Goal: Task Accomplishment & Management: Manage account settings

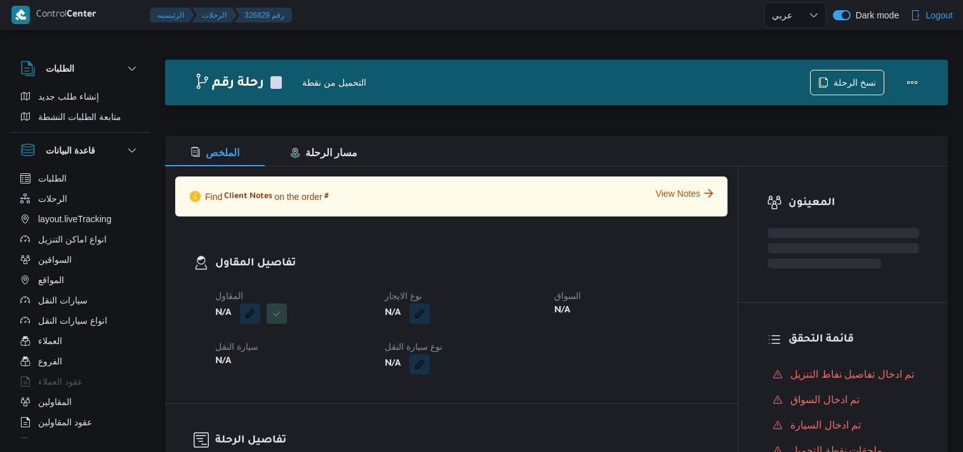
select select "ar"
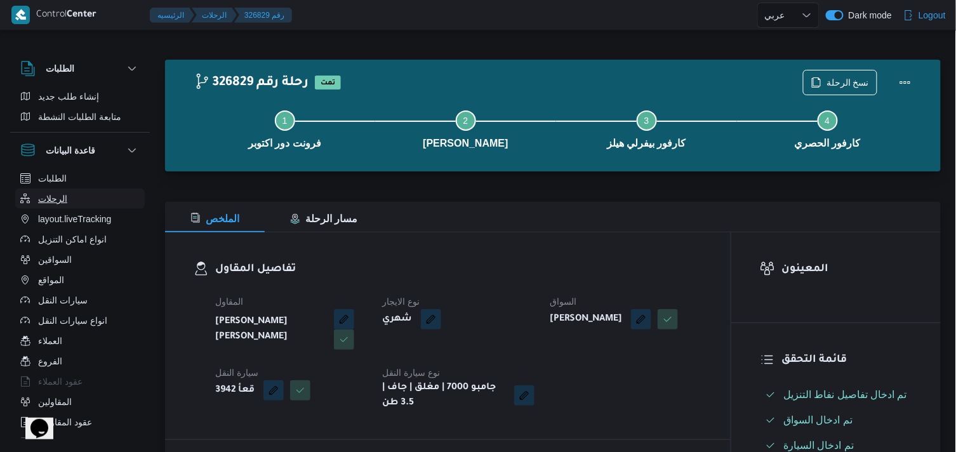
click at [103, 190] on button "الرحلات" at bounding box center [80, 199] width 130 height 20
select select "ar"
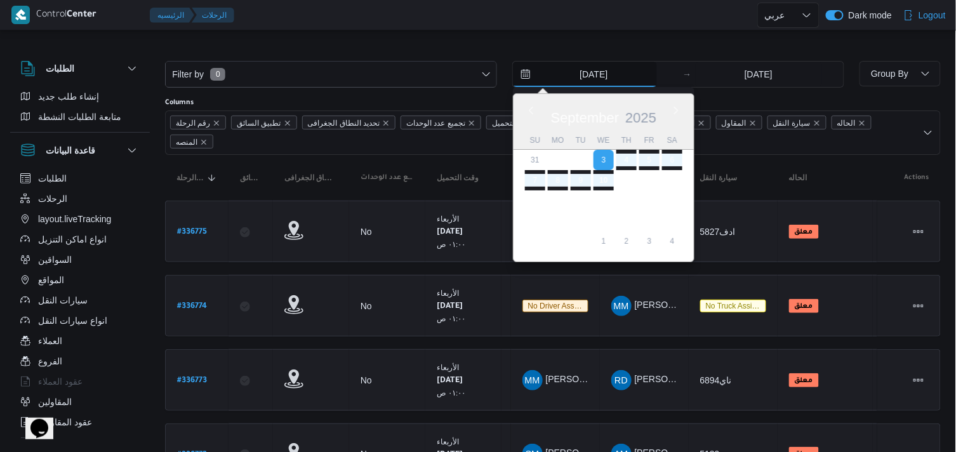
click at [636, 74] on input "3/9/2025" at bounding box center [585, 74] width 144 height 25
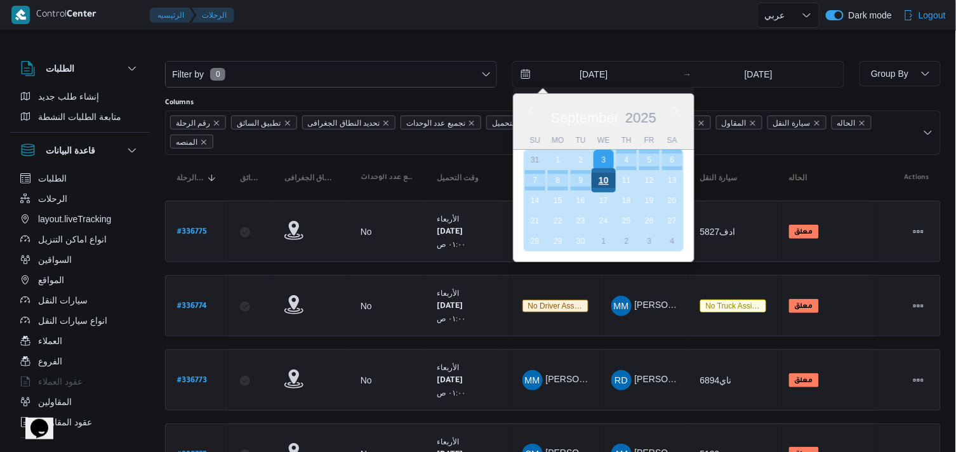
click at [607, 178] on div "10" at bounding box center [604, 180] width 24 height 24
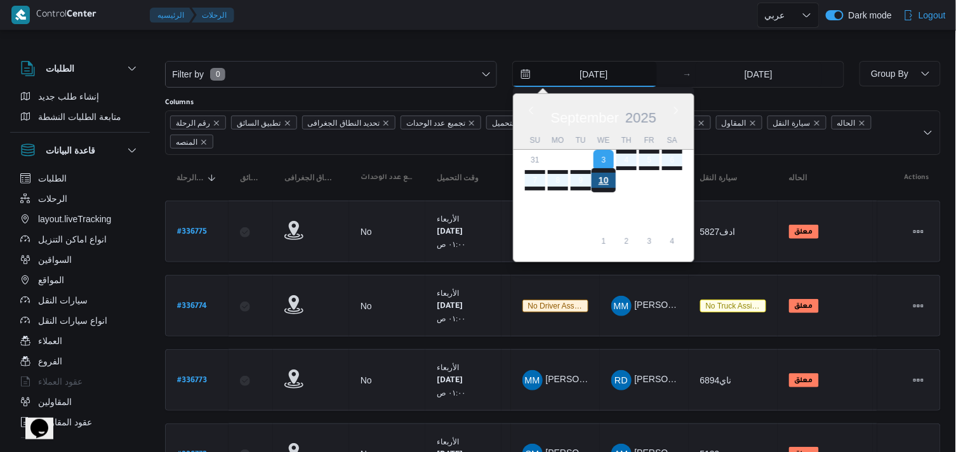
type input "10/9/2025"
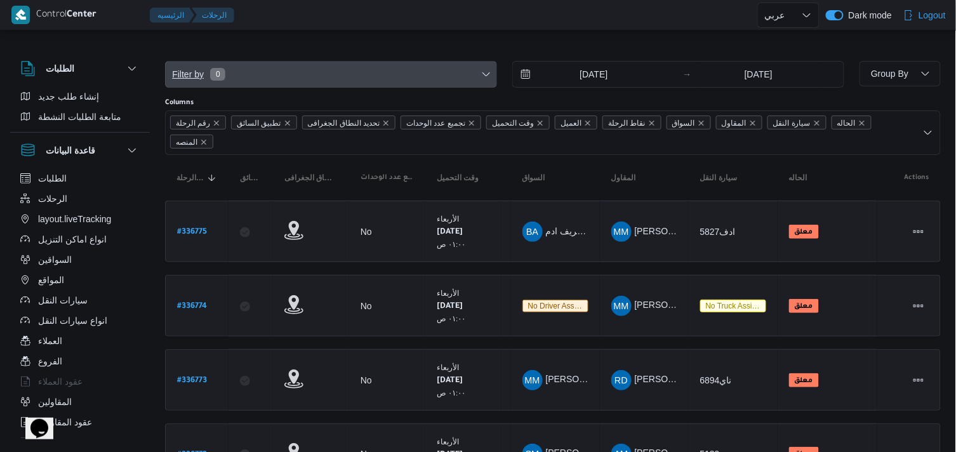
click at [427, 69] on span "Filter by 0" at bounding box center [331, 74] width 331 height 25
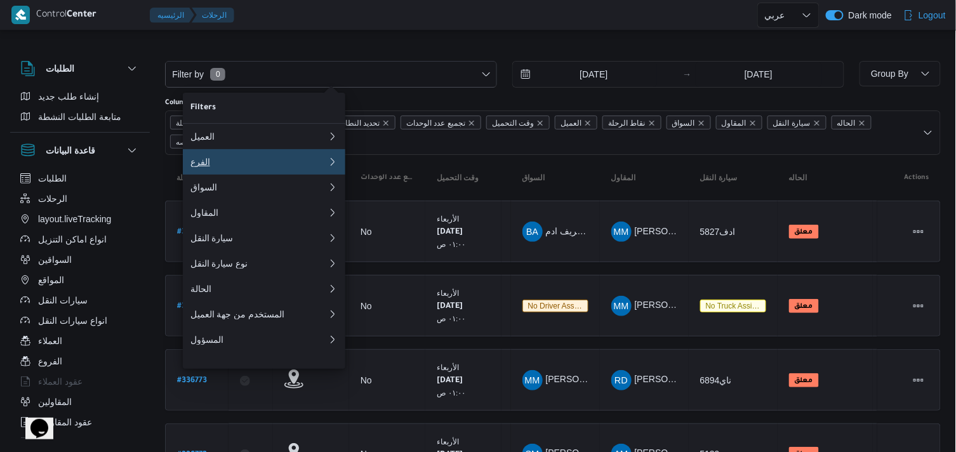
click at [272, 156] on button "الفرع" at bounding box center [264, 161] width 163 height 25
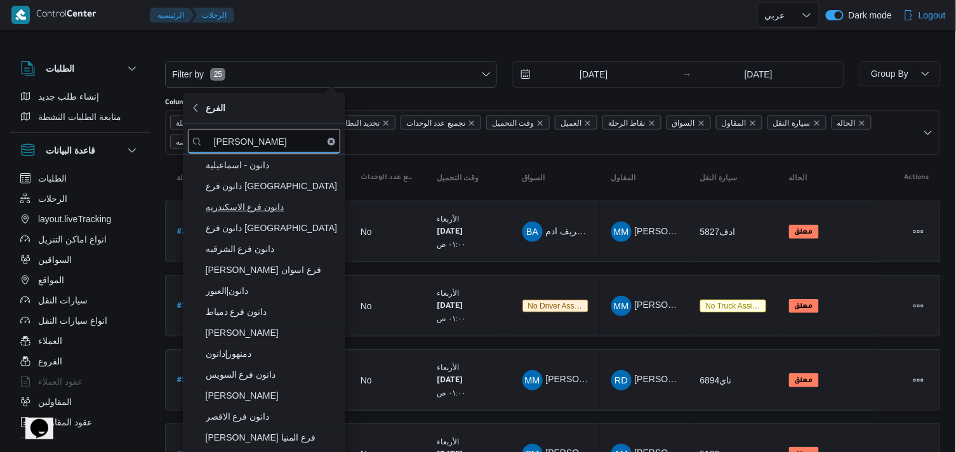
type input "دانون"
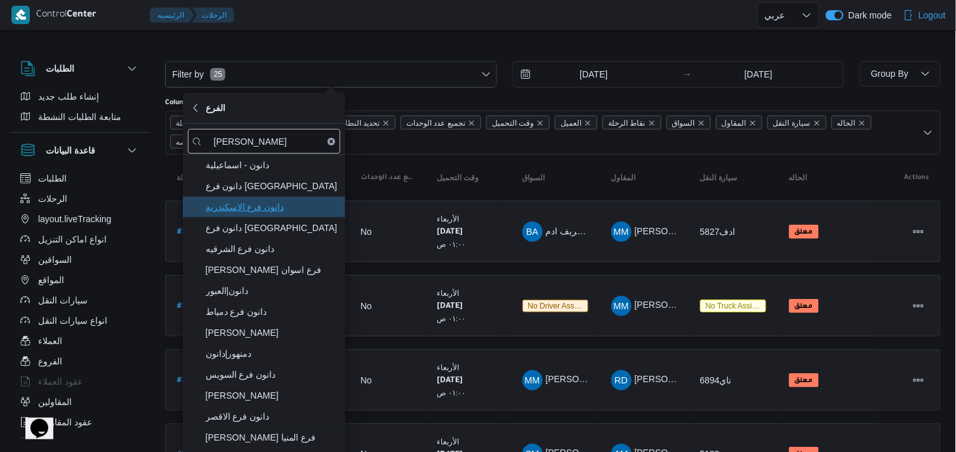
click at [264, 199] on span "دانون فرع الاسكندريه" at bounding box center [264, 207] width 152 height 20
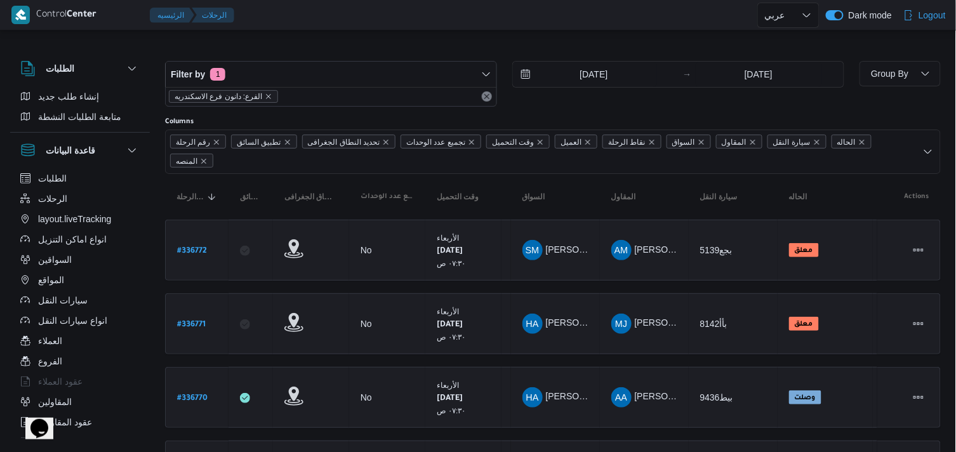
click at [420, 169] on div "رقم الرحلة تطبيق السائق تحديد النطاق الجغرافى تجميع عدد الوحدات وقت التحميل الع…" at bounding box center [553, 152] width 776 height 44
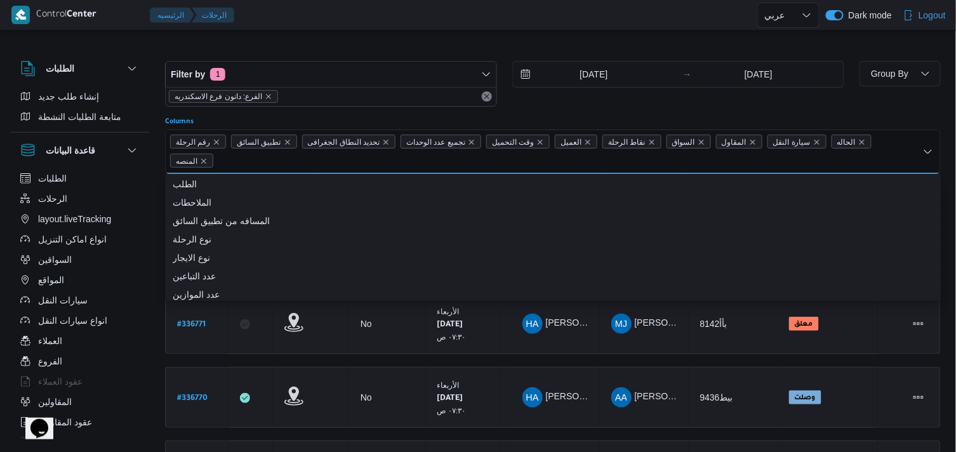
click at [435, 50] on div at bounding box center [553, 51] width 776 height 20
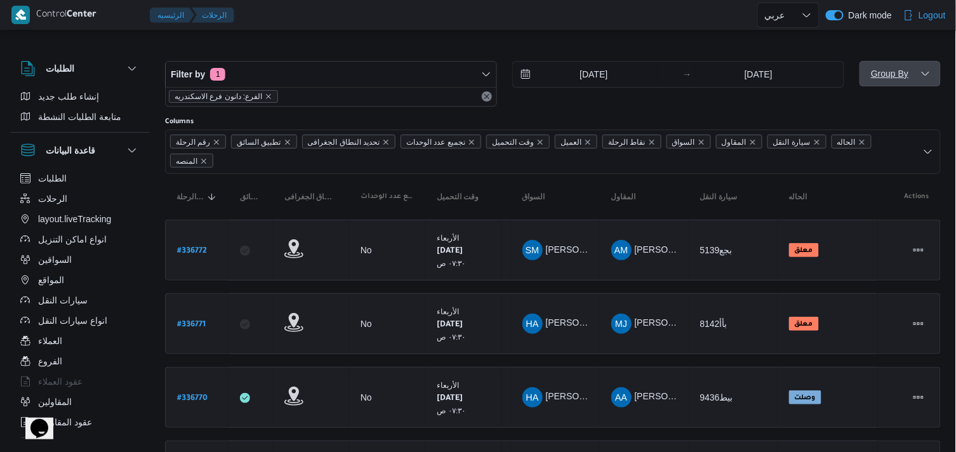
click at [873, 84] on span "Group By" at bounding box center [900, 73] width 71 height 25
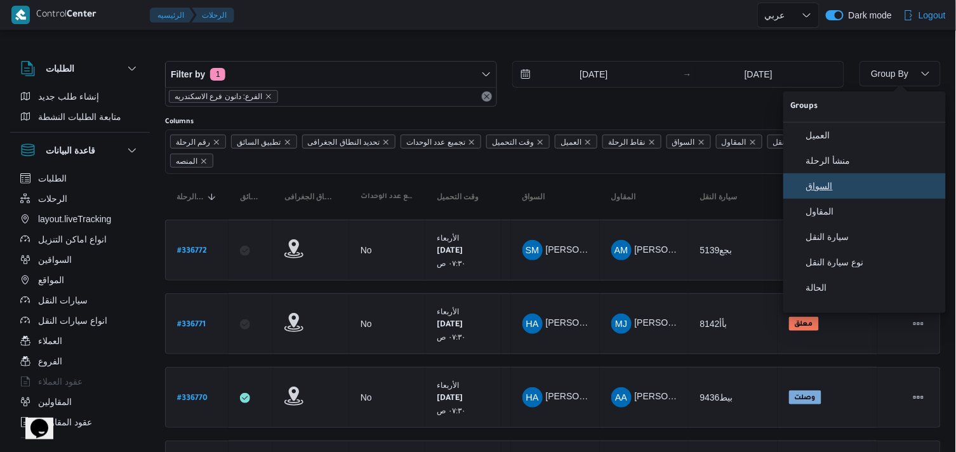
click at [875, 191] on span "السواق" at bounding box center [872, 186] width 132 height 10
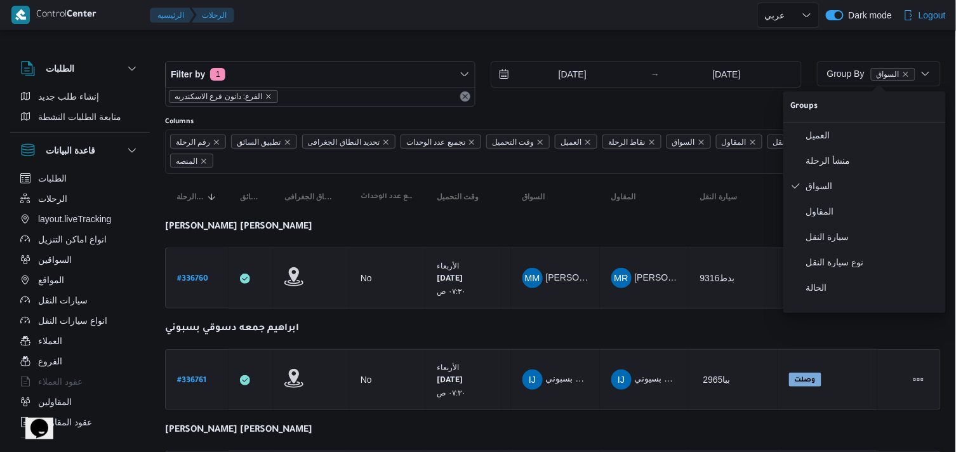
drag, startPoint x: 441, startPoint y: 8, endPoint x: 461, endPoint y: 35, distance: 33.7
click at [443, 10] on div at bounding box center [498, 15] width 518 height 30
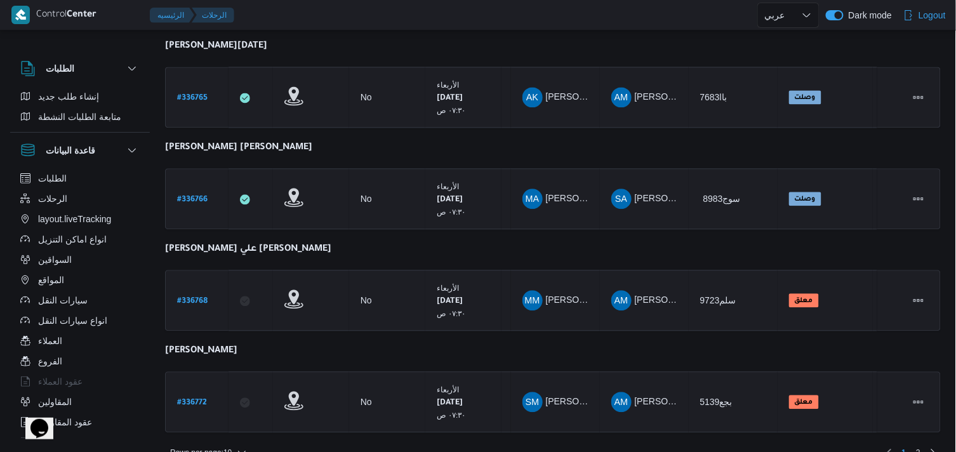
scroll to position [805, 0]
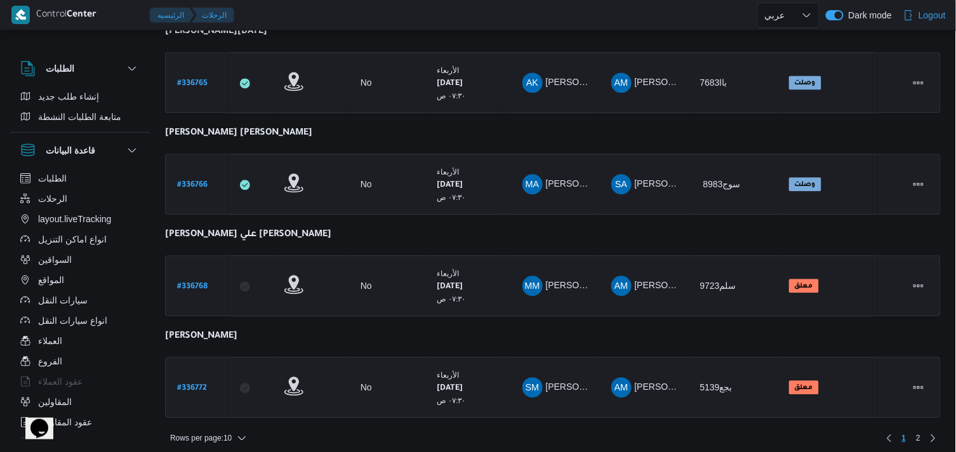
click at [245, 423] on div "Rows per page : 10 1 2" at bounding box center [552, 438] width 791 height 30
click at [245, 433] on icon "button" at bounding box center [242, 438] width 10 height 10
click at [235, 411] on button "20 rows" at bounding box center [217, 398] width 71 height 25
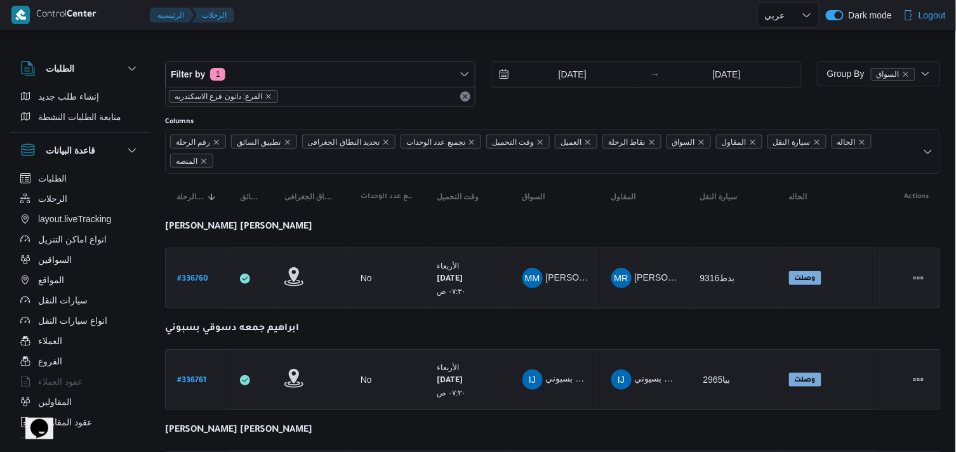
click at [194, 281] on b "# 336760" at bounding box center [192, 279] width 31 height 9
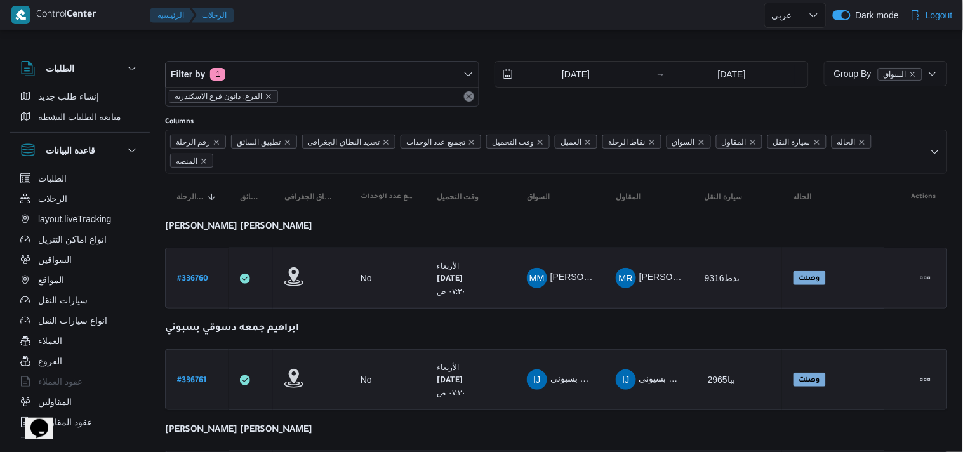
select select "ar"
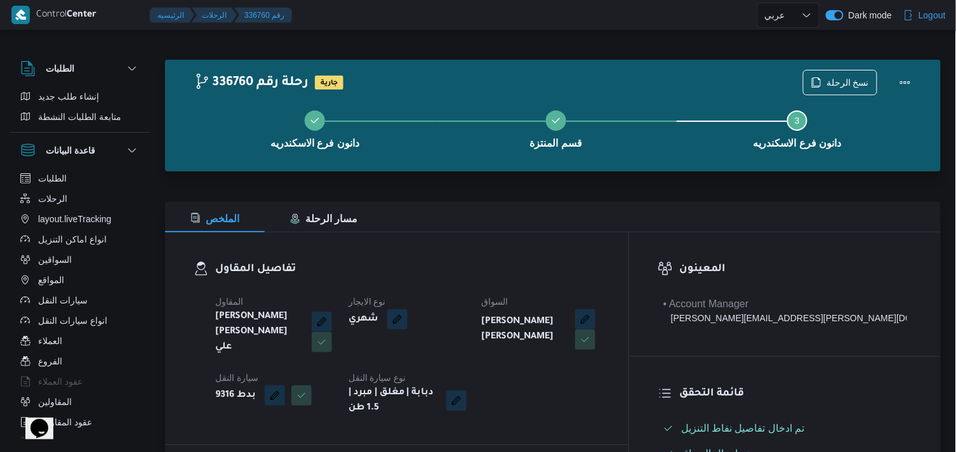
click at [860, 91] on div "دانون فرع الاسكندريه قسم المنتزة Step 3 is incomplete 3 دانون فرع الاسكندريه" at bounding box center [556, 128] width 739 height 81
click at [856, 78] on span "نسخ الرحلة" at bounding box center [848, 81] width 43 height 15
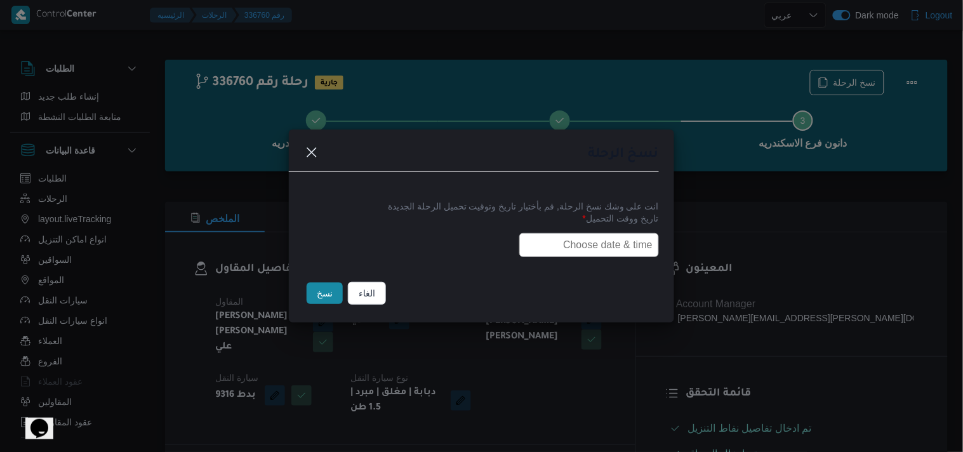
click at [623, 235] on input "text" at bounding box center [589, 245] width 140 height 24
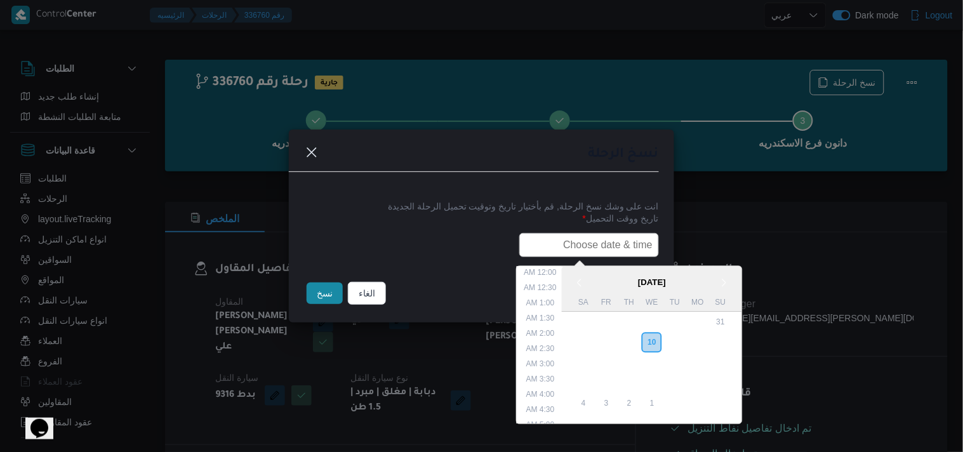
scroll to position [265, 0]
click at [641, 344] on div "11" at bounding box center [629, 343] width 24 height 24
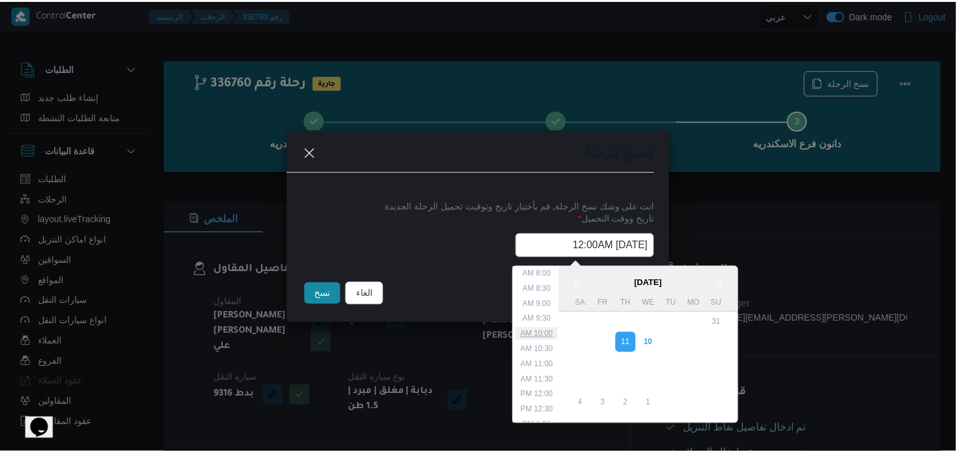
scroll to position [211, 0]
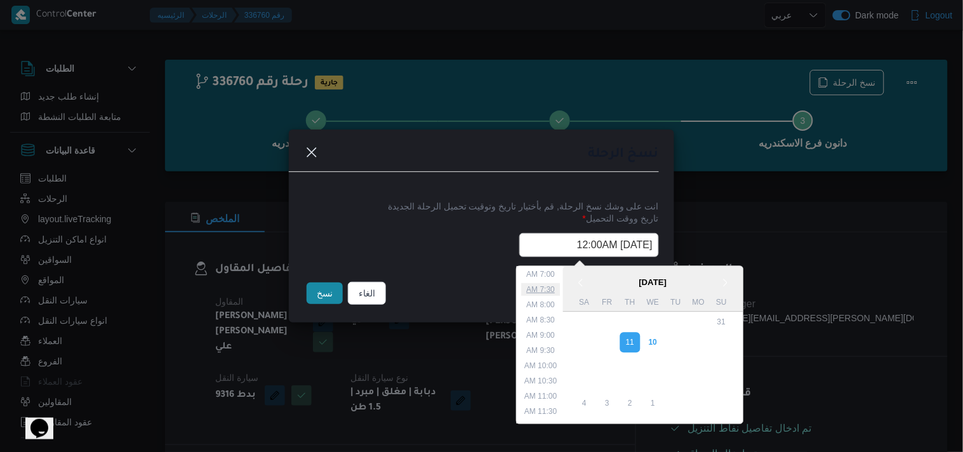
click at [556, 288] on li "7:30 AM" at bounding box center [541, 290] width 39 height 13
type input "11/09/2025 7:30AM"
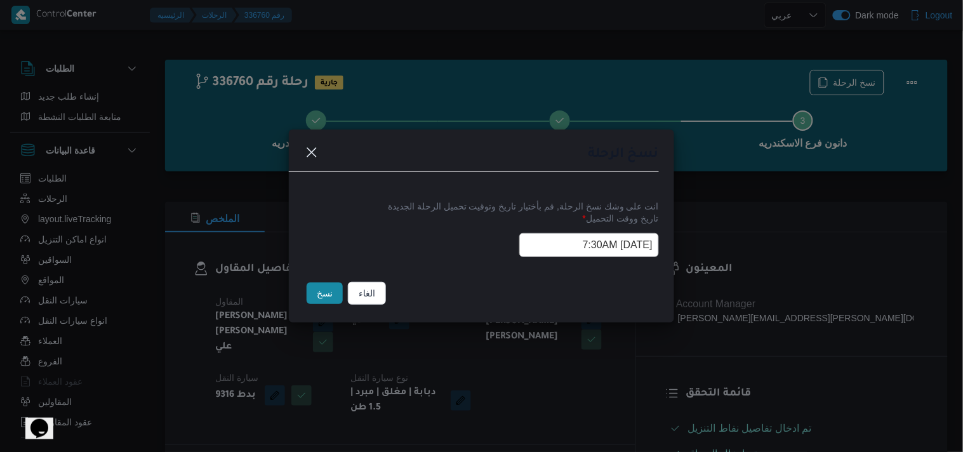
click at [333, 288] on button "نسخ" at bounding box center [325, 294] width 36 height 22
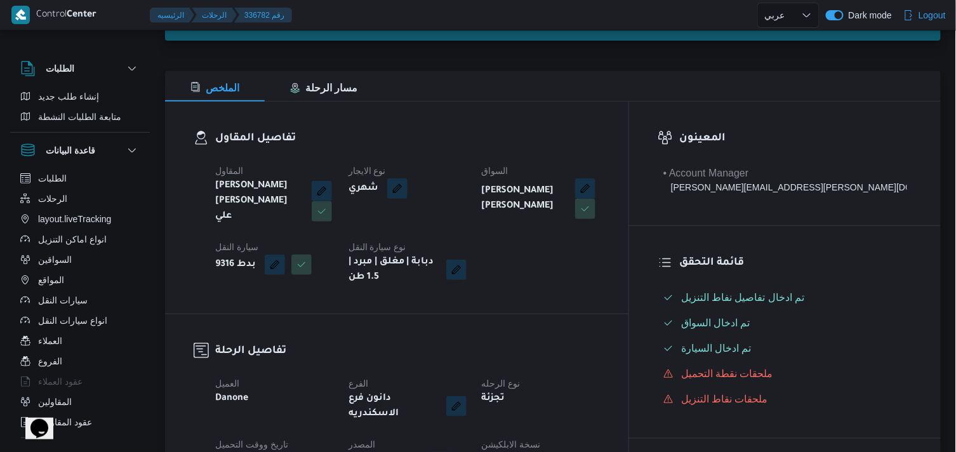
scroll to position [211, 0]
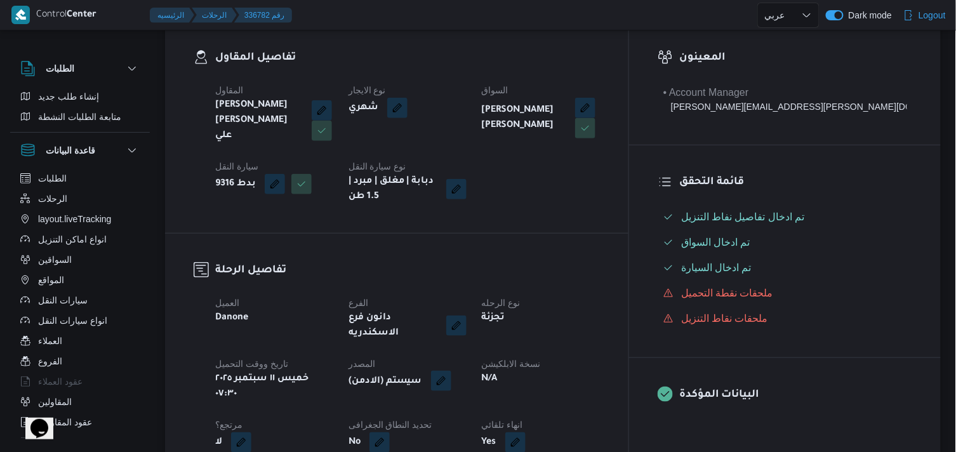
click at [451, 372] on button "button" at bounding box center [441, 381] width 20 height 20
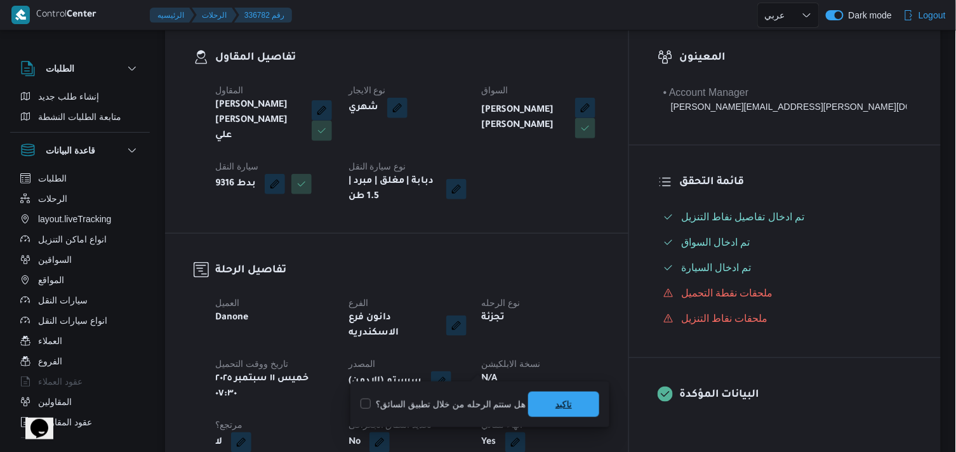
click at [556, 403] on span "تاكيد" at bounding box center [564, 404] width 17 height 15
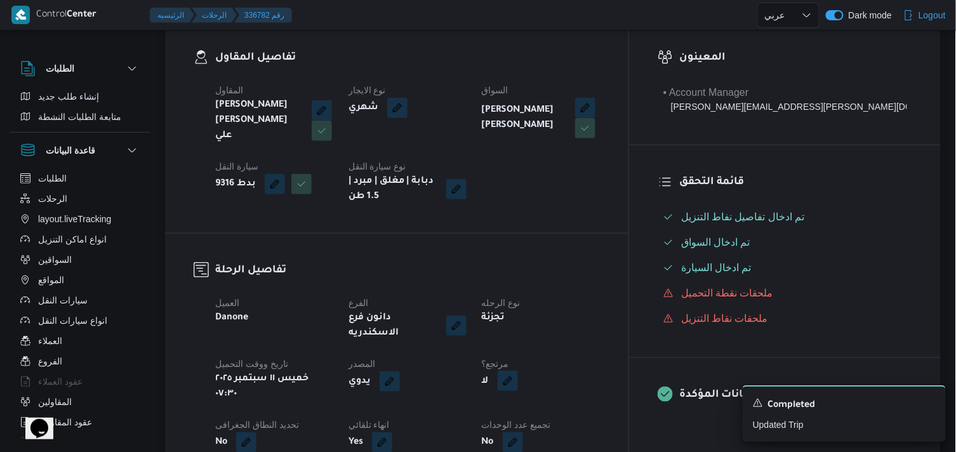
click at [518, 372] on button "button" at bounding box center [508, 381] width 20 height 20
click at [564, 403] on label "هل هناك مرتجع؟" at bounding box center [537, 404] width 76 height 15
checkbox input "true"
click at [592, 401] on span "تاكيد" at bounding box center [613, 403] width 71 height 25
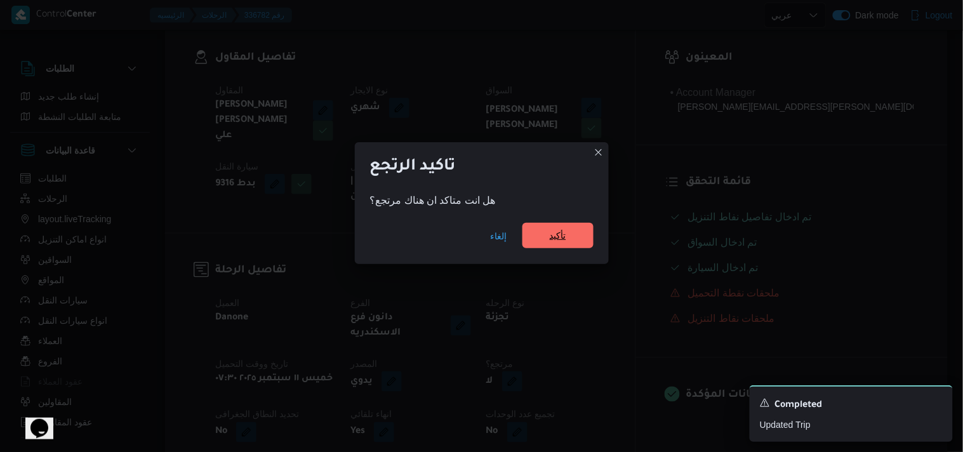
click at [538, 232] on span "تأكيد" at bounding box center [558, 235] width 71 height 25
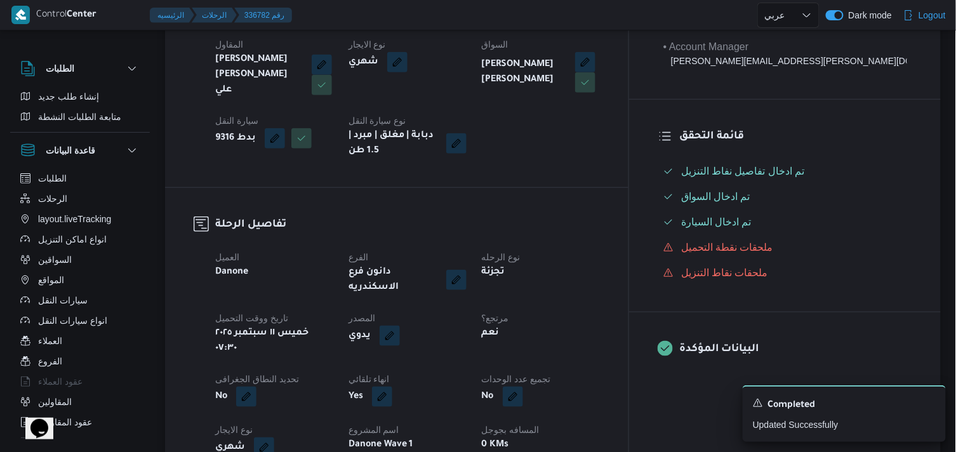
scroll to position [282, 0]
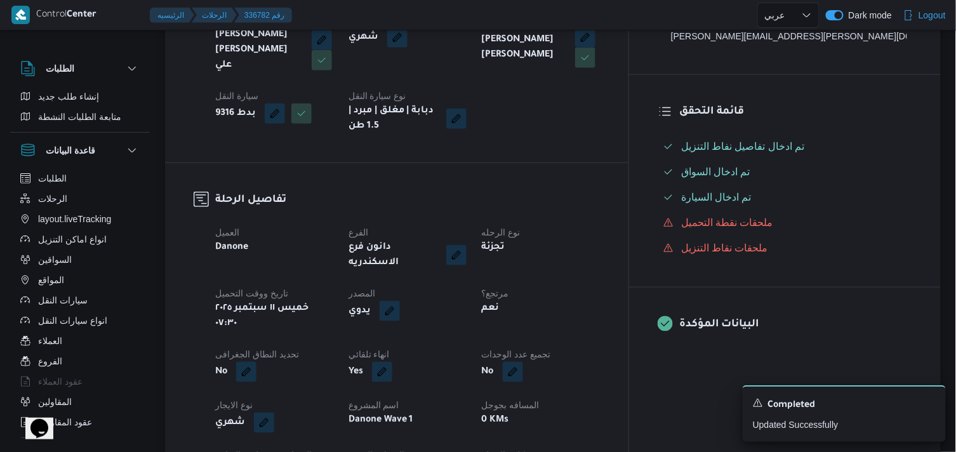
select select "ar"
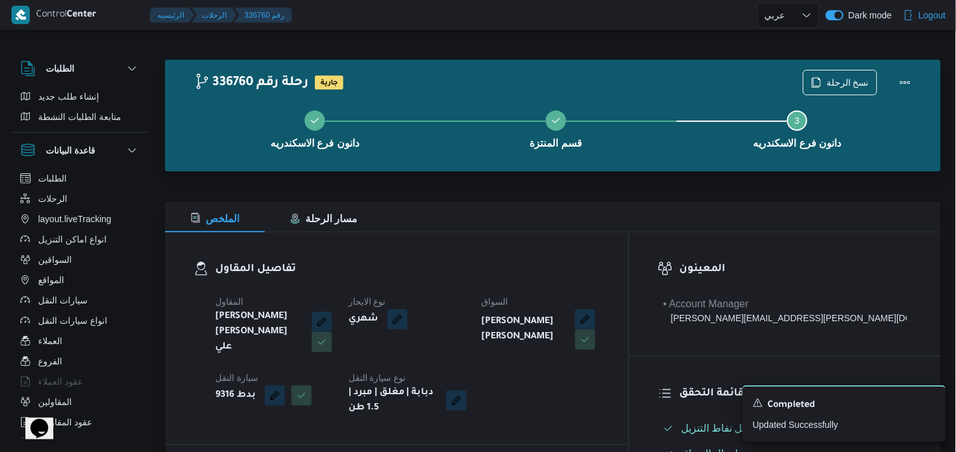
select select "ar"
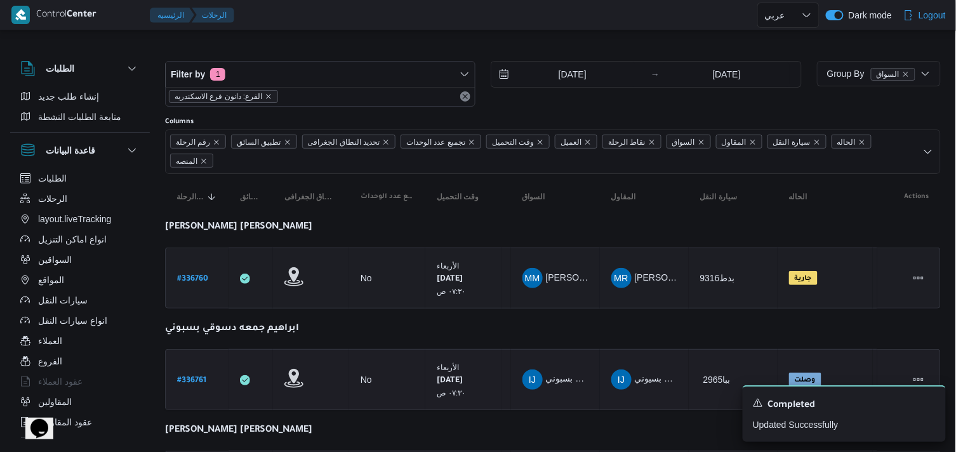
click at [183, 377] on b "# 336761" at bounding box center [191, 381] width 29 height 9
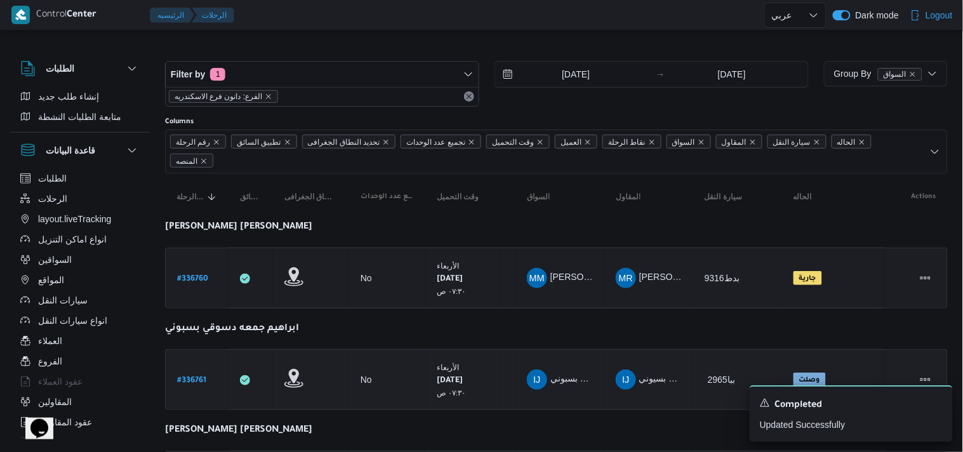
select select "ar"
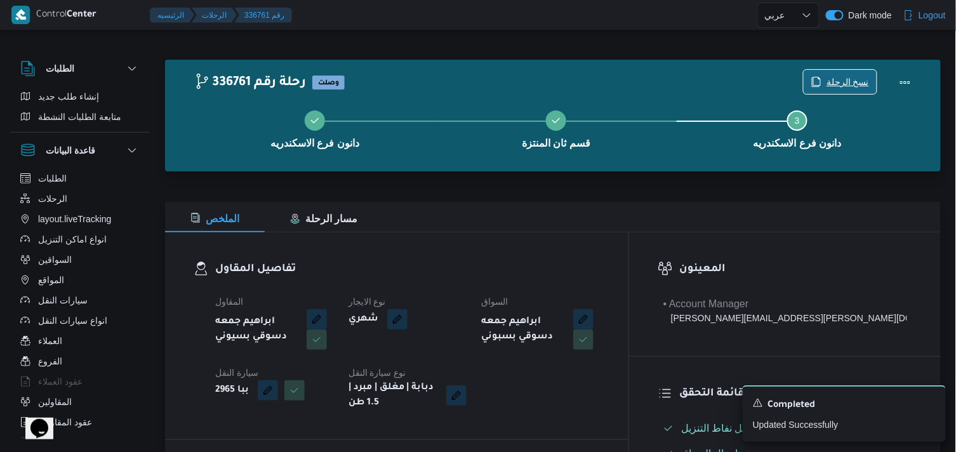
click at [866, 84] on span "نسخ الرحلة" at bounding box center [848, 81] width 43 height 15
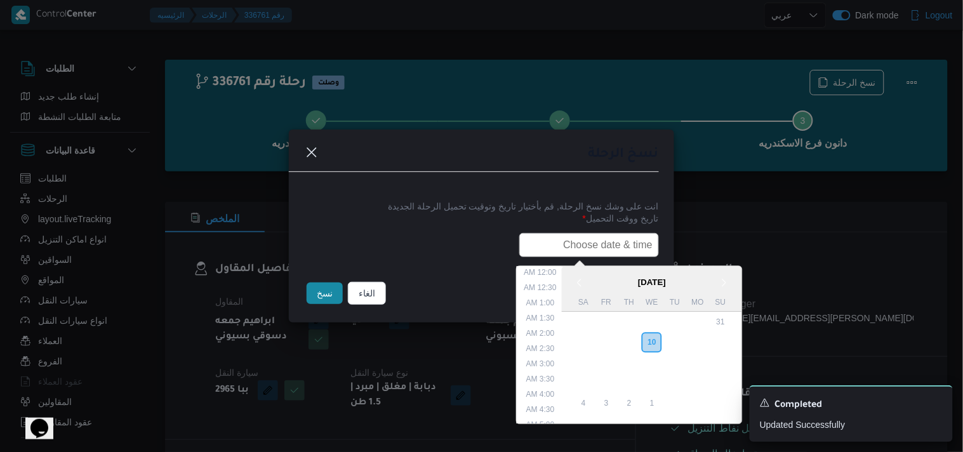
click at [564, 251] on input "text" at bounding box center [589, 245] width 140 height 24
paste input "09/09/2025 7:30AM"
type input "0"
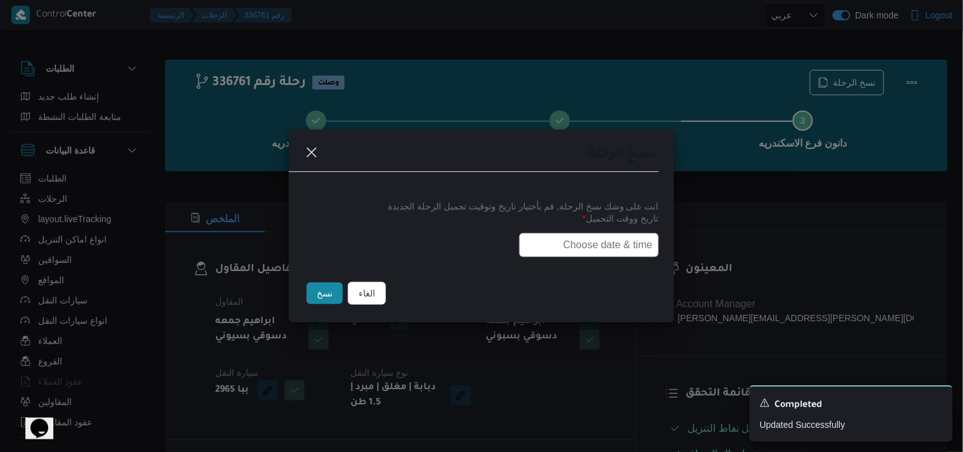
click at [320, 151] on header "نسخ الرحلة" at bounding box center [466, 158] width 385 height 27
click at [312, 153] on button "Closes this modal window" at bounding box center [311, 151] width 15 height 15
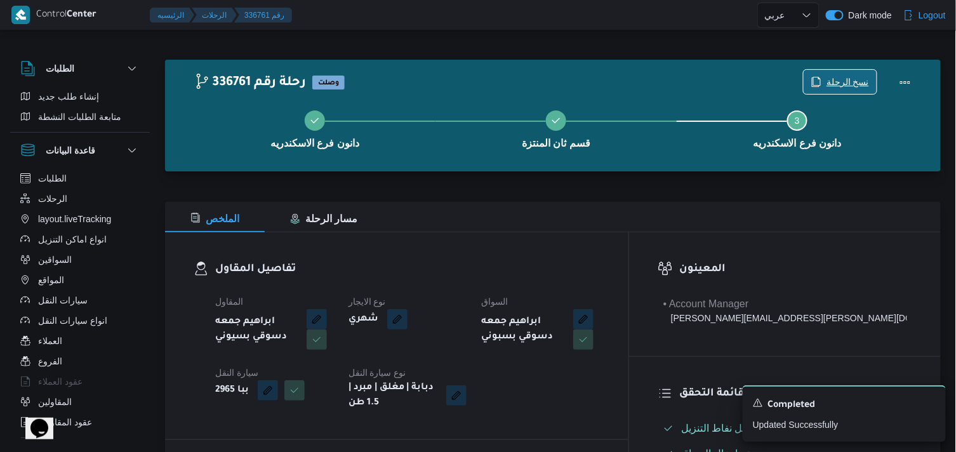
click at [832, 79] on span "نسخ الرحلة" at bounding box center [848, 81] width 43 height 15
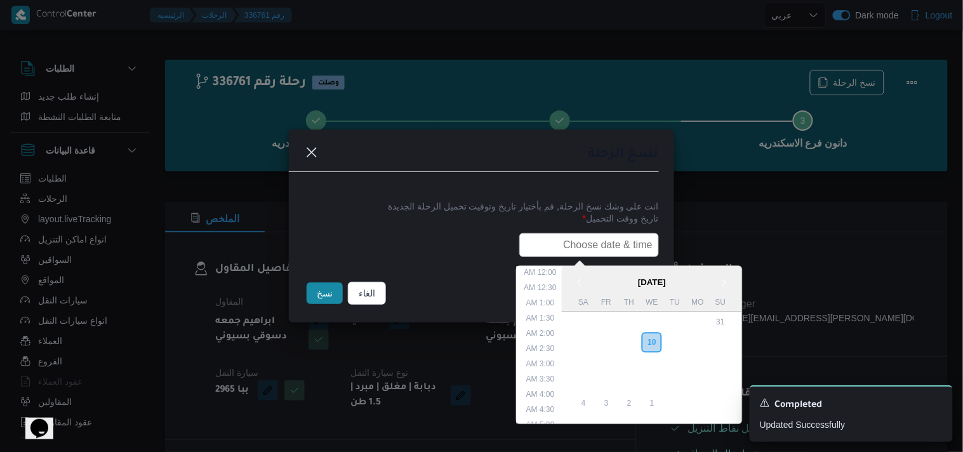
click at [639, 251] on input "text" at bounding box center [589, 245] width 140 height 24
click at [641, 337] on div "11" at bounding box center [629, 343] width 24 height 24
click at [556, 358] on li "7:30 AM" at bounding box center [541, 360] width 39 height 13
type input "11/09/2025 7:30AM"
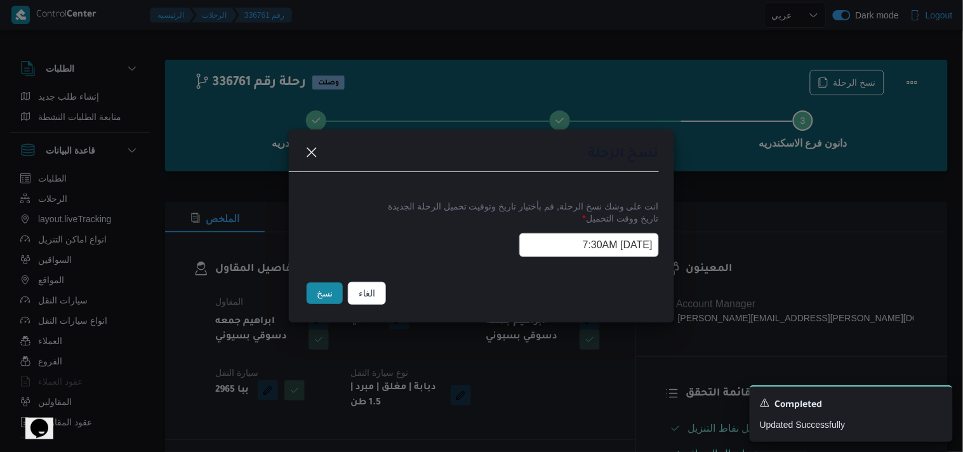
click at [528, 235] on input "11/09/2025 7:30AM" at bounding box center [589, 245] width 140 height 24
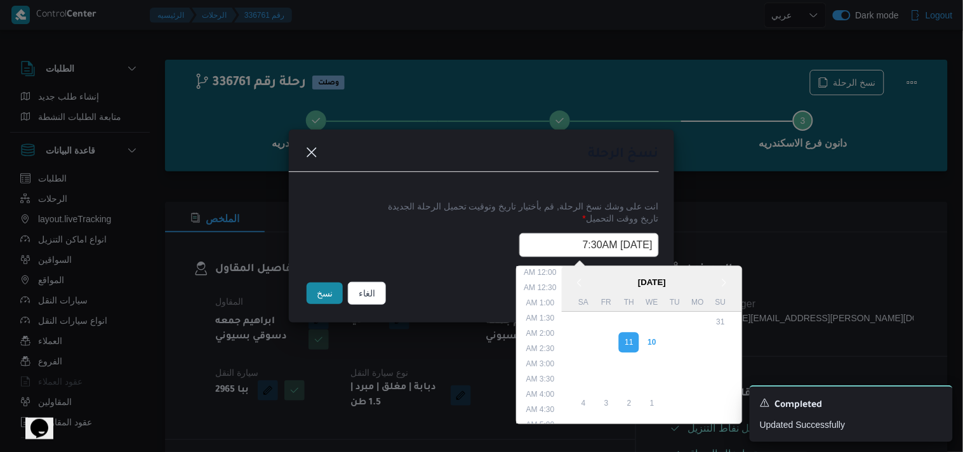
click at [528, 235] on input "11/09/2025 7:30AM" at bounding box center [589, 245] width 140 height 24
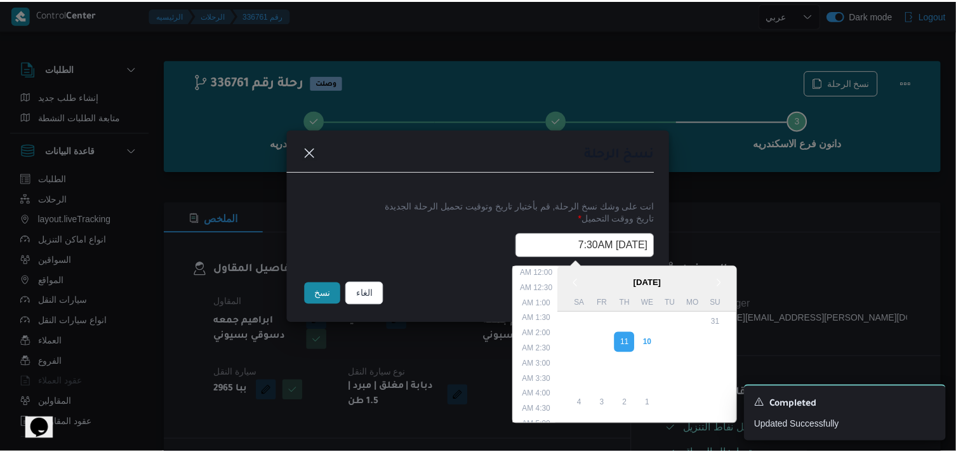
scroll to position [159, 0]
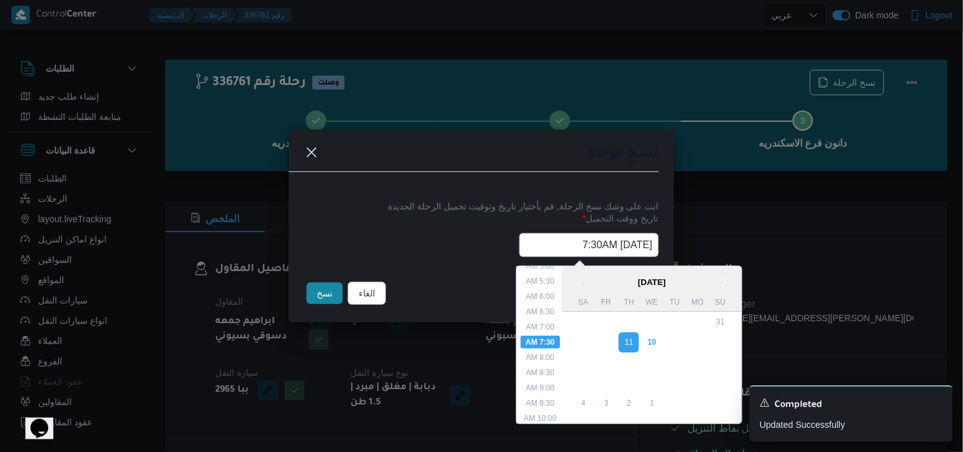
click at [528, 235] on input "11/09/2025 7:30AM" at bounding box center [589, 245] width 140 height 24
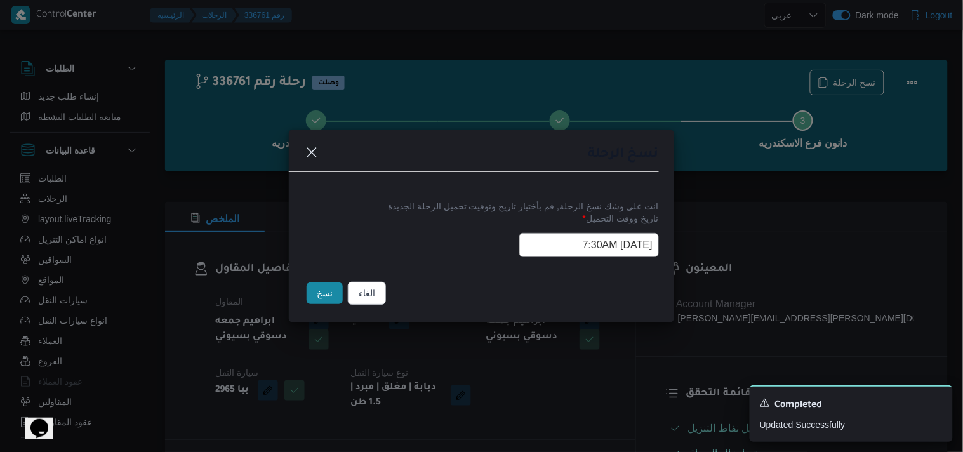
click at [321, 290] on button "نسخ" at bounding box center [325, 294] width 36 height 22
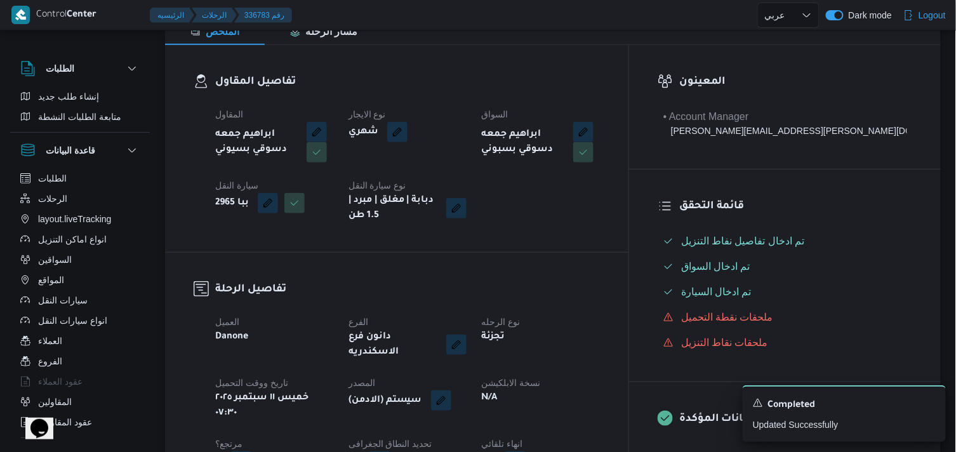
scroll to position [211, 0]
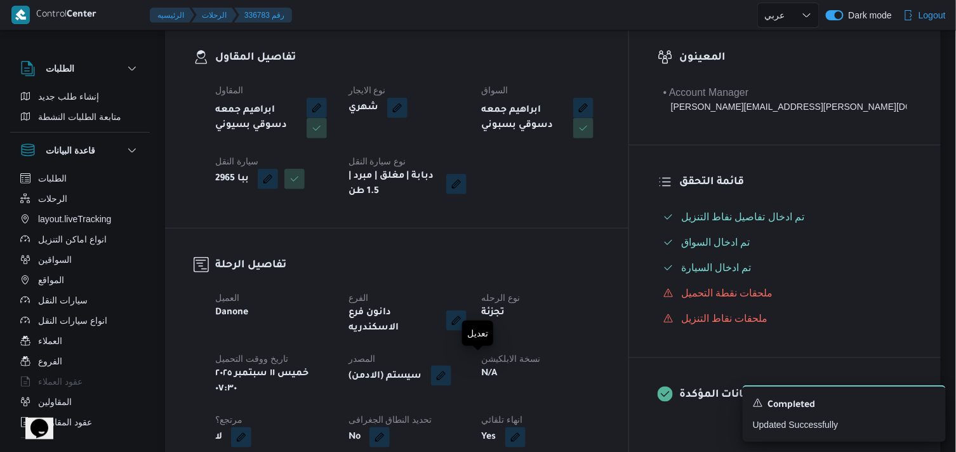
click at [451, 366] on button "button" at bounding box center [441, 376] width 20 height 20
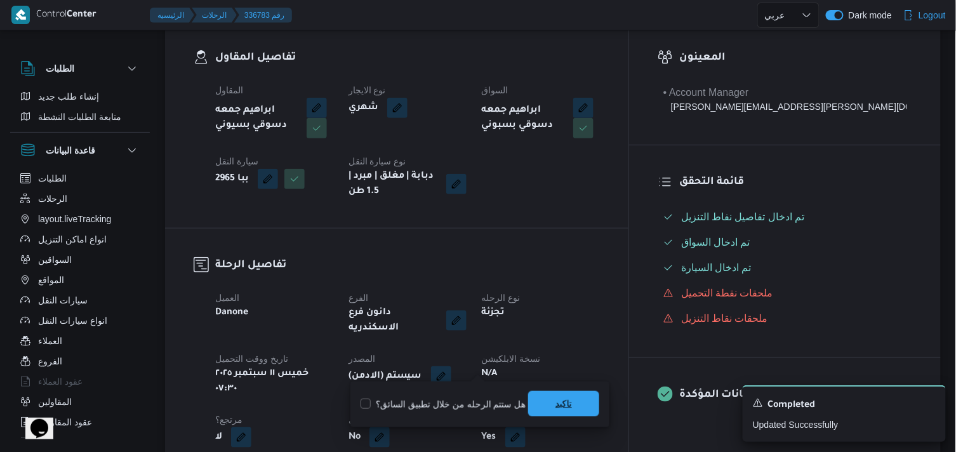
click at [537, 415] on span "تاكيد" at bounding box center [563, 403] width 71 height 25
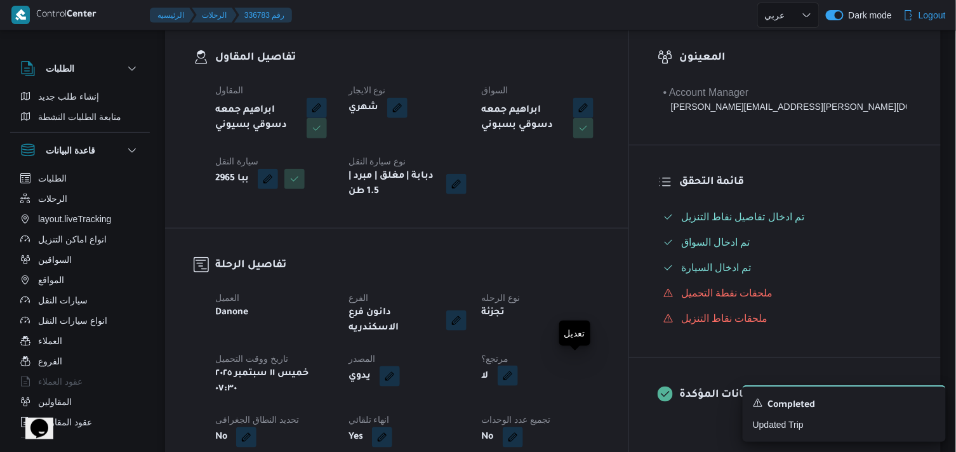
click at [518, 370] on button "button" at bounding box center [508, 376] width 20 height 20
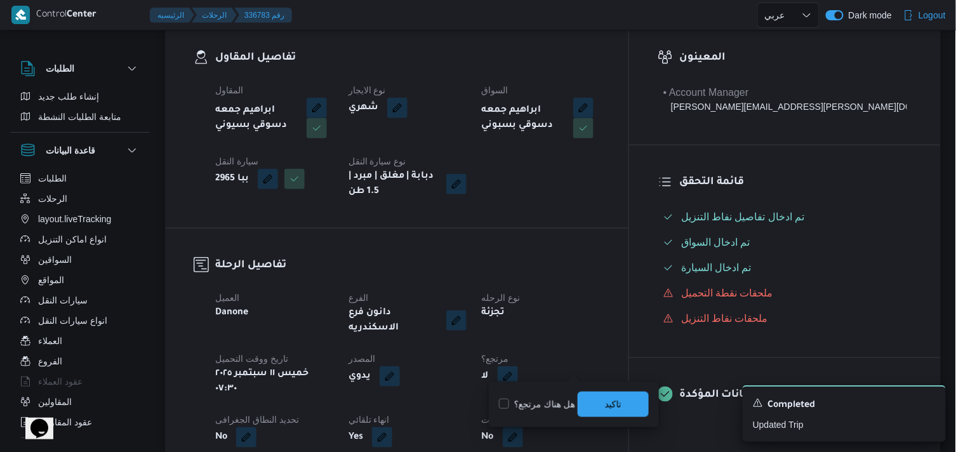
click at [554, 410] on label "هل هناك مرتجع؟" at bounding box center [537, 404] width 76 height 15
checkbox input "true"
click at [576, 405] on div "هل هناك مرتجع؟ تاكيد" at bounding box center [574, 404] width 152 height 28
click at [592, 403] on span "تاكيد" at bounding box center [613, 403] width 71 height 25
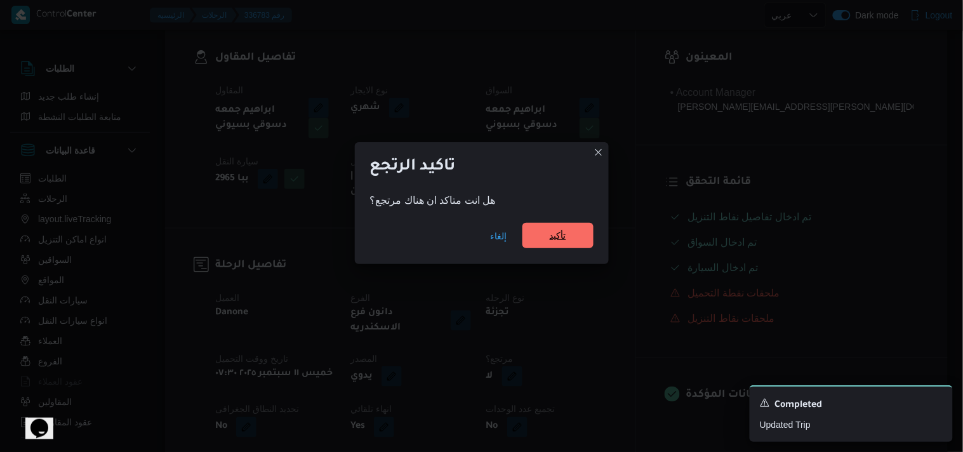
click at [548, 225] on span "تأكيد" at bounding box center [558, 235] width 71 height 25
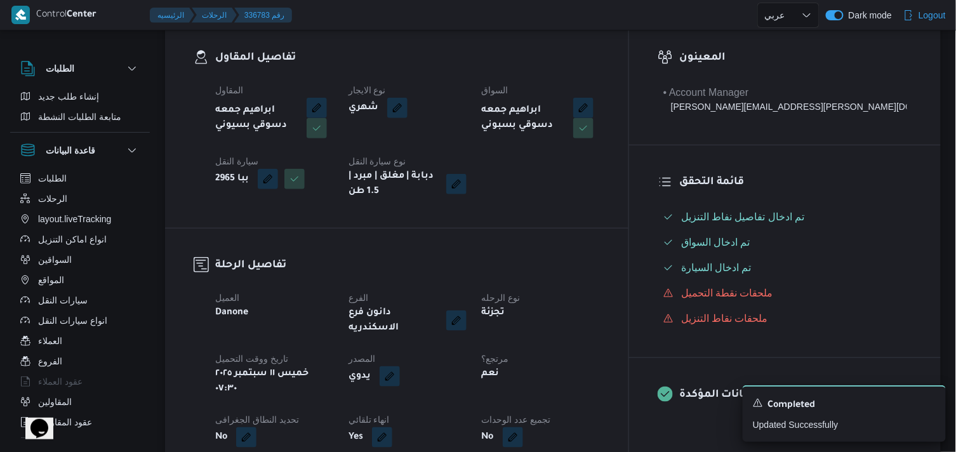
select select "ar"
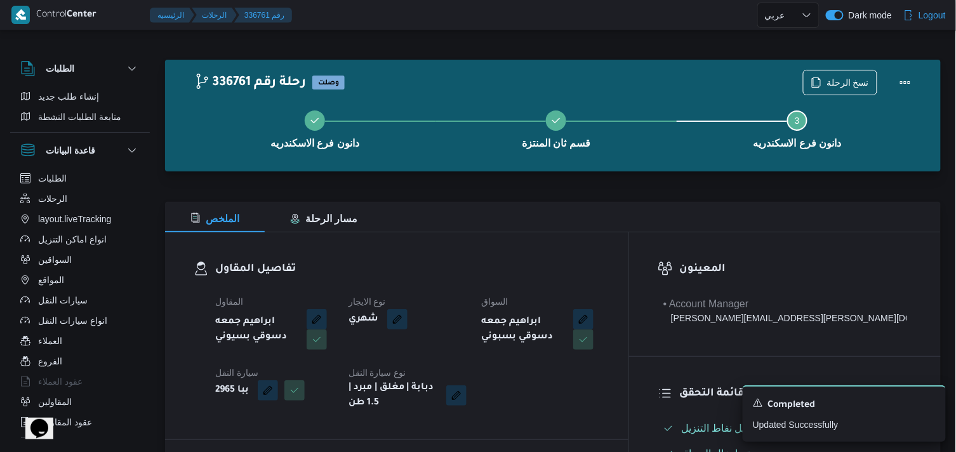
select select "ar"
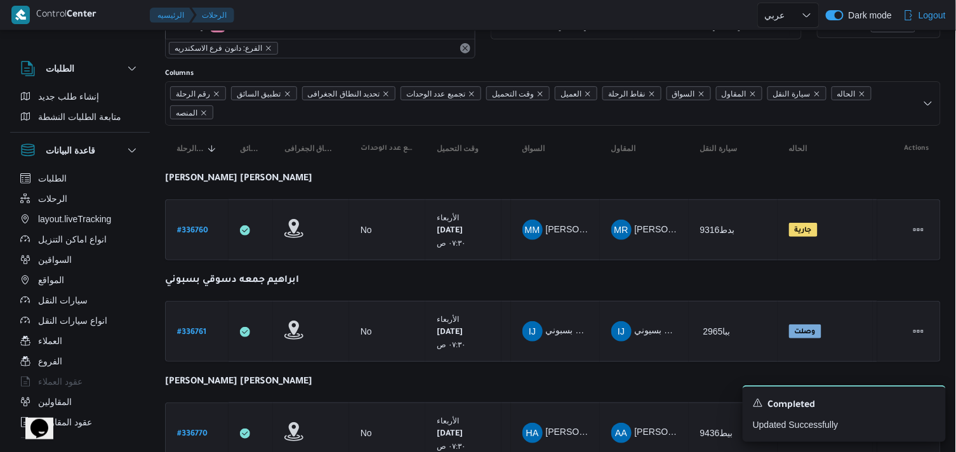
scroll to position [70, 0]
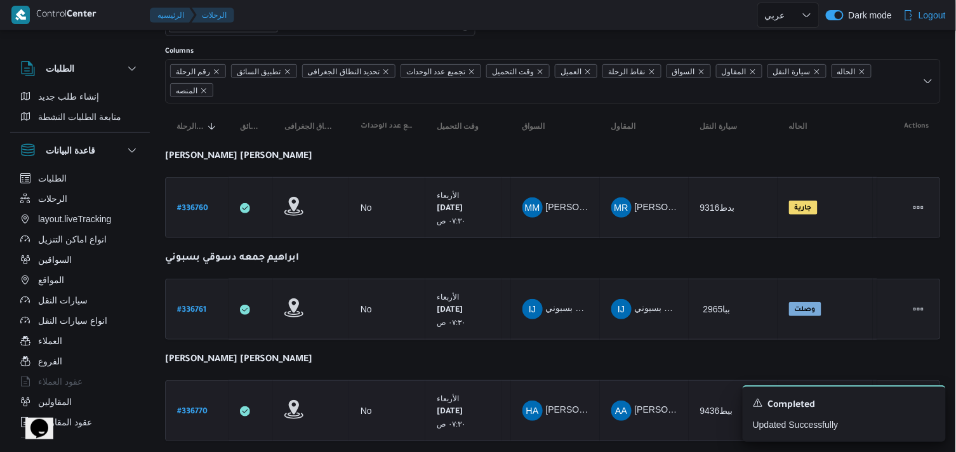
click at [205, 414] on b "# 336770" at bounding box center [192, 412] width 30 height 9
select select "ar"
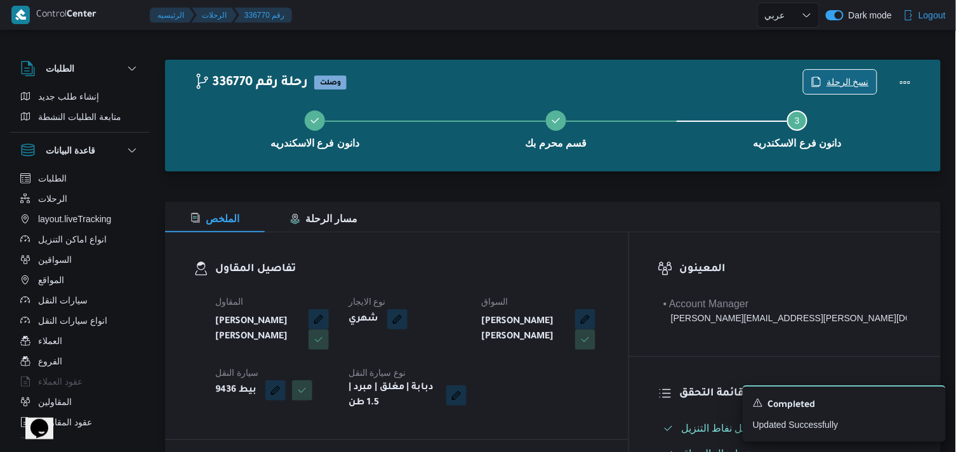
click at [824, 74] on span "نسخ الرحلة" at bounding box center [840, 82] width 73 height 24
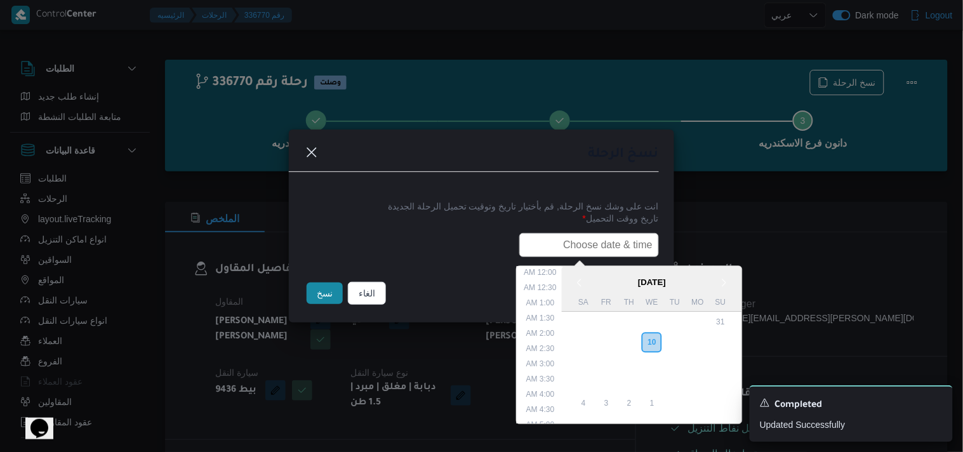
click at [612, 245] on input "text" at bounding box center [589, 245] width 140 height 24
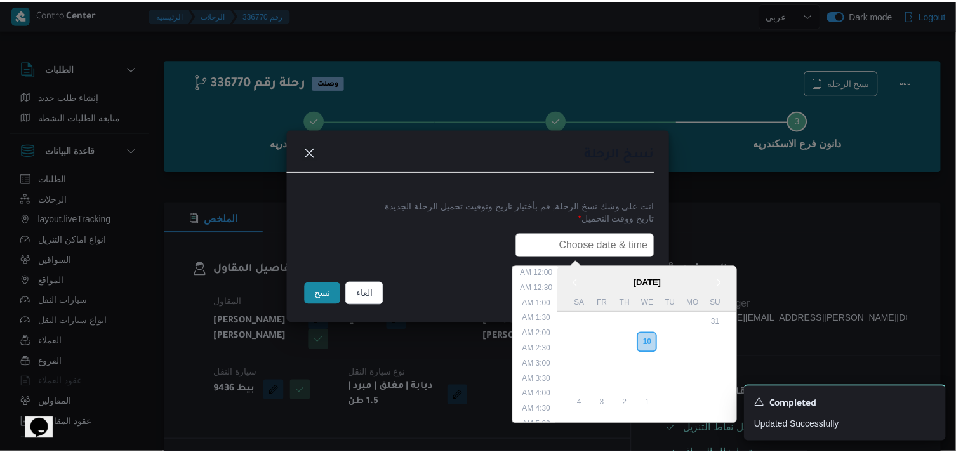
scroll to position [265, 0]
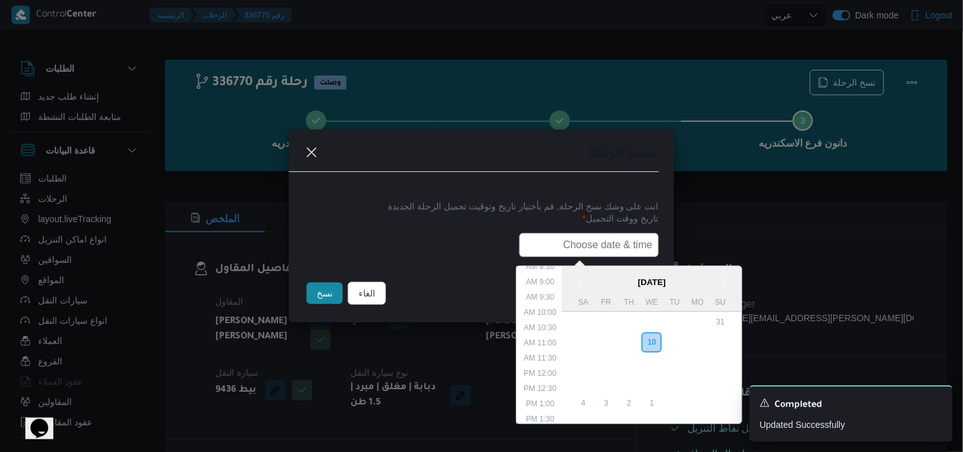
paste input "11/09/2025 7:30AM"
type input "11/09/2025 7:30AM"
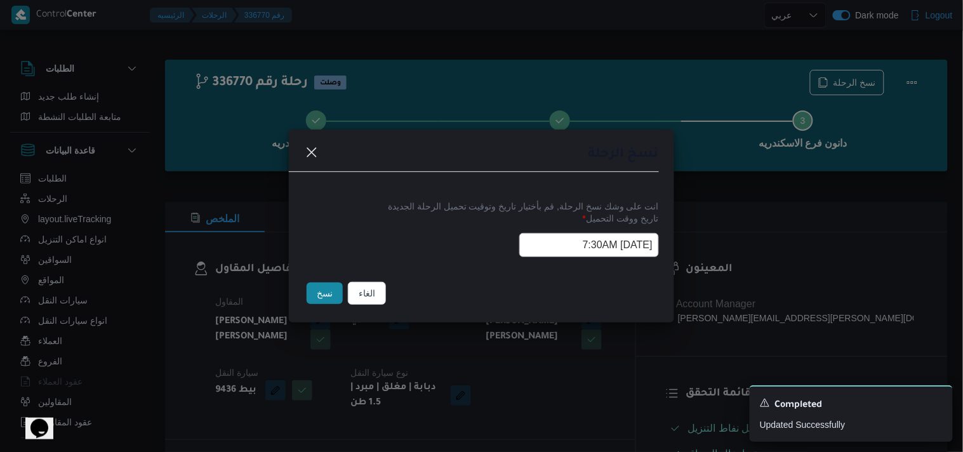
click at [313, 297] on button "نسخ" at bounding box center [325, 294] width 36 height 22
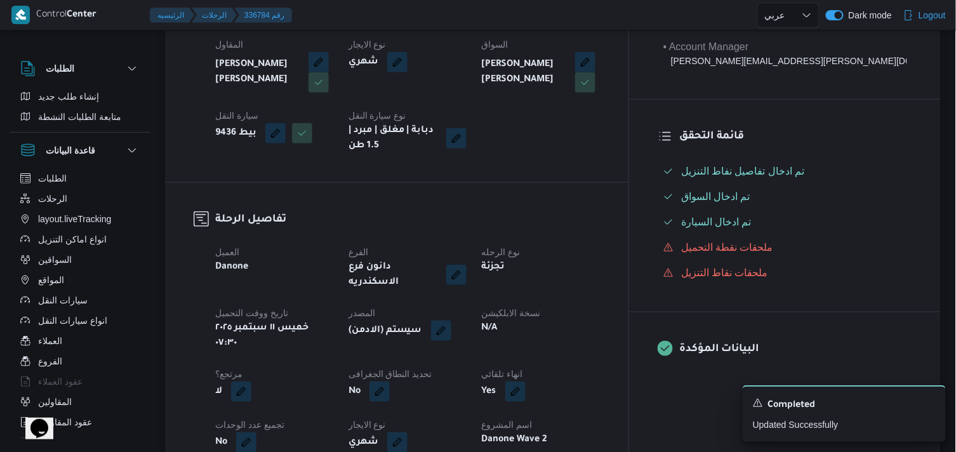
scroll to position [282, 0]
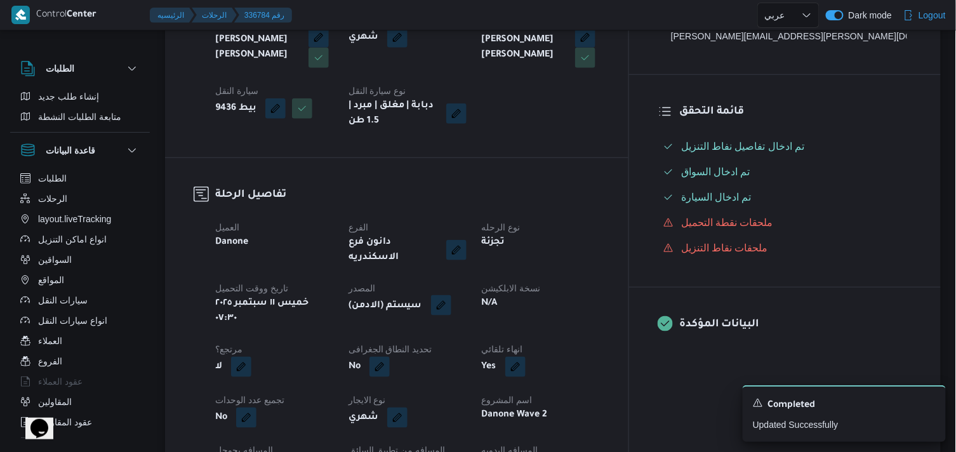
click at [451, 295] on button "button" at bounding box center [441, 305] width 20 height 20
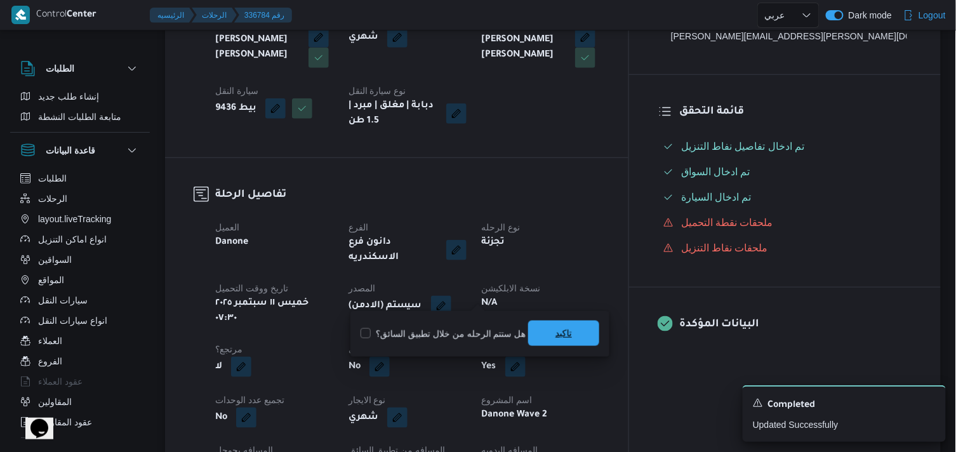
click at [566, 339] on span "تاكيد" at bounding box center [564, 333] width 17 height 15
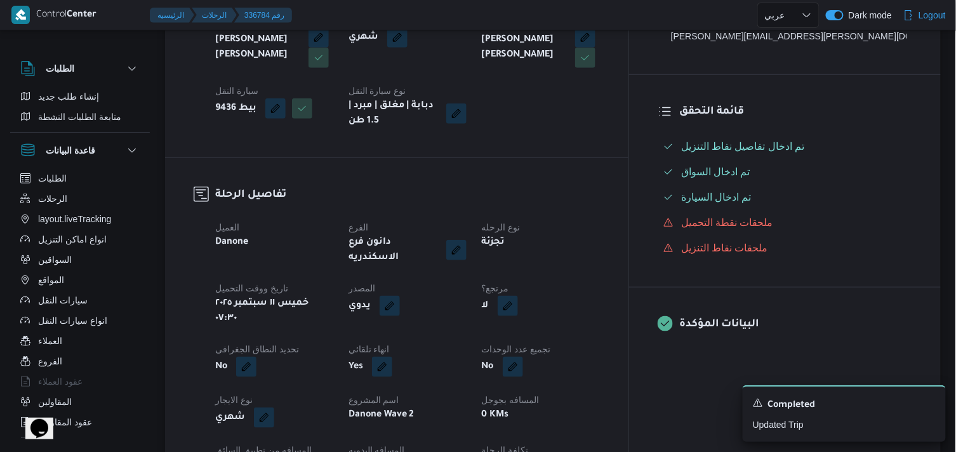
click at [518, 300] on button "button" at bounding box center [508, 306] width 20 height 20
drag, startPoint x: 538, startPoint y: 324, endPoint x: 536, endPoint y: 333, distance: 9.1
click at [536, 333] on div "هل هناك مرتجع؟ تاكيد" at bounding box center [574, 334] width 152 height 28
click at [536, 333] on label "هل هناك مرتجع؟" at bounding box center [537, 333] width 76 height 15
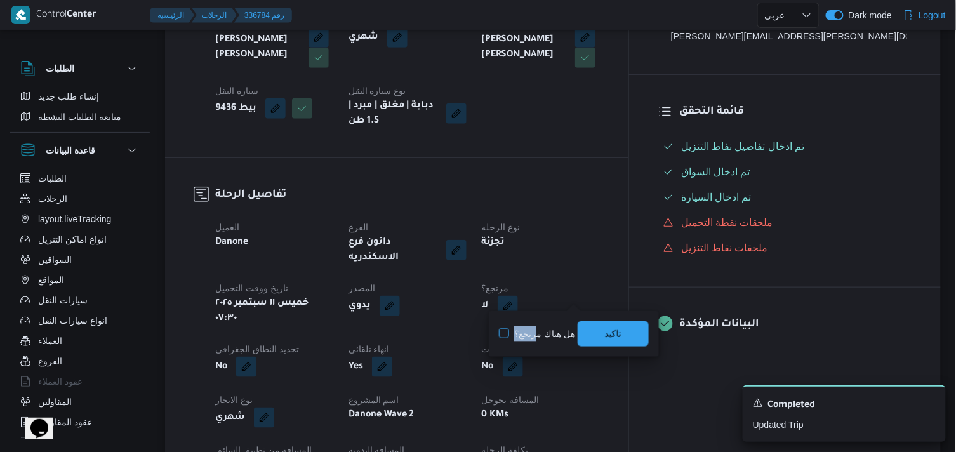
checkbox input "true"
click at [624, 337] on span "تاكيد" at bounding box center [613, 333] width 71 height 25
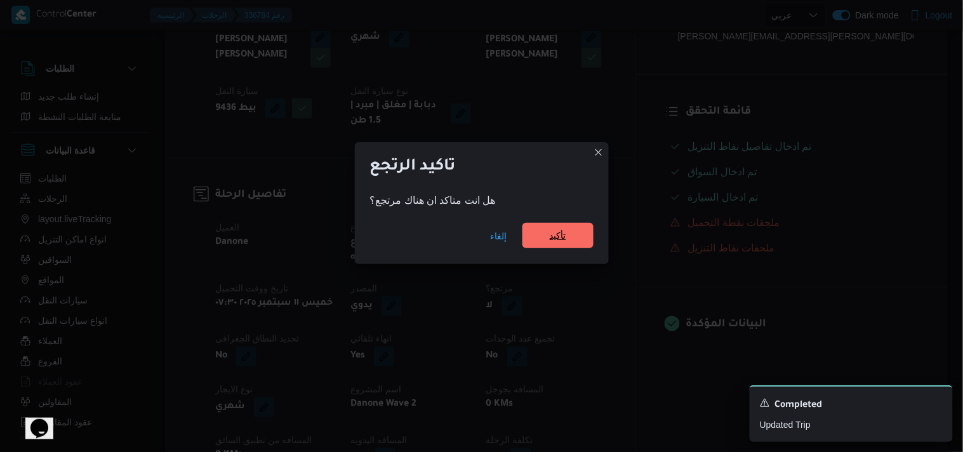
click at [559, 237] on span "تأكيد" at bounding box center [558, 235] width 17 height 15
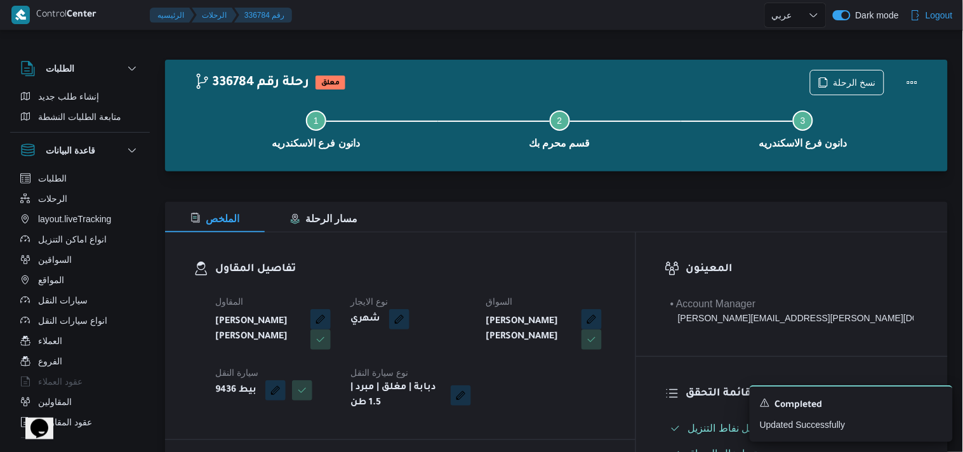
select select "ar"
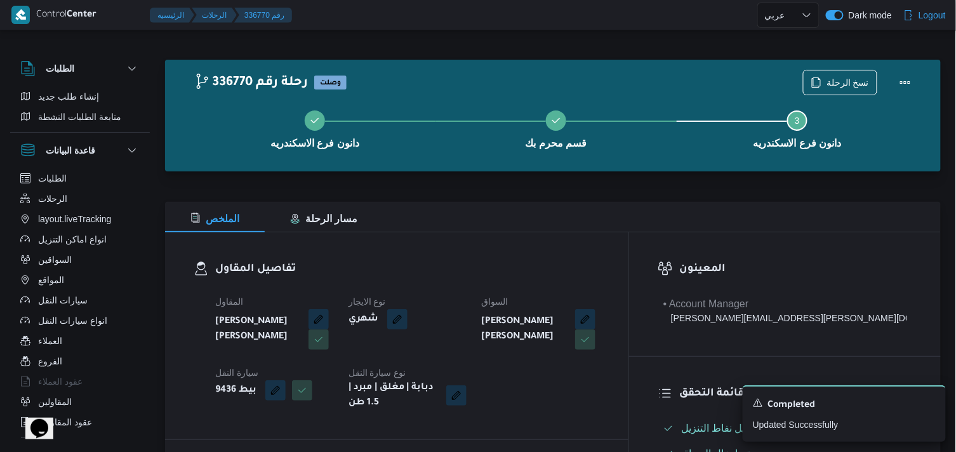
select select "ar"
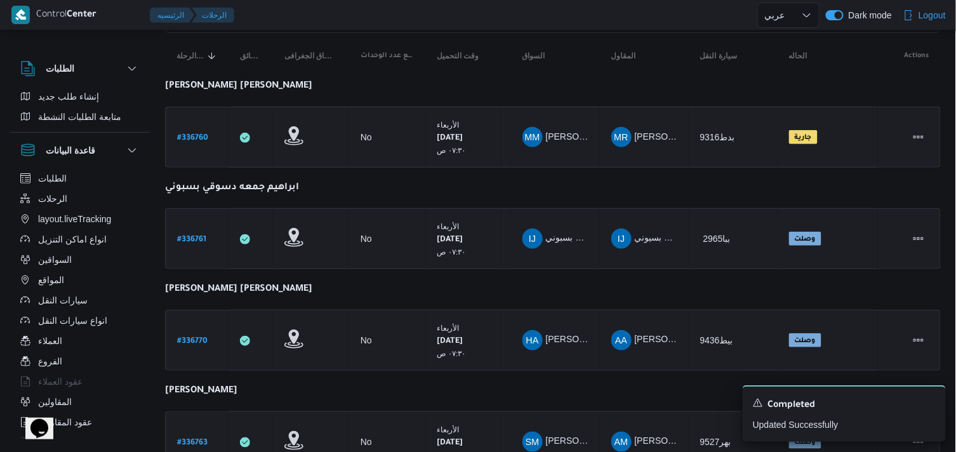
scroll to position [211, 0]
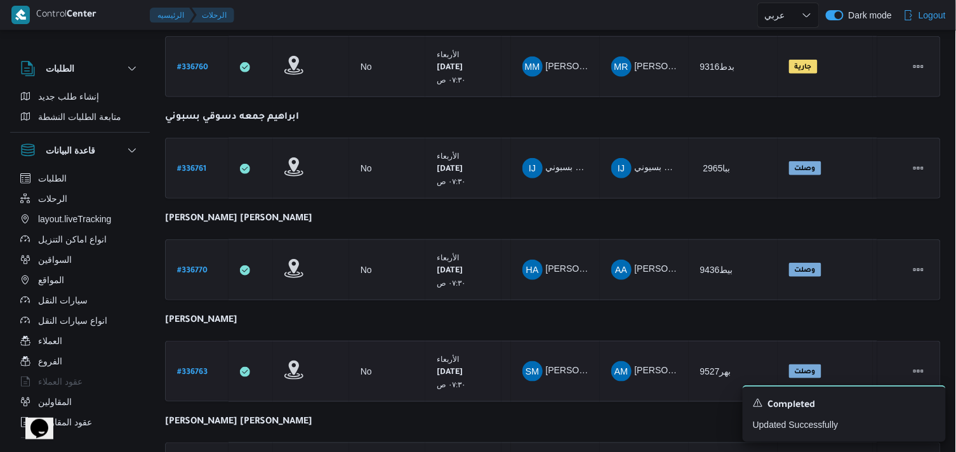
click at [181, 368] on b "# 336763" at bounding box center [192, 372] width 30 height 9
select select "ar"
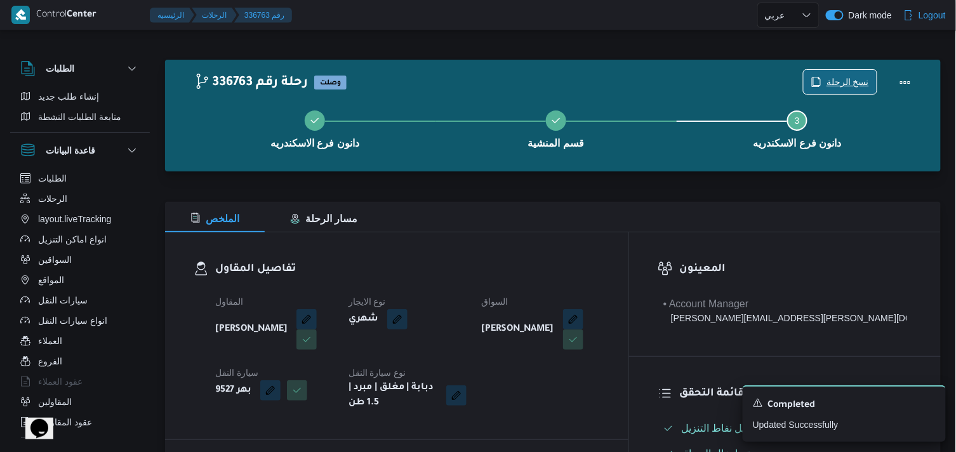
click at [834, 84] on span "نسخ الرحلة" at bounding box center [848, 81] width 43 height 15
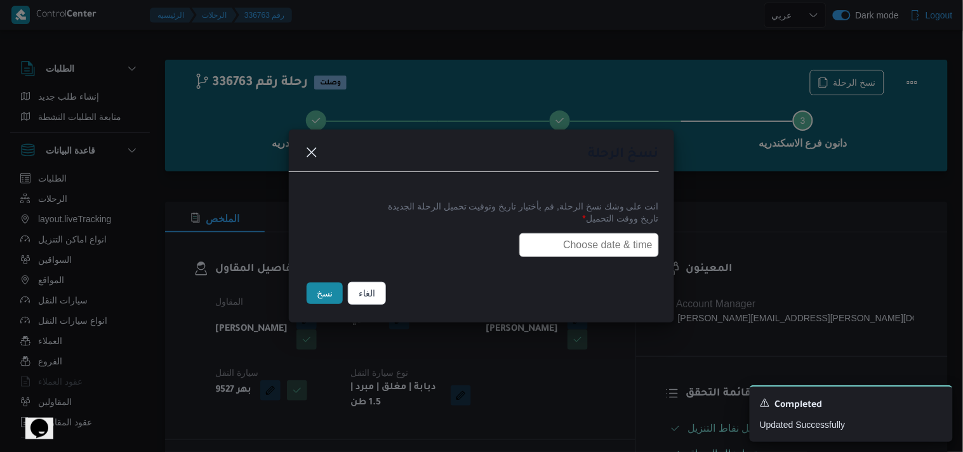
click at [562, 237] on input "text" at bounding box center [589, 245] width 140 height 24
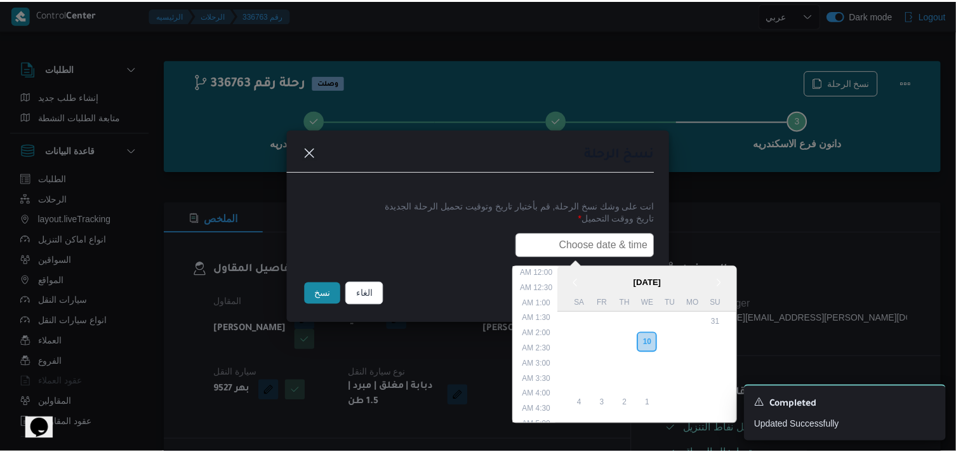
scroll to position [265, 0]
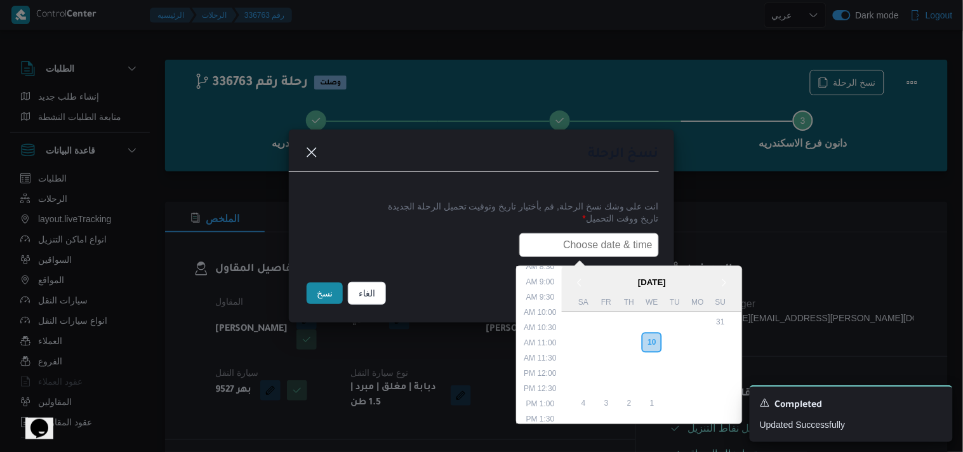
type input "11/09/2025 7:30AM"
click at [321, 291] on button "نسخ" at bounding box center [325, 294] width 36 height 22
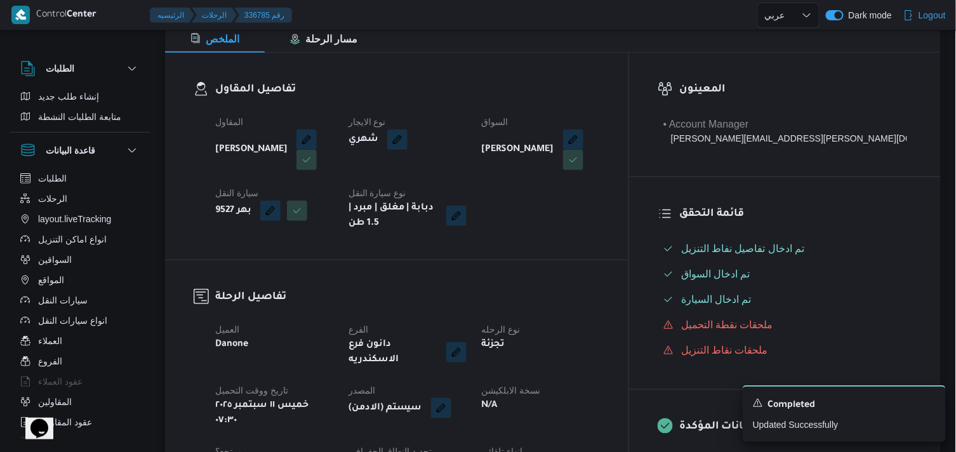
scroll to position [211, 0]
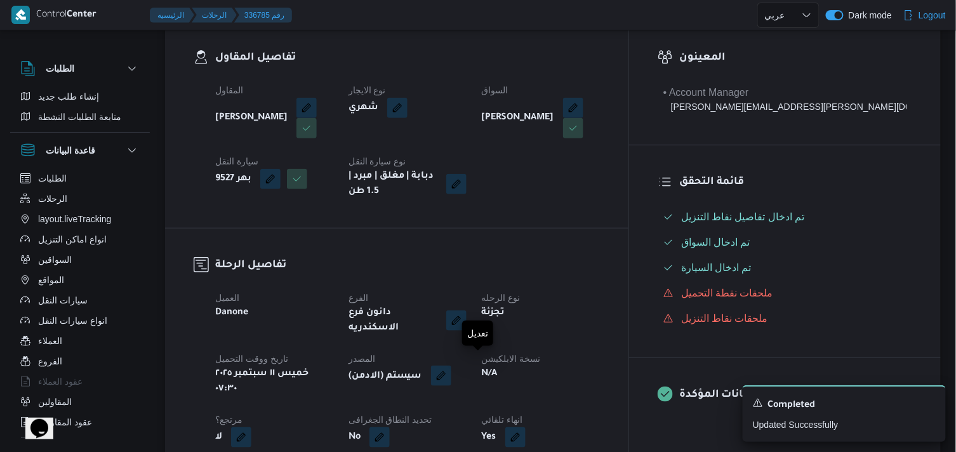
click at [451, 371] on button "button" at bounding box center [441, 376] width 20 height 20
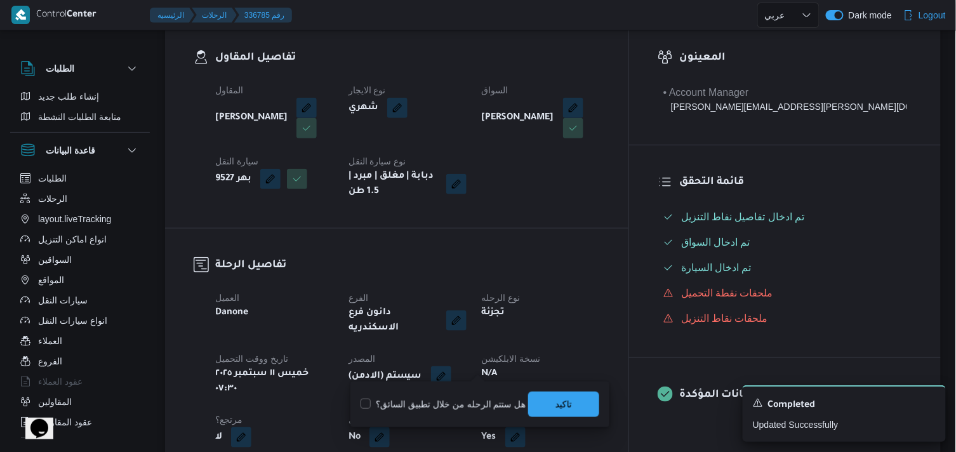
click at [455, 402] on label "هل ستتم الرحله من خلال تطبيق السائق؟" at bounding box center [443, 404] width 165 height 15
click at [507, 401] on label "هل ستتم الرحله من خلال تطبيق السائق؟" at bounding box center [443, 404] width 165 height 15
checkbox input "false"
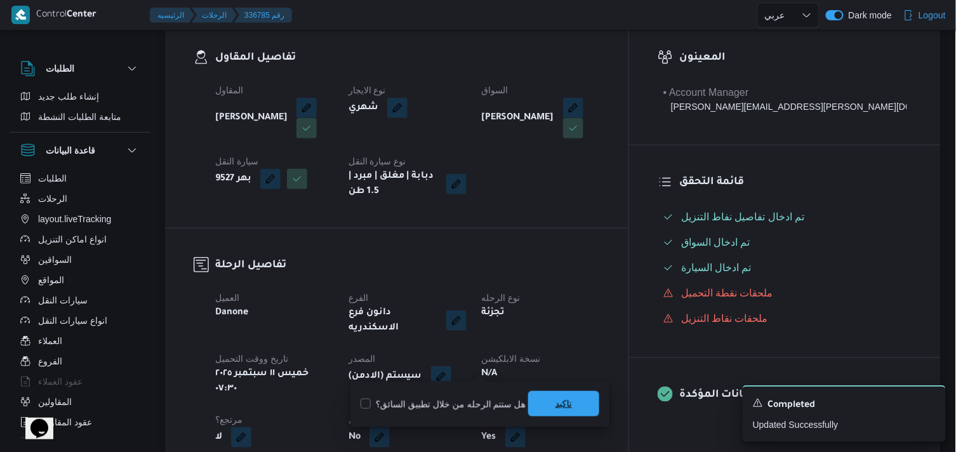
click at [593, 408] on span "تاكيد" at bounding box center [563, 403] width 71 height 25
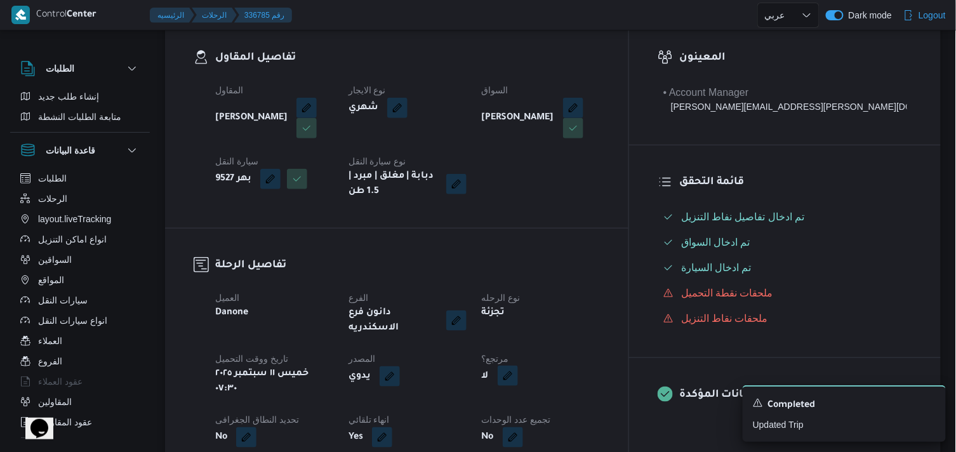
click at [518, 366] on span at bounding box center [504, 376] width 27 height 20
click at [518, 366] on button "button" at bounding box center [508, 376] width 20 height 20
click at [528, 407] on label "هل هناك مرتجع؟" at bounding box center [537, 404] width 76 height 15
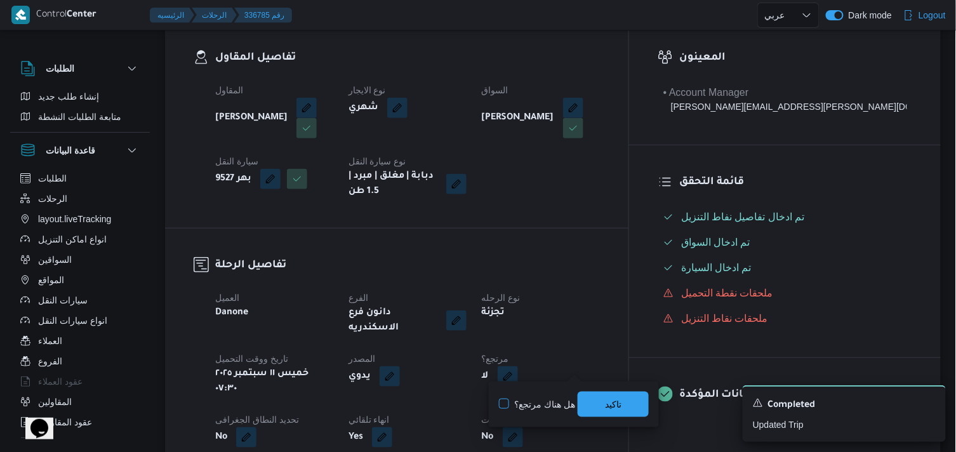
checkbox input "true"
click at [617, 413] on span "تاكيد" at bounding box center [613, 403] width 71 height 25
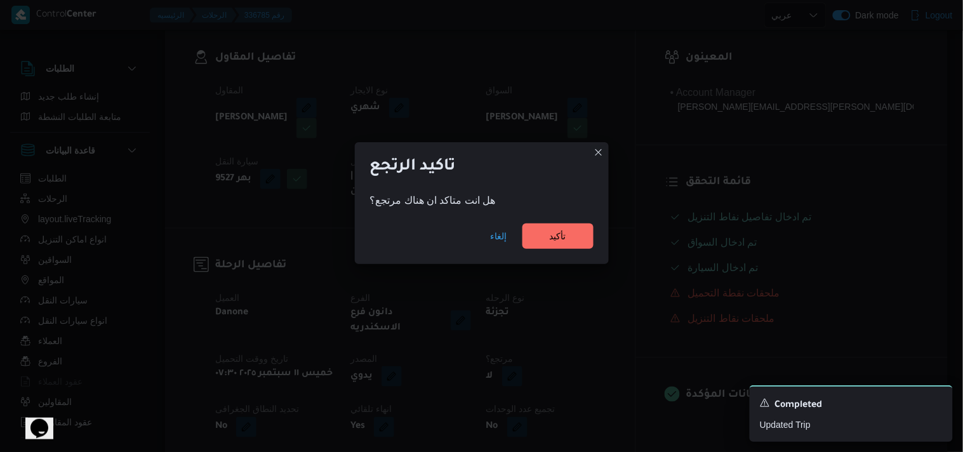
click at [572, 255] on div "إلغاء تأكيد" at bounding box center [482, 238] width 254 height 51
click at [572, 241] on span "تأكيد" at bounding box center [558, 235] width 71 height 25
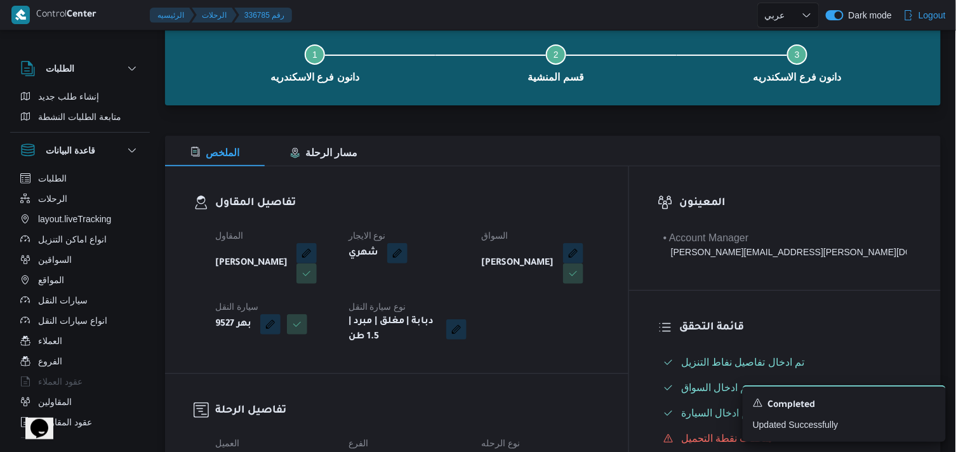
scroll to position [0, 0]
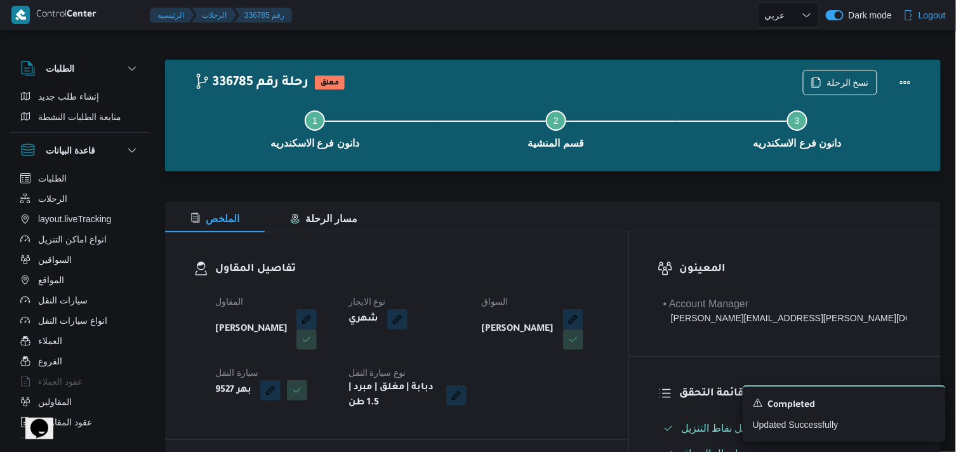
select select "ar"
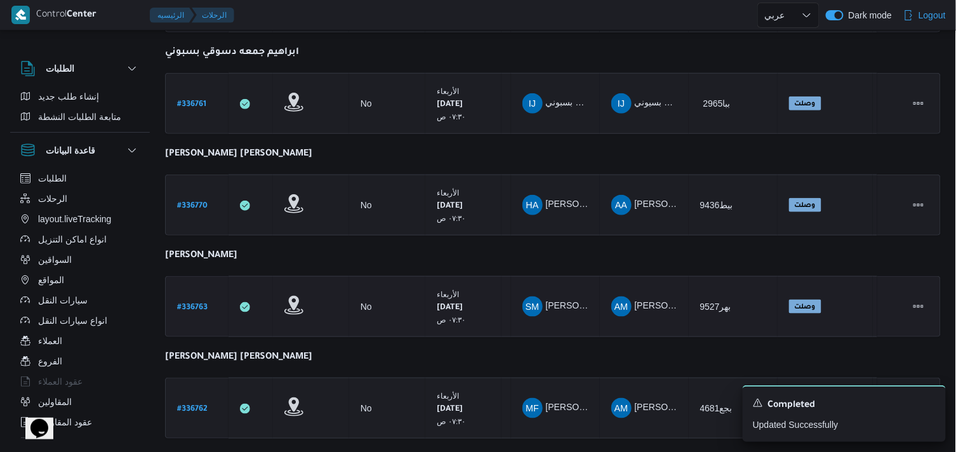
scroll to position [309, 0]
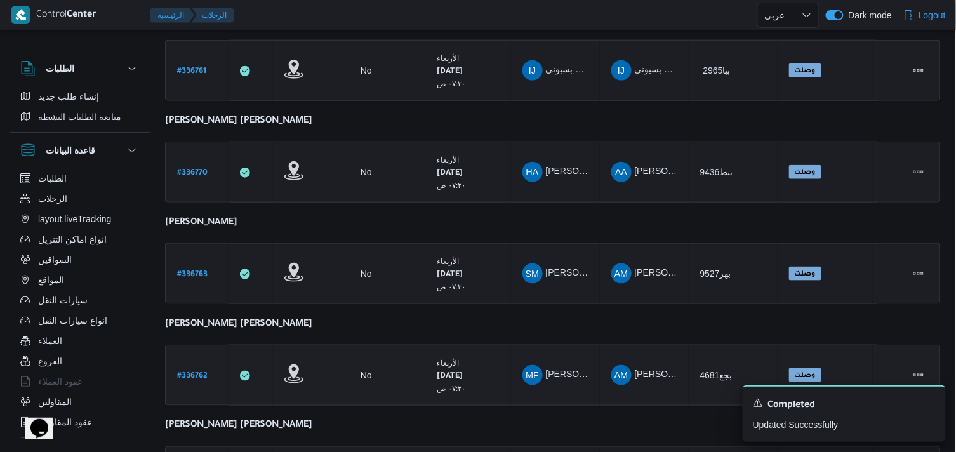
click at [189, 378] on link "# 336762" at bounding box center [192, 375] width 30 height 17
select select "ar"
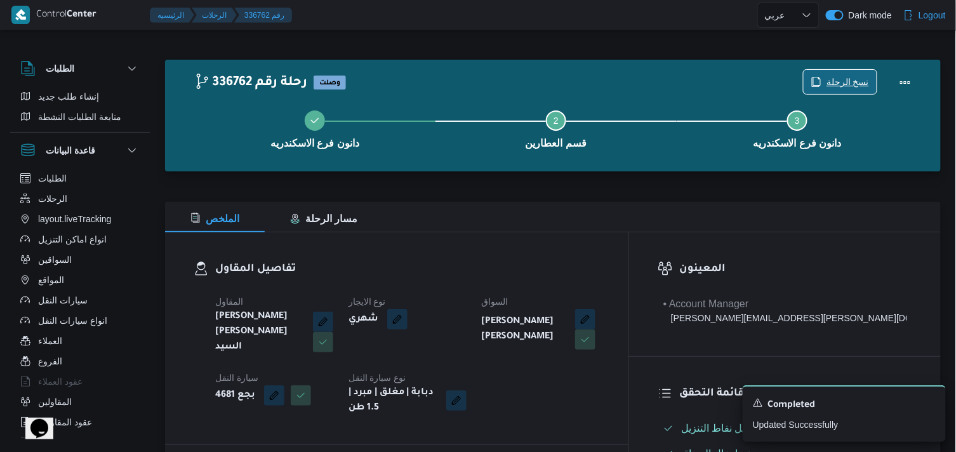
click at [846, 86] on span "نسخ الرحلة" at bounding box center [848, 81] width 43 height 15
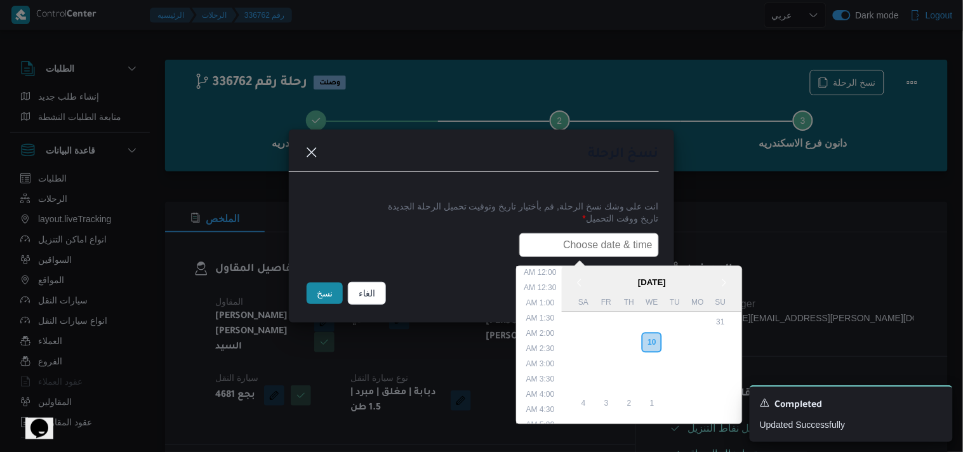
click at [632, 244] on input "text" at bounding box center [589, 245] width 140 height 24
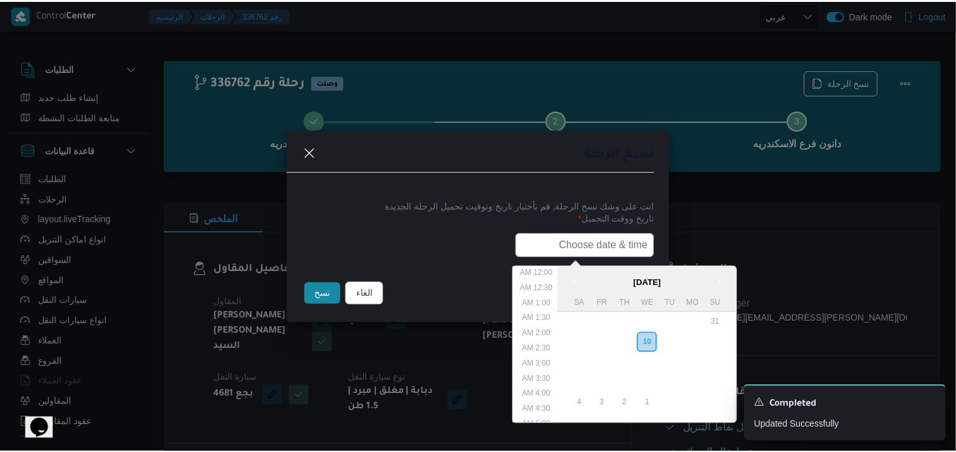
scroll to position [265, 0]
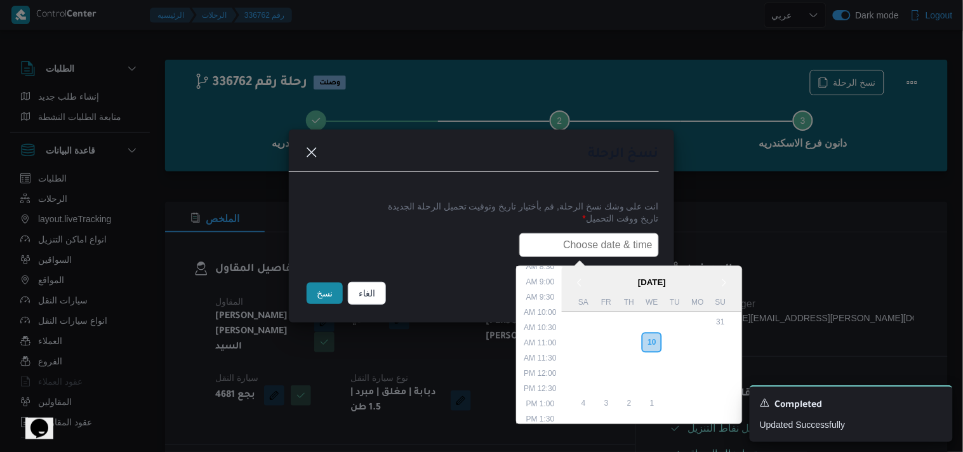
type input "11/09/2025 7:30AM"
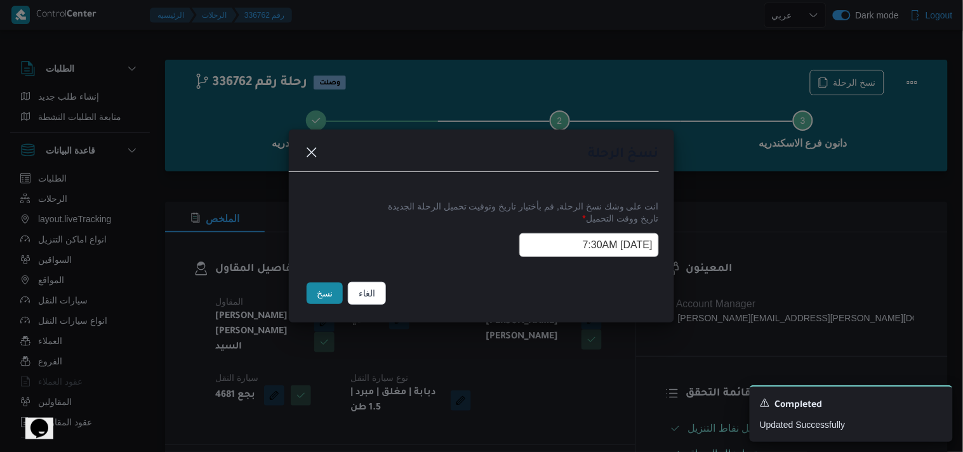
click at [333, 292] on button "نسخ" at bounding box center [325, 294] width 36 height 22
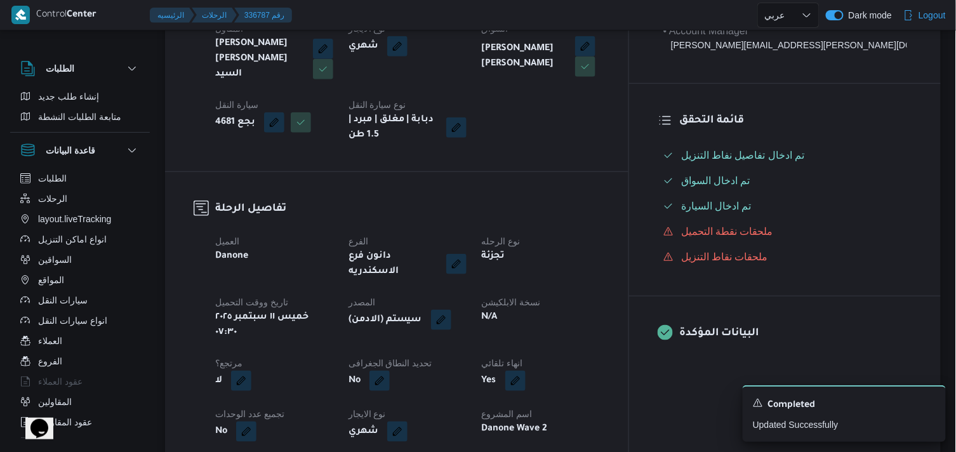
scroll to position [282, 0]
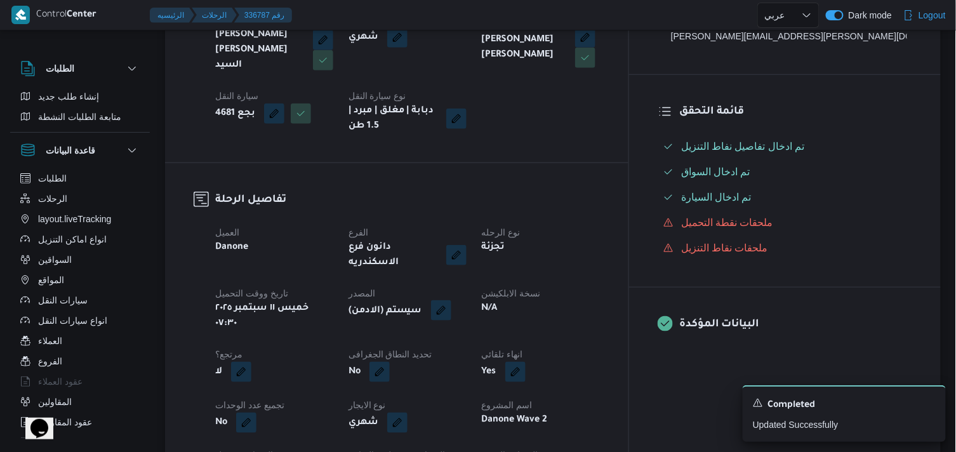
click at [451, 300] on button "button" at bounding box center [441, 310] width 20 height 20
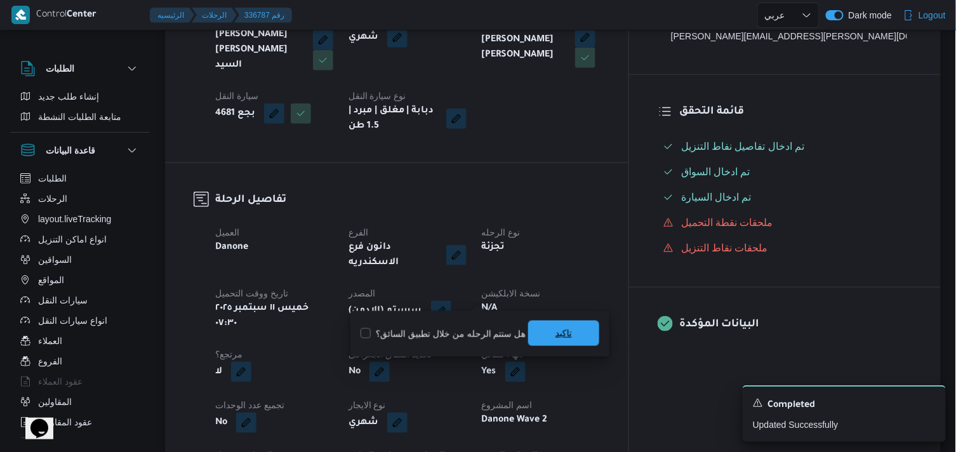
click at [528, 339] on span "تاكيد" at bounding box center [563, 333] width 71 height 25
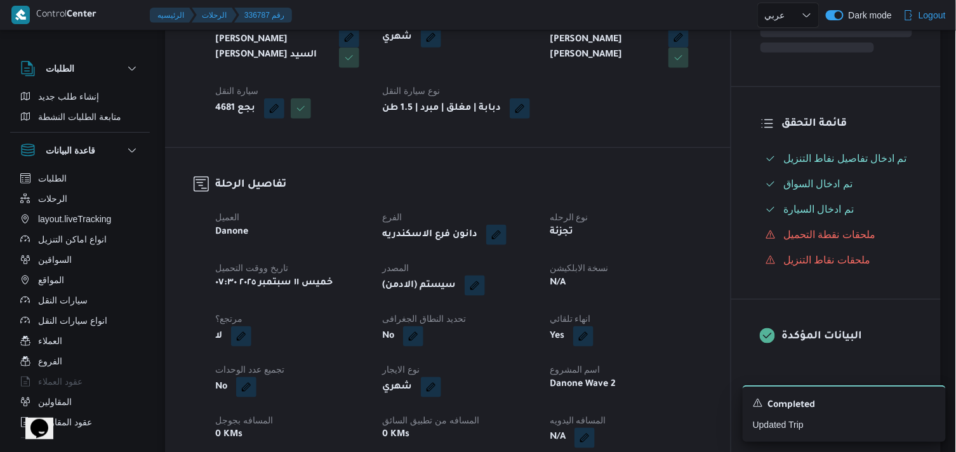
click at [575, 292] on div "N/A" at bounding box center [626, 283] width 154 height 18
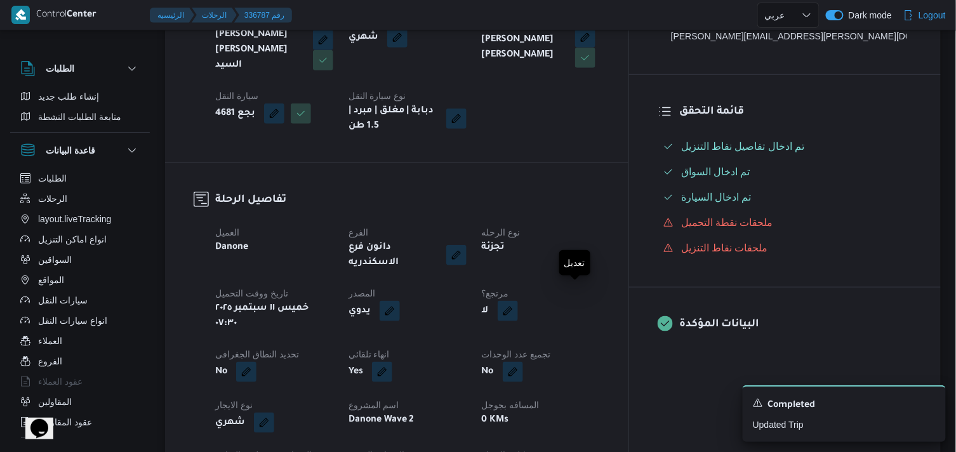
click at [518, 301] on button "button" at bounding box center [508, 311] width 20 height 20
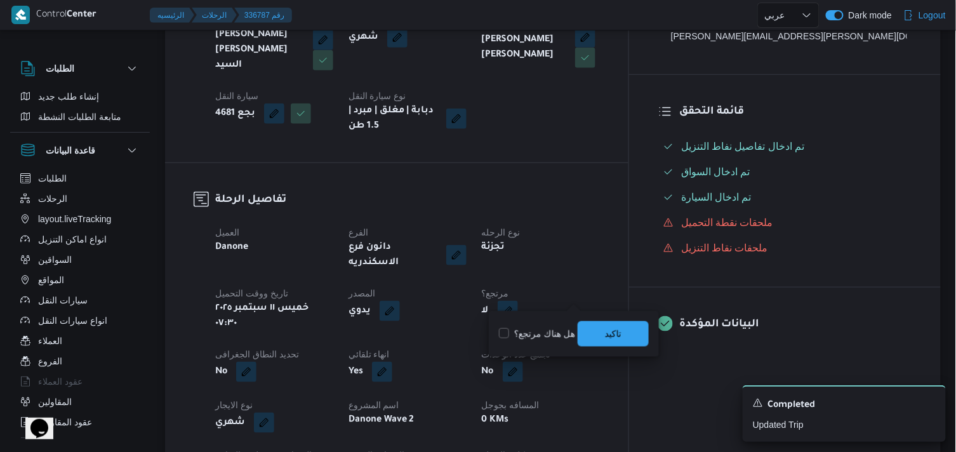
click at [551, 337] on label "هل هناك مرتجع؟" at bounding box center [537, 333] width 76 height 15
checkbox input "true"
click at [644, 324] on span "تاكيد" at bounding box center [613, 333] width 71 height 25
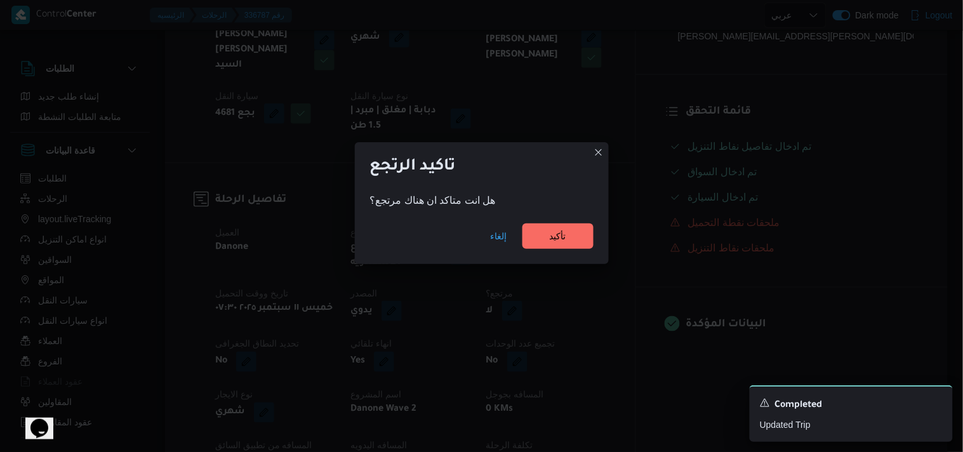
click at [536, 219] on div "إلغاء تأكيد" at bounding box center [482, 238] width 254 height 51
click at [530, 237] on span "تأكيد" at bounding box center [558, 235] width 71 height 25
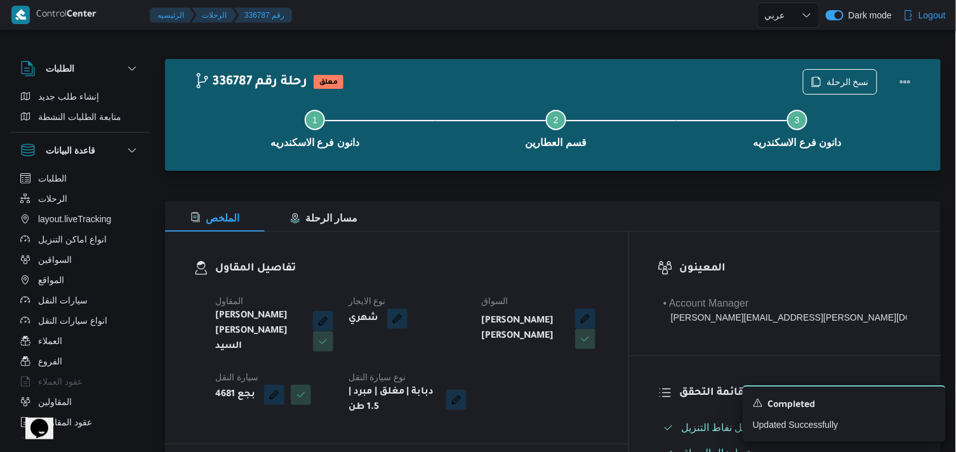
scroll to position [0, 0]
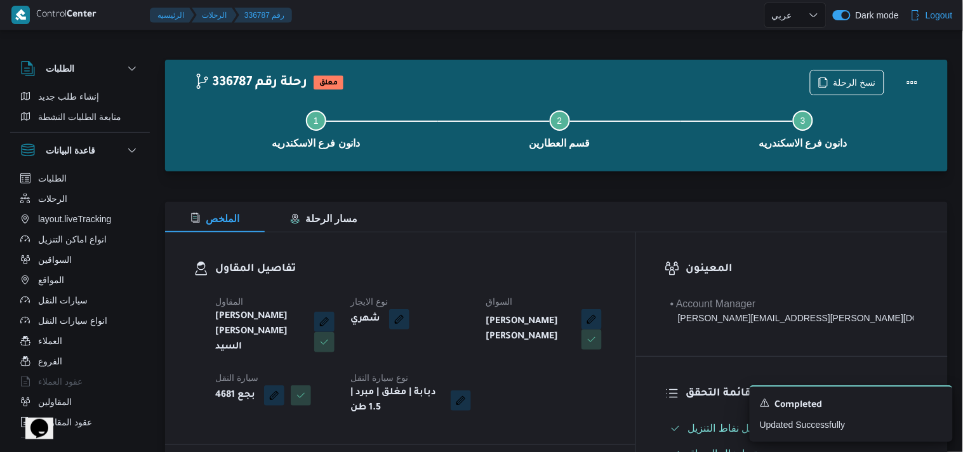
select select "ar"
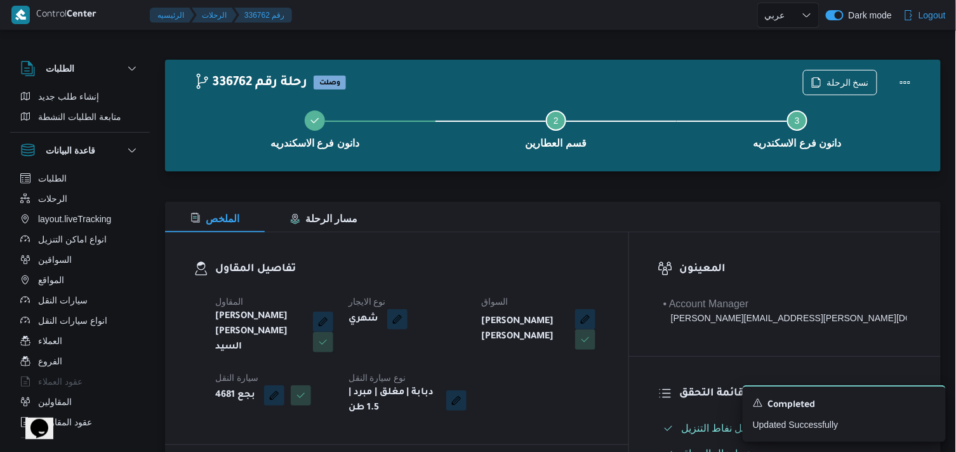
select select "ar"
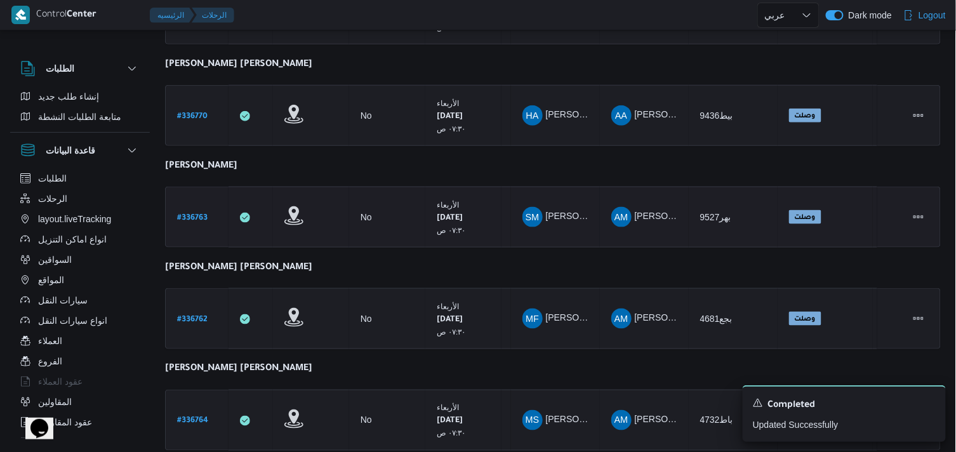
scroll to position [436, 0]
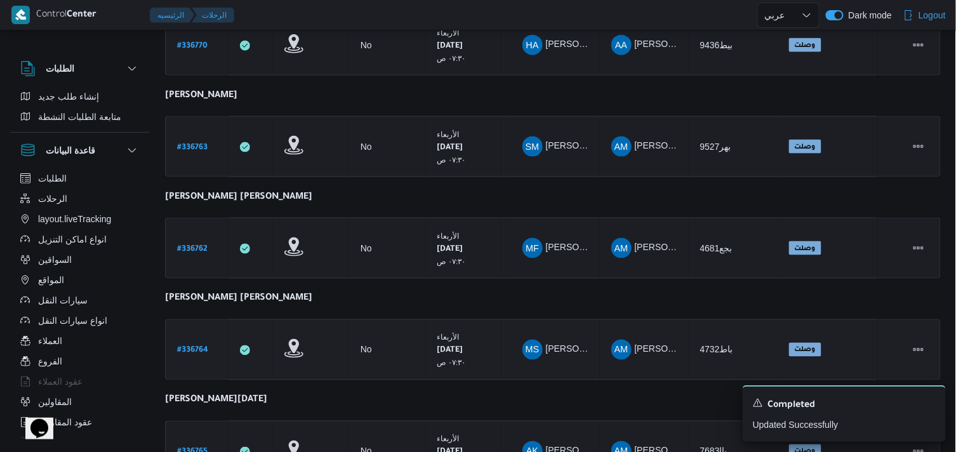
click at [199, 347] on b "# 336764" at bounding box center [192, 351] width 31 height 9
select select "ar"
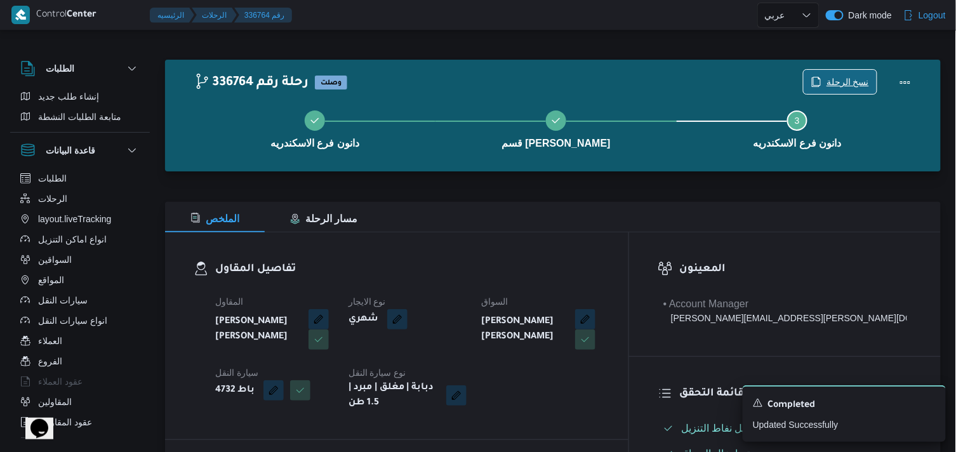
click at [829, 77] on span "نسخ الرحلة" at bounding box center [848, 81] width 43 height 15
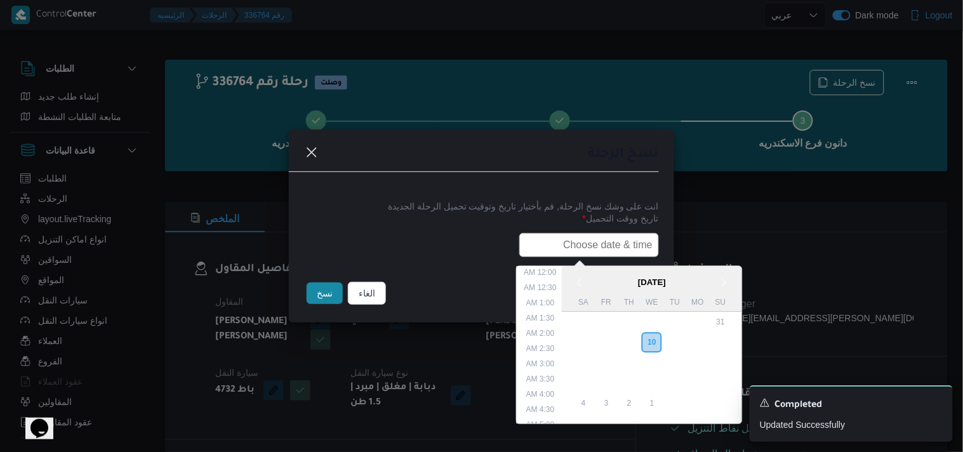
drag, startPoint x: 580, startPoint y: 237, endPoint x: 571, endPoint y: 245, distance: 11.7
click at [580, 237] on input "text" at bounding box center [589, 245] width 140 height 24
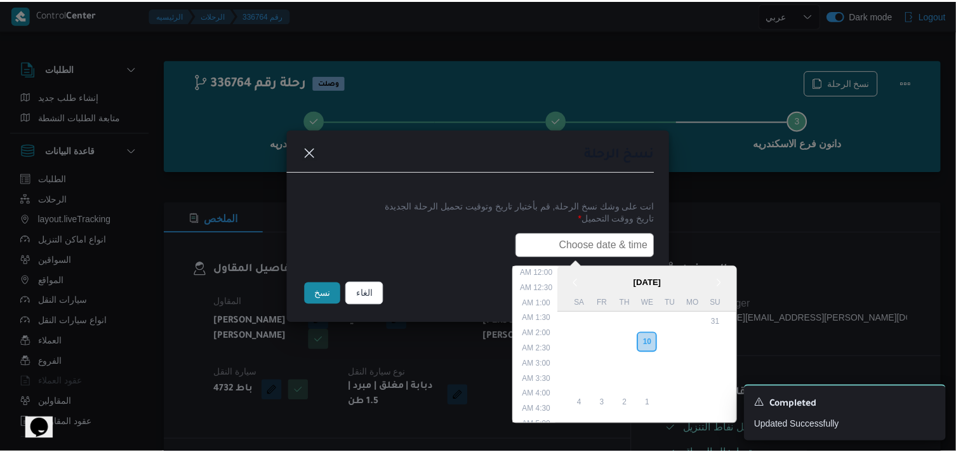
scroll to position [265, 0]
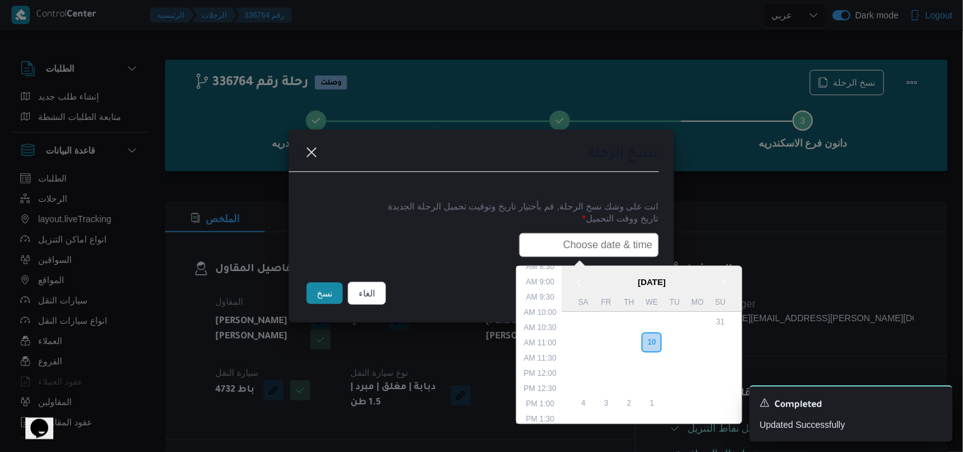
type input "11/09/2025 7:30AM"
click at [326, 291] on button "نسخ" at bounding box center [325, 294] width 36 height 22
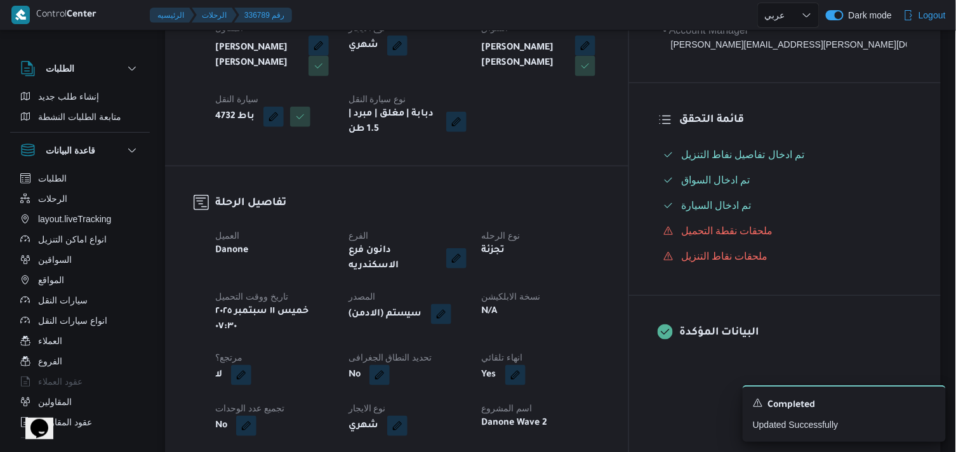
scroll to position [282, 0]
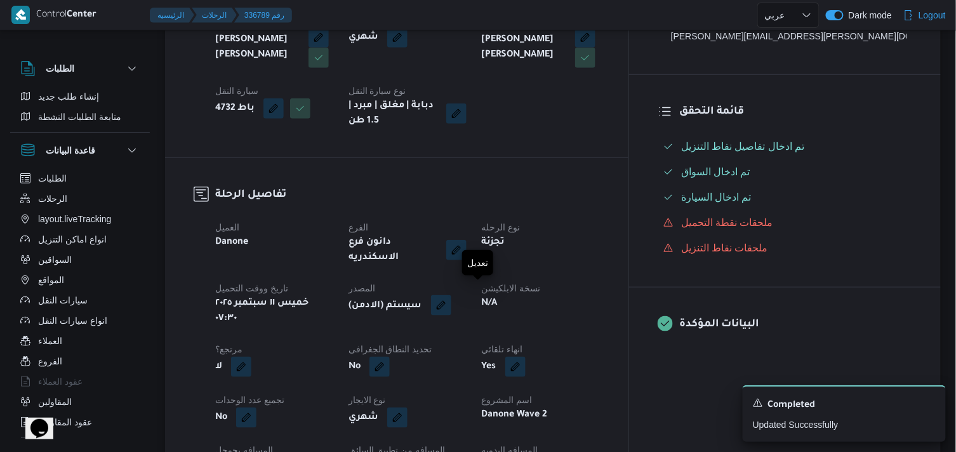
click at [451, 301] on button "button" at bounding box center [441, 305] width 20 height 20
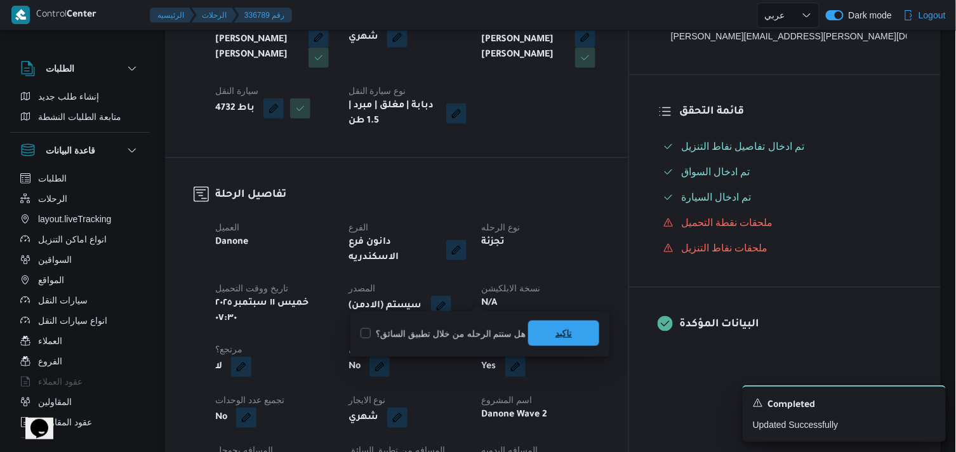
click at [581, 343] on span "تاكيد" at bounding box center [563, 333] width 71 height 25
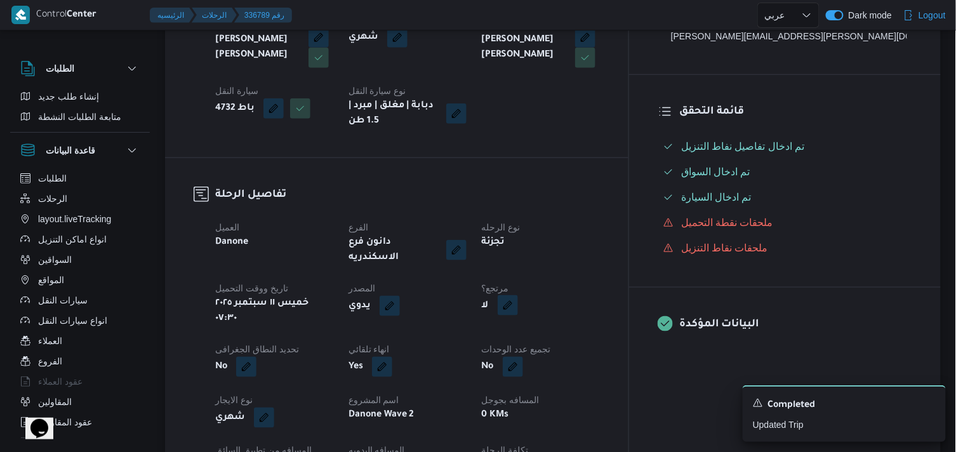
click at [518, 298] on button "button" at bounding box center [508, 305] width 20 height 20
click at [541, 327] on label "هل هناك مرتجع؟" at bounding box center [537, 333] width 76 height 15
checkbox input "true"
click at [608, 331] on span "تاكيد" at bounding box center [613, 333] width 17 height 15
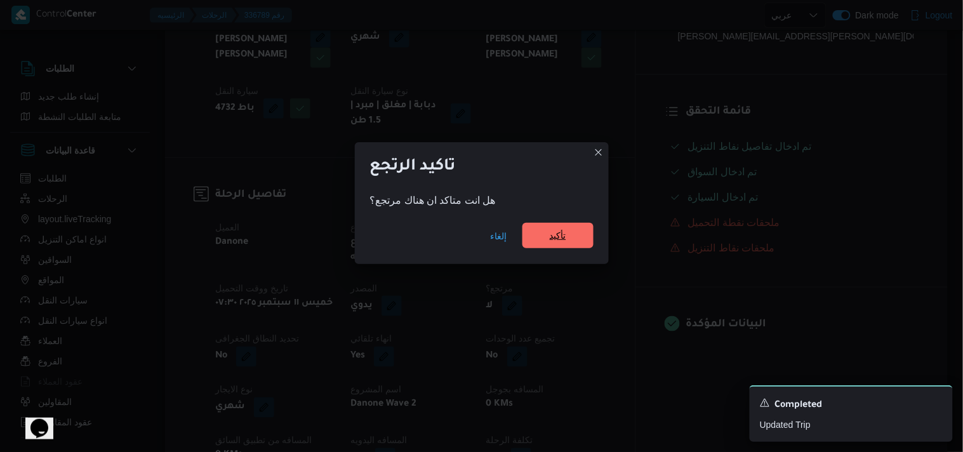
click at [568, 230] on span "تأكيد" at bounding box center [558, 235] width 71 height 25
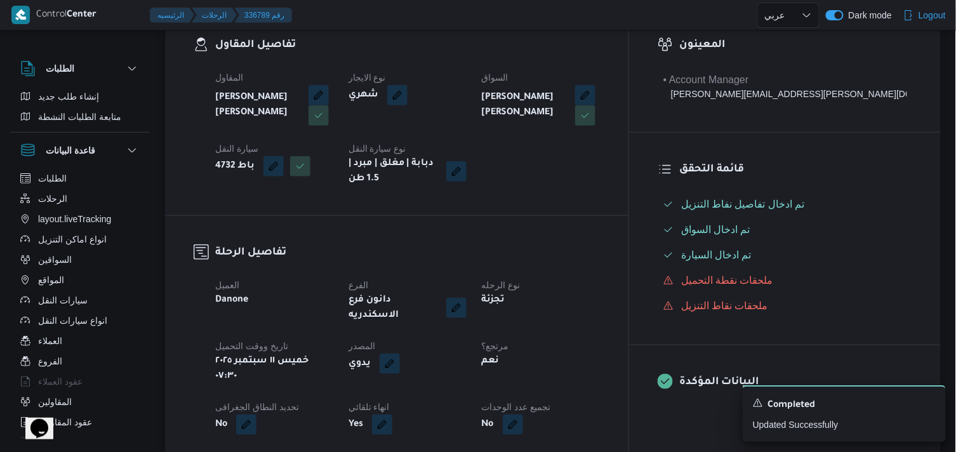
scroll to position [141, 0]
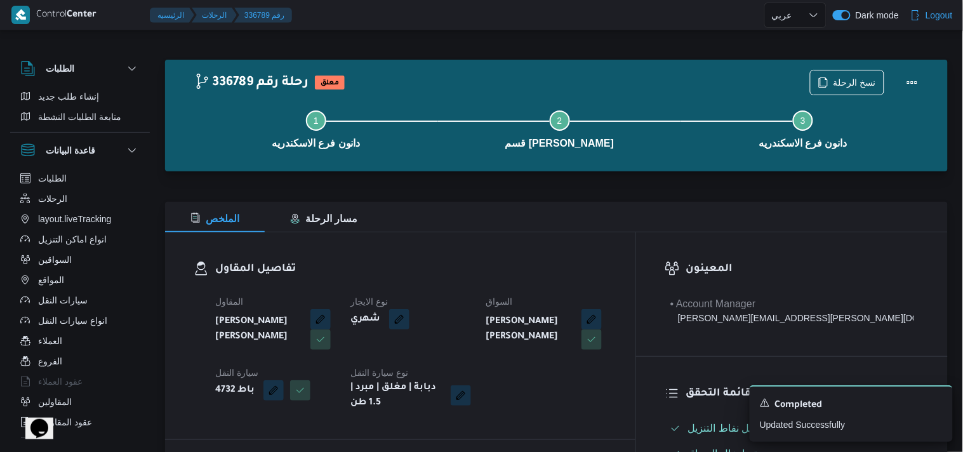
select select "ar"
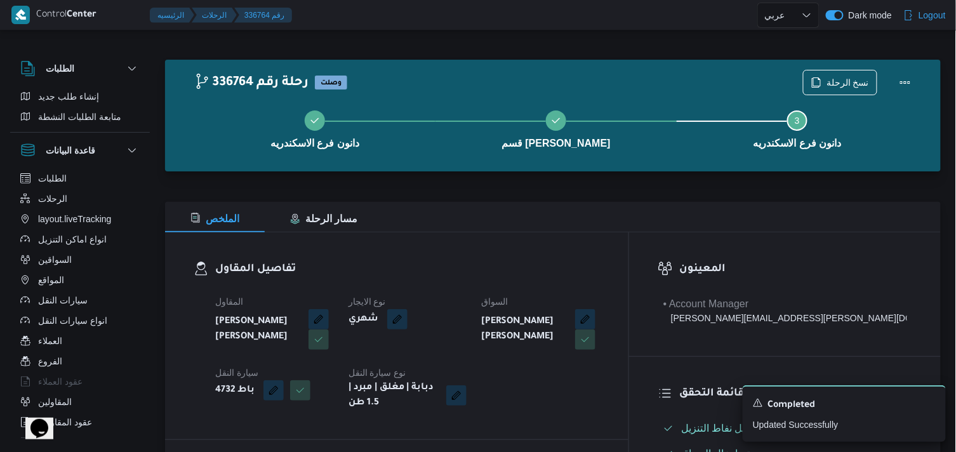
select select "ar"
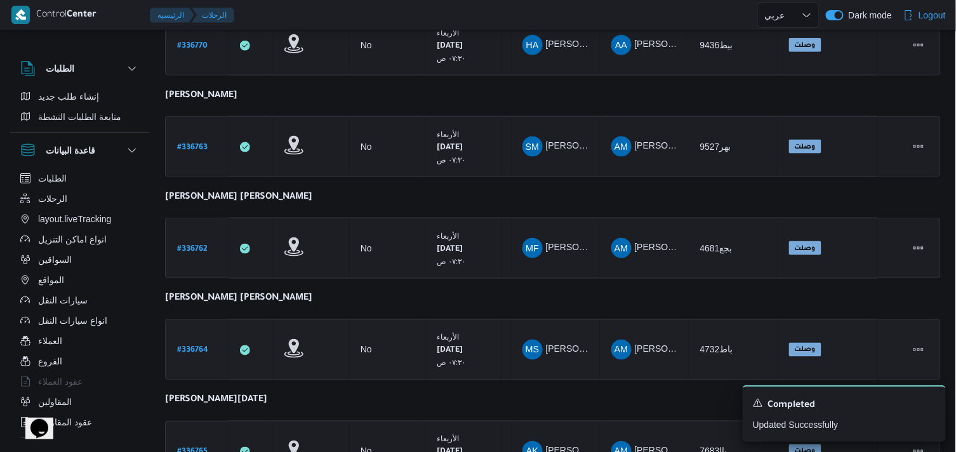
scroll to position [552, 0]
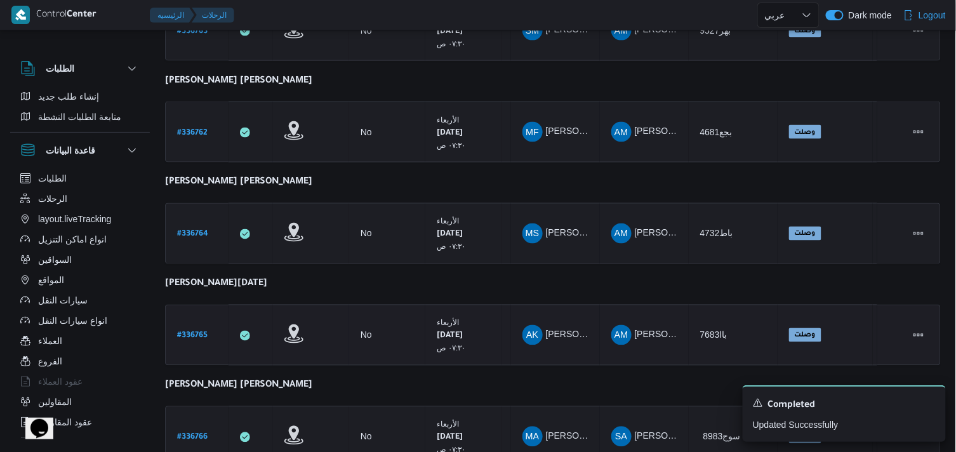
click at [192, 332] on b "# 336765" at bounding box center [192, 336] width 30 height 9
select select "ar"
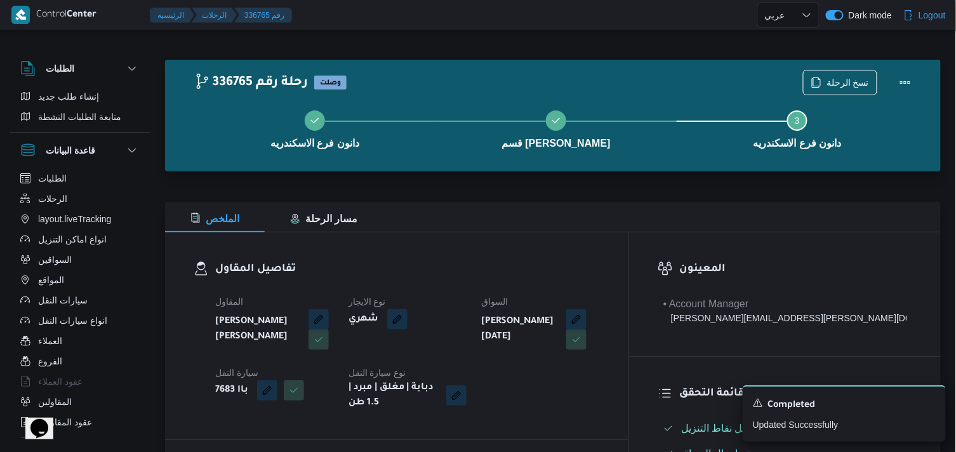
click at [843, 88] on div "دانون فرع الاسكندريه قسم سيدى جابر Step 3 is incomplete 3 دانون فرع الاسكندريه" at bounding box center [556, 128] width 739 height 81
click at [843, 60] on div "336765 رحلة رقم وصلت نسخ الرحلة دانون فرع الاسكندريه قسم سيدى جابر Step 3 is in…" at bounding box center [553, 116] width 776 height 112
click at [831, 74] on span "نسخ الرحلة" at bounding box center [840, 82] width 73 height 24
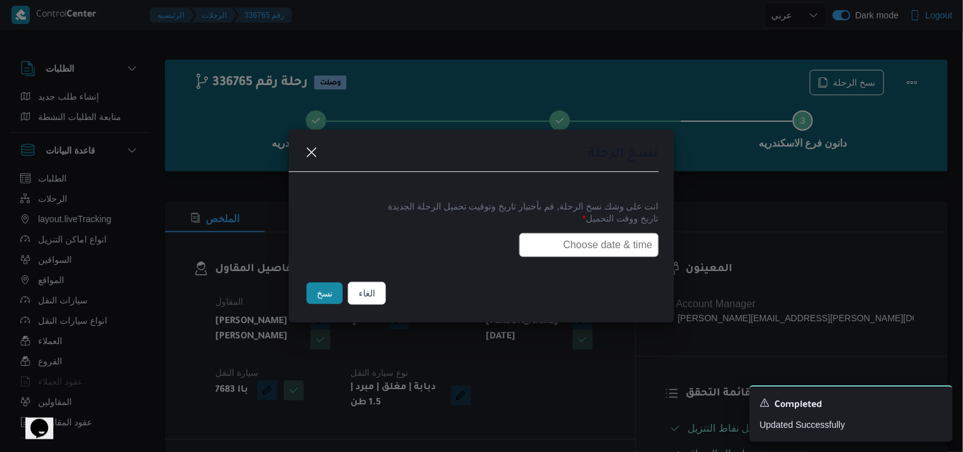
click at [582, 243] on input "text" at bounding box center [589, 245] width 140 height 24
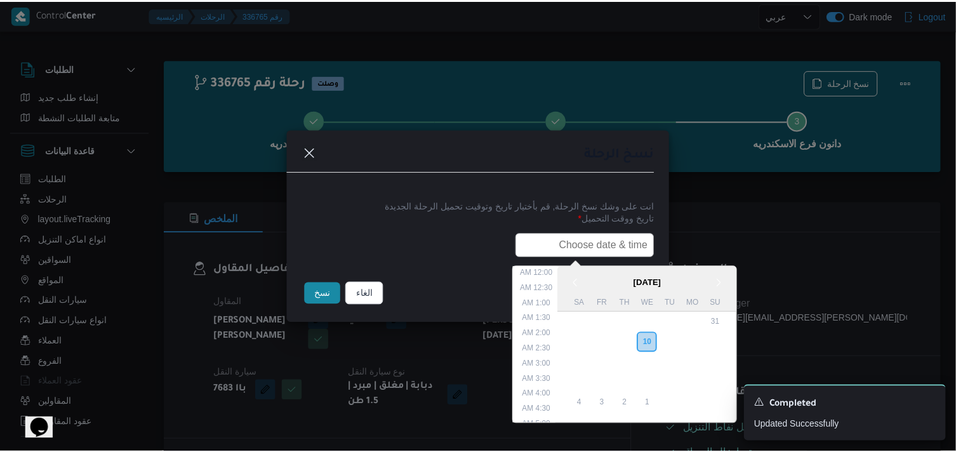
scroll to position [265, 0]
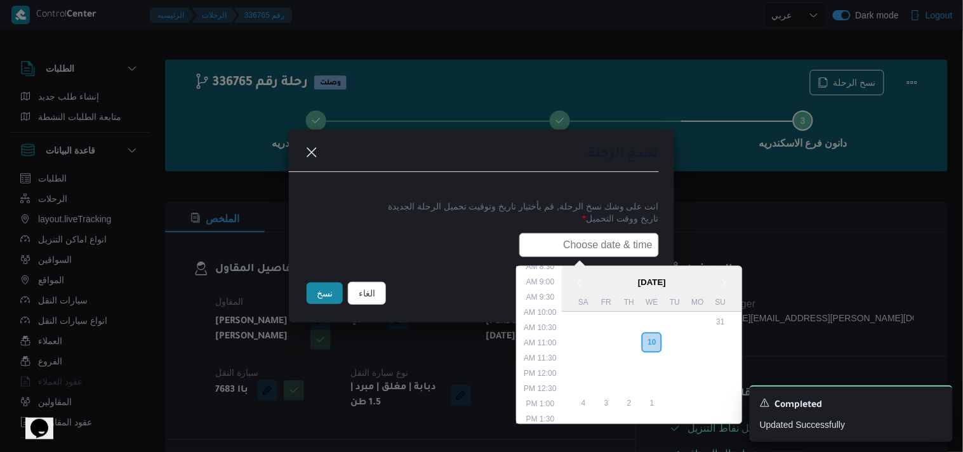
type input "11/09/2025 7:30AM"
click at [322, 304] on button "نسخ" at bounding box center [325, 294] width 36 height 22
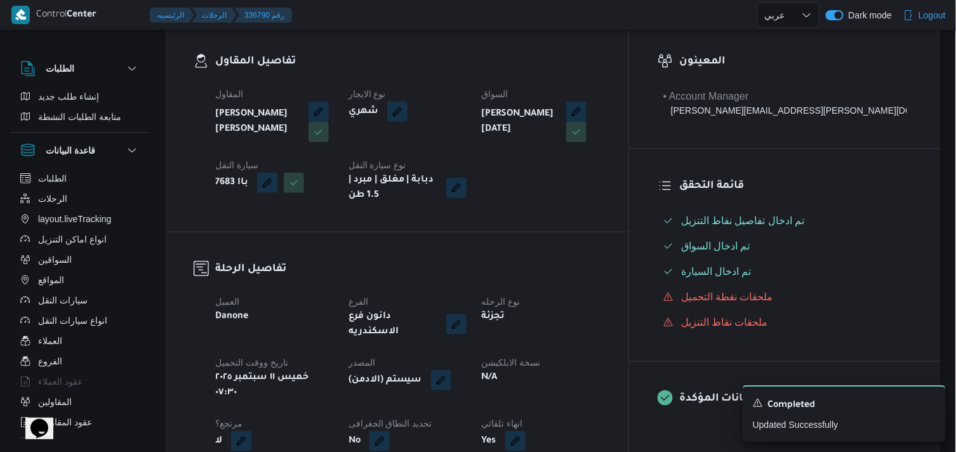
scroll to position [211, 0]
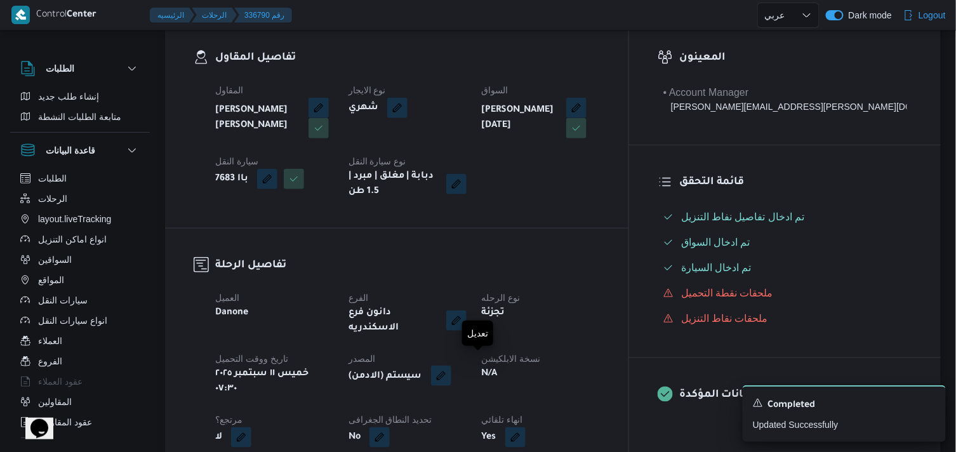
click at [451, 366] on button "button" at bounding box center [441, 376] width 20 height 20
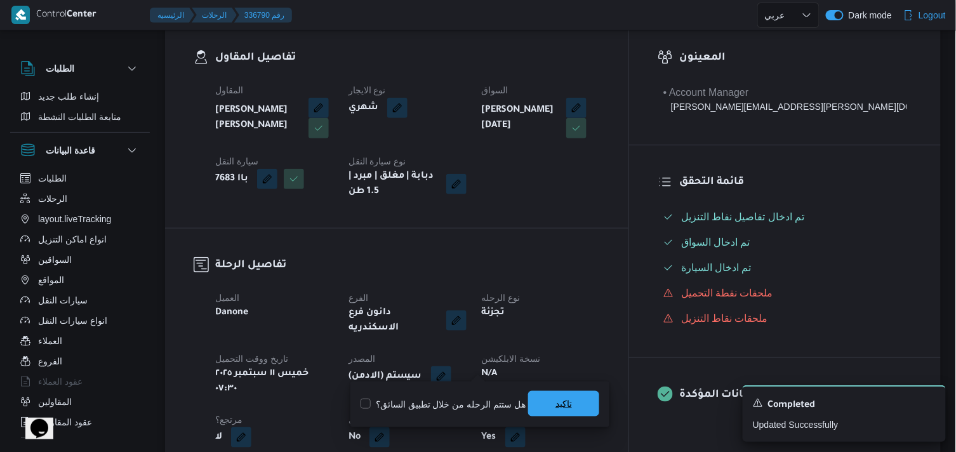
click at [547, 396] on span "تاكيد" at bounding box center [563, 403] width 71 height 25
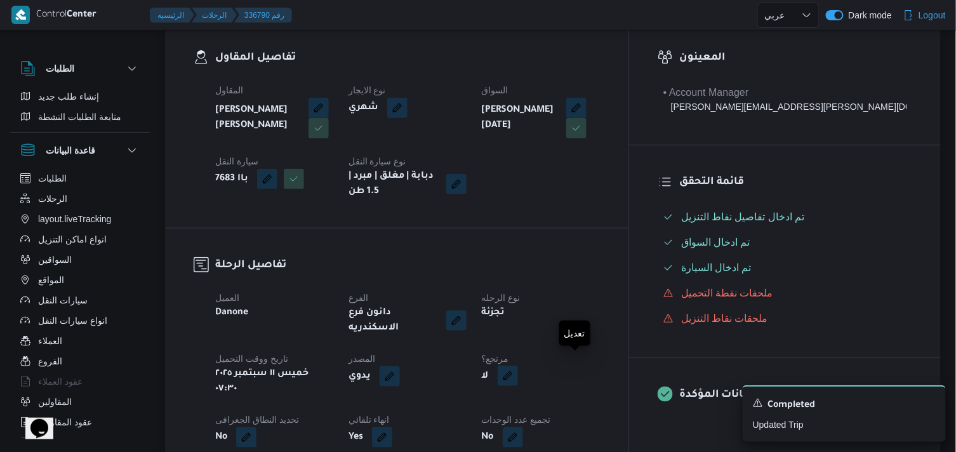
click at [518, 375] on button "button" at bounding box center [508, 376] width 20 height 20
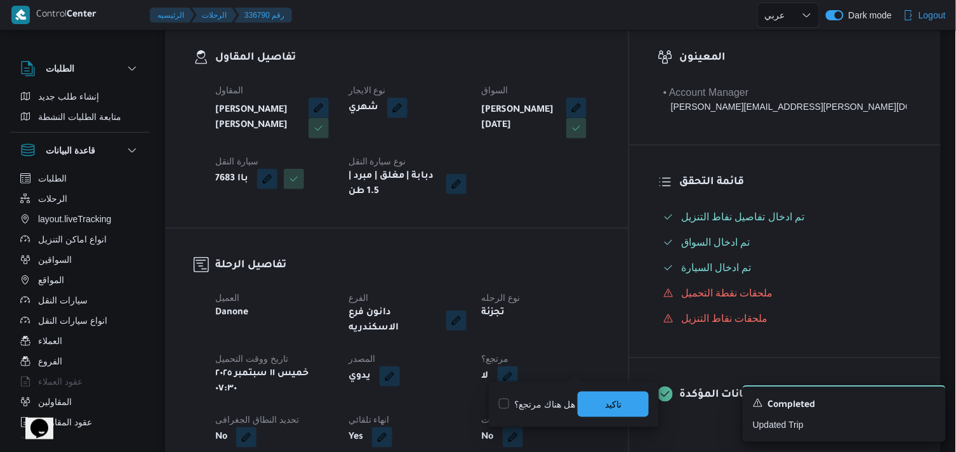
click at [544, 405] on label "هل هناك مرتجع؟" at bounding box center [537, 404] width 76 height 15
checkbox input "true"
click at [597, 402] on span "تاكيد" at bounding box center [613, 403] width 71 height 25
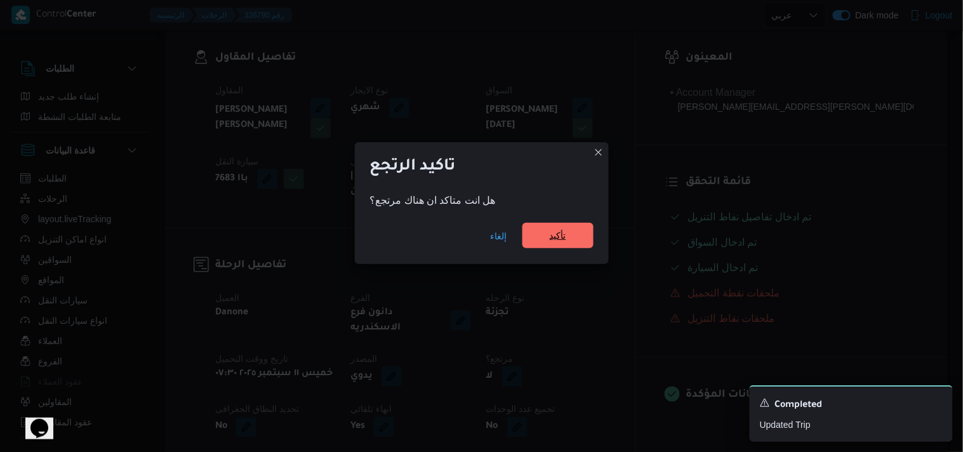
click at [566, 241] on span "تأكيد" at bounding box center [558, 235] width 17 height 15
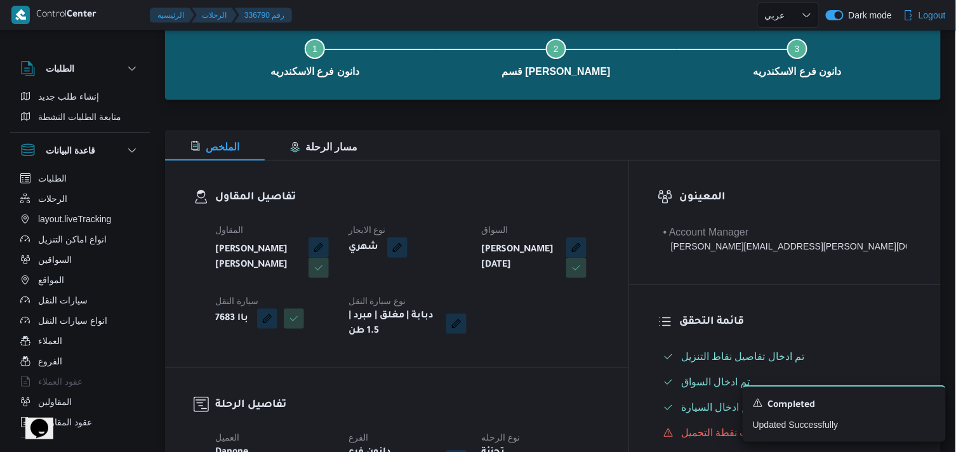
scroll to position [70, 0]
select select "ar"
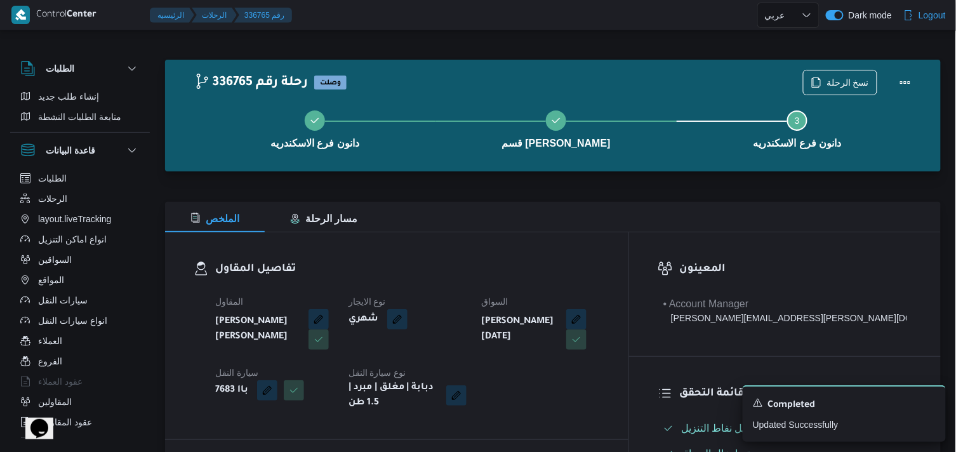
select select "ar"
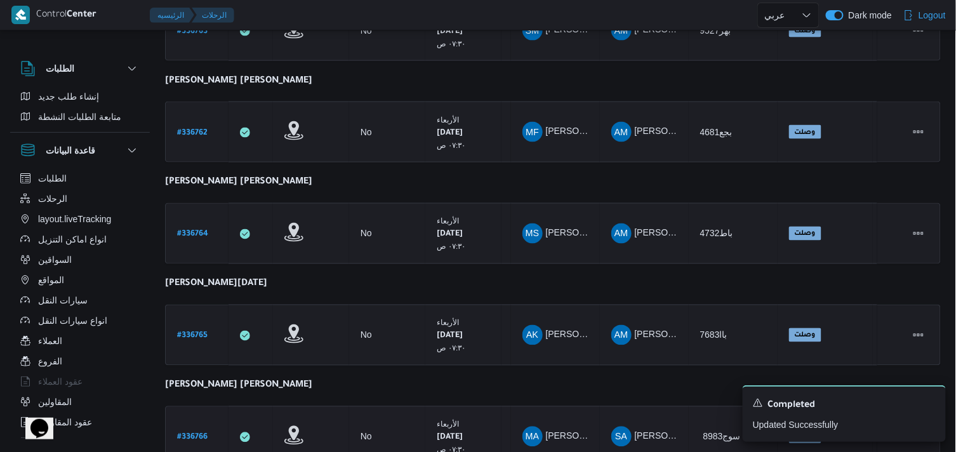
scroll to position [700, 0]
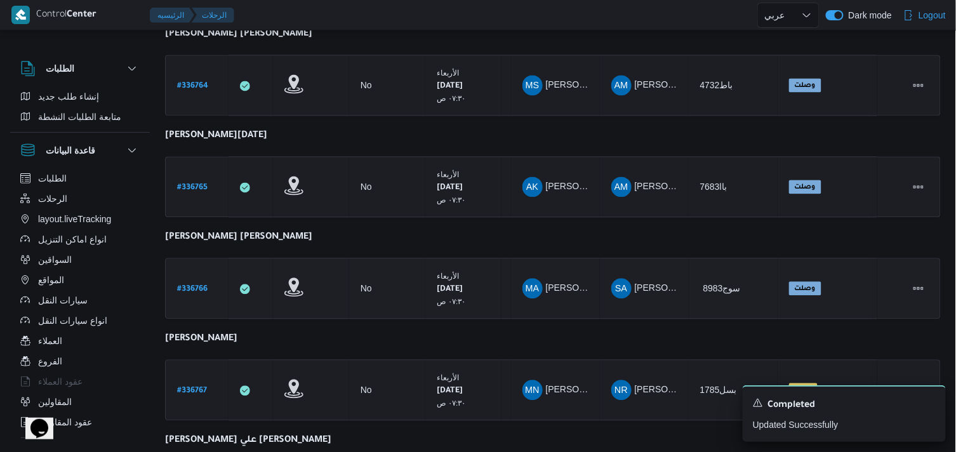
click at [184, 286] on b "# 336766" at bounding box center [192, 290] width 30 height 9
select select "ar"
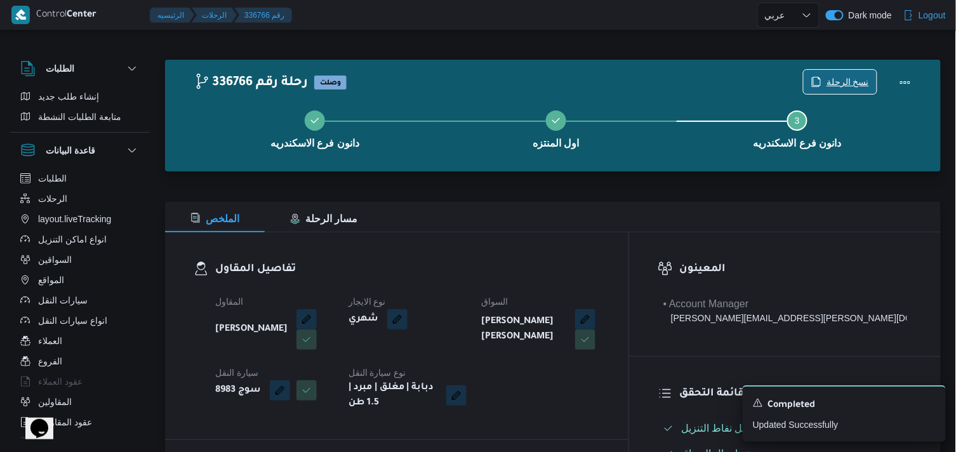
click at [843, 76] on span "نسخ الرحلة" at bounding box center [848, 81] width 43 height 15
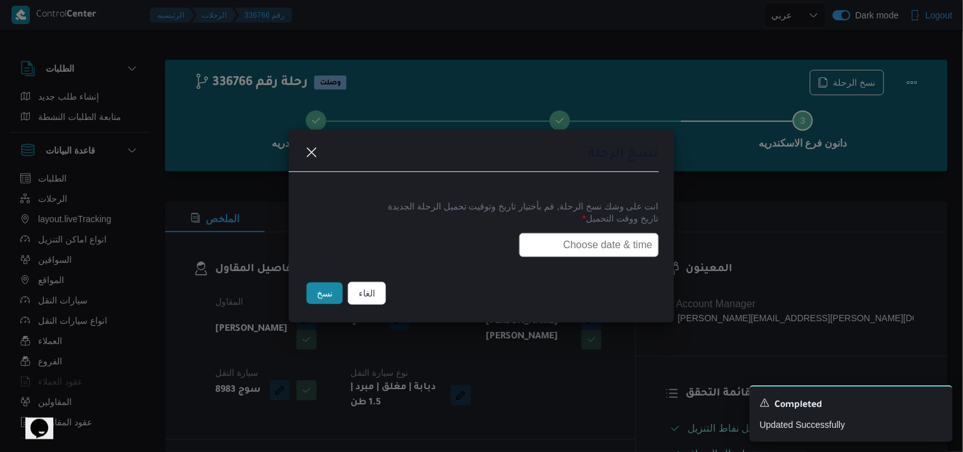
click at [599, 233] on input "text" at bounding box center [589, 245] width 140 height 24
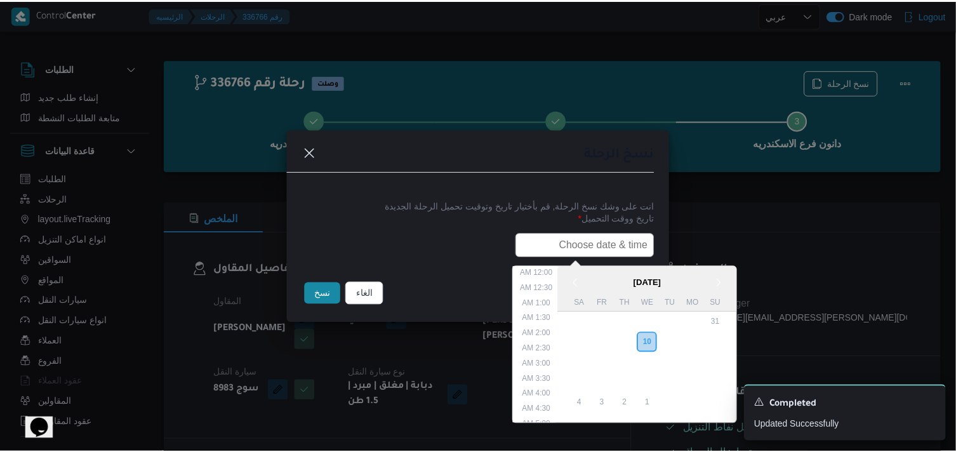
scroll to position [265, 0]
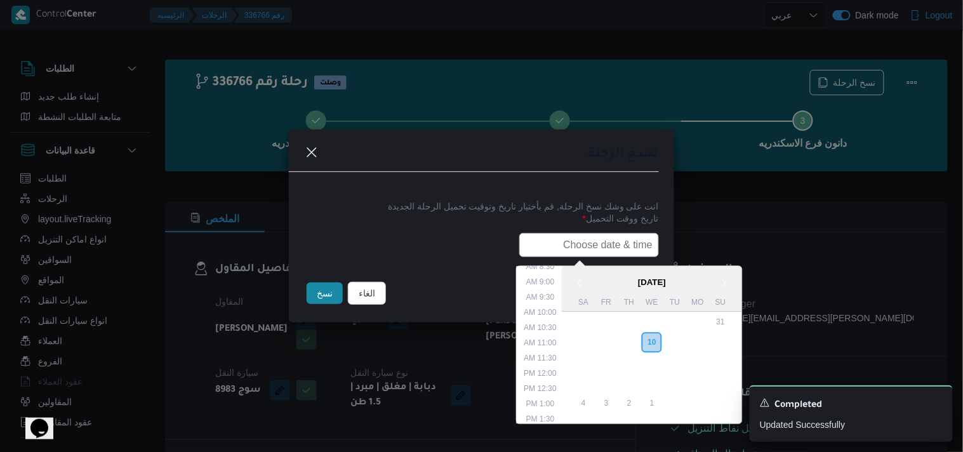
type input "11/09/2025 7:30AM"
click at [318, 290] on button "نسخ" at bounding box center [325, 294] width 36 height 22
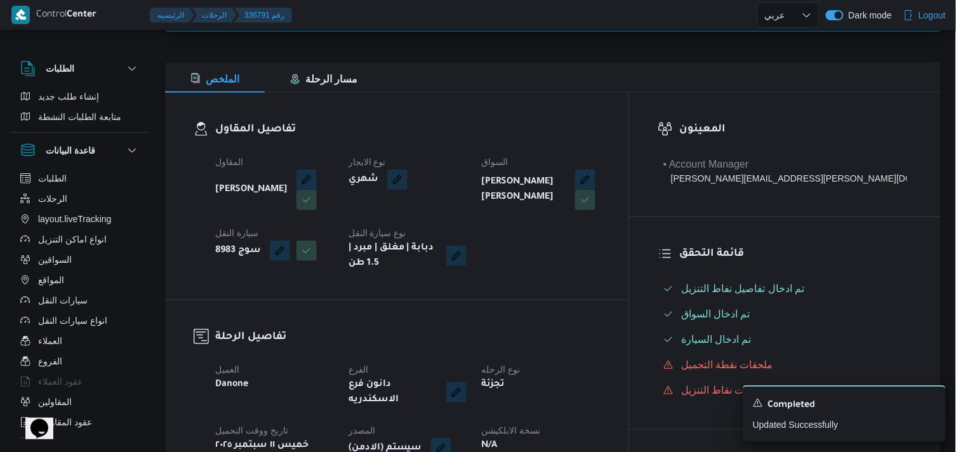
scroll to position [282, 0]
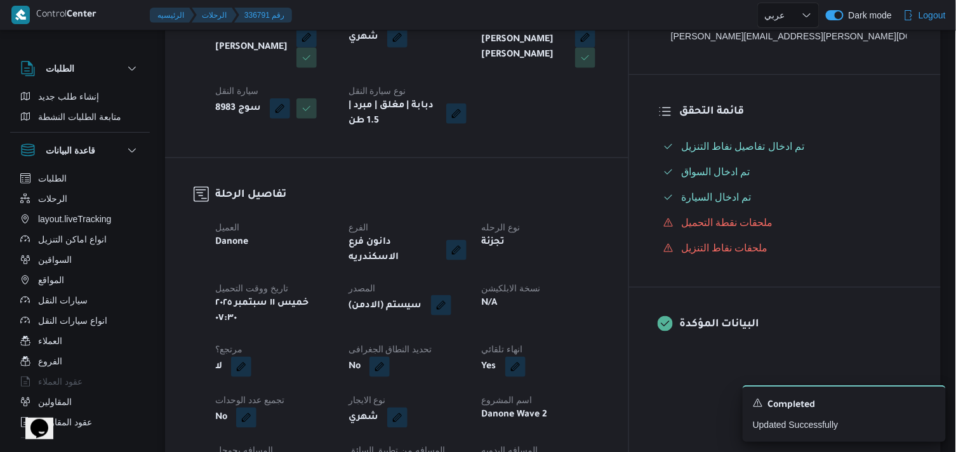
click at [451, 302] on button "button" at bounding box center [441, 305] width 20 height 20
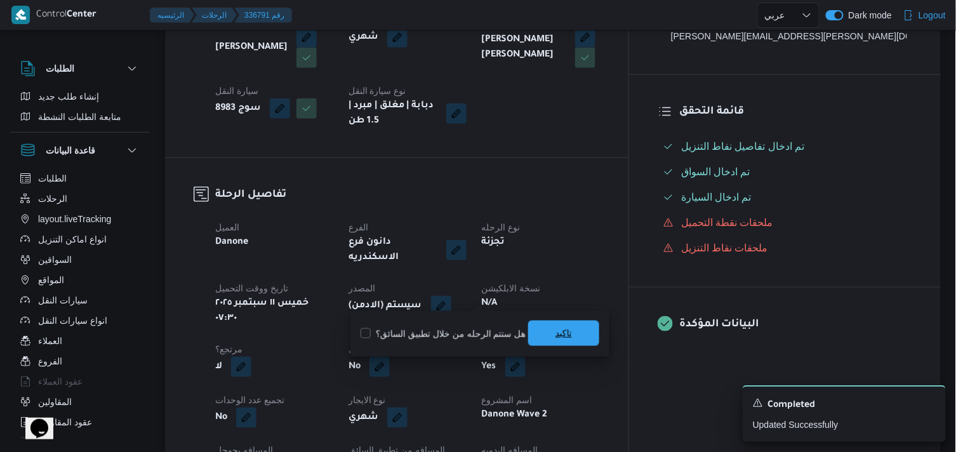
click at [556, 321] on div "تاكيد" at bounding box center [563, 333] width 71 height 25
click at [556, 321] on span "تاكيد" at bounding box center [563, 333] width 71 height 25
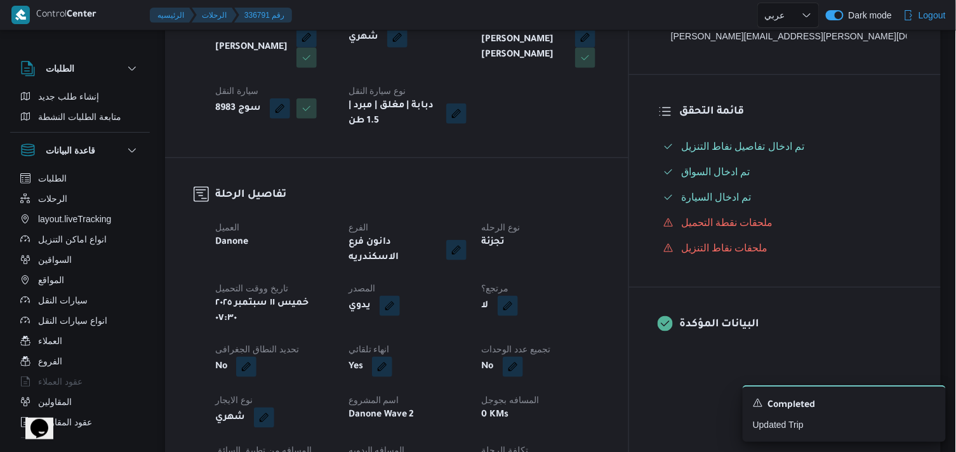
click at [577, 307] on div "لا" at bounding box center [541, 306] width 121 height 23
click at [580, 281] on dt "مرتجع؟" at bounding box center [541, 288] width 118 height 15
click at [518, 301] on button "button" at bounding box center [508, 305] width 20 height 20
click at [535, 329] on label "هل هناك مرتجع؟" at bounding box center [537, 333] width 76 height 15
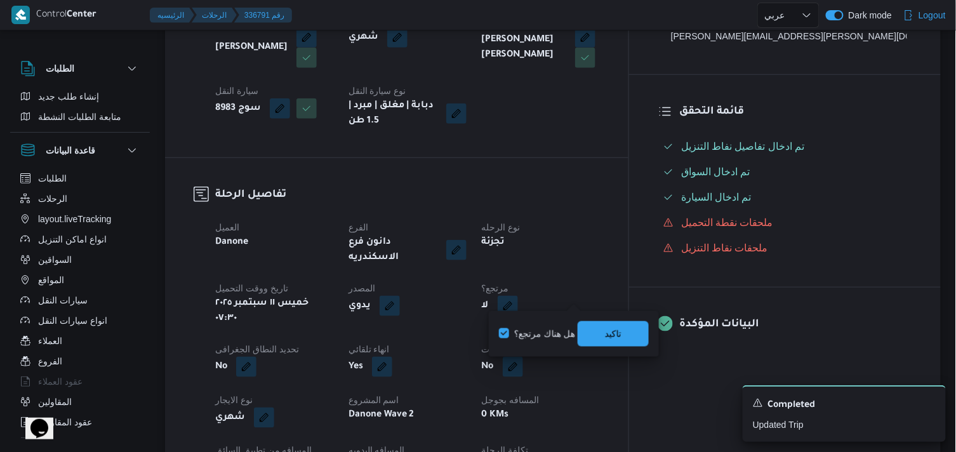
checkbox input "true"
click at [606, 339] on span "تاكيد" at bounding box center [613, 333] width 17 height 15
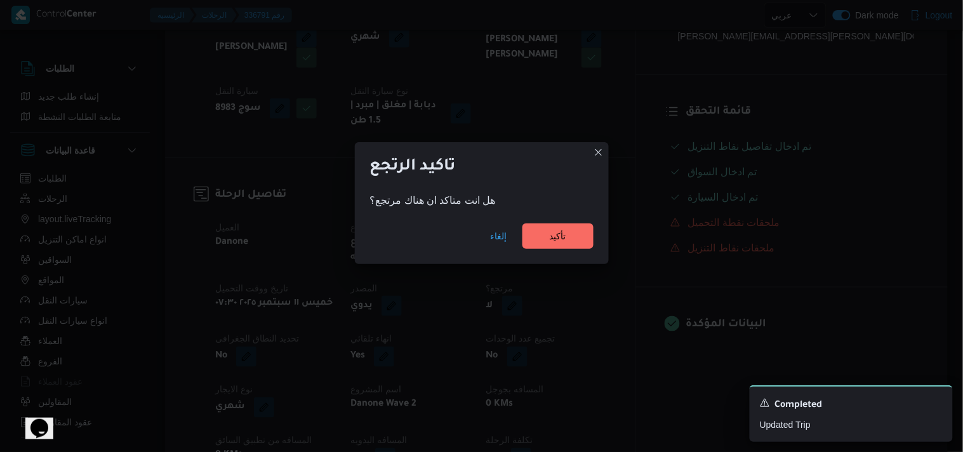
click at [583, 250] on div "إلغاء تأكيد" at bounding box center [482, 238] width 254 height 51
click at [585, 232] on span "تأكيد" at bounding box center [558, 235] width 71 height 25
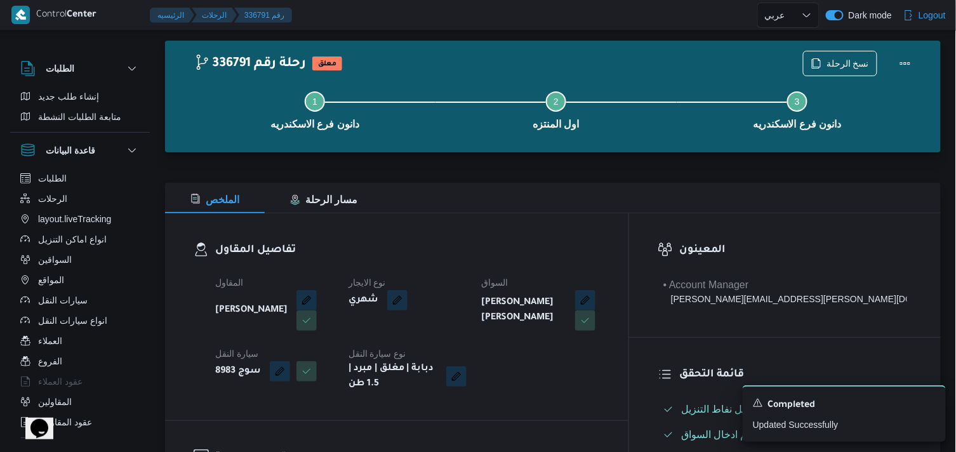
scroll to position [0, 0]
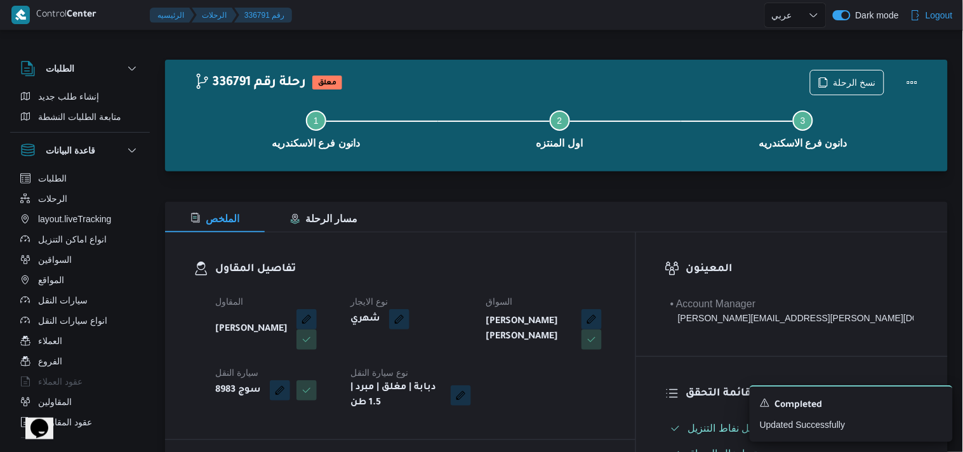
select select "ar"
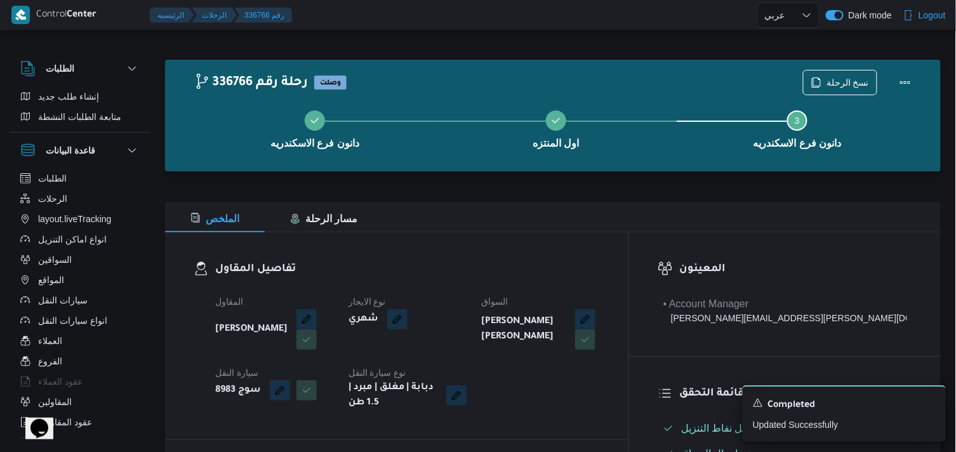
select select "ar"
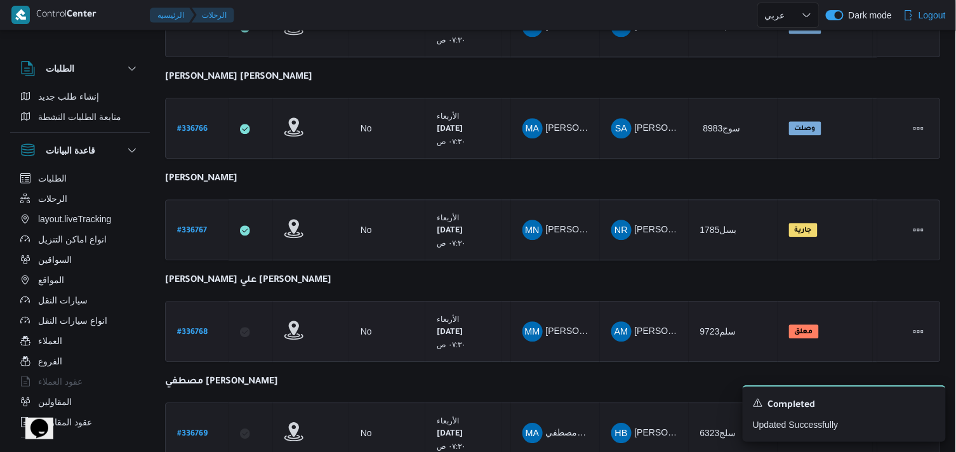
scroll to position [839, 0]
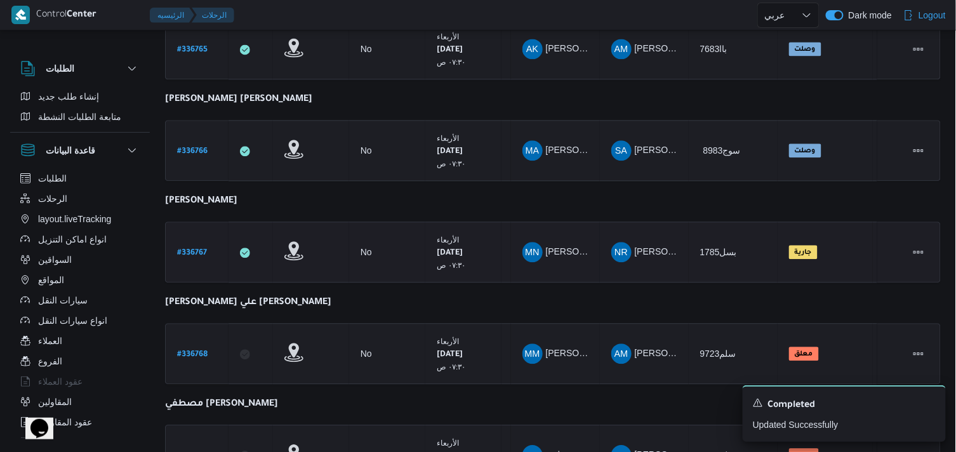
click at [186, 244] on link "# 336767" at bounding box center [192, 252] width 30 height 17
select select "ar"
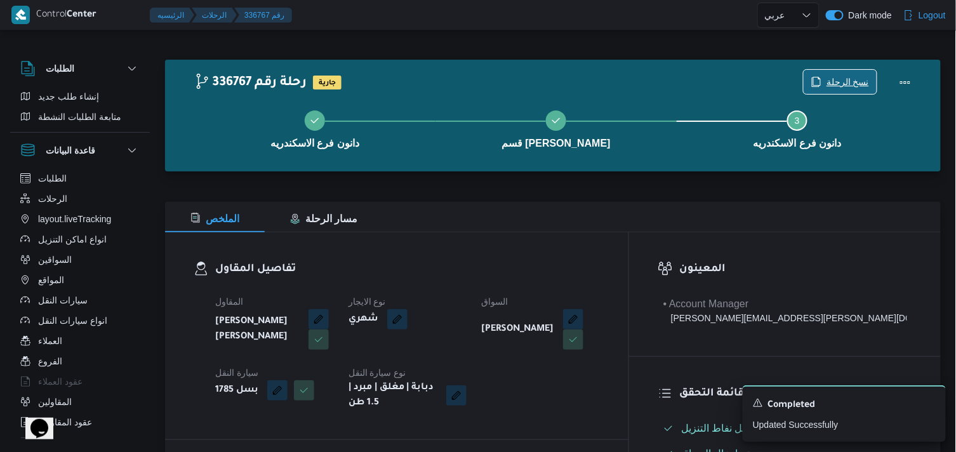
click at [815, 77] on icon "button" at bounding box center [816, 82] width 10 height 10
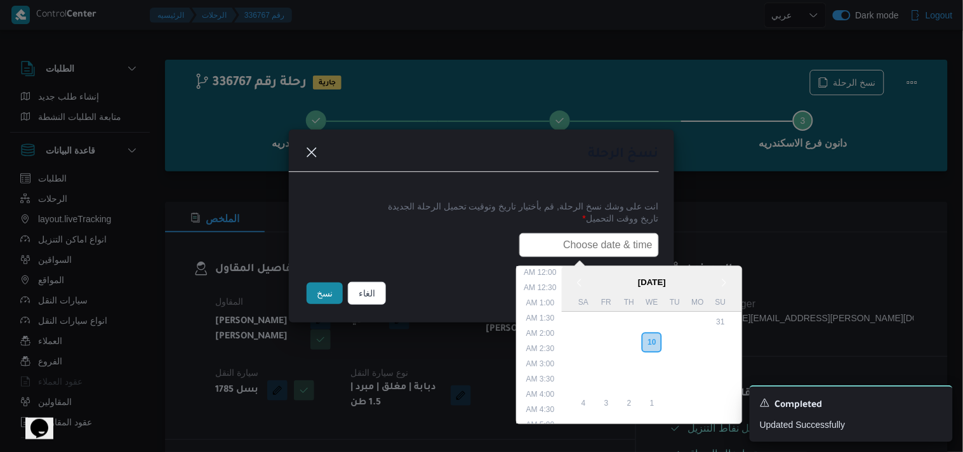
click at [566, 244] on input "text" at bounding box center [589, 245] width 140 height 24
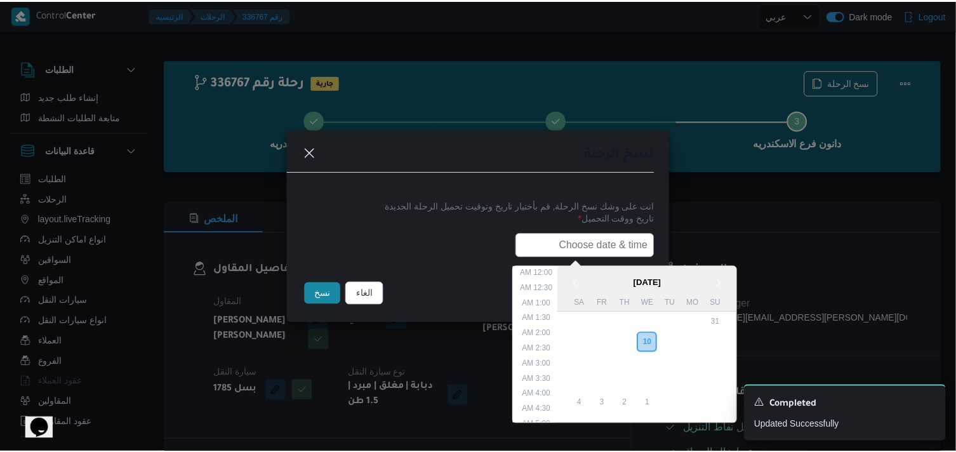
scroll to position [265, 0]
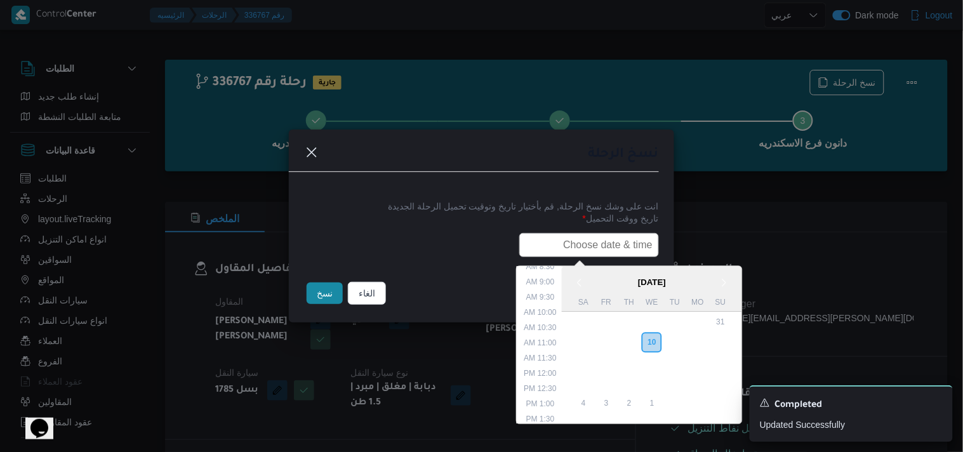
type input "11/09/2025 7:30AM"
click at [323, 286] on div "نسخ" at bounding box center [324, 293] width 41 height 27
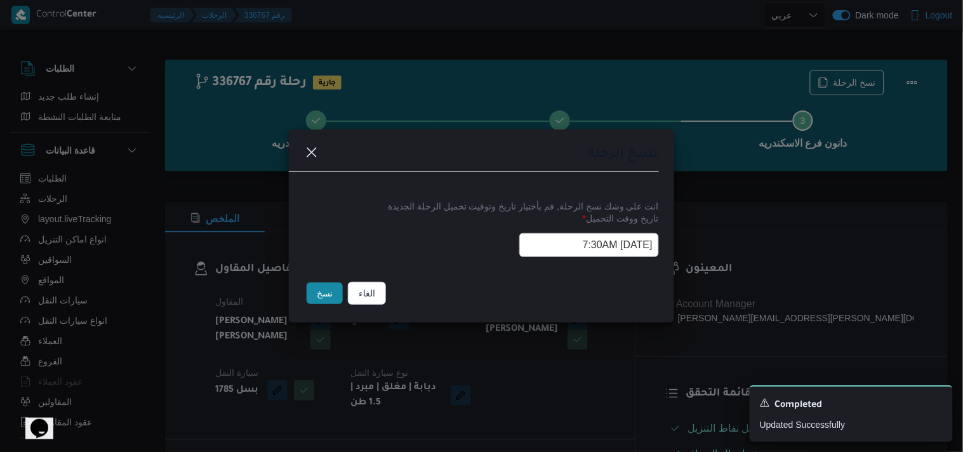
click at [322, 287] on button "نسخ" at bounding box center [325, 294] width 36 height 22
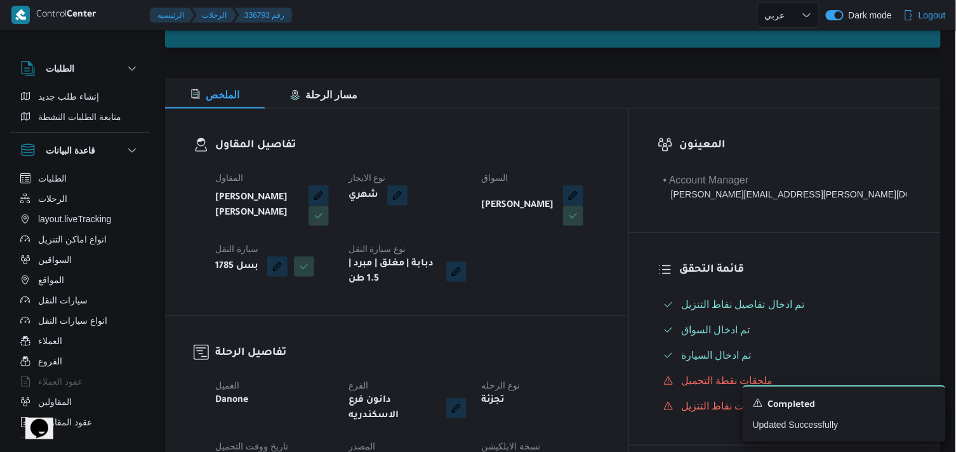
scroll to position [211, 0]
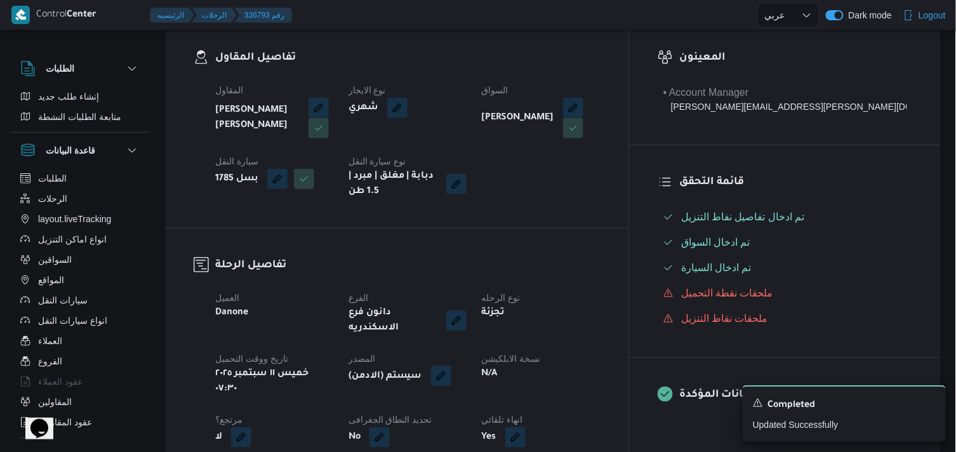
click at [451, 366] on button "button" at bounding box center [441, 376] width 20 height 20
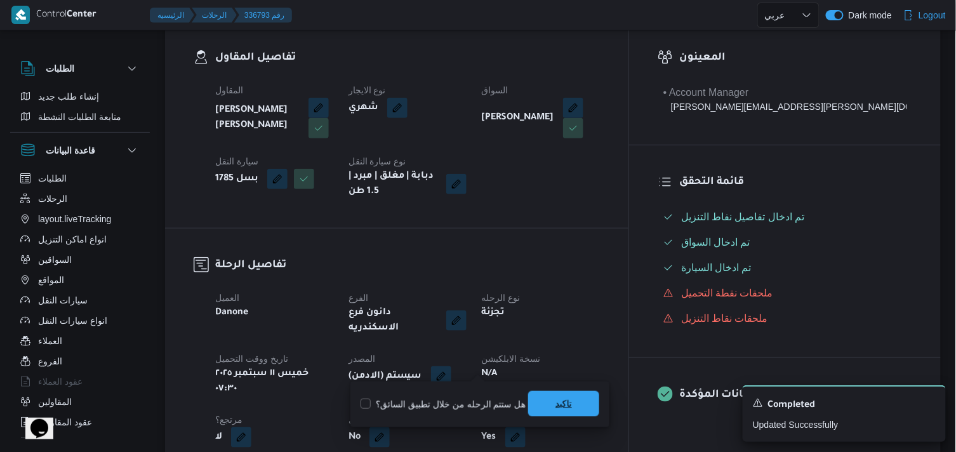
click at [547, 392] on div "تاكيد" at bounding box center [563, 404] width 71 height 25
click at [559, 405] on span "تاكيد" at bounding box center [564, 403] width 17 height 15
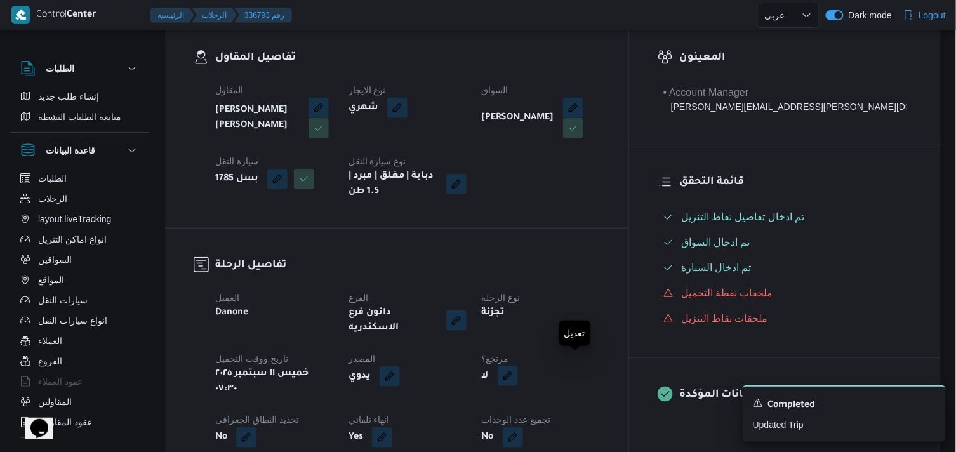
click at [518, 370] on button "button" at bounding box center [508, 376] width 20 height 20
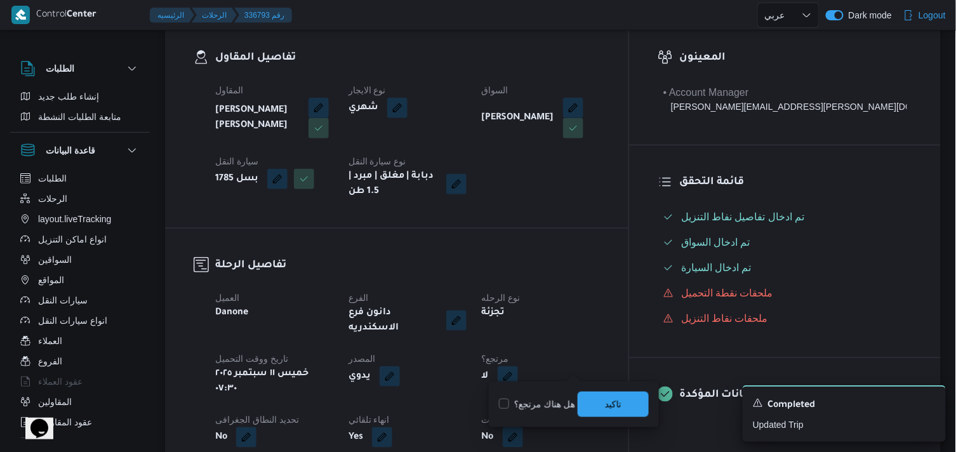
click at [559, 410] on label "هل هناك مرتجع؟" at bounding box center [537, 404] width 76 height 15
checkbox input "true"
click at [621, 404] on span "تاكيد" at bounding box center [613, 403] width 17 height 15
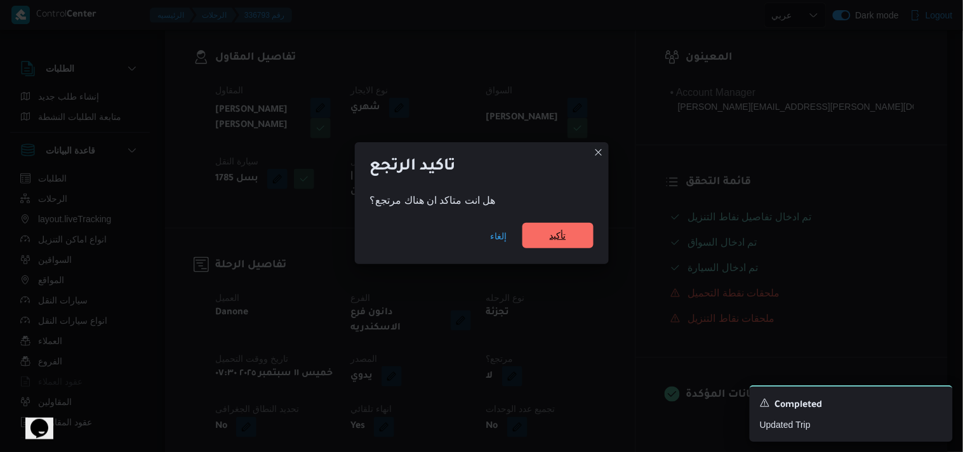
click at [572, 239] on span "تأكيد" at bounding box center [558, 235] width 71 height 25
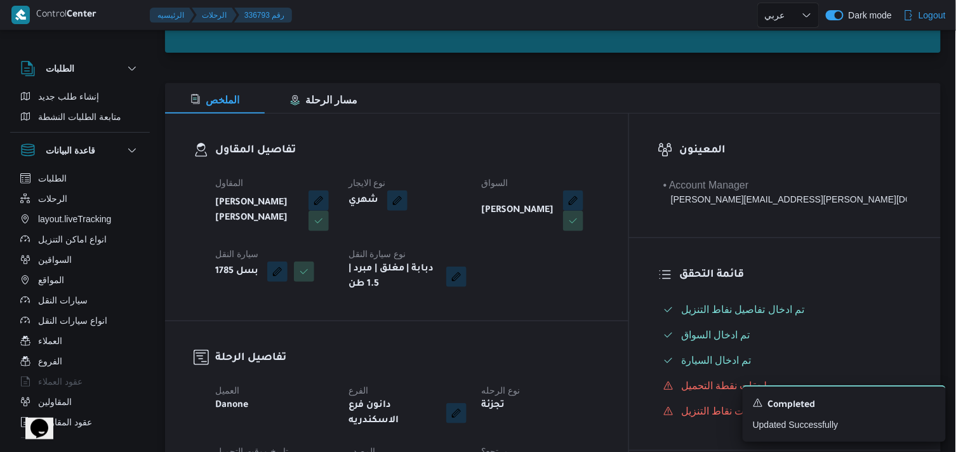
scroll to position [0, 0]
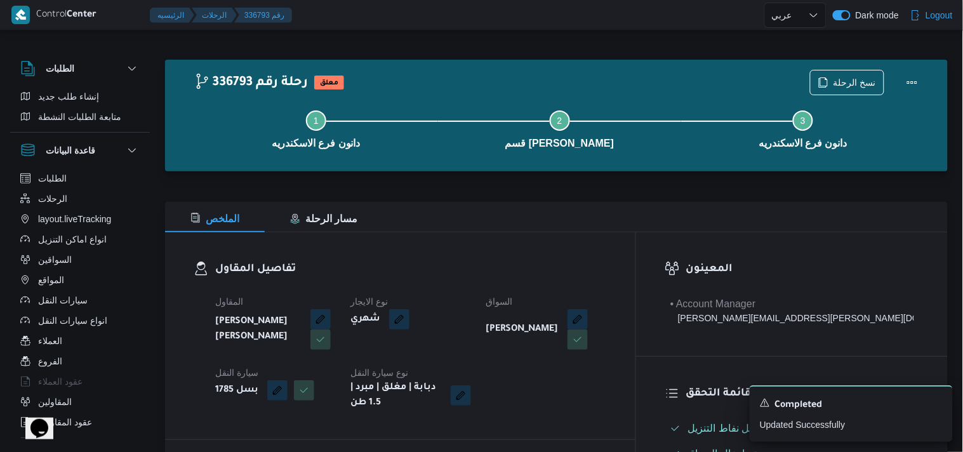
select select "ar"
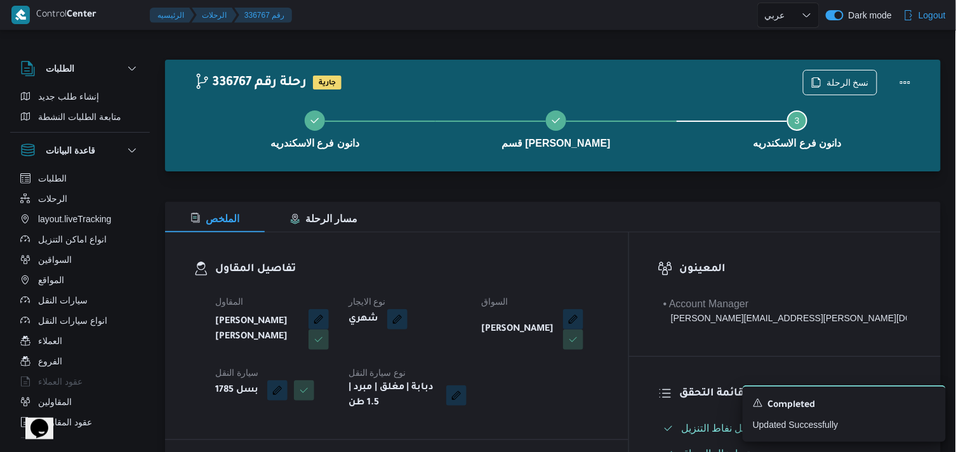
select select "ar"
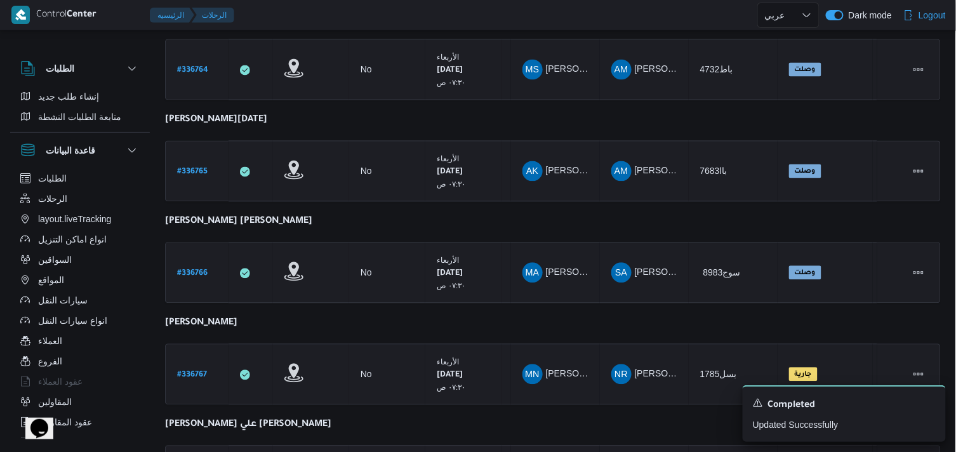
scroll to position [953, 0]
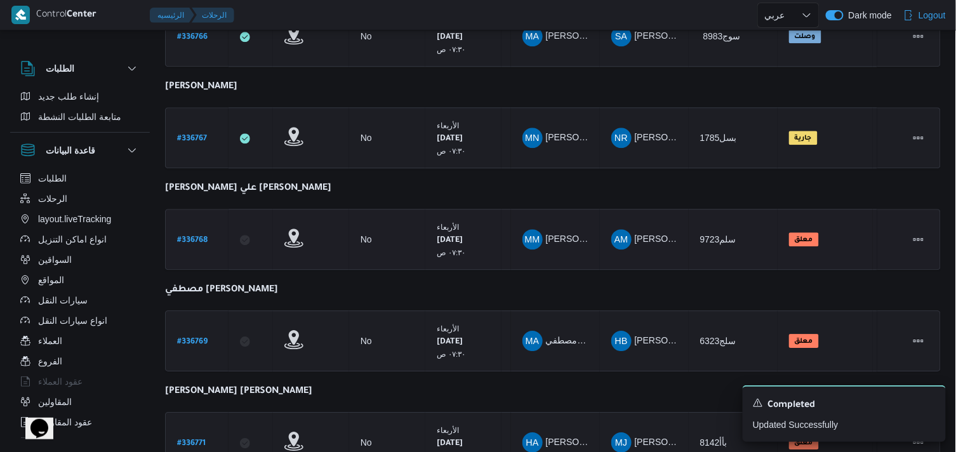
click at [192, 236] on b "# 336768" at bounding box center [192, 240] width 30 height 9
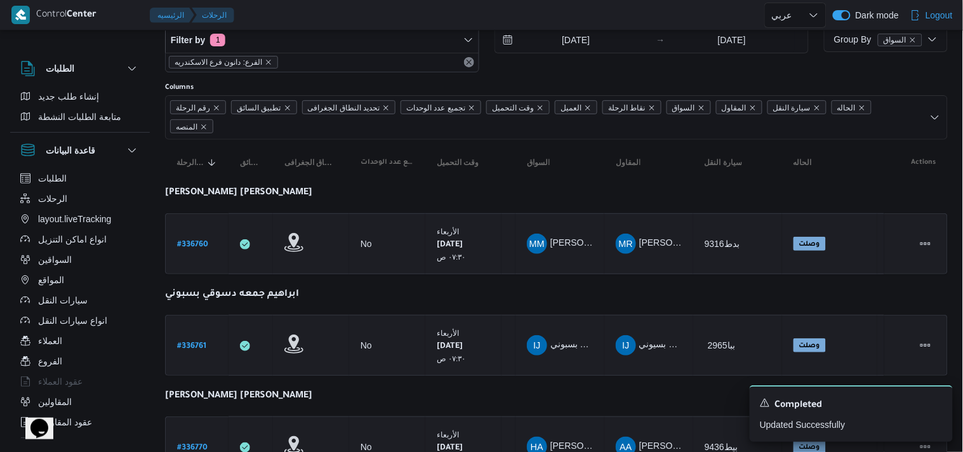
select select "ar"
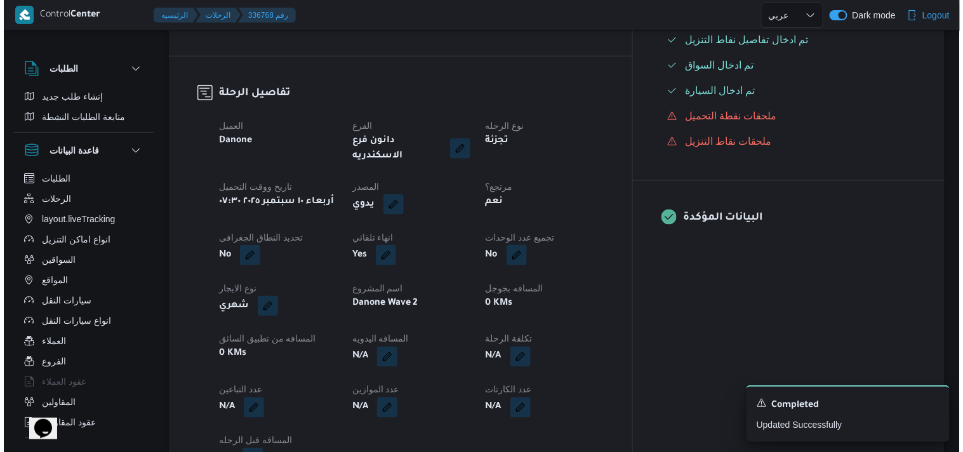
scroll to position [36, 0]
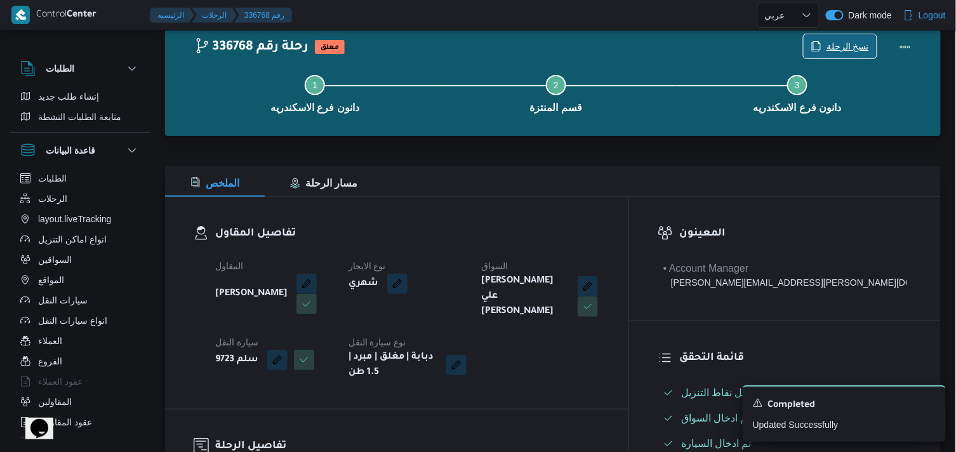
click at [829, 46] on span "نسخ الرحلة" at bounding box center [840, 46] width 73 height 24
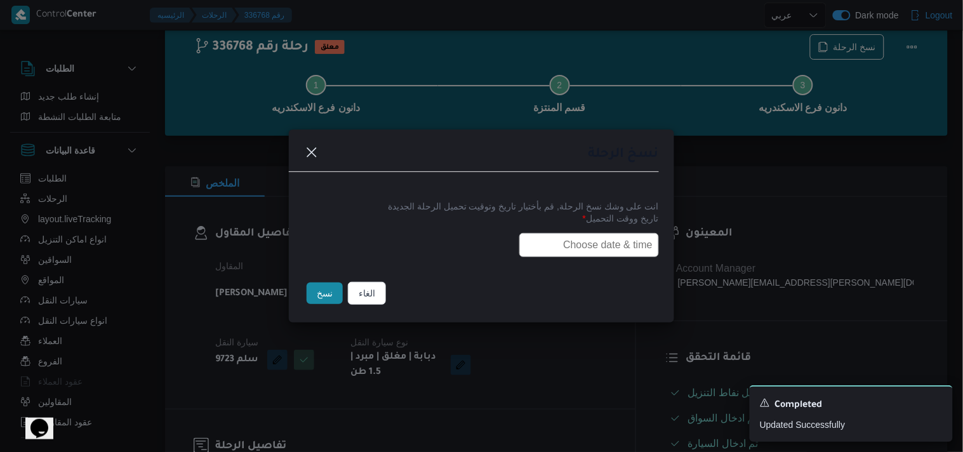
click at [560, 242] on input "text" at bounding box center [589, 245] width 140 height 24
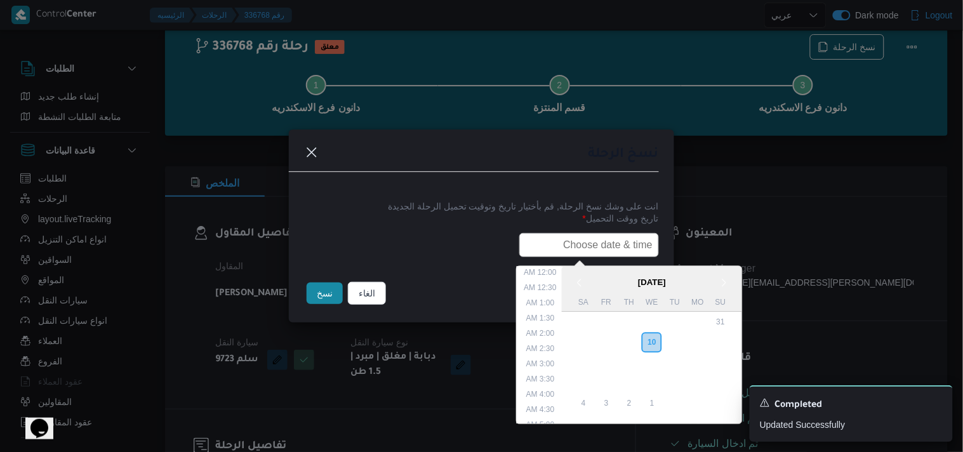
scroll to position [265, 0]
type input "11/09/2025 7:30AM"
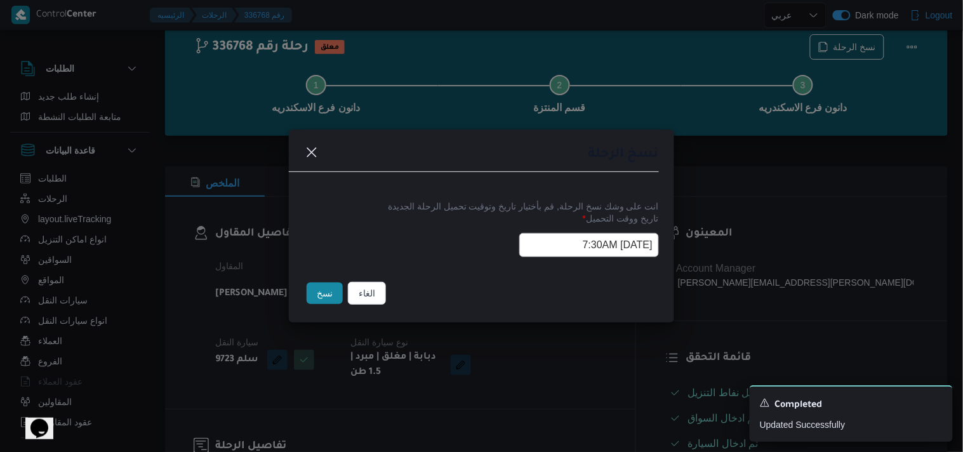
click at [321, 297] on button "نسخ" at bounding box center [325, 294] width 36 height 22
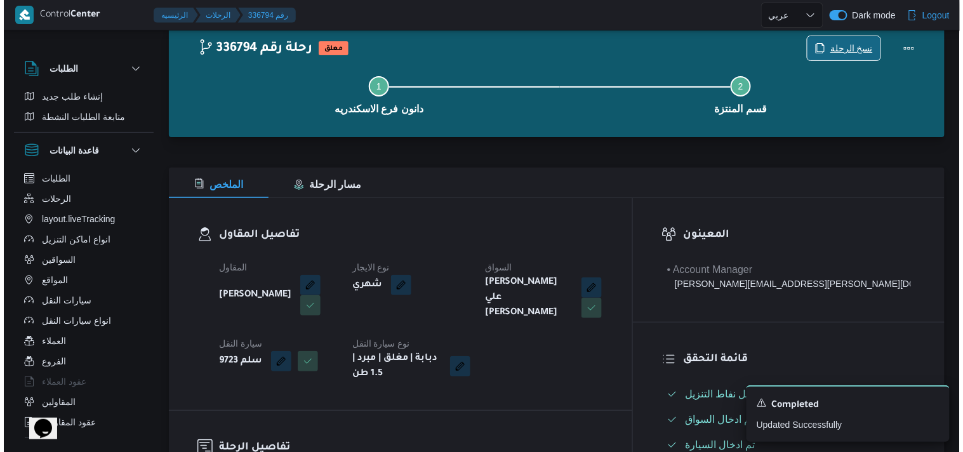
scroll to position [429, 0]
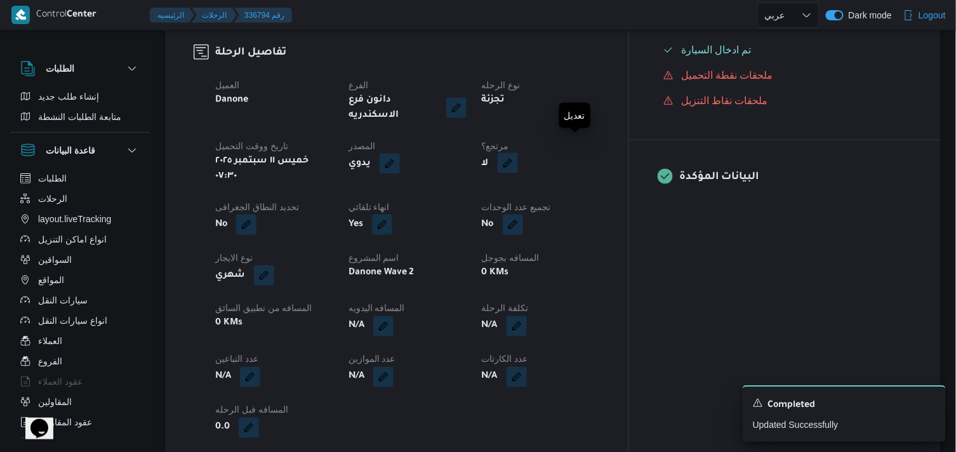
click at [518, 156] on button "button" at bounding box center [508, 163] width 20 height 20
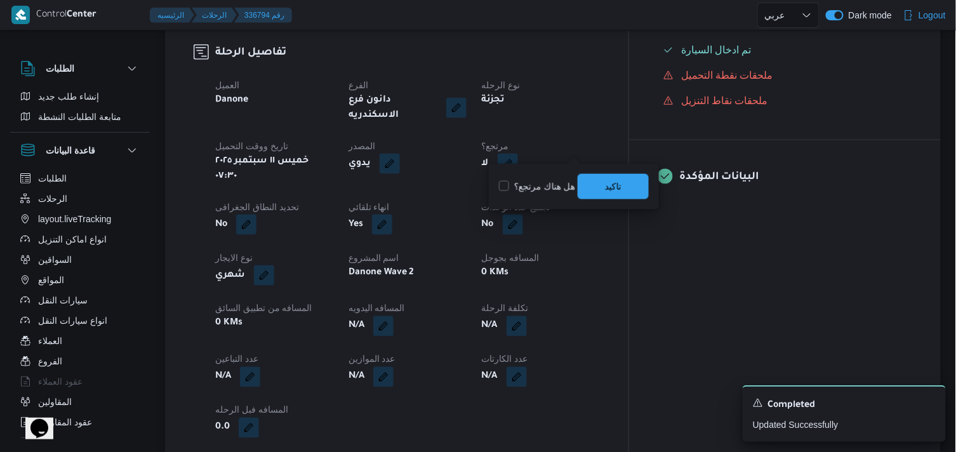
click at [557, 185] on label "هل هناك مرتجع؟" at bounding box center [537, 186] width 76 height 15
checkbox input "true"
click at [617, 194] on span "تاكيد" at bounding box center [613, 185] width 71 height 25
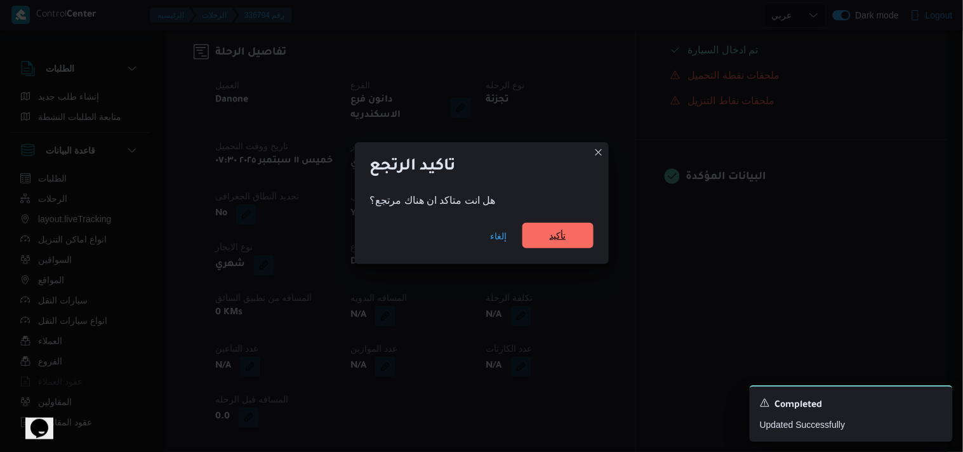
click at [547, 225] on span "تأكيد" at bounding box center [558, 235] width 71 height 25
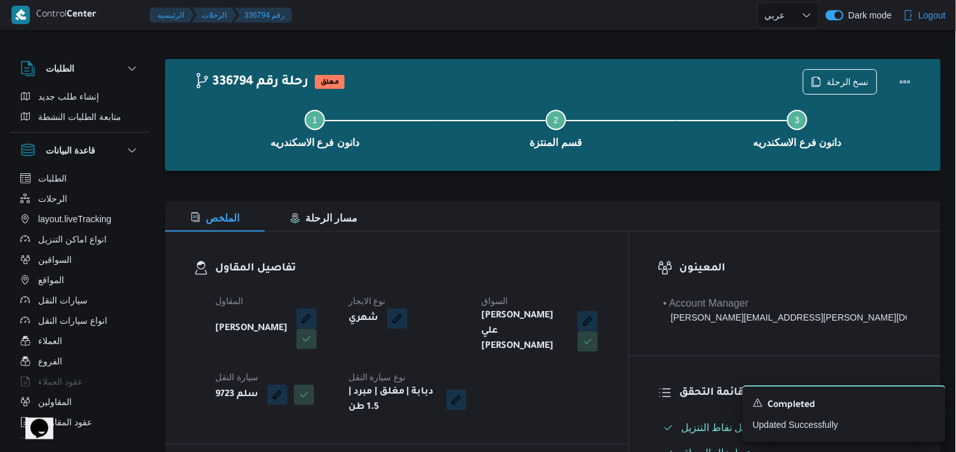
scroll to position [0, 0]
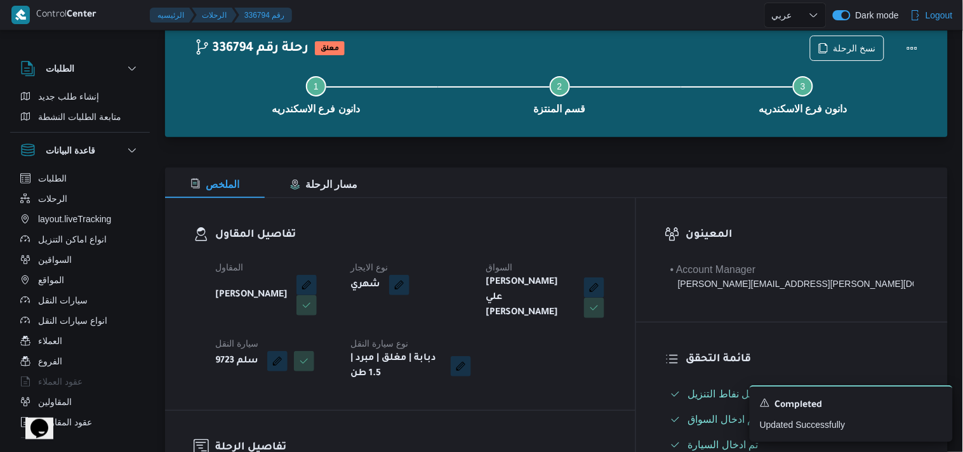
select select "ar"
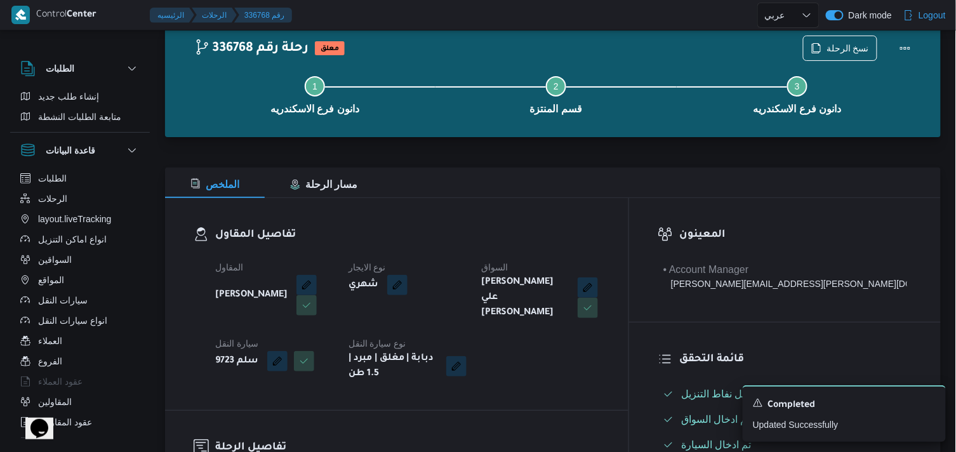
select select "ar"
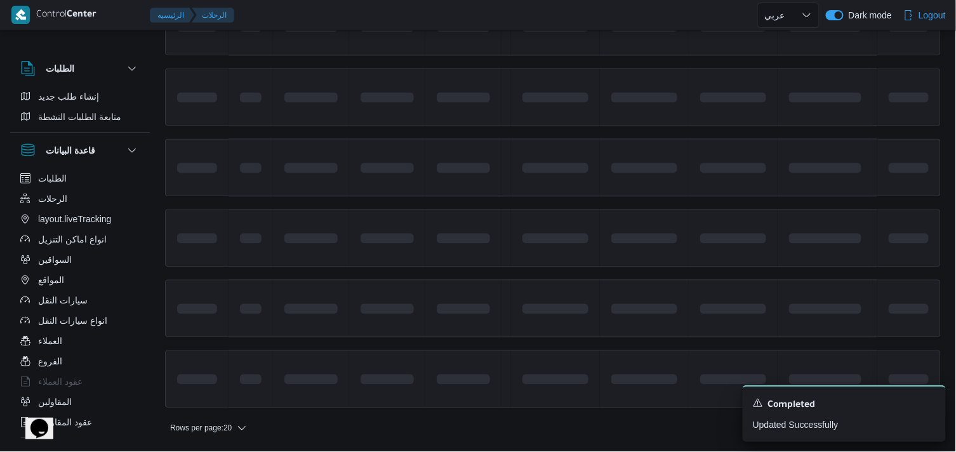
scroll to position [953, 0]
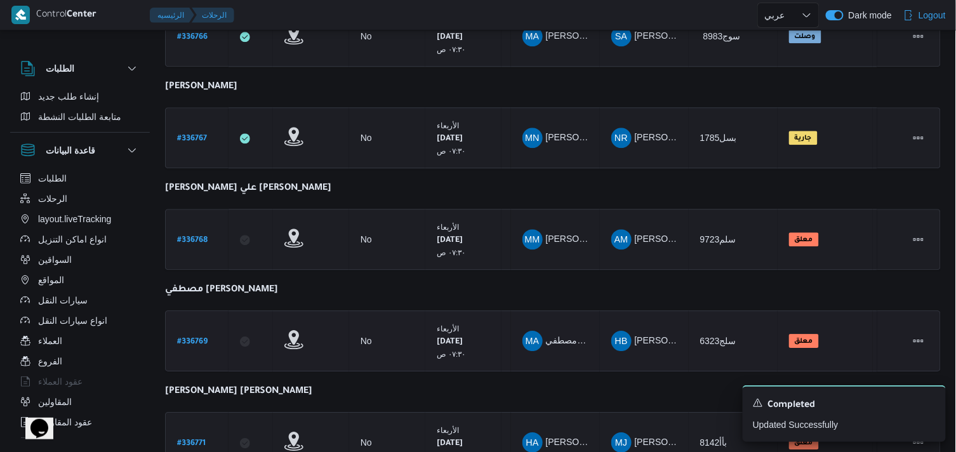
click at [197, 338] on b "# 336769" at bounding box center [192, 342] width 30 height 9
select select "ar"
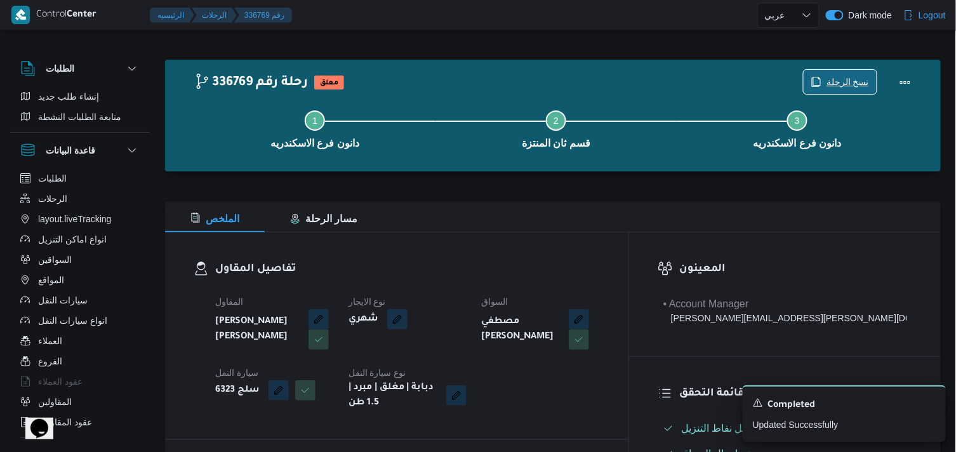
click at [843, 75] on span "نسخ الرحلة" at bounding box center [848, 81] width 43 height 15
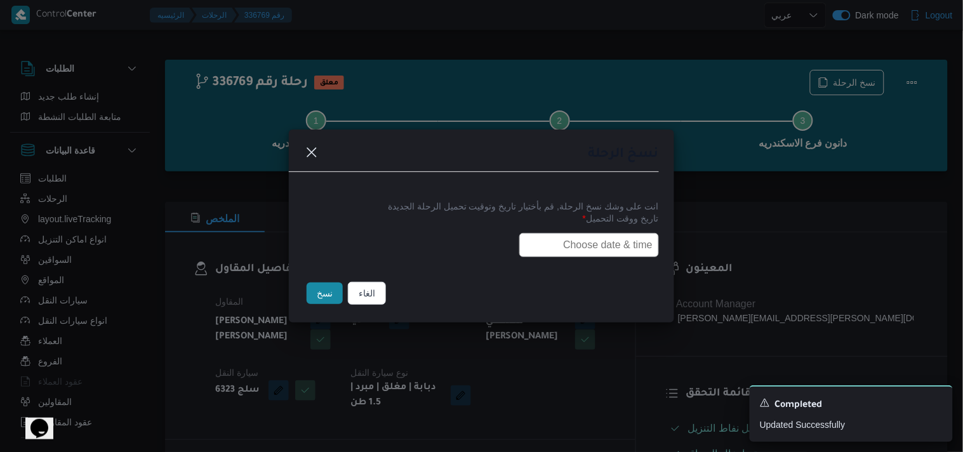
click at [617, 254] on input "text" at bounding box center [589, 245] width 140 height 24
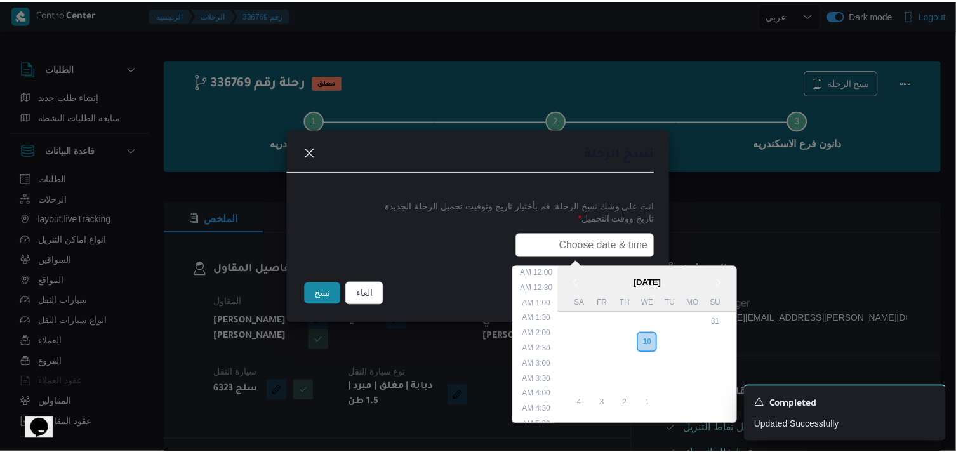
scroll to position [265, 0]
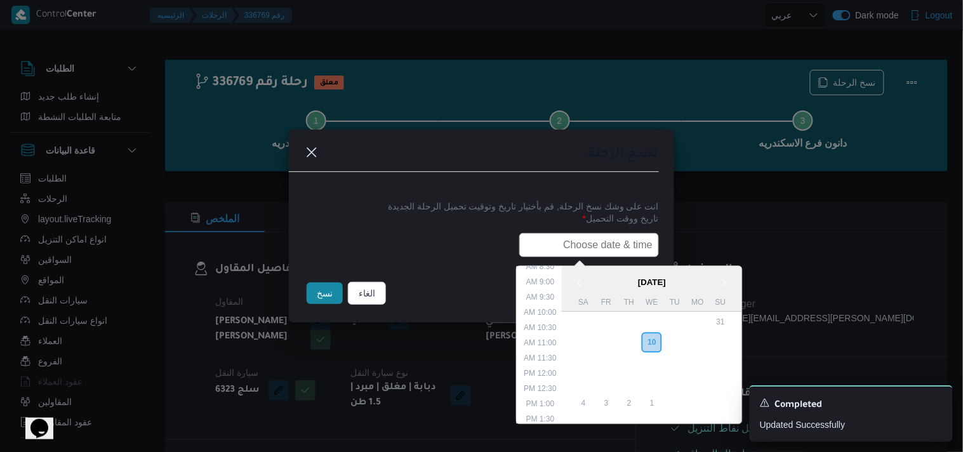
type input "11/09/2025 7:30AM"
click at [319, 297] on button "نسخ" at bounding box center [325, 294] width 36 height 22
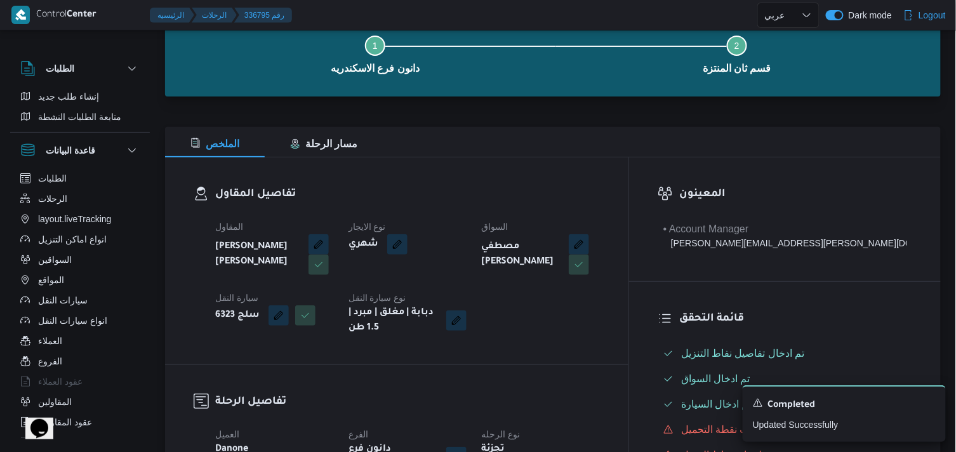
scroll to position [211, 0]
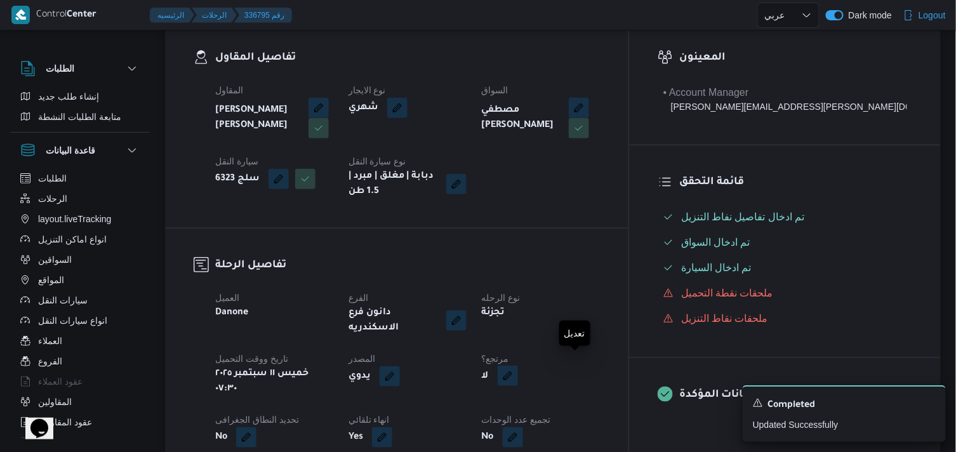
click at [518, 372] on button "button" at bounding box center [508, 376] width 20 height 20
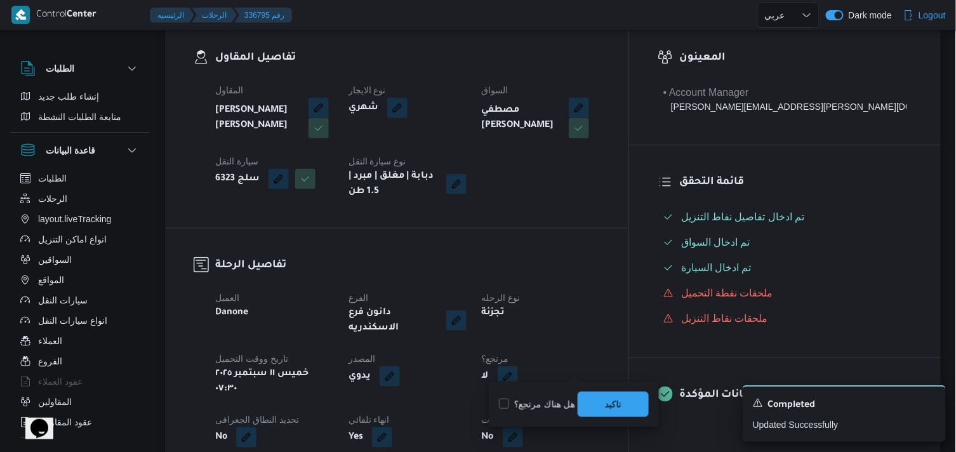
click at [567, 403] on label "هل هناك مرتجع؟" at bounding box center [537, 404] width 76 height 15
checkbox input "true"
click at [601, 403] on span "تاكيد" at bounding box center [613, 403] width 71 height 25
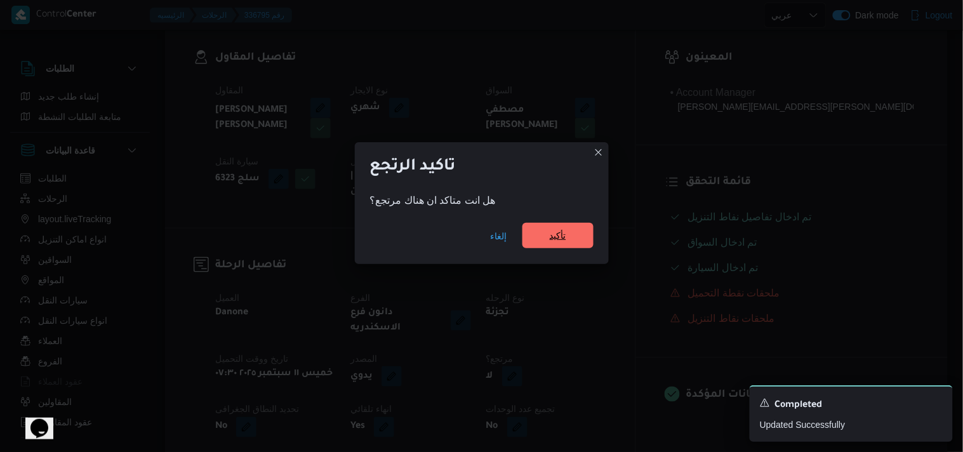
click at [560, 232] on span "تأكيد" at bounding box center [558, 235] width 17 height 15
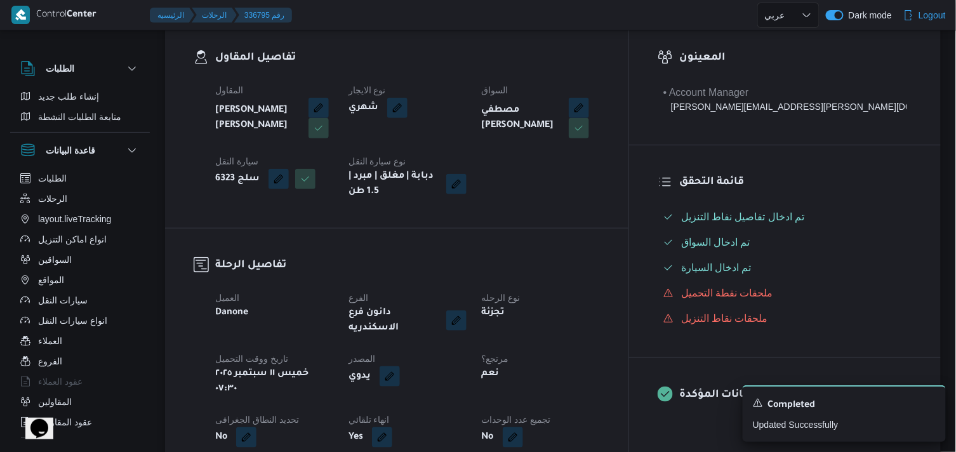
select select "ar"
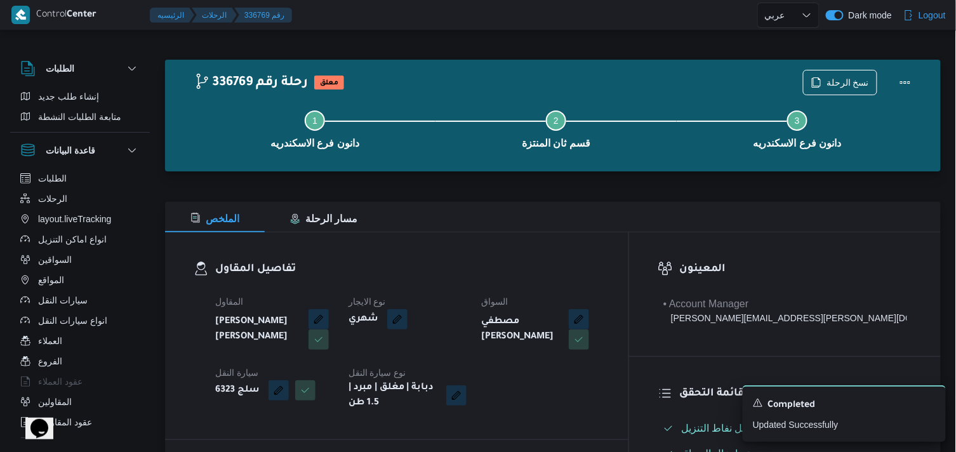
select select "ar"
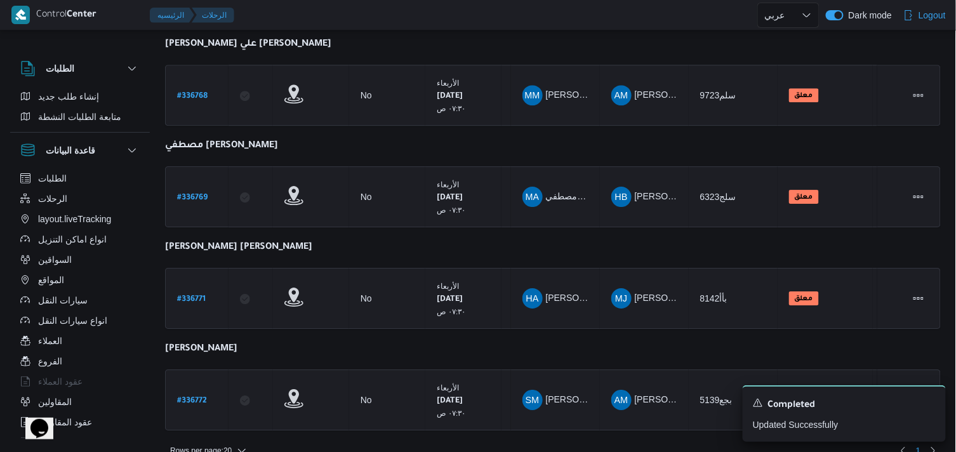
scroll to position [1108, 0]
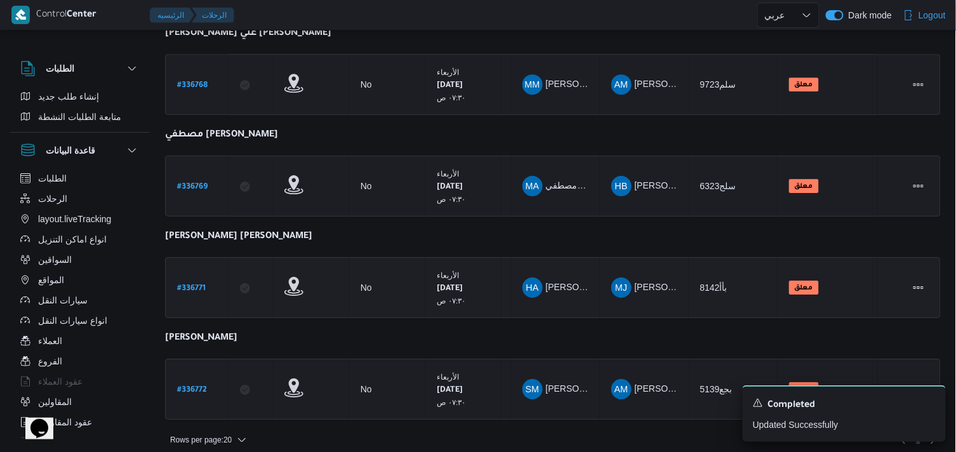
click at [186, 284] on b "# 336771" at bounding box center [191, 288] width 29 height 9
select select "ar"
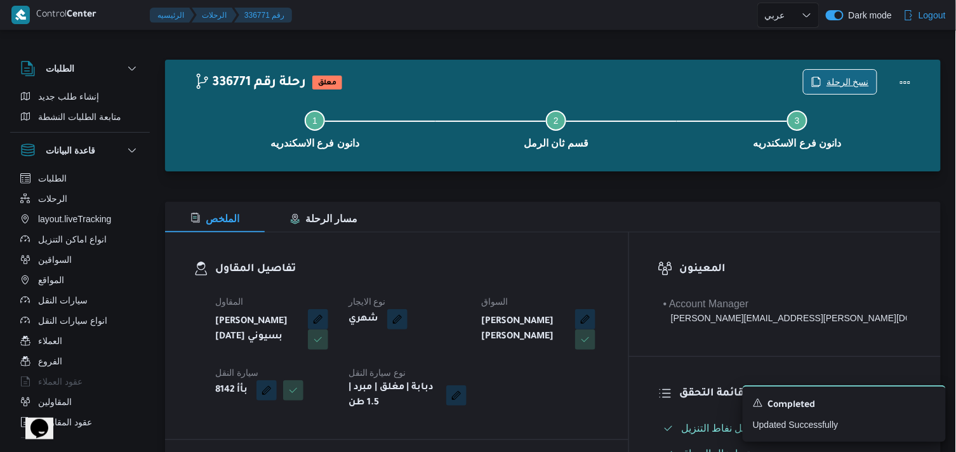
click at [837, 77] on span "نسخ الرحلة" at bounding box center [848, 81] width 43 height 15
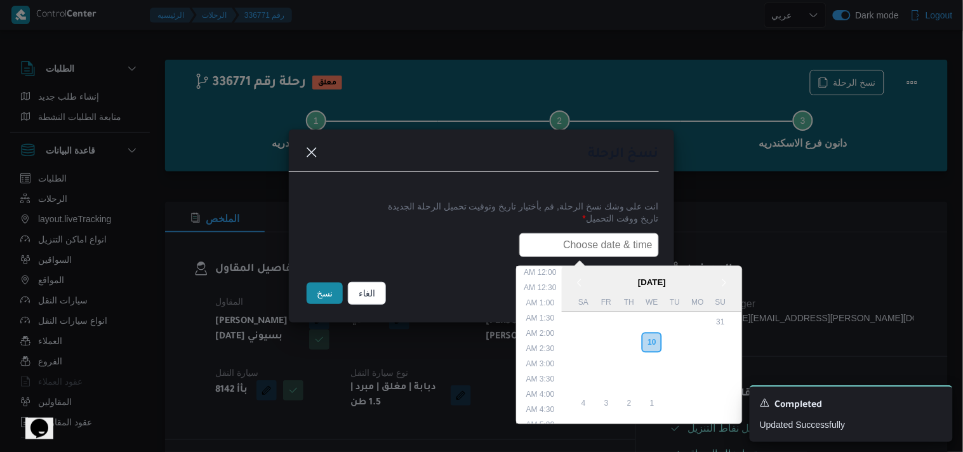
click at [556, 242] on input "text" at bounding box center [589, 245] width 140 height 24
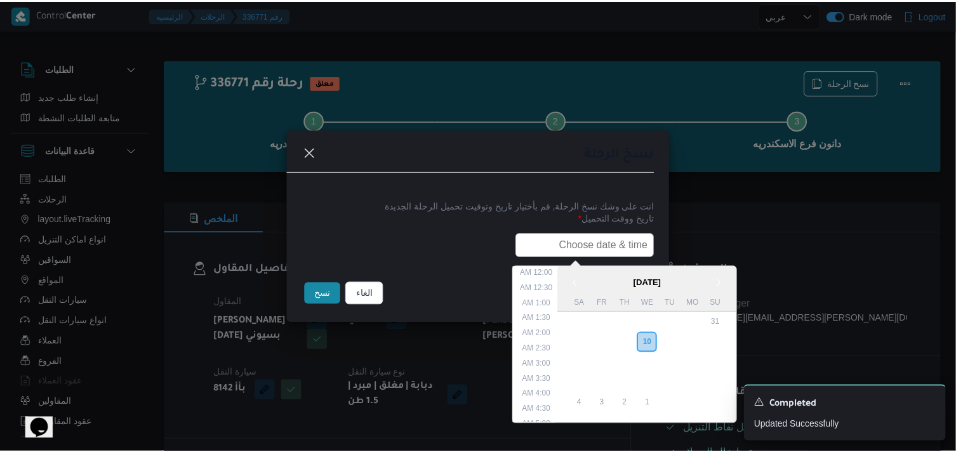
scroll to position [265, 0]
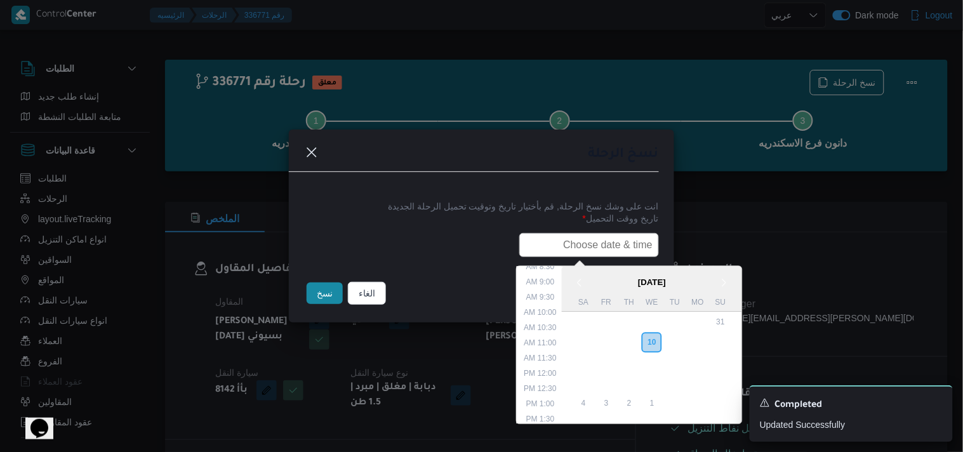
type input "11/09/2025 7:30AM"
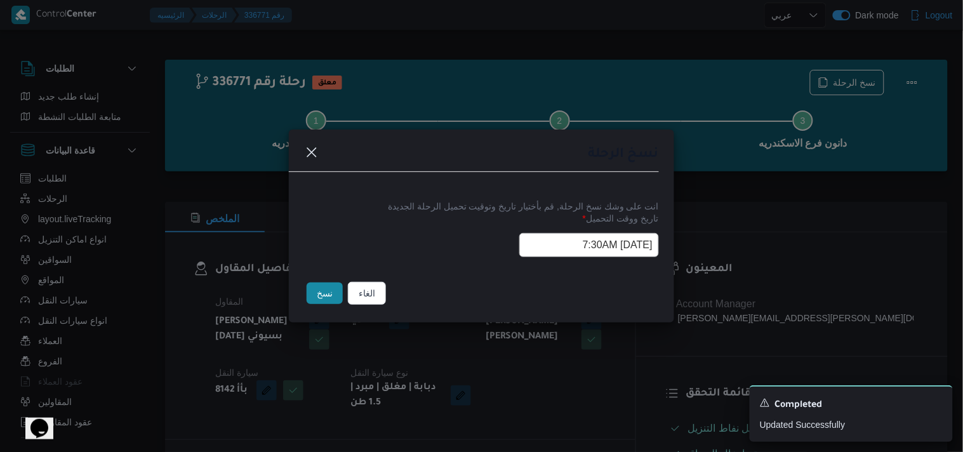
click at [318, 295] on button "نسخ" at bounding box center [325, 294] width 36 height 22
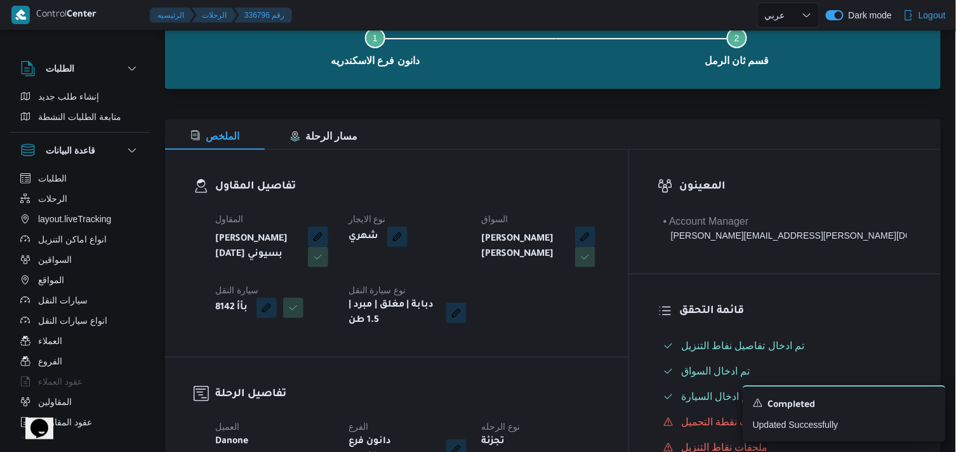
scroll to position [211, 0]
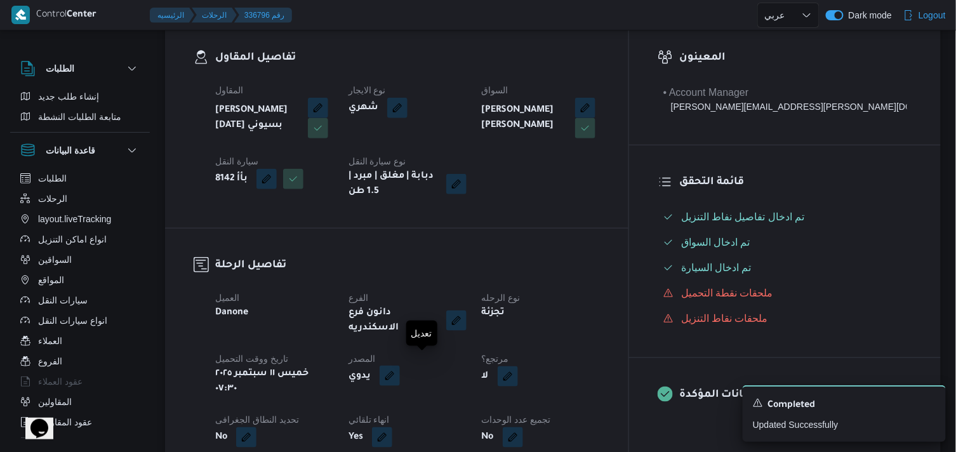
click at [400, 366] on button "button" at bounding box center [390, 376] width 20 height 20
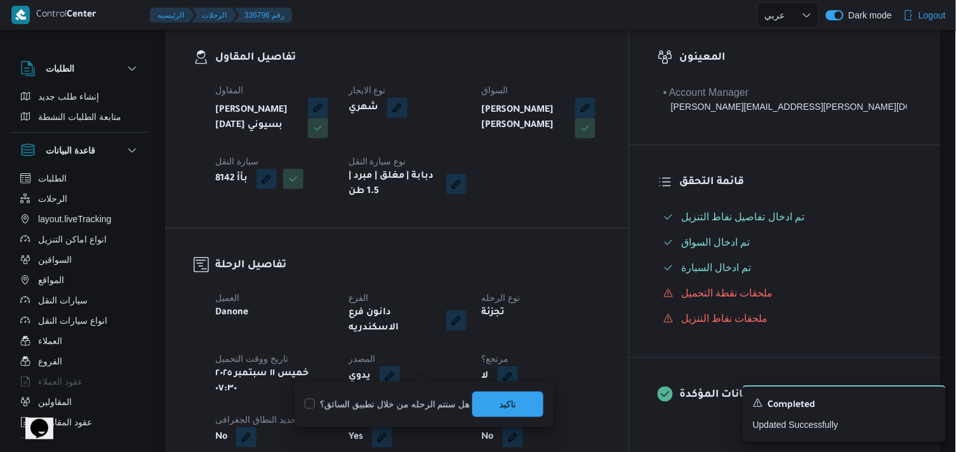
click at [468, 365] on div "يدوي" at bounding box center [407, 376] width 121 height 23
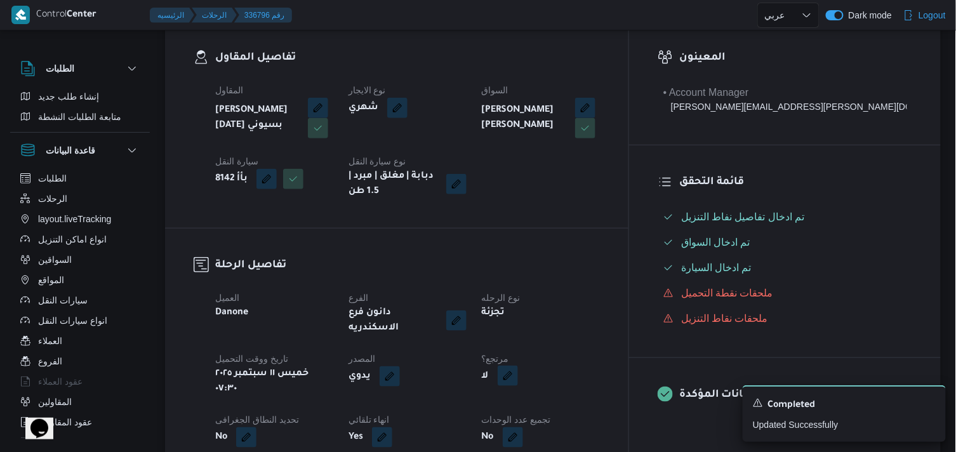
click at [518, 369] on button "button" at bounding box center [508, 376] width 20 height 20
click at [547, 405] on label "هل هناك مرتجع؟" at bounding box center [537, 404] width 76 height 15
checkbox input "true"
click at [581, 402] on span "تاكيد" at bounding box center [613, 403] width 71 height 25
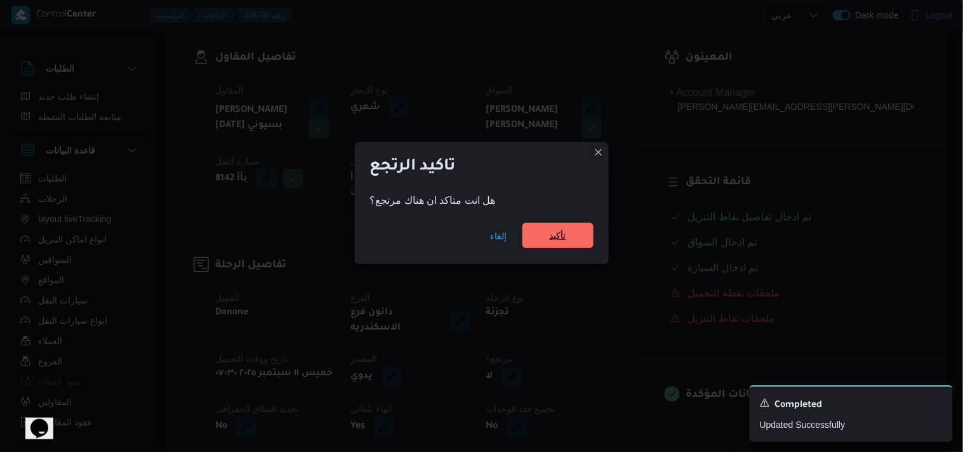
click at [581, 232] on span "تأكيد" at bounding box center [558, 235] width 71 height 25
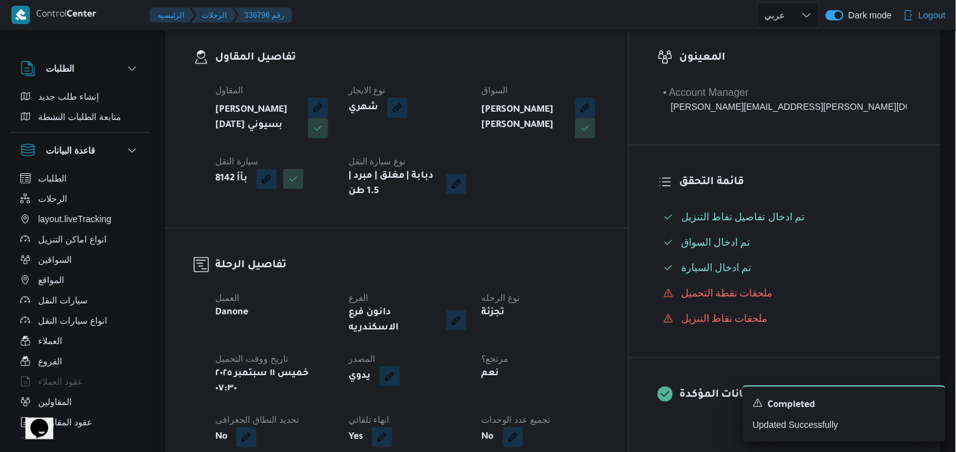
scroll to position [0, 0]
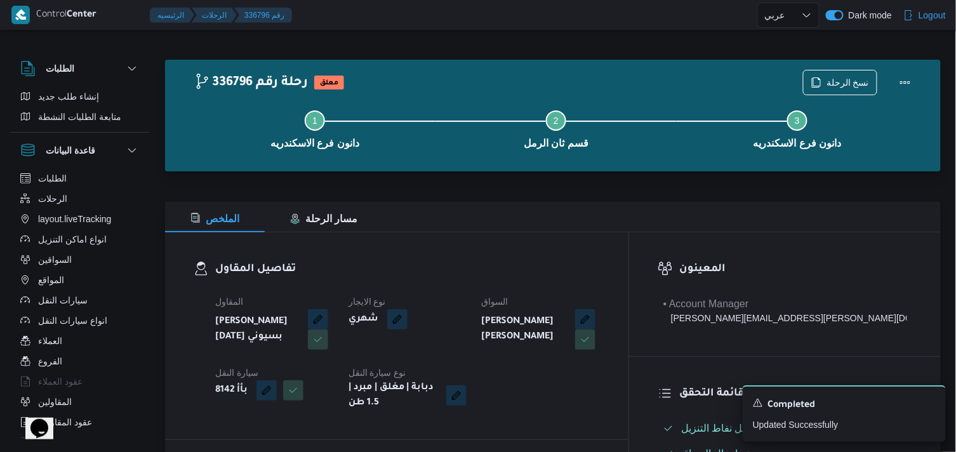
select select "ar"
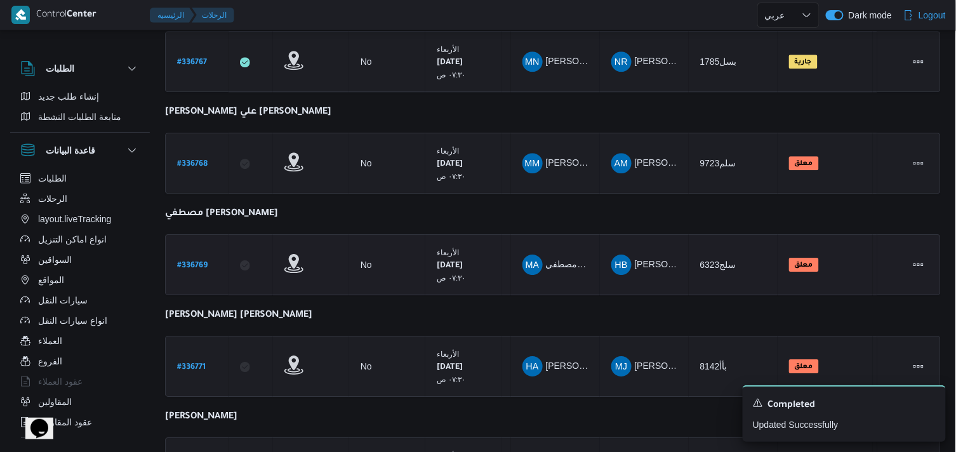
scroll to position [1108, 0]
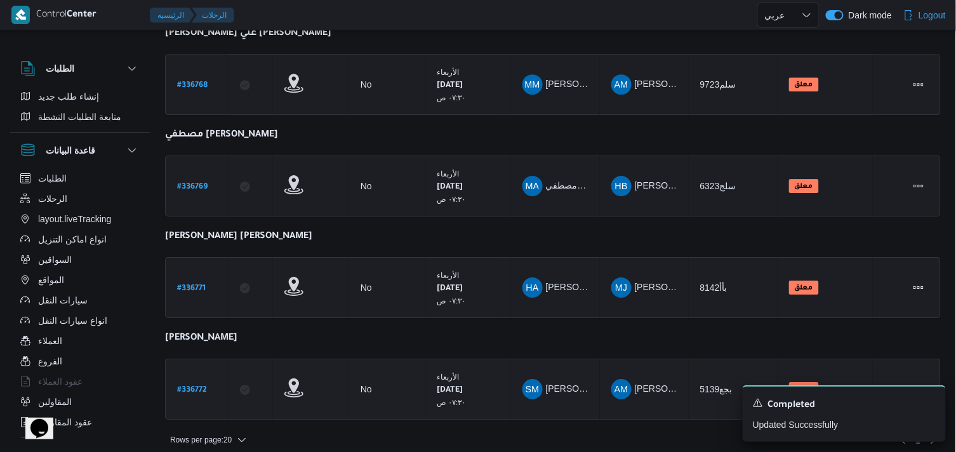
click at [189, 386] on b "# 336772" at bounding box center [192, 390] width 30 height 9
select select "ar"
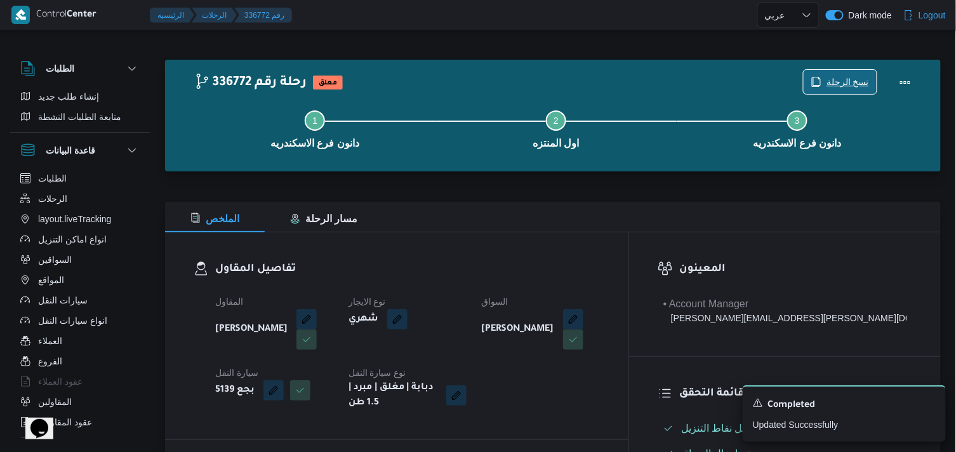
click at [867, 86] on span "نسخ الرحلة" at bounding box center [848, 81] width 43 height 15
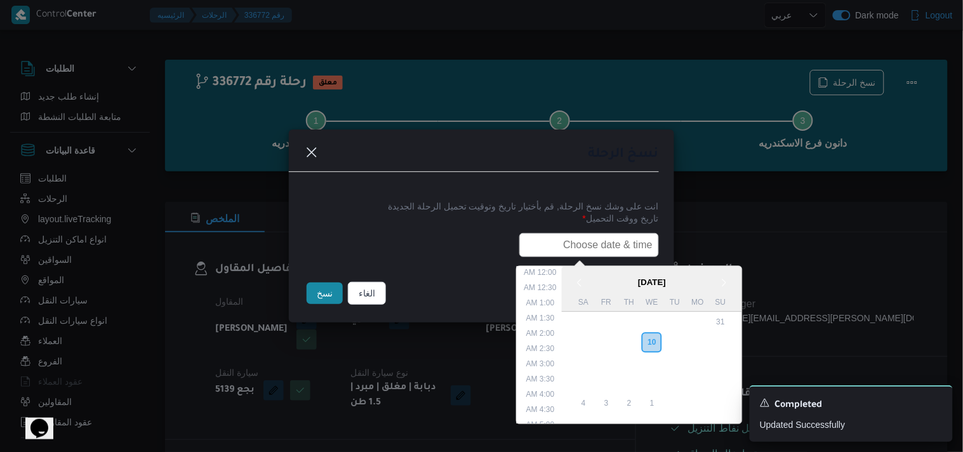
click at [610, 233] on input "text" at bounding box center [589, 245] width 140 height 24
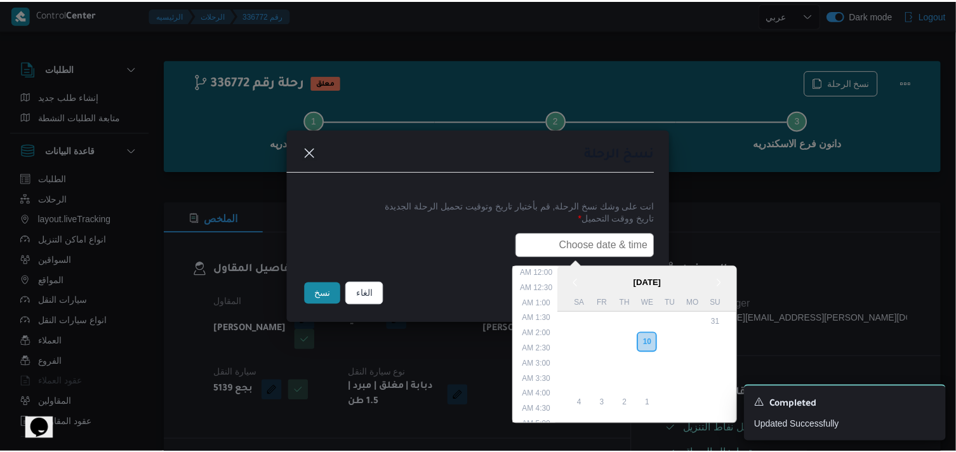
scroll to position [265, 0]
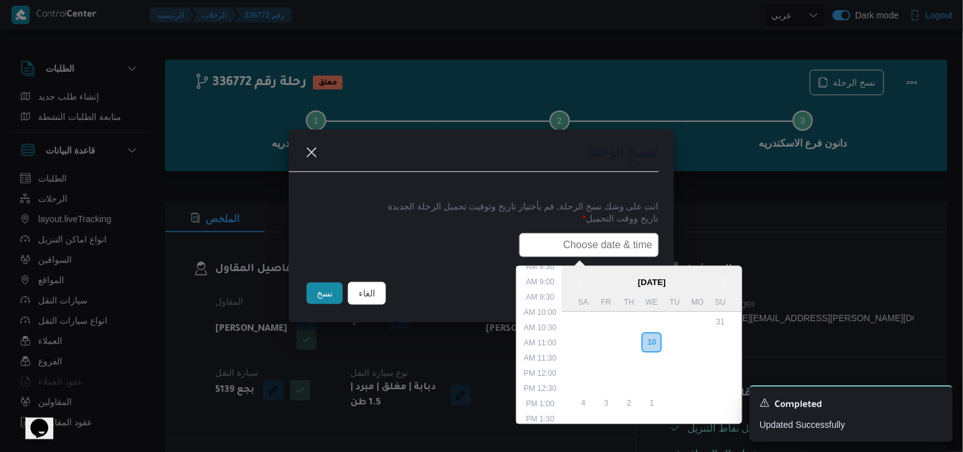
type input "11/09/2025 7:30AM"
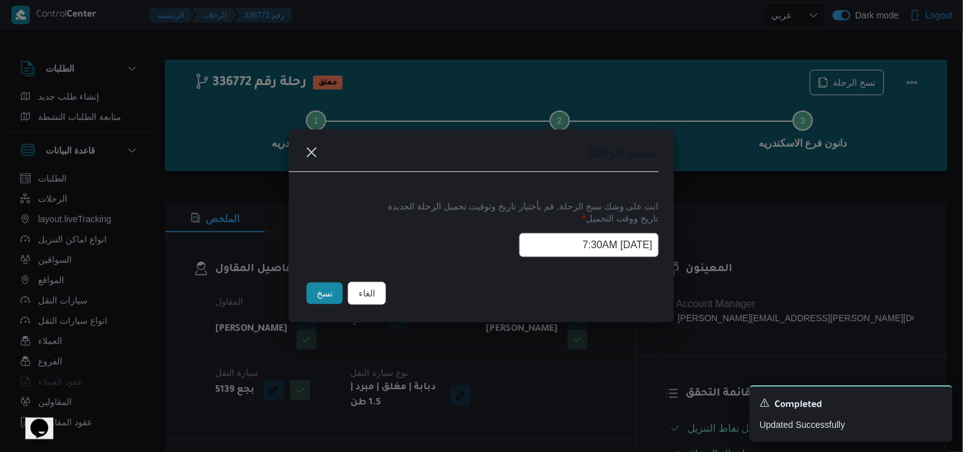
click at [330, 304] on button "نسخ" at bounding box center [325, 294] width 36 height 22
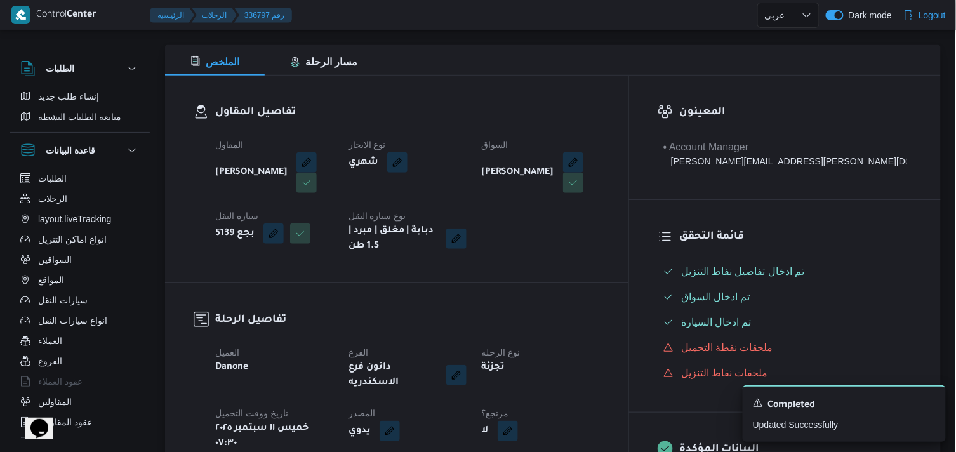
scroll to position [282, 0]
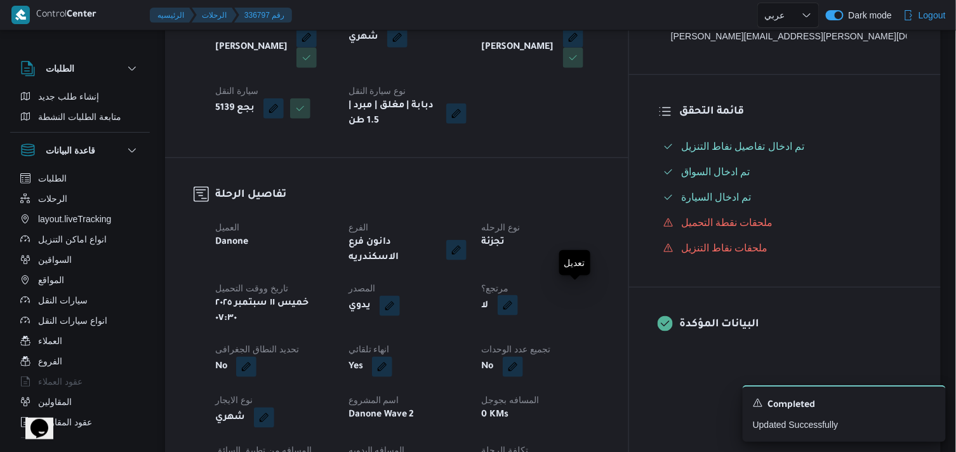
click at [518, 305] on button "button" at bounding box center [508, 305] width 20 height 20
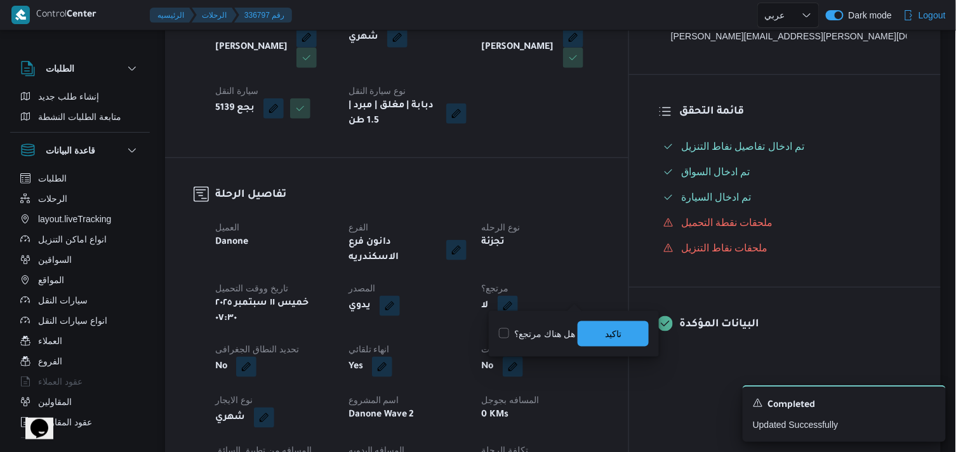
click at [542, 333] on label "هل هناك مرتجع؟" at bounding box center [537, 333] width 76 height 15
checkbox input "true"
click at [604, 334] on span "تاكيد" at bounding box center [613, 333] width 71 height 25
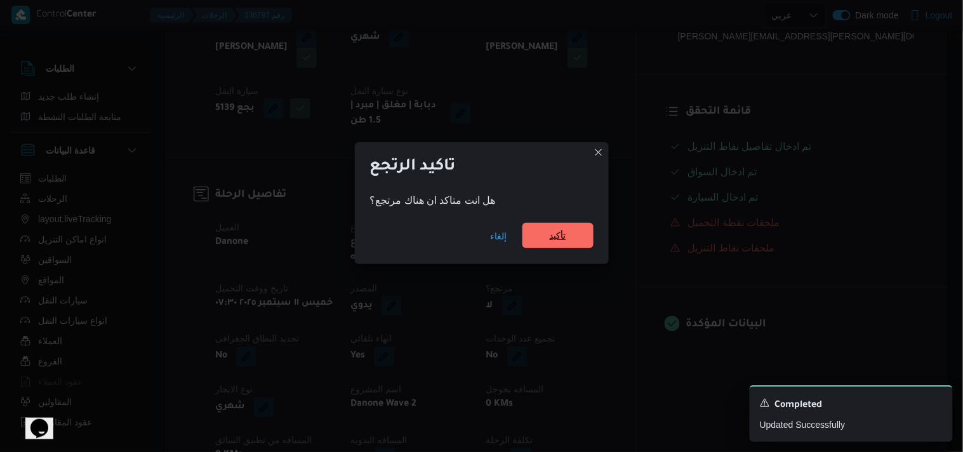
click at [540, 246] on span "تأكيد" at bounding box center [558, 235] width 71 height 25
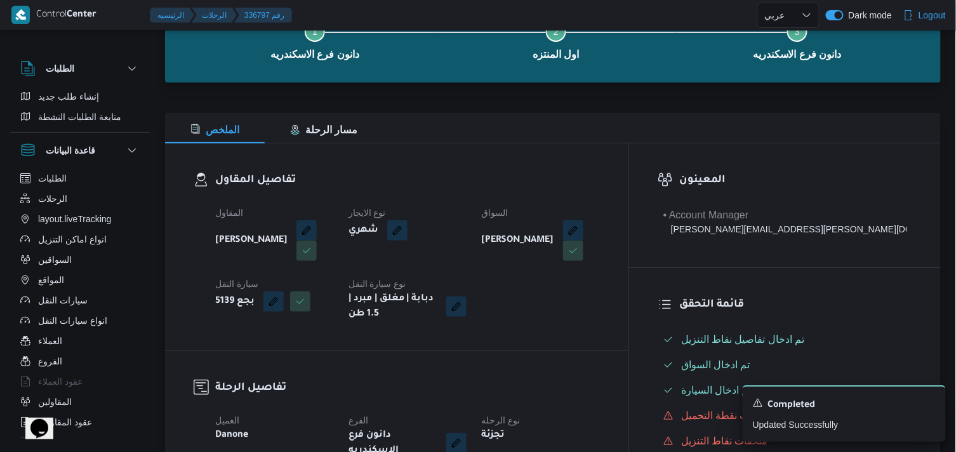
scroll to position [0, 0]
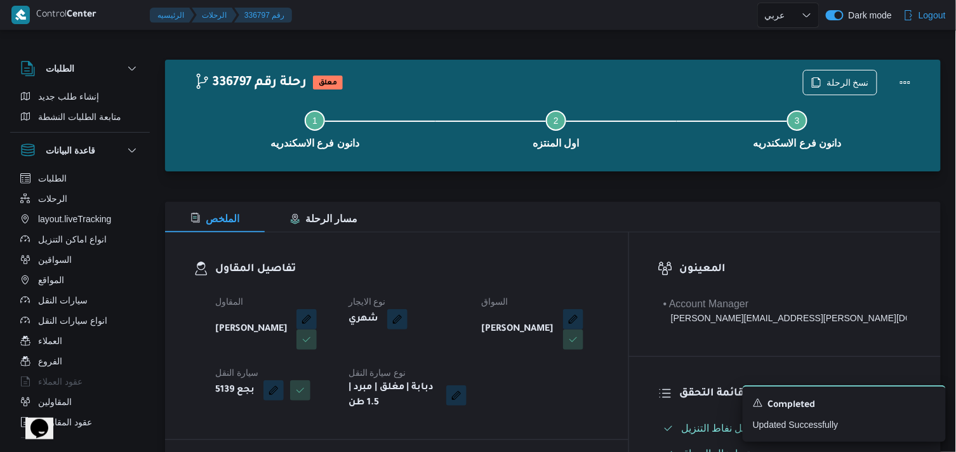
select select "ar"
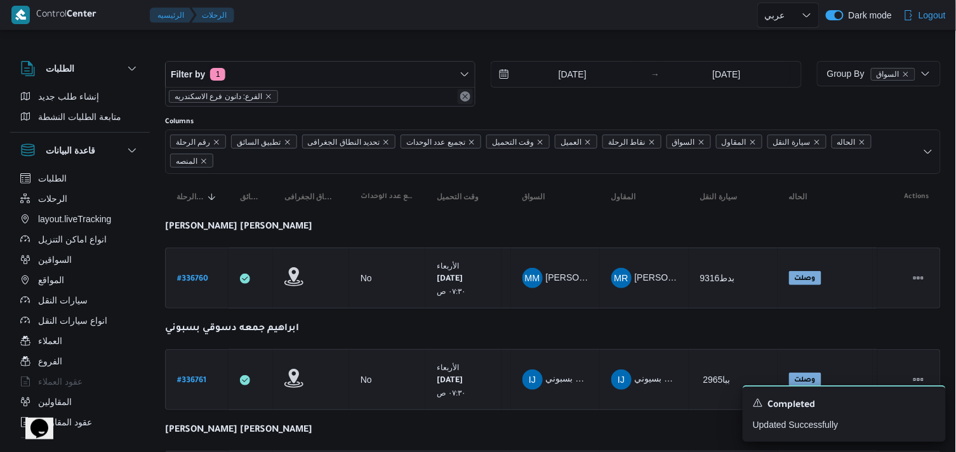
click at [458, 97] on div "الفرع: دانون فرع الاسكندريه" at bounding box center [320, 96] width 309 height 19
click at [469, 98] on button "Remove" at bounding box center [465, 96] width 15 height 15
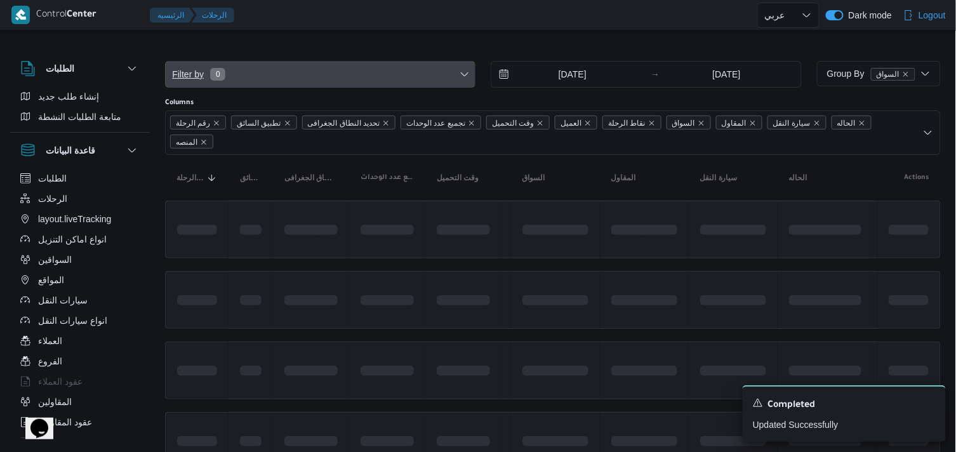
click at [461, 68] on span "Filter by 0" at bounding box center [320, 74] width 309 height 25
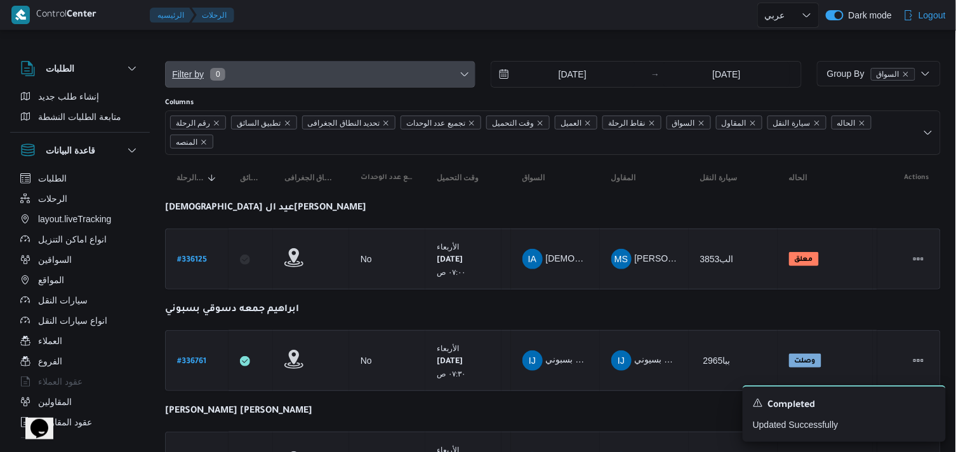
click at [333, 81] on span "Filter by 0" at bounding box center [320, 74] width 309 height 25
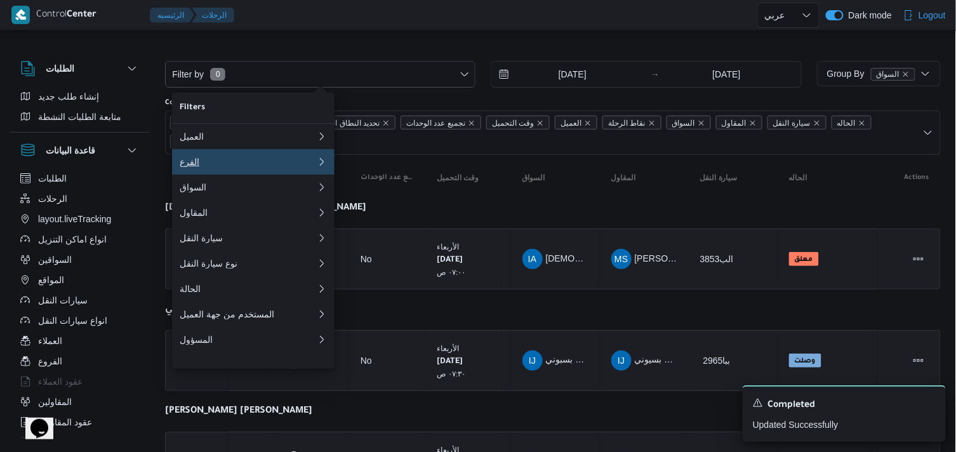
click at [258, 173] on button "الفرع 0" at bounding box center [253, 161] width 163 height 25
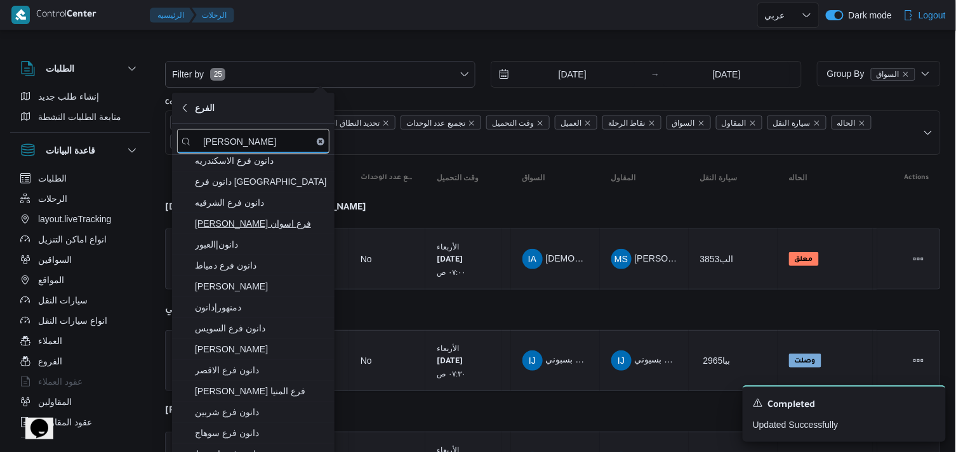
scroll to position [70, 0]
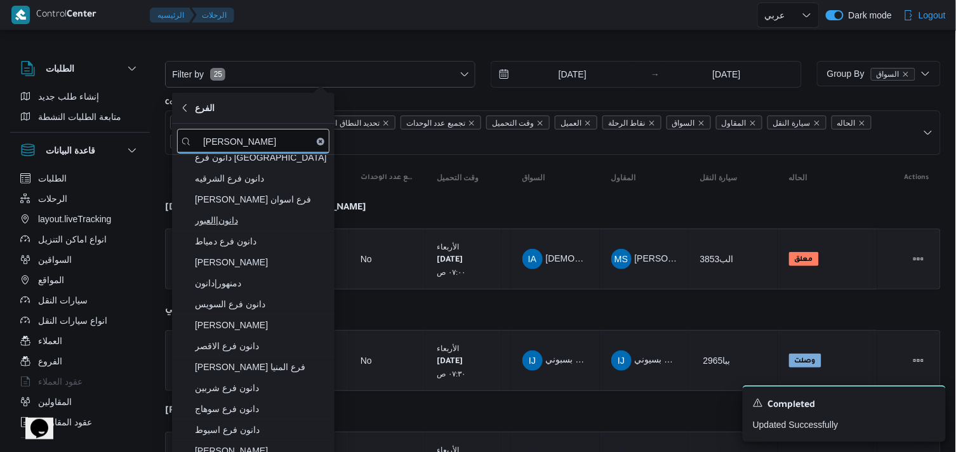
type input "دانون"
click at [255, 227] on span "دانون|العبور" at bounding box center [261, 220] width 132 height 15
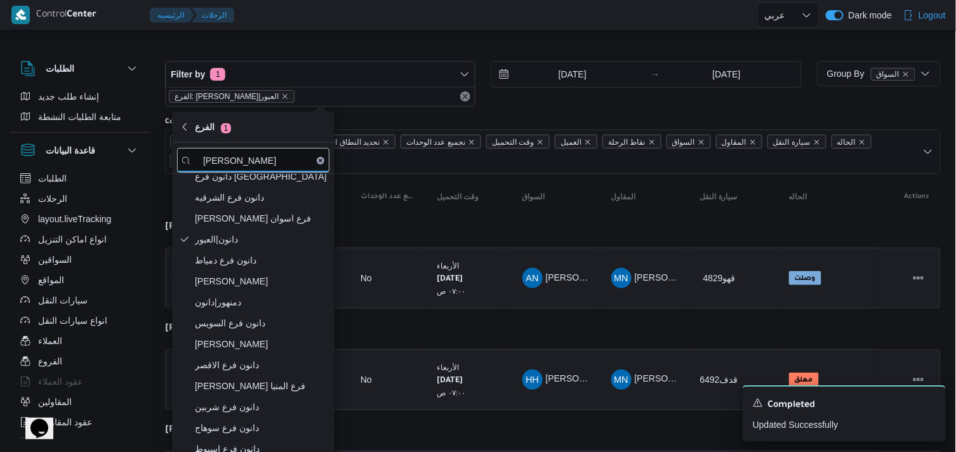
click at [308, 47] on div at bounding box center [553, 51] width 776 height 20
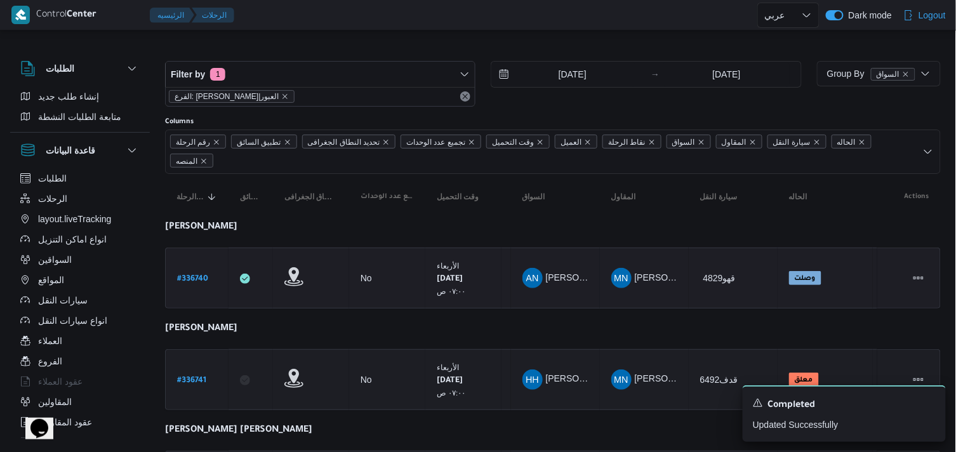
click at [206, 300] on td "رقم الرحلة # 336740" at bounding box center [196, 278] width 63 height 61
click at [197, 280] on b "# 336740" at bounding box center [192, 279] width 31 height 9
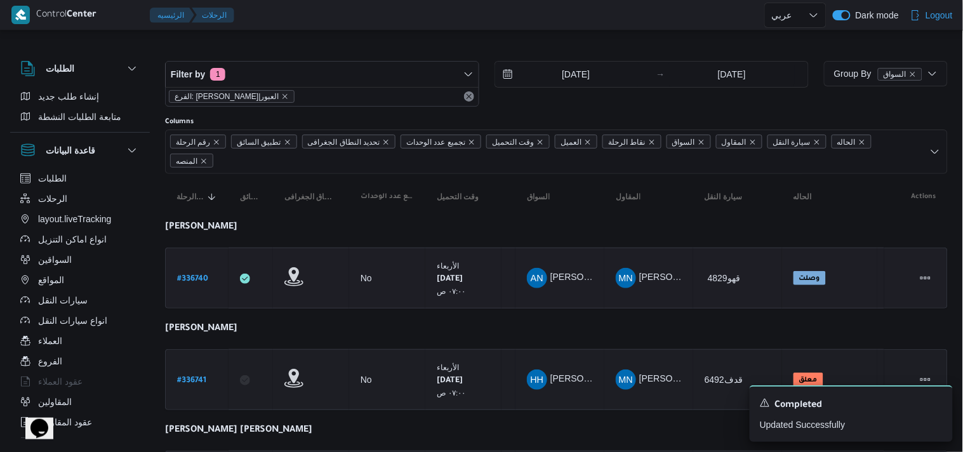
select select "ar"
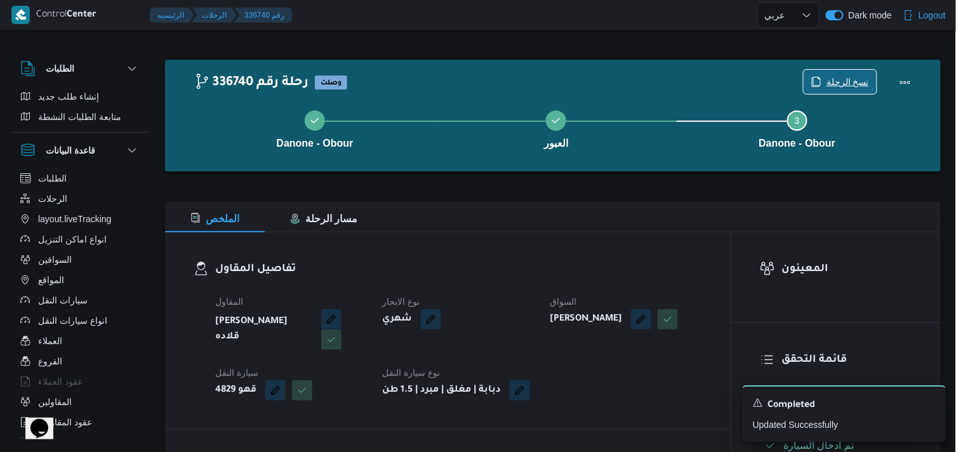
click at [846, 76] on span "نسخ الرحلة" at bounding box center [848, 81] width 43 height 15
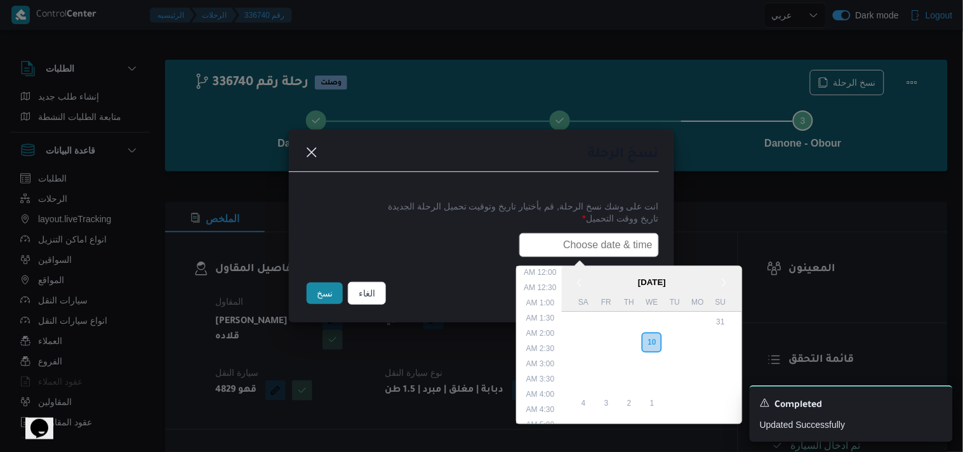
click at [566, 237] on input "text" at bounding box center [589, 245] width 140 height 24
click at [553, 318] on li "6:00 AM" at bounding box center [540, 324] width 39 height 13
type input "11/09/2025 6:00AM"
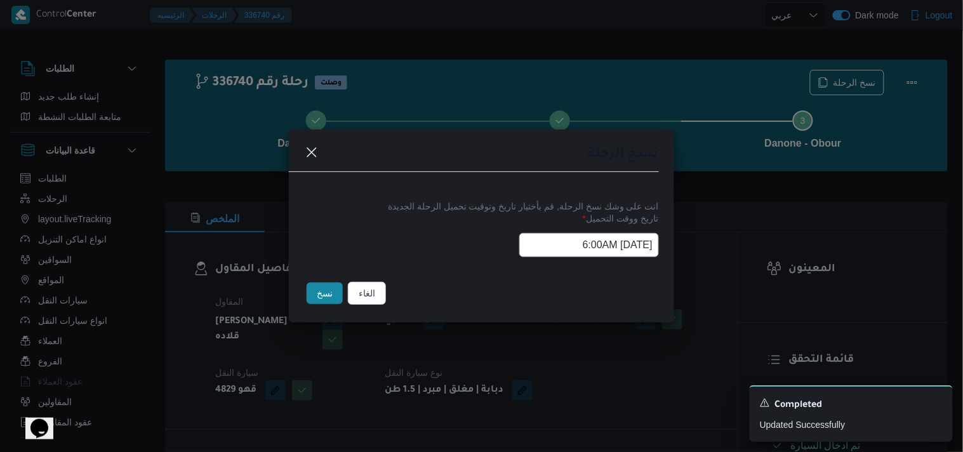
click at [545, 255] on input "11/09/2025 6:00AM" at bounding box center [589, 245] width 140 height 24
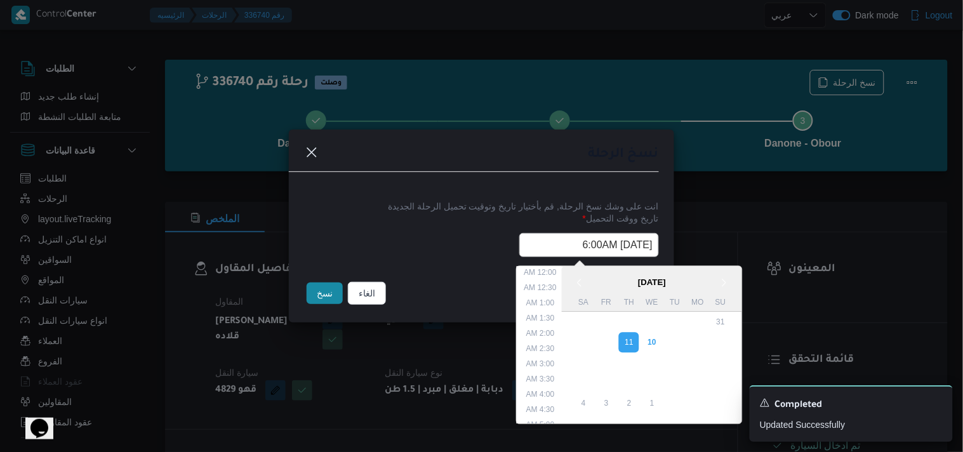
click at [545, 255] on input "11/09/2025 6:00AM" at bounding box center [589, 245] width 140 height 24
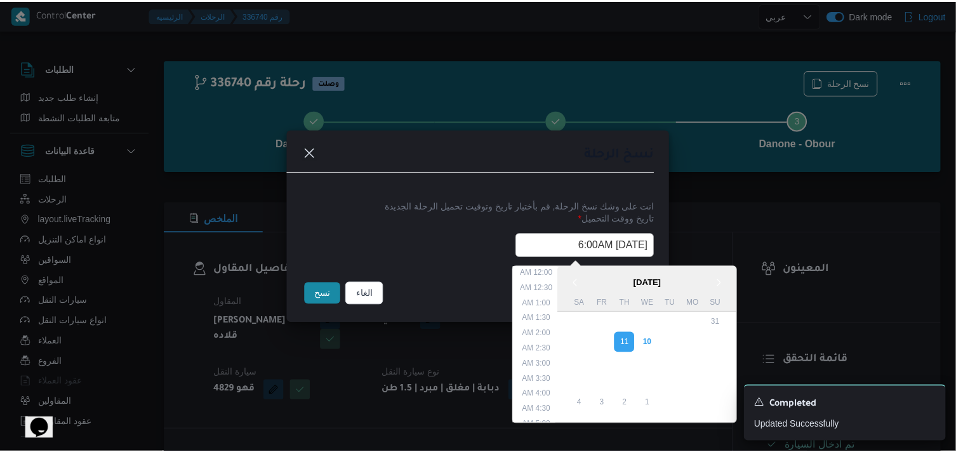
scroll to position [112, 0]
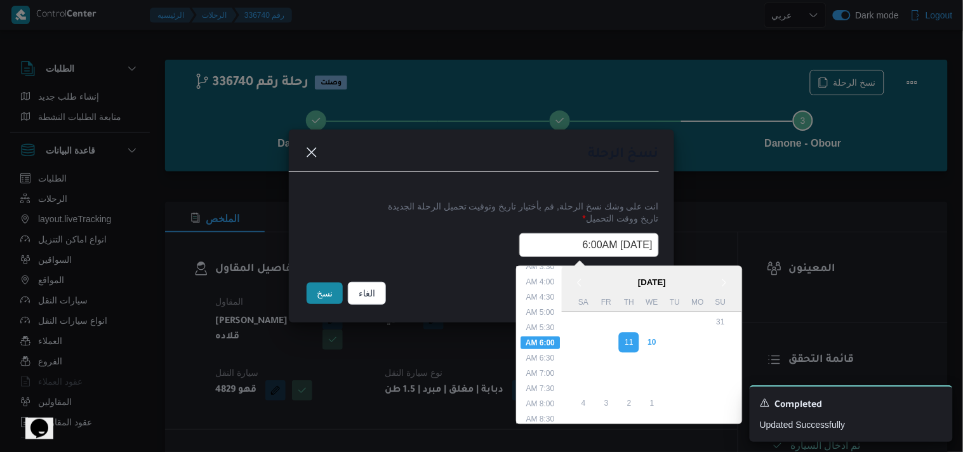
click at [324, 289] on button "نسخ" at bounding box center [325, 294] width 36 height 22
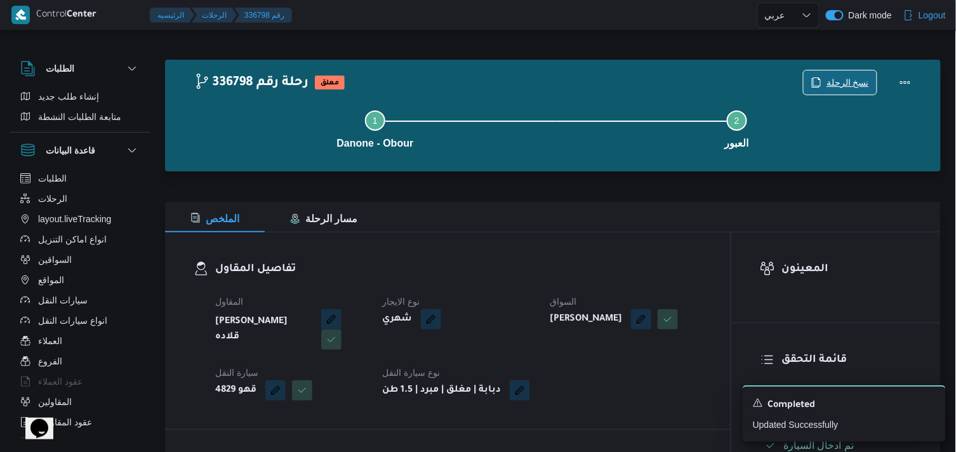
scroll to position [395, 0]
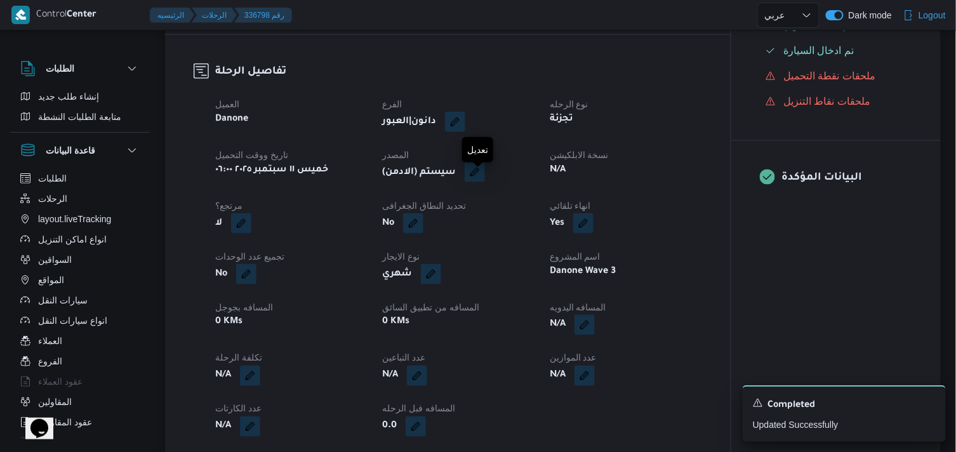
click at [485, 181] on button "button" at bounding box center [475, 172] width 20 height 20
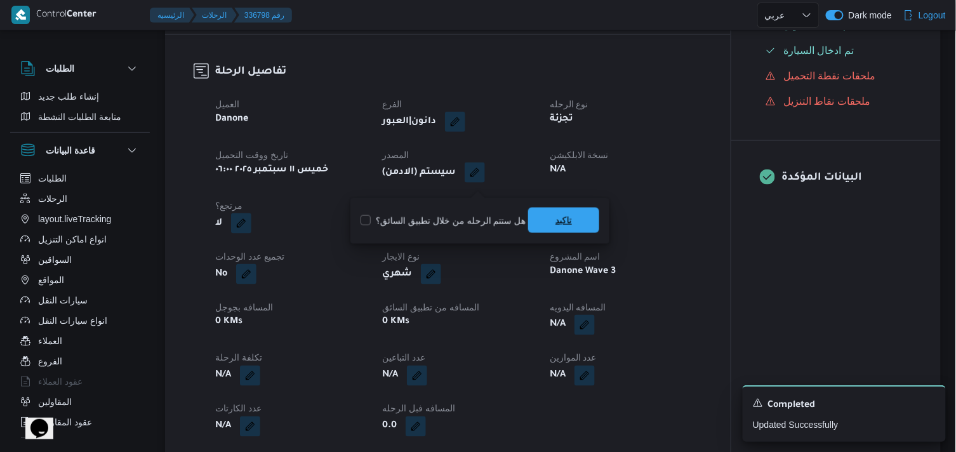
click at [575, 214] on span "تاكيد" at bounding box center [563, 220] width 71 height 25
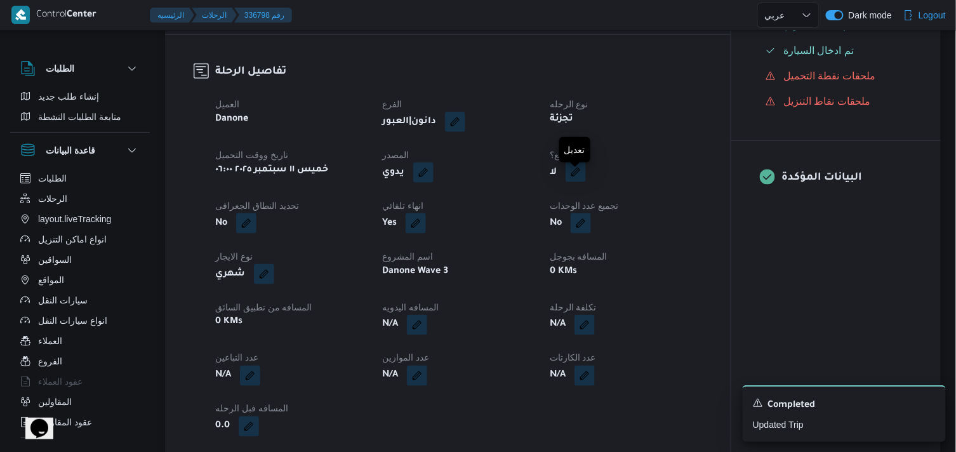
click at [578, 182] on button "button" at bounding box center [576, 172] width 20 height 20
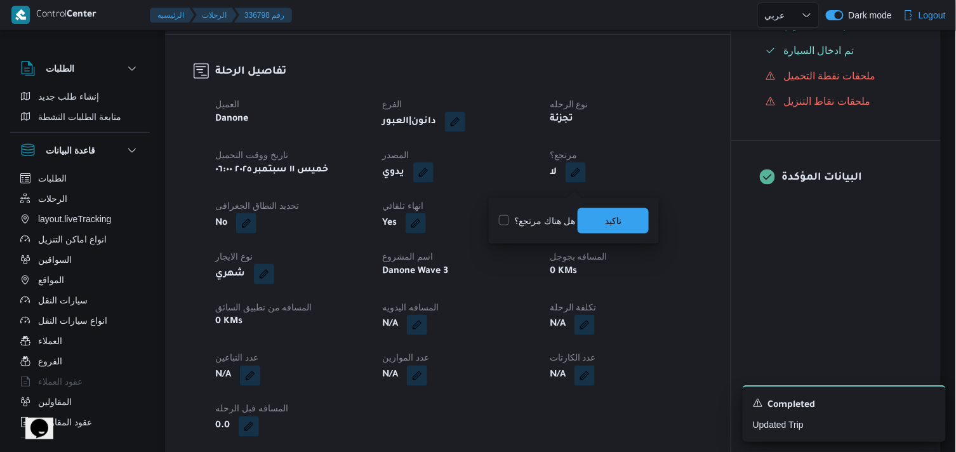
click at [546, 224] on label "هل هناك مرتجع؟" at bounding box center [537, 220] width 76 height 15
checkbox input "true"
click at [624, 219] on span "تاكيد" at bounding box center [613, 220] width 71 height 25
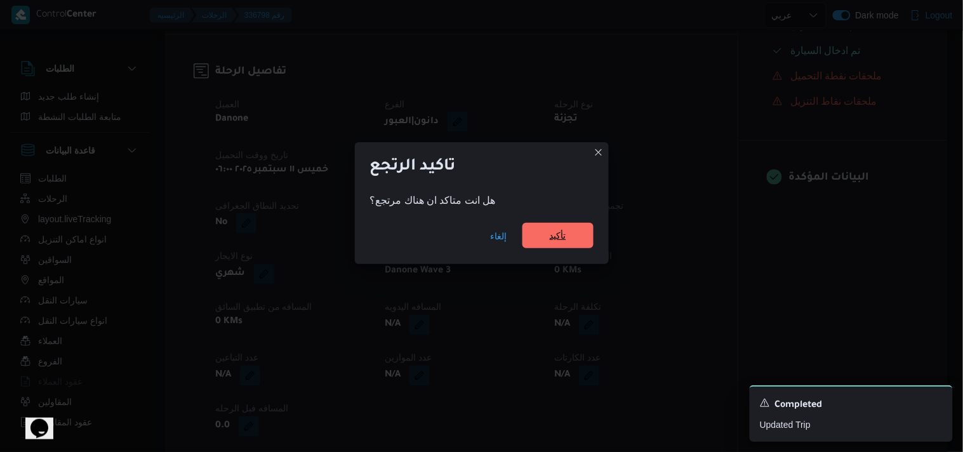
click at [564, 239] on span "تأكيد" at bounding box center [558, 235] width 17 height 15
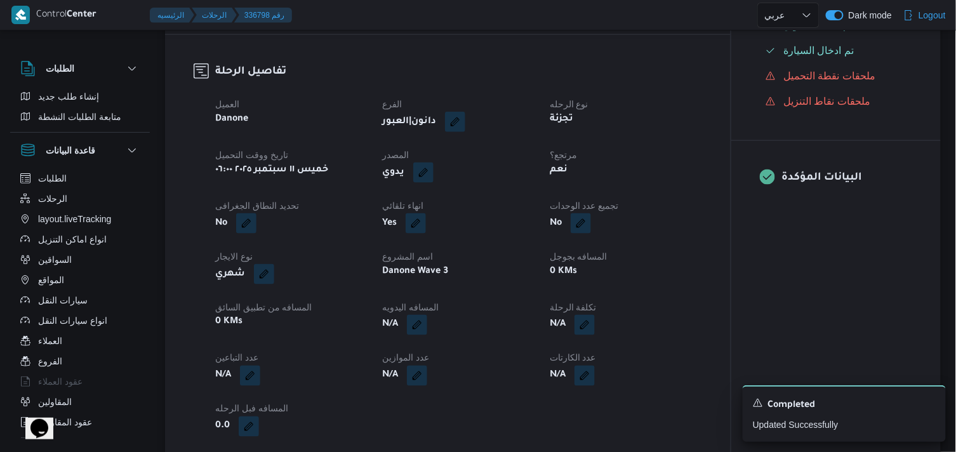
select select "ar"
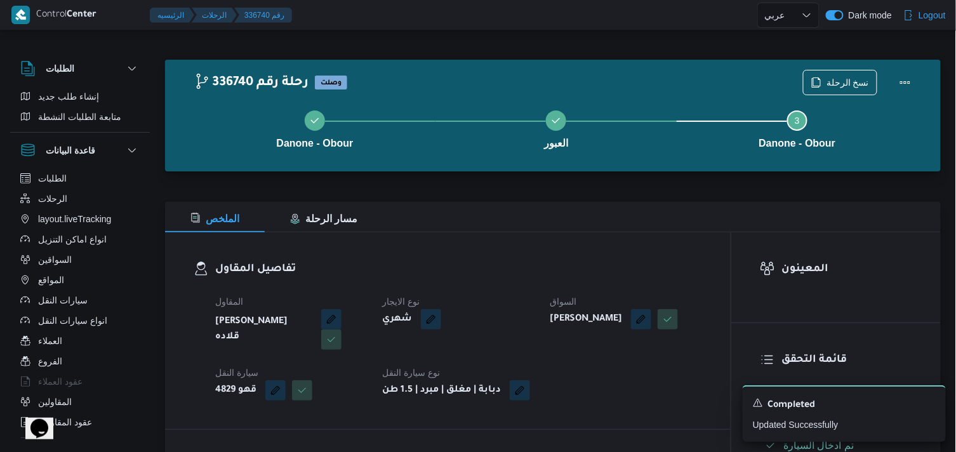
select select "ar"
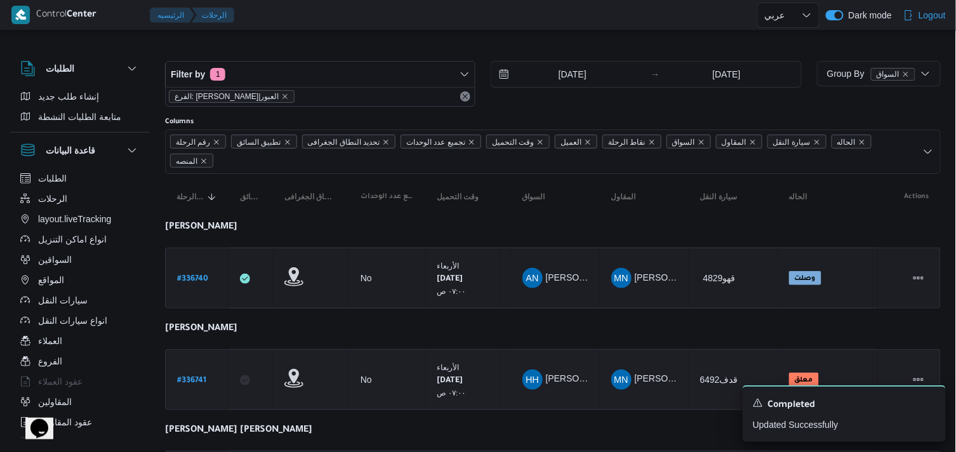
click at [189, 377] on b "# 336741" at bounding box center [191, 381] width 29 height 9
select select "ar"
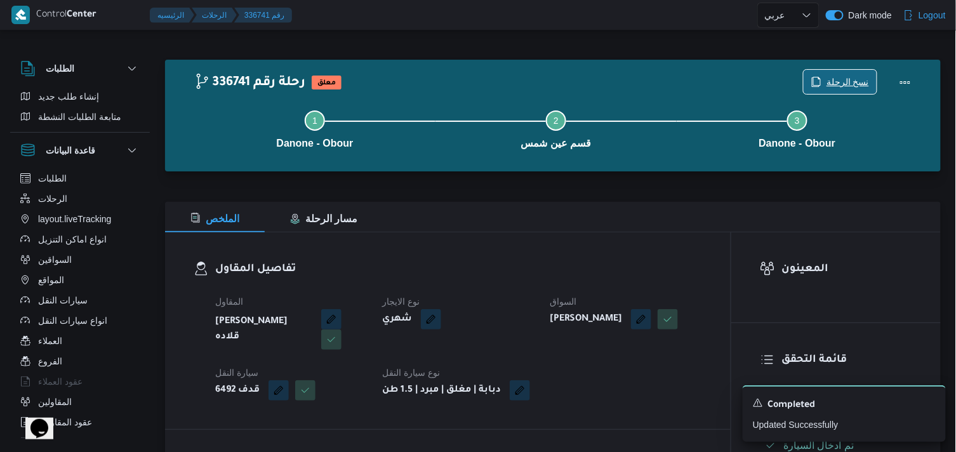
click at [845, 86] on span "نسخ الرحلة" at bounding box center [848, 81] width 43 height 15
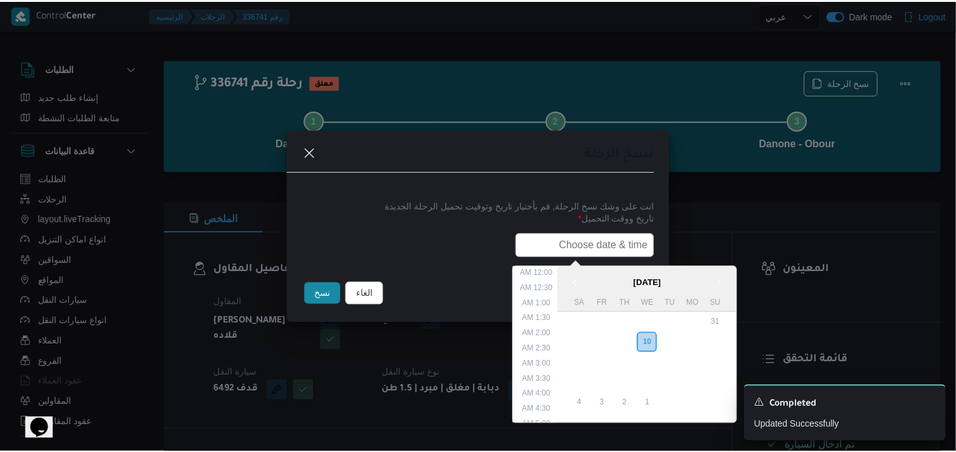
scroll to position [265, 0]
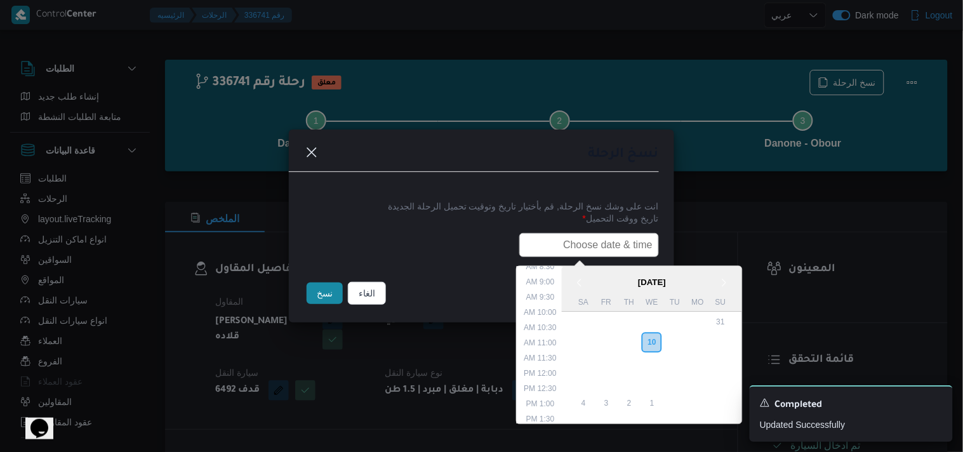
click at [604, 250] on input "text" at bounding box center [589, 245] width 140 height 24
paste input "11/09/2025 6:00AM"
type input "11/09/2025 6:00AM"
click at [317, 294] on button "نسخ" at bounding box center [325, 294] width 36 height 22
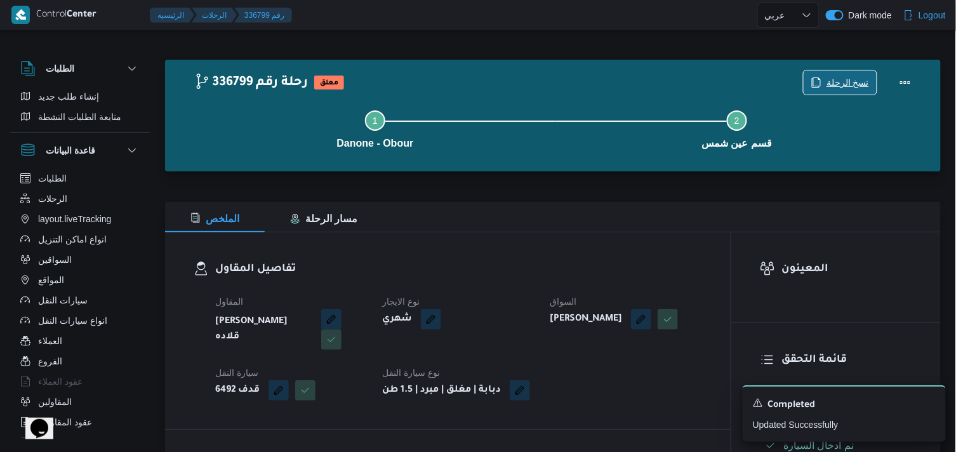
scroll to position [395, 0]
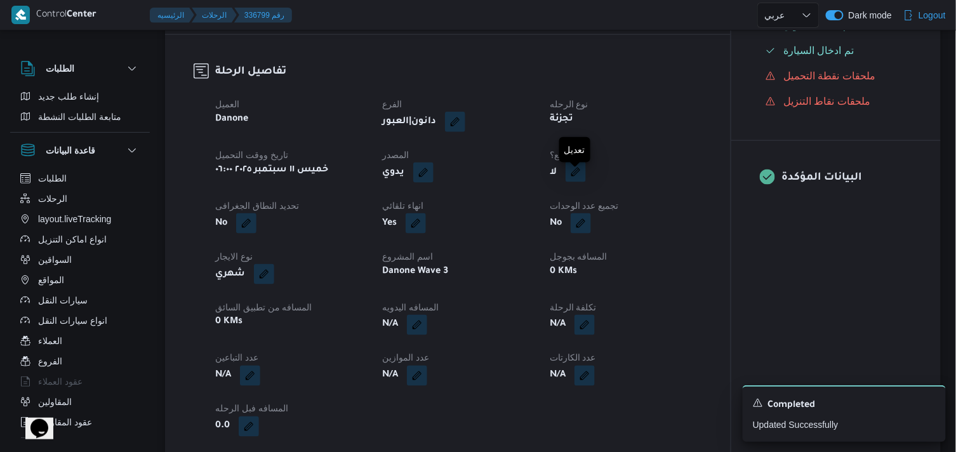
click at [574, 181] on button "button" at bounding box center [576, 172] width 20 height 20
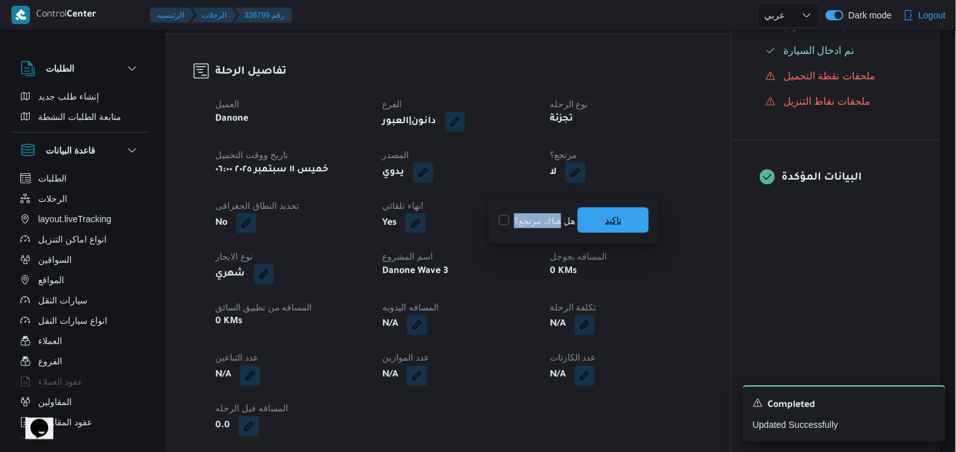
drag, startPoint x: 559, startPoint y: 216, endPoint x: 613, endPoint y: 215, distance: 54.6
click at [613, 215] on div "هل هناك مرتجع؟ تاكيد" at bounding box center [574, 221] width 152 height 28
click at [613, 215] on span "تاكيد" at bounding box center [613, 220] width 17 height 15
click at [583, 182] on button "button" at bounding box center [576, 172] width 20 height 20
click at [556, 222] on label "هل هناك مرتجع؟" at bounding box center [537, 220] width 76 height 15
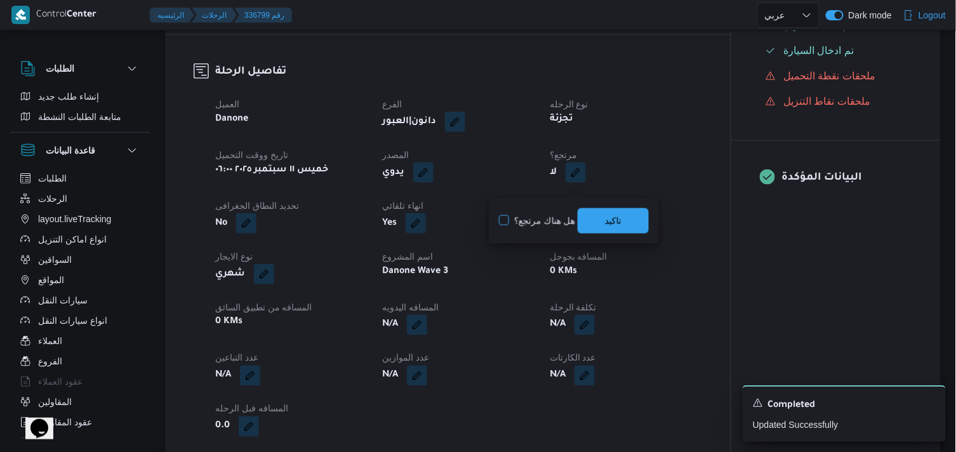
checkbox input "true"
click at [597, 211] on span "تاكيد" at bounding box center [613, 220] width 71 height 25
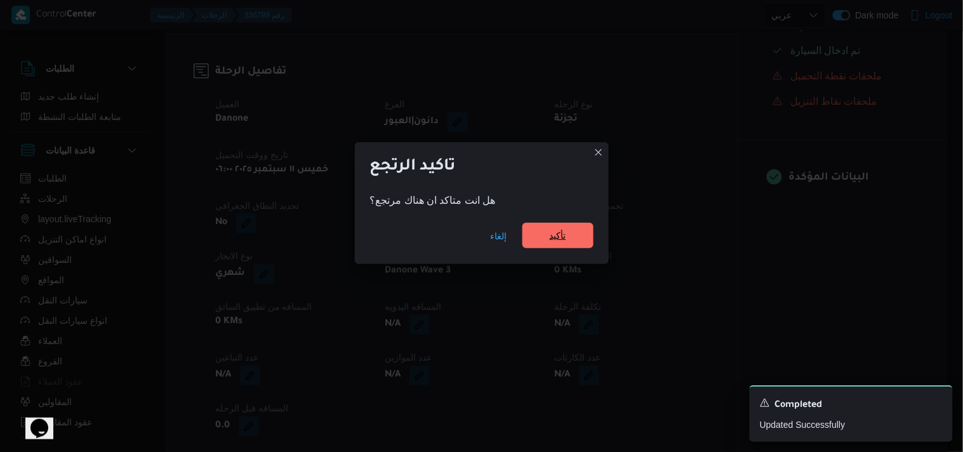
click at [575, 227] on span "تأكيد" at bounding box center [558, 235] width 71 height 25
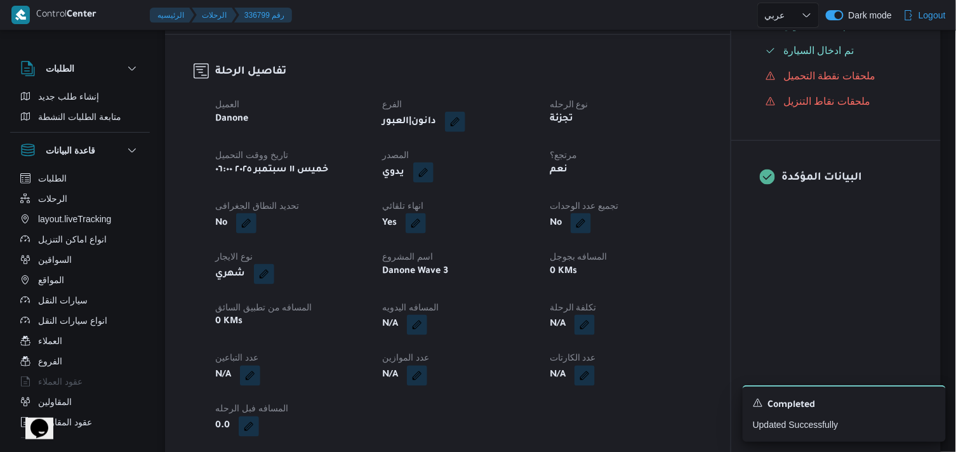
select select "ar"
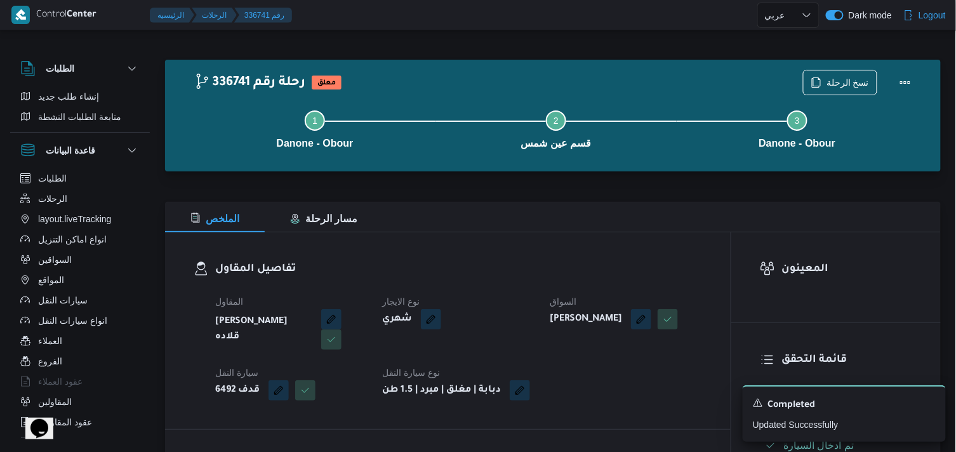
select select "ar"
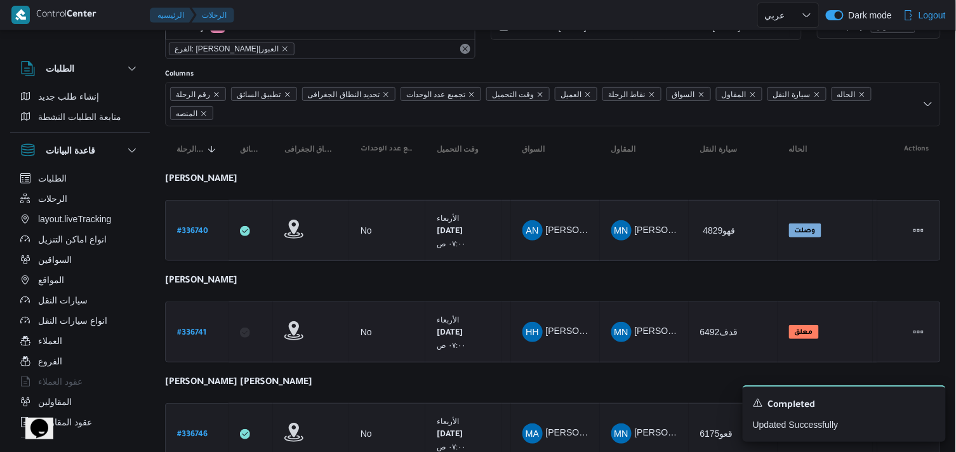
scroll to position [70, 0]
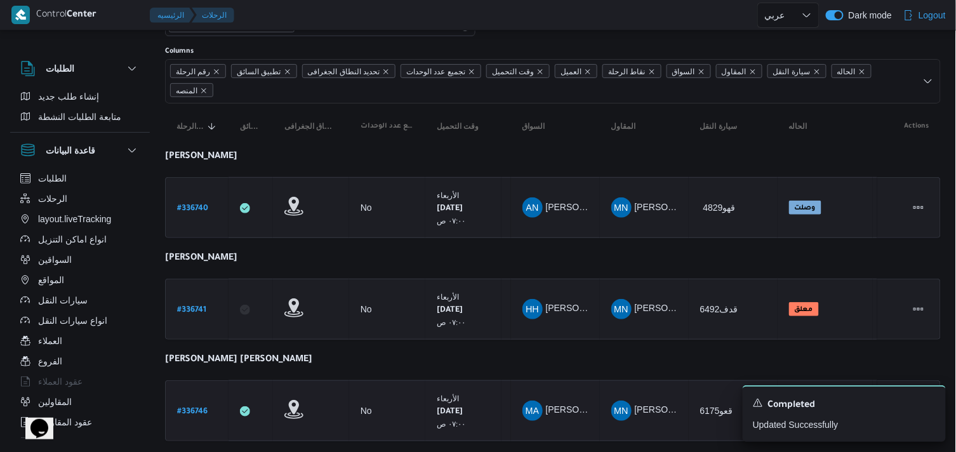
click at [206, 408] on b "# 336746" at bounding box center [192, 412] width 30 height 9
select select "ar"
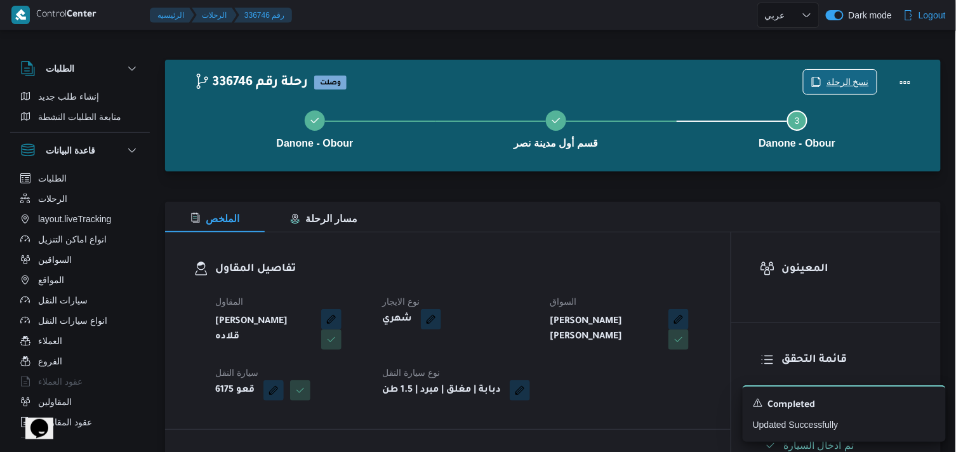
click at [829, 83] on span "نسخ الرحلة" at bounding box center [840, 82] width 73 height 24
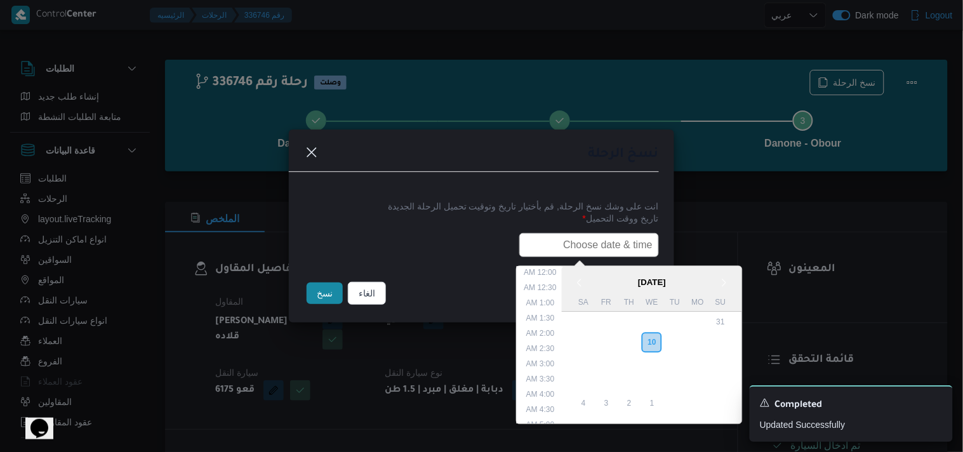
click at [610, 241] on input "text" at bounding box center [589, 245] width 140 height 24
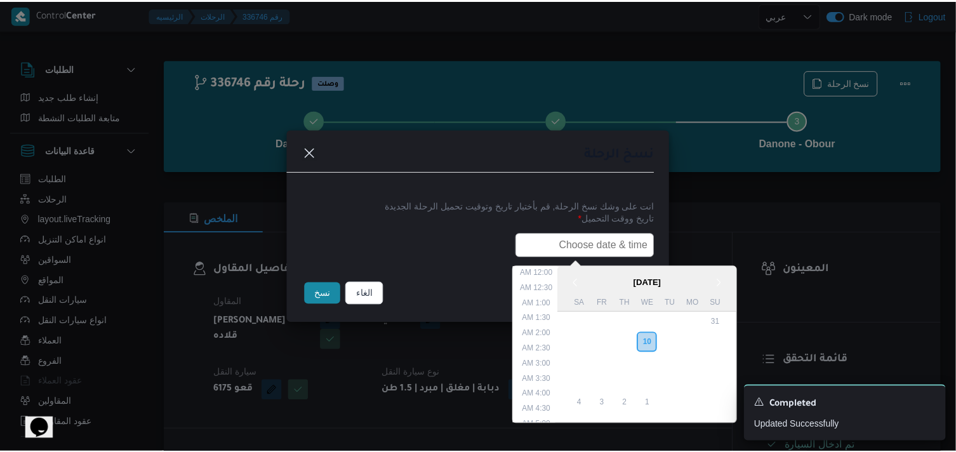
scroll to position [280, 0]
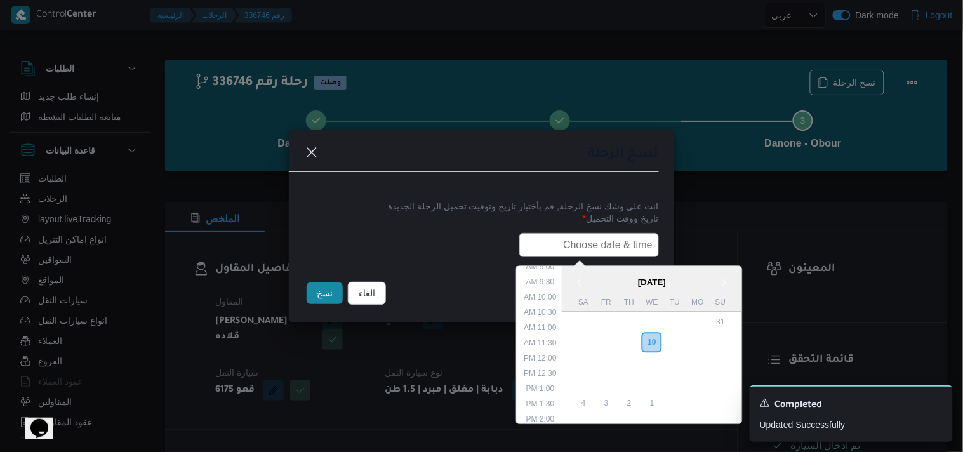
type input "11/09/2025 6:00AM"
click at [311, 289] on button "نسخ" at bounding box center [325, 294] width 36 height 22
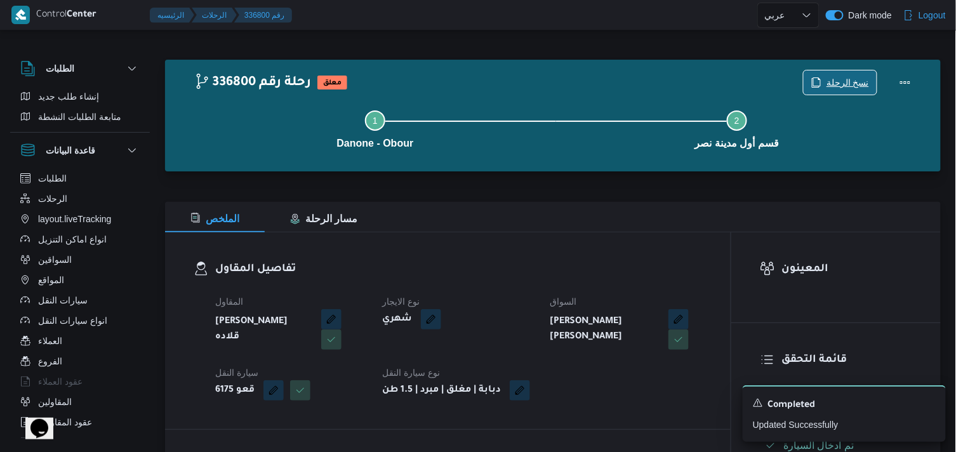
scroll to position [282, 0]
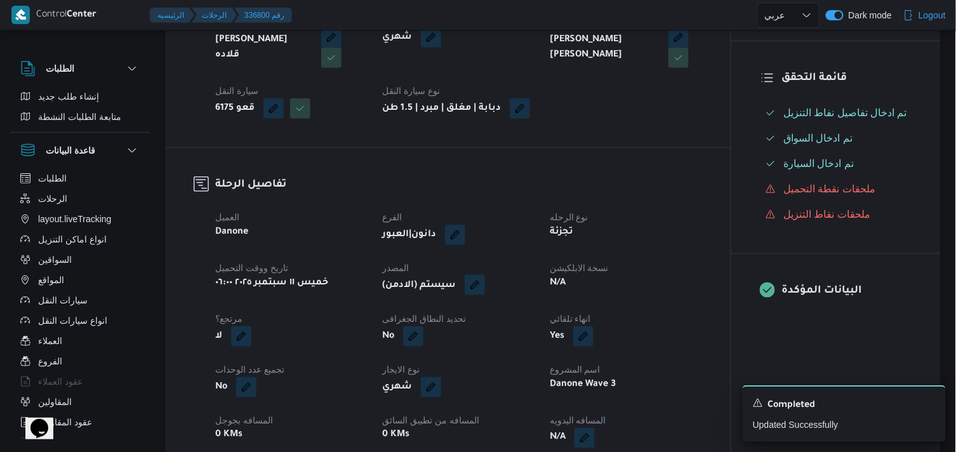
click at [483, 292] on button "button" at bounding box center [475, 285] width 20 height 20
click at [556, 324] on span "تاكيد" at bounding box center [563, 333] width 71 height 25
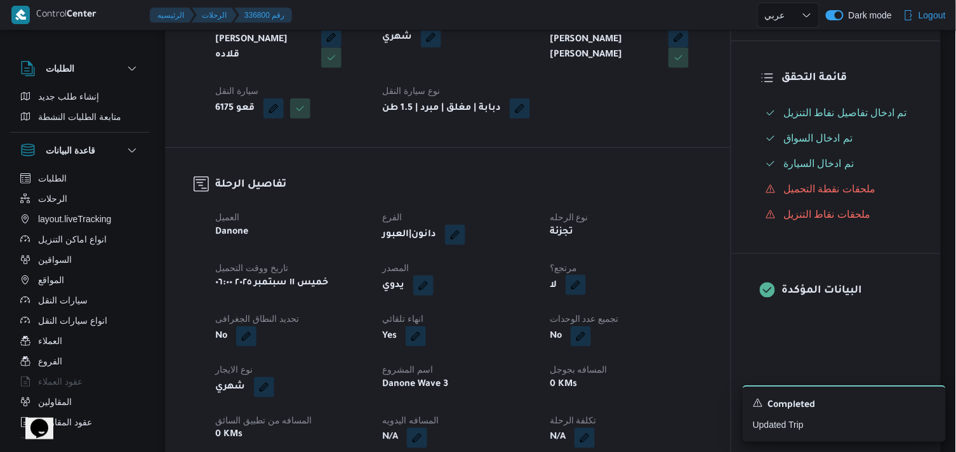
click at [571, 295] on button "button" at bounding box center [576, 285] width 20 height 20
click at [571, 324] on div "هل هناك مرتجع؟ تاكيد" at bounding box center [574, 334] width 152 height 28
click at [563, 333] on label "هل هناك مرتجع؟" at bounding box center [537, 333] width 76 height 15
checkbox input "true"
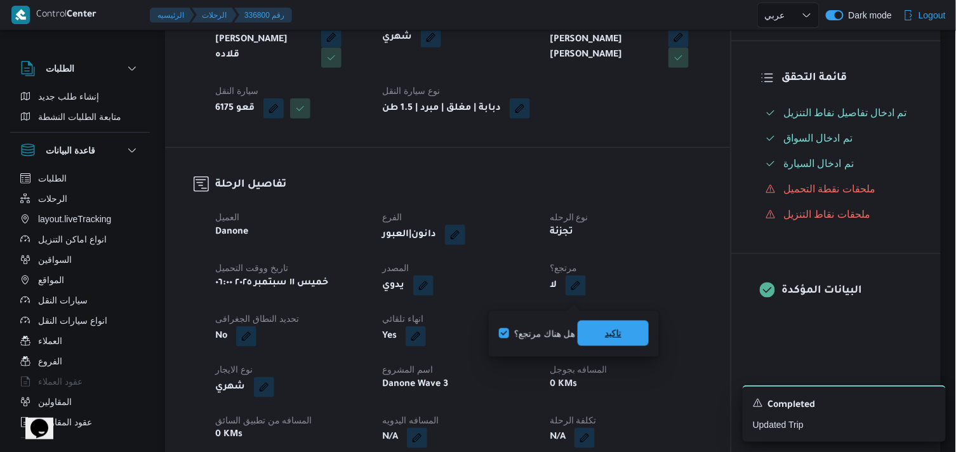
click at [587, 331] on span "تاكيد" at bounding box center [613, 333] width 71 height 25
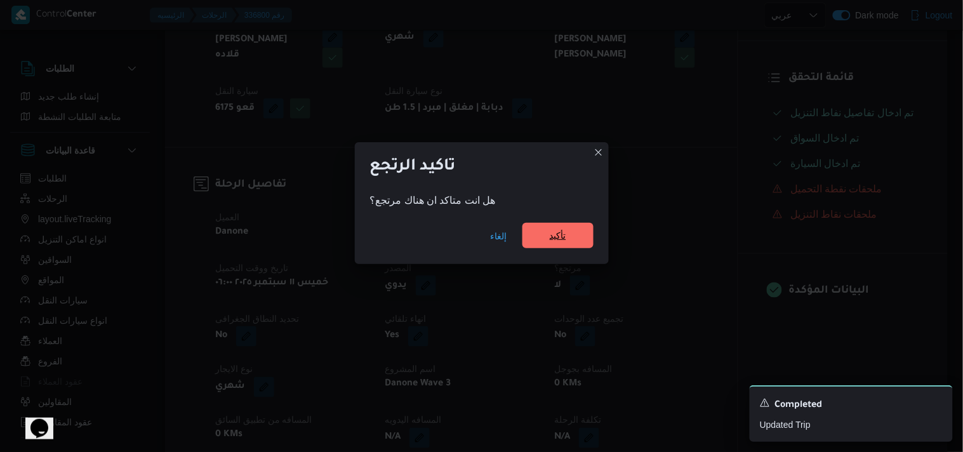
click at [563, 237] on span "تأكيد" at bounding box center [558, 235] width 17 height 15
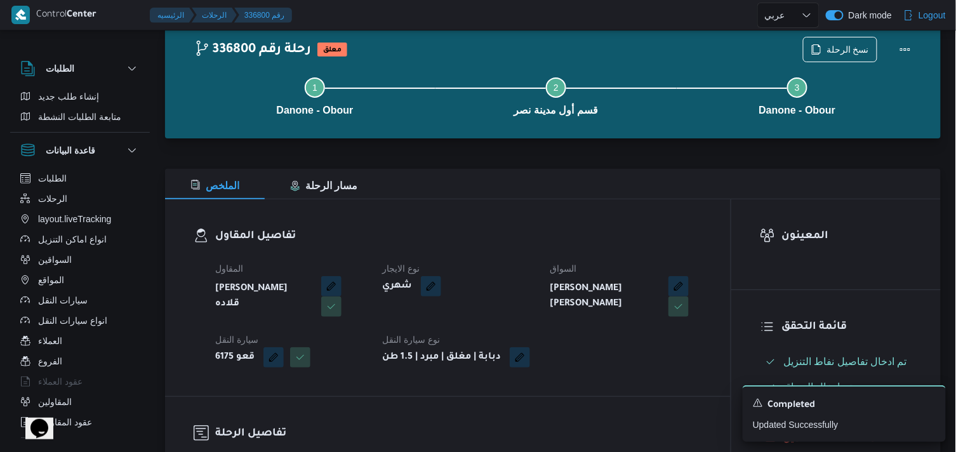
scroll to position [0, 0]
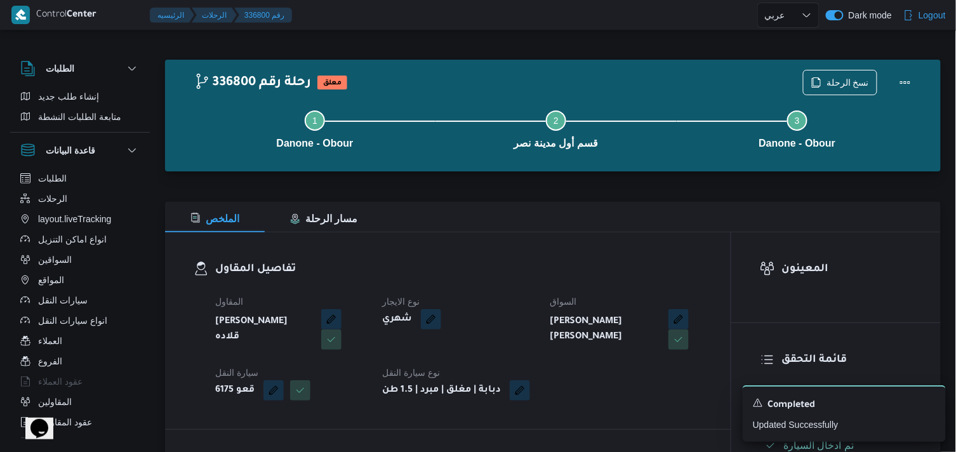
select select "ar"
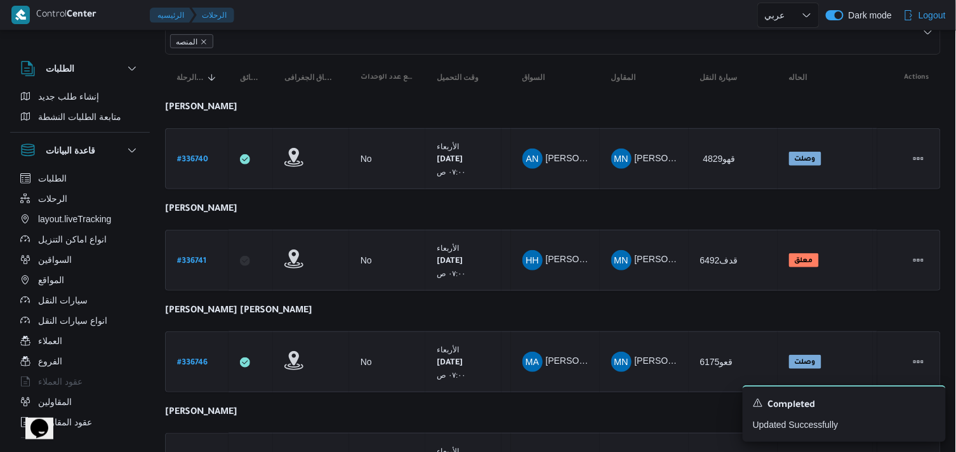
scroll to position [141, 0]
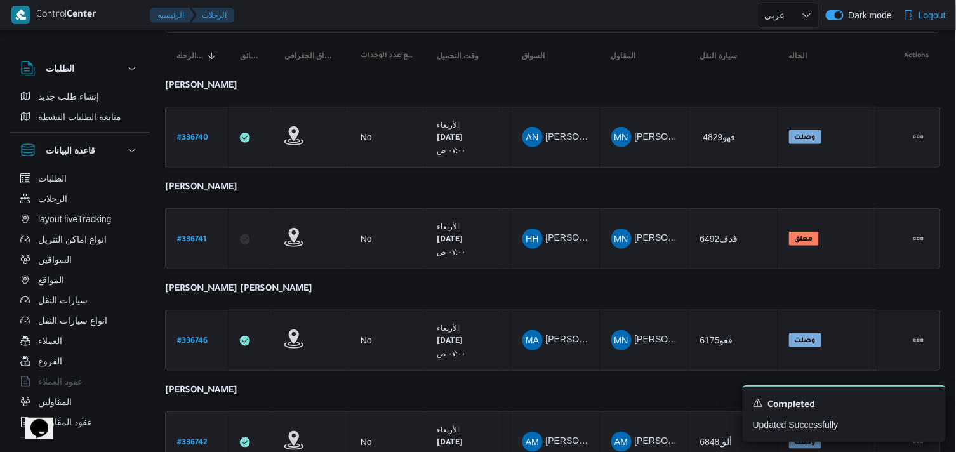
click at [206, 429] on div "# 336742" at bounding box center [197, 442] width 50 height 27
click at [206, 439] on b "# 336742" at bounding box center [192, 443] width 30 height 9
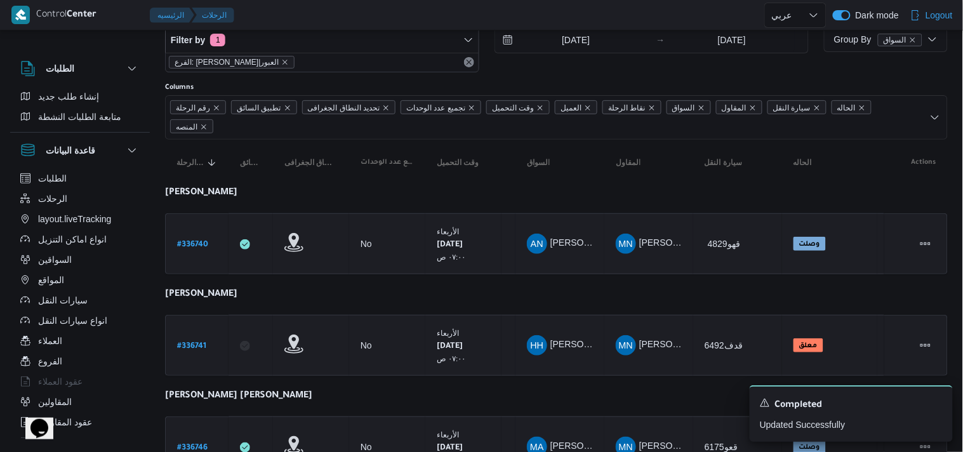
select select "ar"
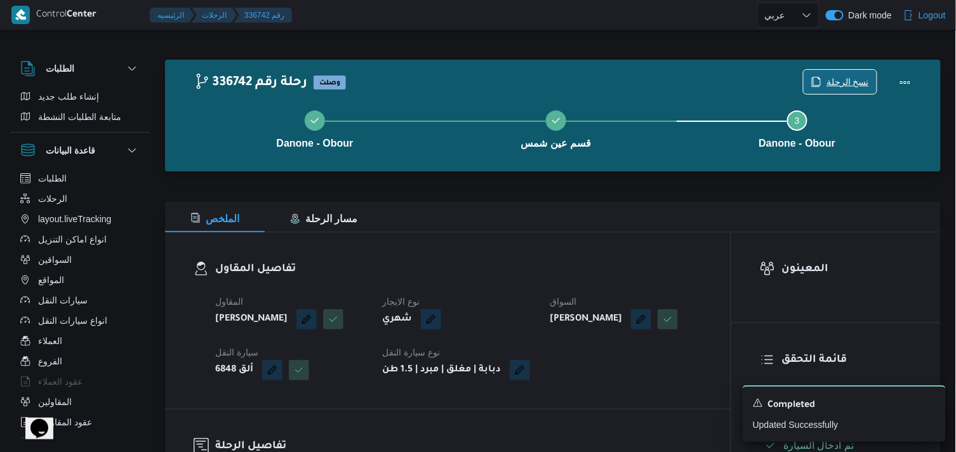
click at [839, 90] on span "نسخ الرحلة" at bounding box center [840, 82] width 73 height 24
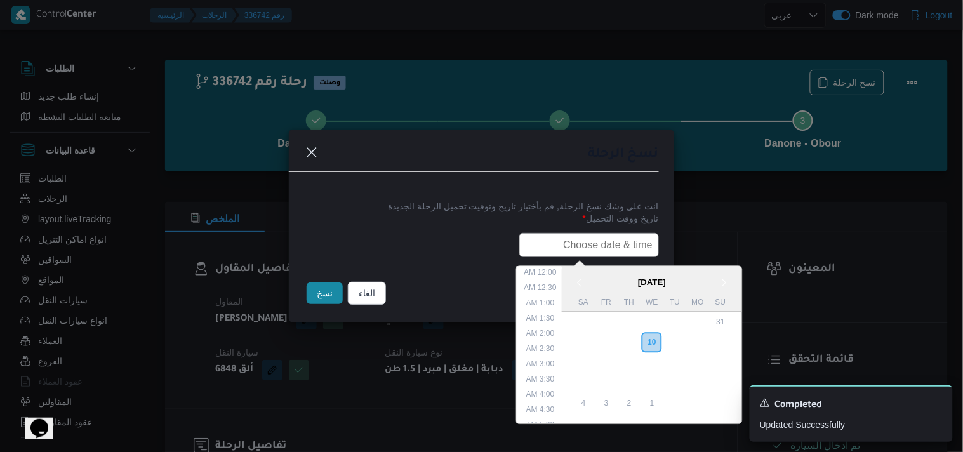
click at [611, 255] on input "text" at bounding box center [589, 245] width 140 height 24
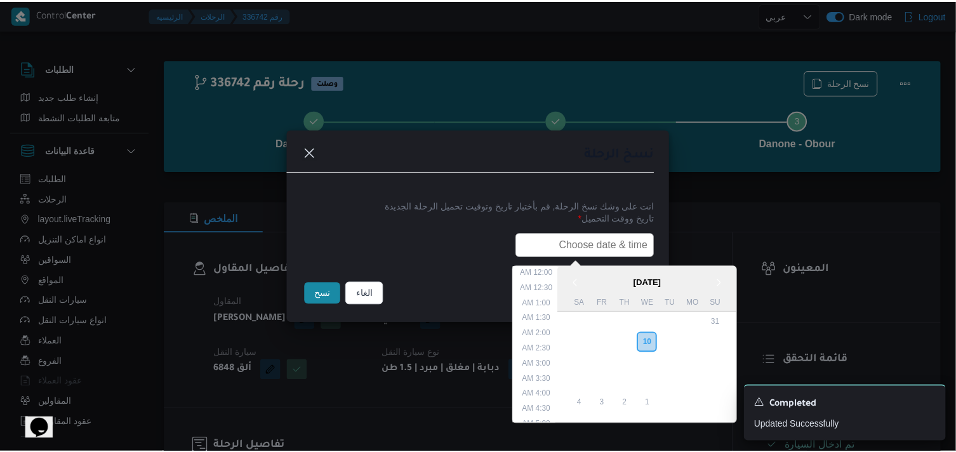
scroll to position [280, 0]
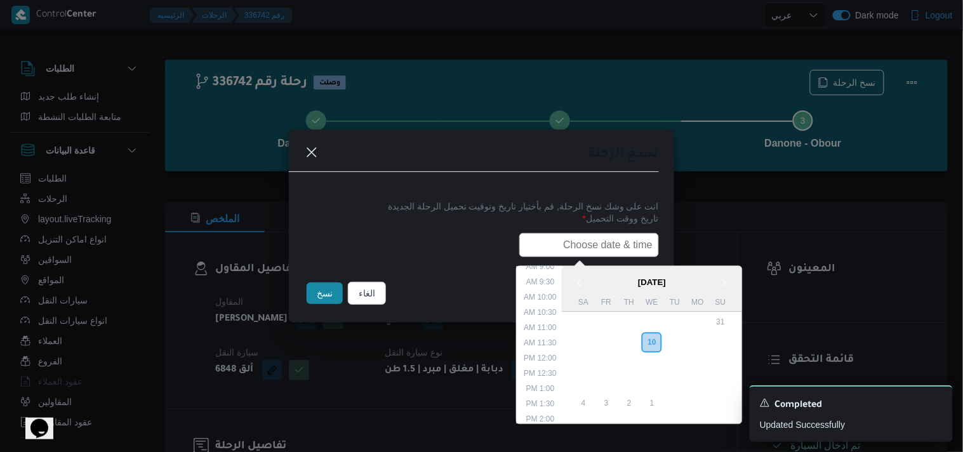
type input "11/09/2025 6:00AM"
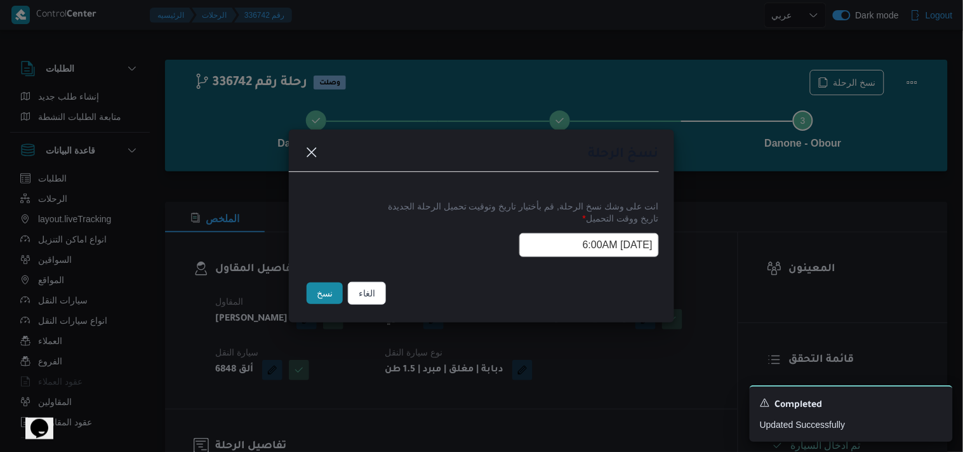
click at [335, 304] on button "نسخ" at bounding box center [325, 294] width 36 height 22
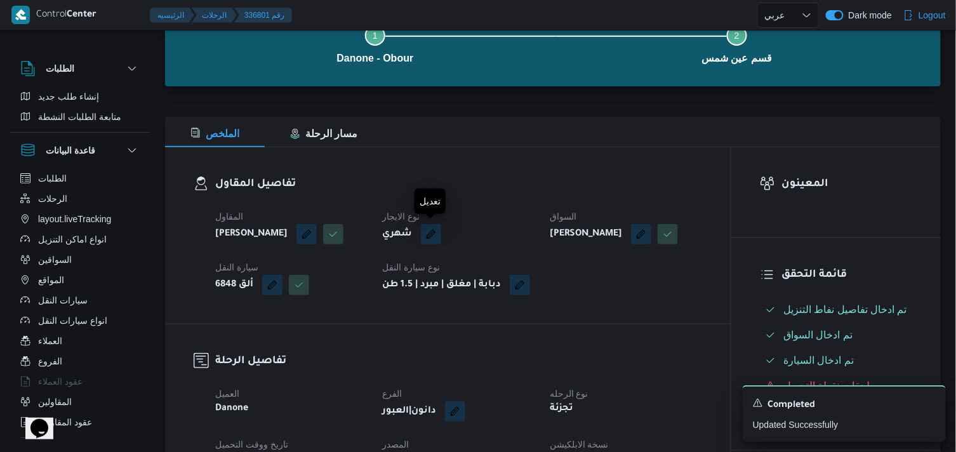
scroll to position [211, 0]
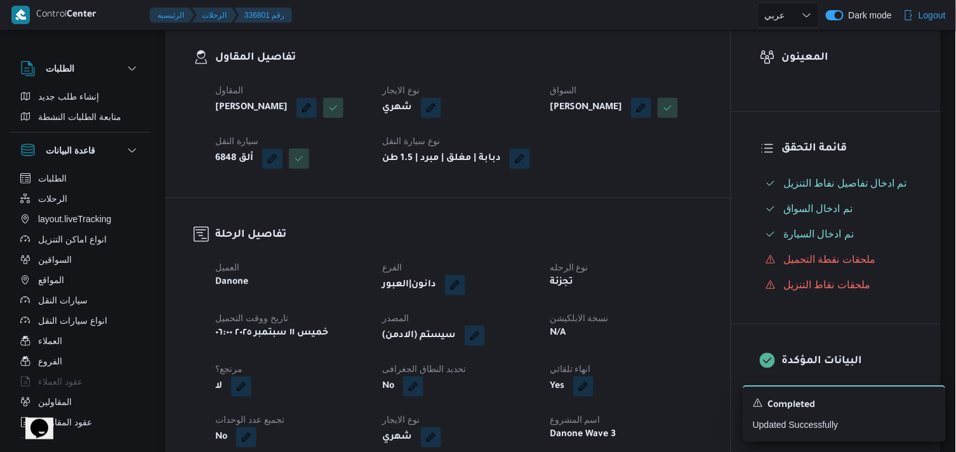
click at [480, 346] on span at bounding box center [471, 336] width 27 height 20
click at [490, 379] on div "العميل Danone الفرع دانون|العبور نوع الرحله تجزئة تاريخ ووقت التحميل خميس ١١ سب…" at bounding box center [459, 430] width 502 height 356
click at [481, 345] on button "button" at bounding box center [475, 335] width 20 height 20
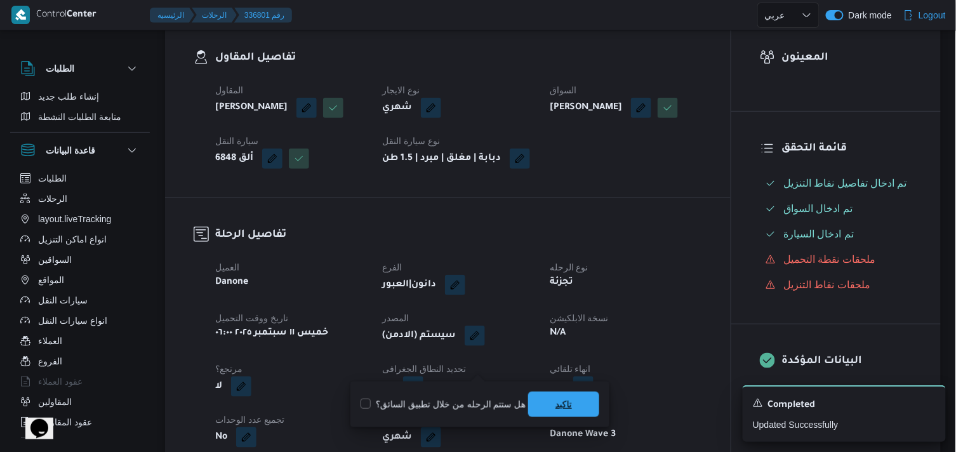
click at [594, 398] on span "تاكيد" at bounding box center [563, 404] width 71 height 25
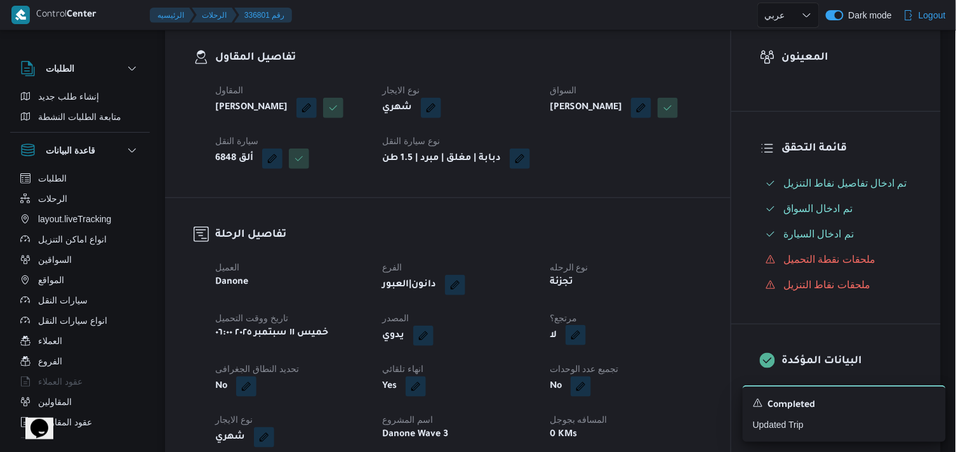
click at [579, 345] on button "button" at bounding box center [576, 335] width 20 height 20
click at [561, 403] on label "هل هناك مرتجع؟" at bounding box center [537, 404] width 76 height 15
checkbox input "true"
click at [643, 400] on span "تاكيد" at bounding box center [613, 403] width 71 height 25
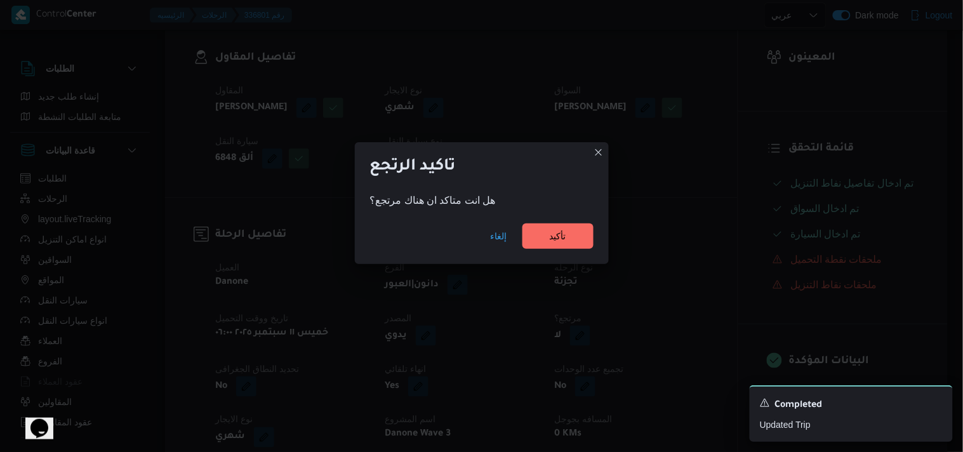
click at [559, 204] on div "هل انت متاكد ان هناك مرتجع؟" at bounding box center [482, 200] width 224 height 15
click at [566, 242] on span "تأكيد" at bounding box center [558, 235] width 17 height 15
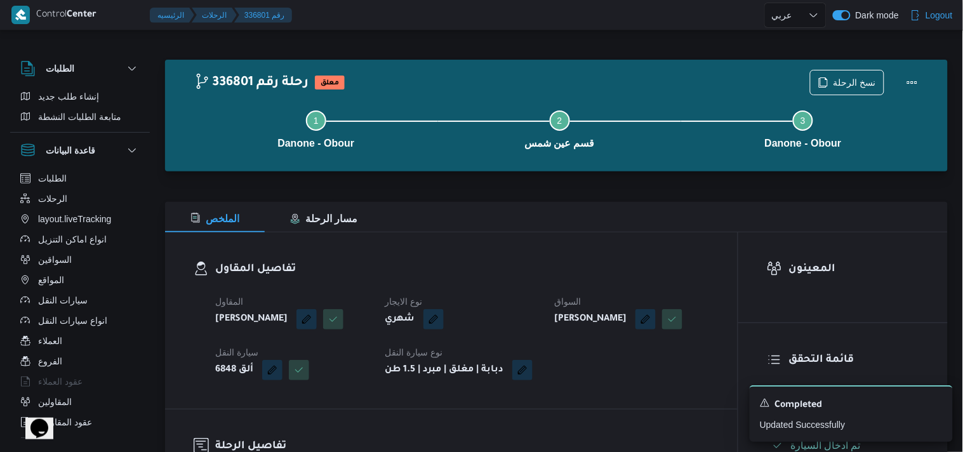
select select "ar"
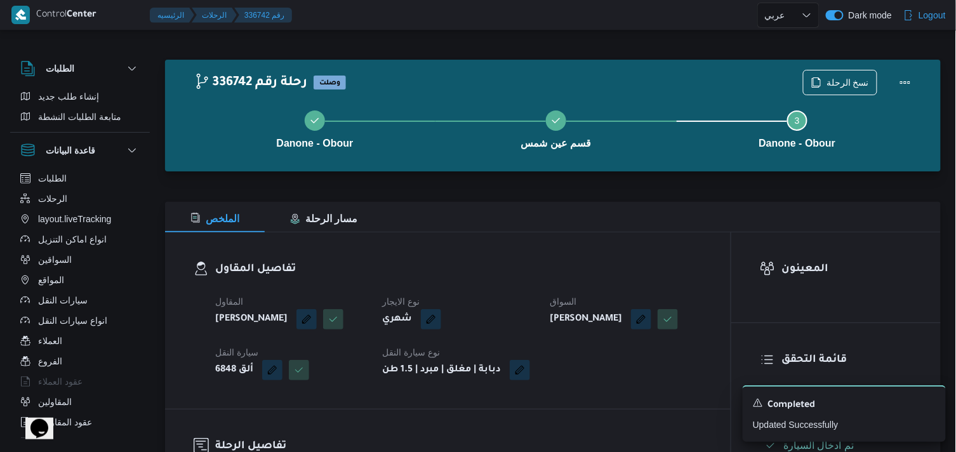
select select "ar"
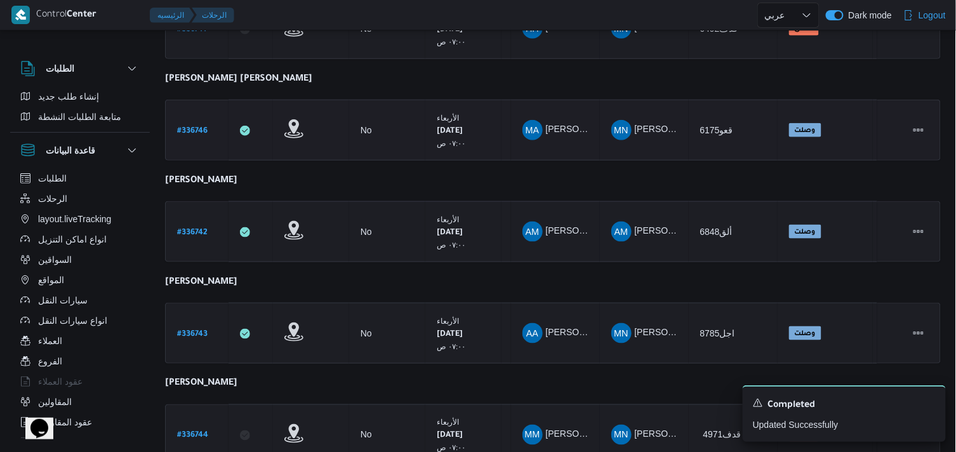
scroll to position [352, 0]
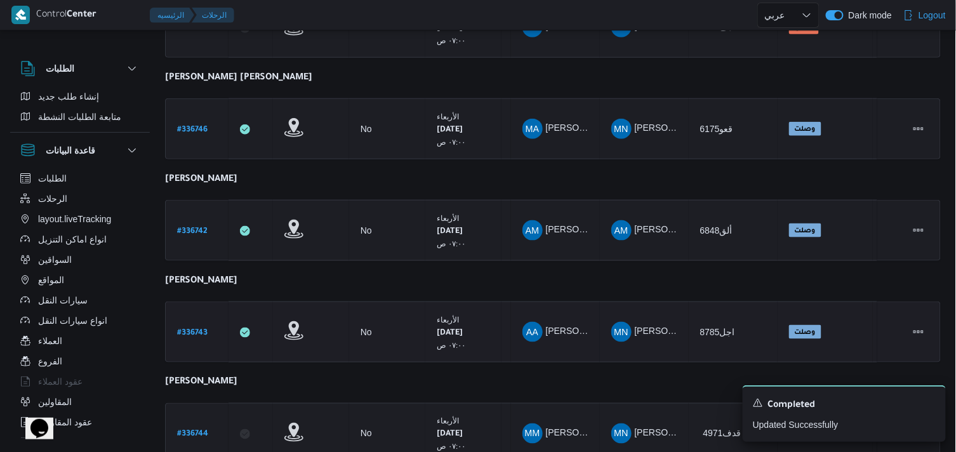
click at [206, 329] on b "# 336743" at bounding box center [192, 333] width 30 height 9
select select "ar"
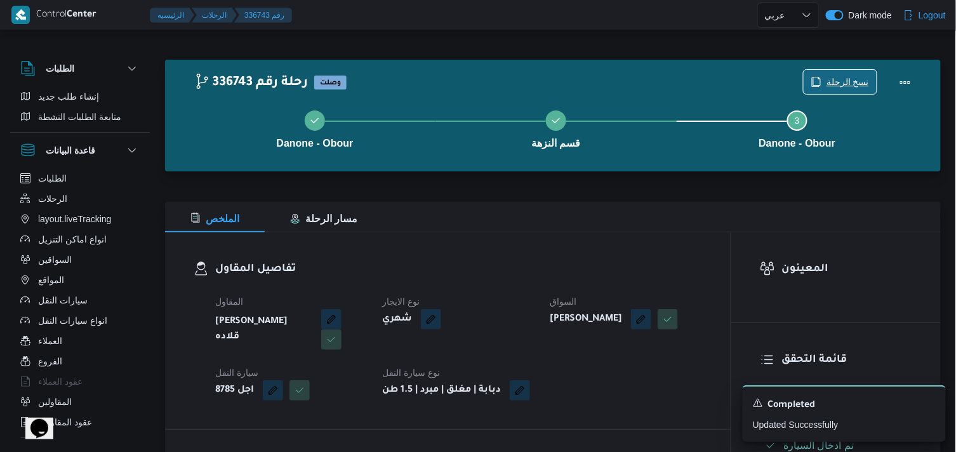
click at [819, 77] on span "نسخ الرحلة" at bounding box center [840, 82] width 73 height 24
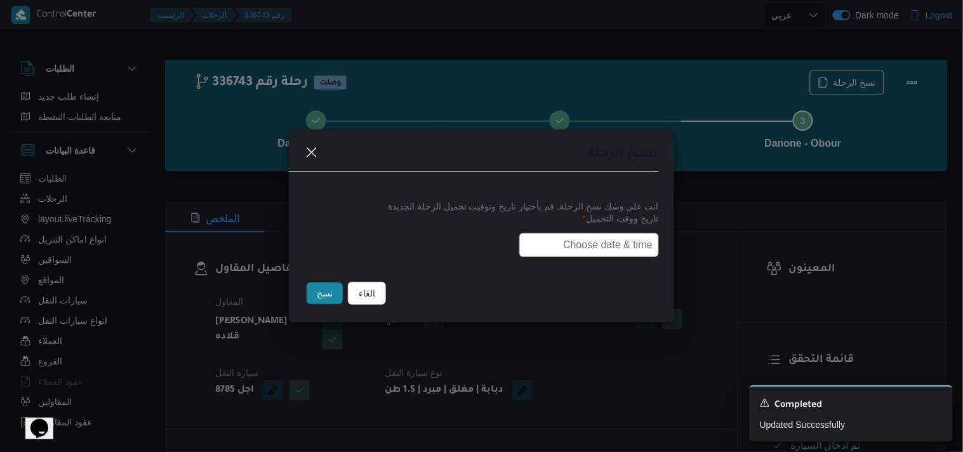
click at [613, 258] on div "انت على وشك نسخ الرحلة, قم بأختيار تاريخ وتوقيت تحميل الرحلة الجديدة تاريخ ووقت…" at bounding box center [481, 227] width 385 height 81
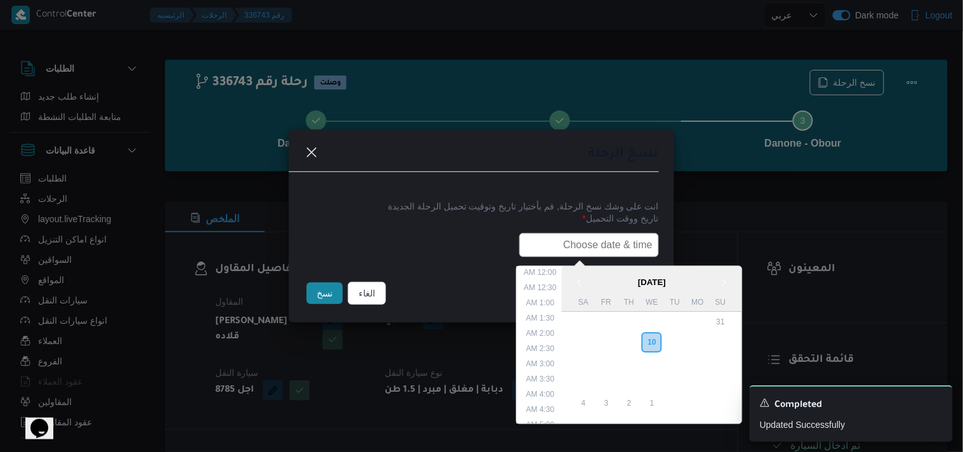
click at [611, 248] on input "text" at bounding box center [589, 245] width 140 height 24
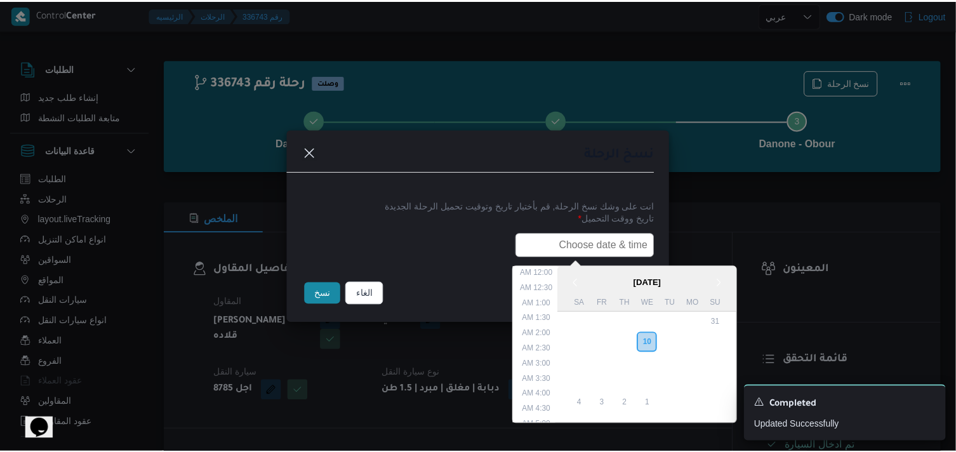
scroll to position [280, 0]
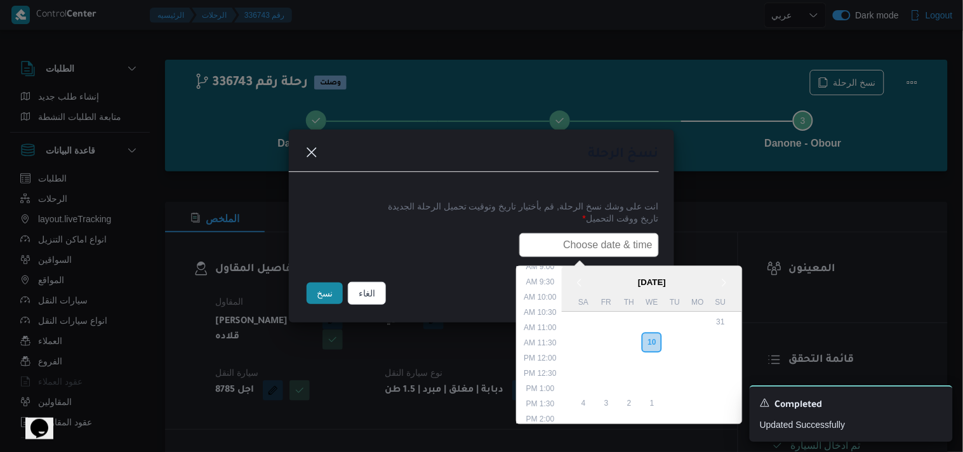
type input "11/09/2025 6:00AM"
click at [322, 301] on button "نسخ" at bounding box center [325, 294] width 36 height 22
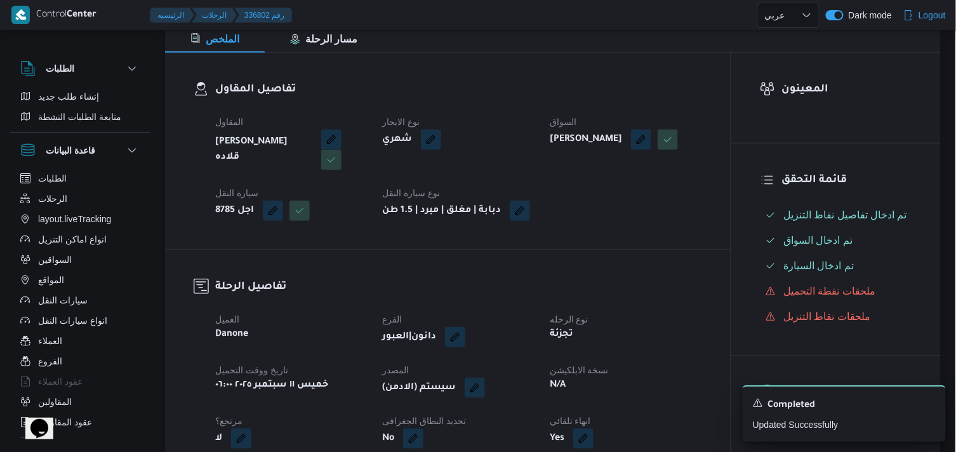
scroll to position [211, 0]
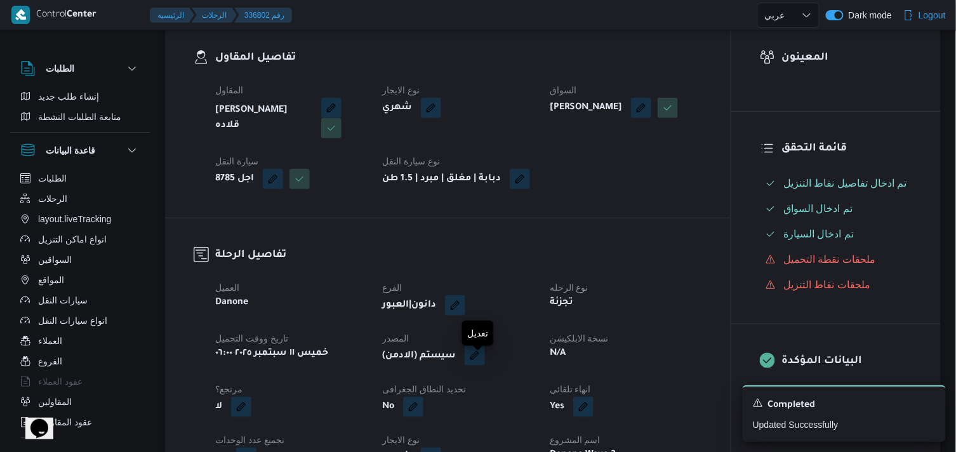
click at [485, 366] on button "button" at bounding box center [475, 355] width 20 height 20
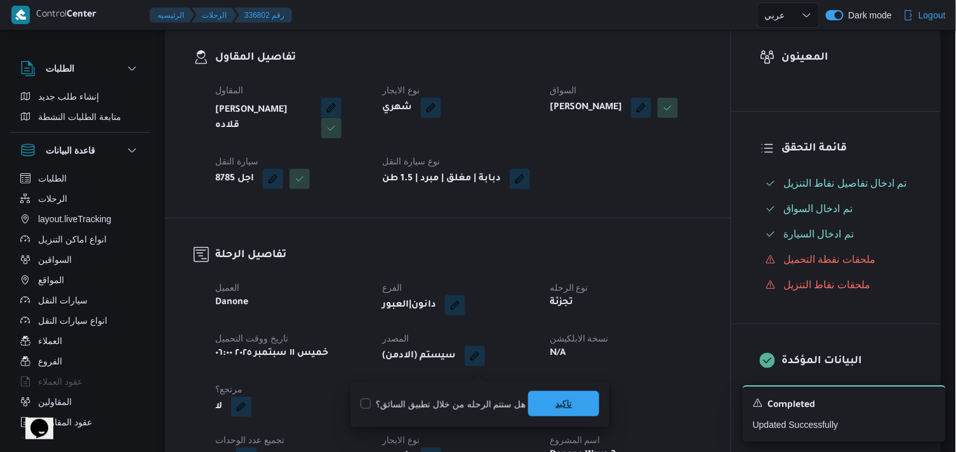
click at [542, 411] on span "تاكيد" at bounding box center [563, 403] width 71 height 25
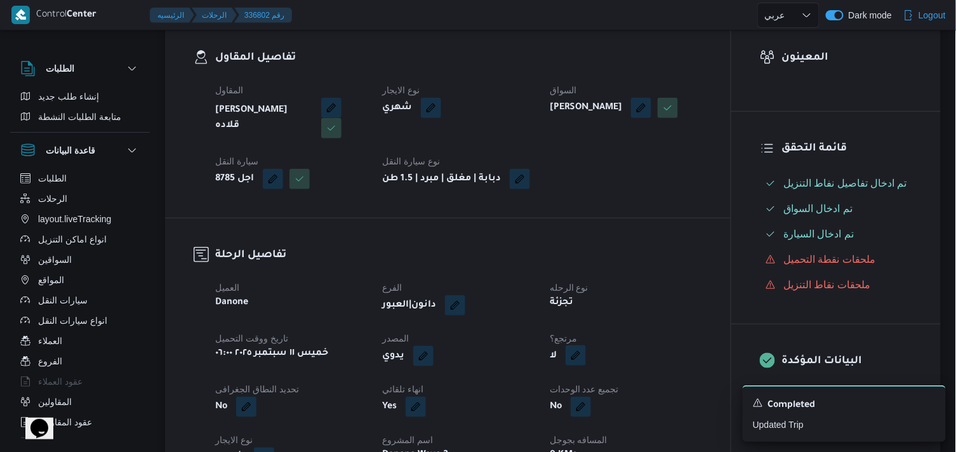
click at [585, 366] on button "button" at bounding box center [576, 355] width 20 height 20
click at [544, 402] on label "هل هناك مرتجع؟" at bounding box center [537, 404] width 76 height 15
checkbox input "true"
click at [604, 396] on span "تاكيد" at bounding box center [613, 403] width 71 height 25
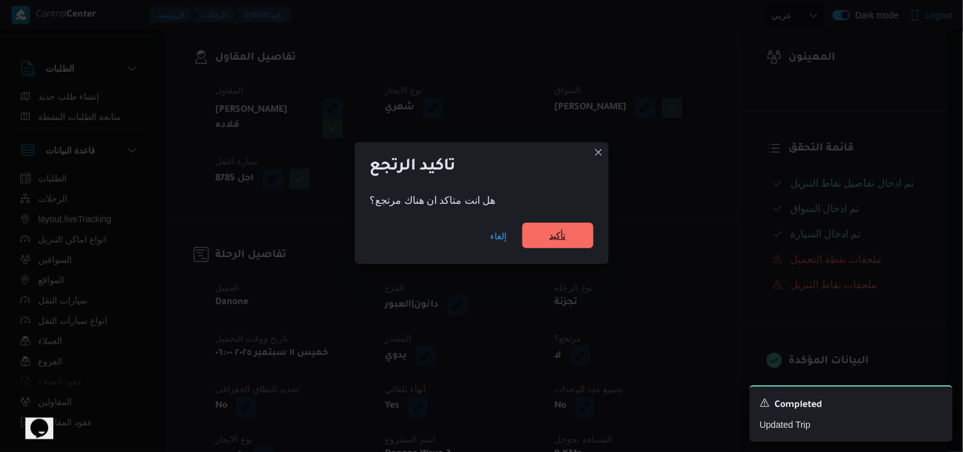
click at [566, 244] on span "تأكيد" at bounding box center [558, 235] width 71 height 25
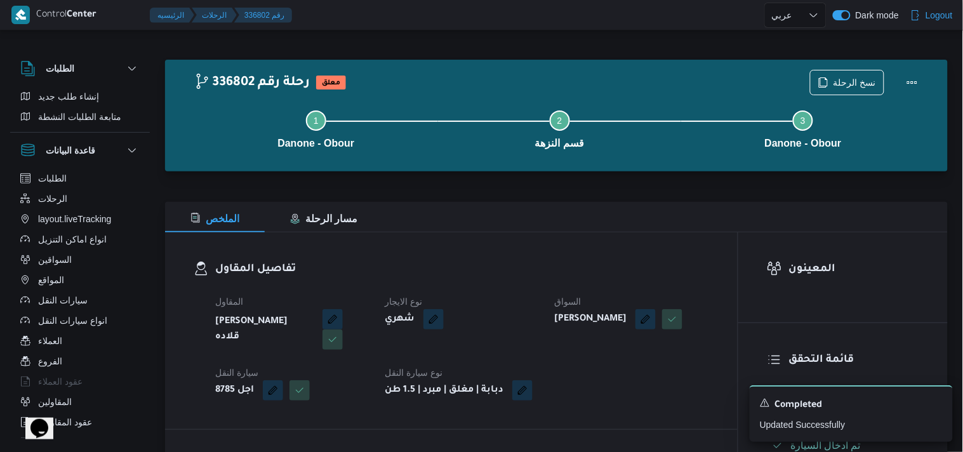
select select "ar"
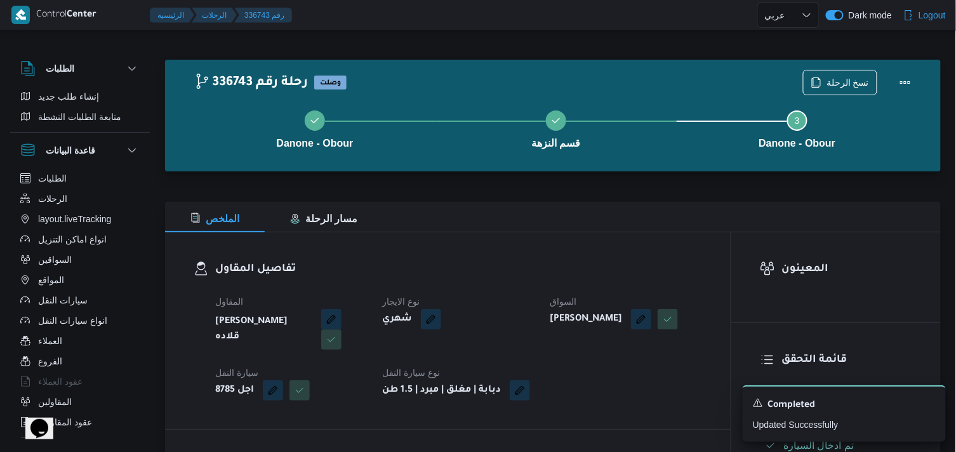
select select "ar"
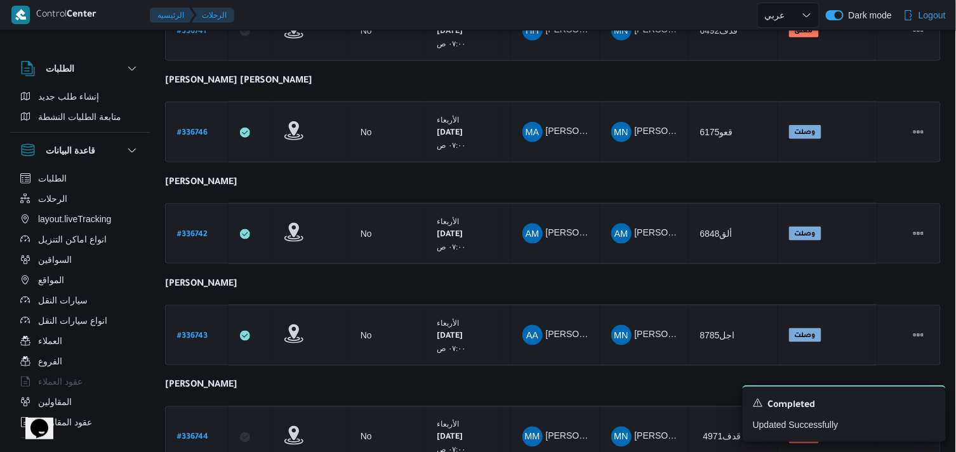
scroll to position [490, 0]
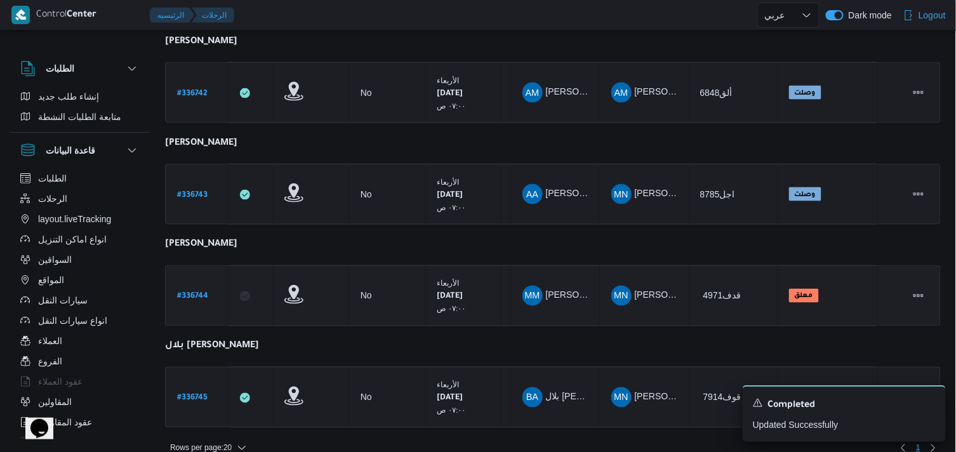
click at [208, 293] on b "# 336744" at bounding box center [192, 297] width 31 height 9
select select "ar"
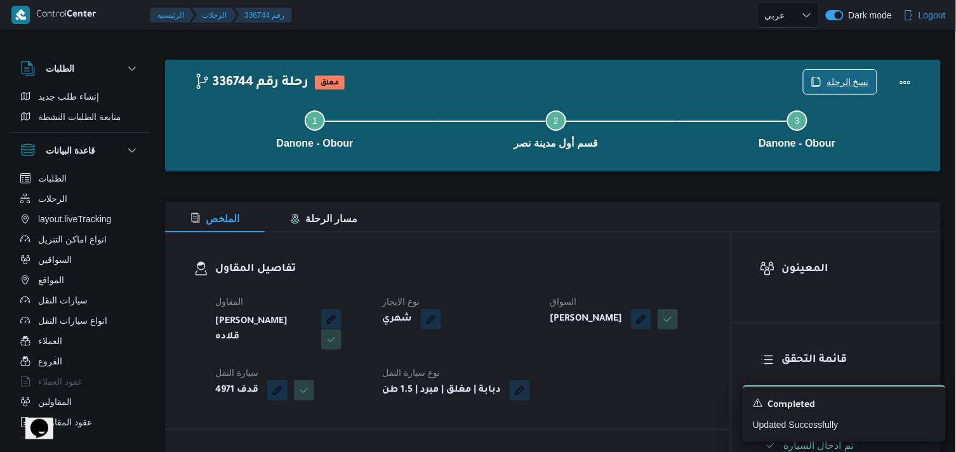
click at [843, 90] on span "نسخ الرحلة" at bounding box center [840, 82] width 73 height 24
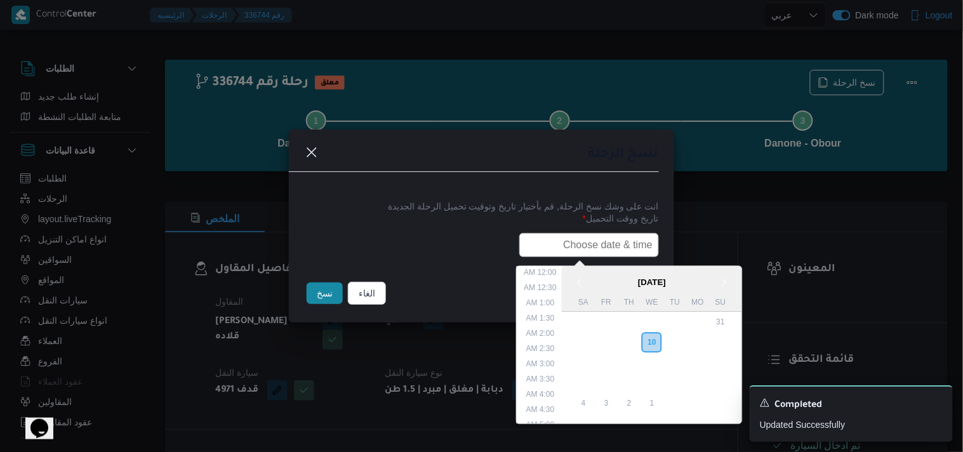
drag, startPoint x: 632, startPoint y: 239, endPoint x: 621, endPoint y: 245, distance: 13.1
click at [632, 239] on input "text" at bounding box center [589, 245] width 140 height 24
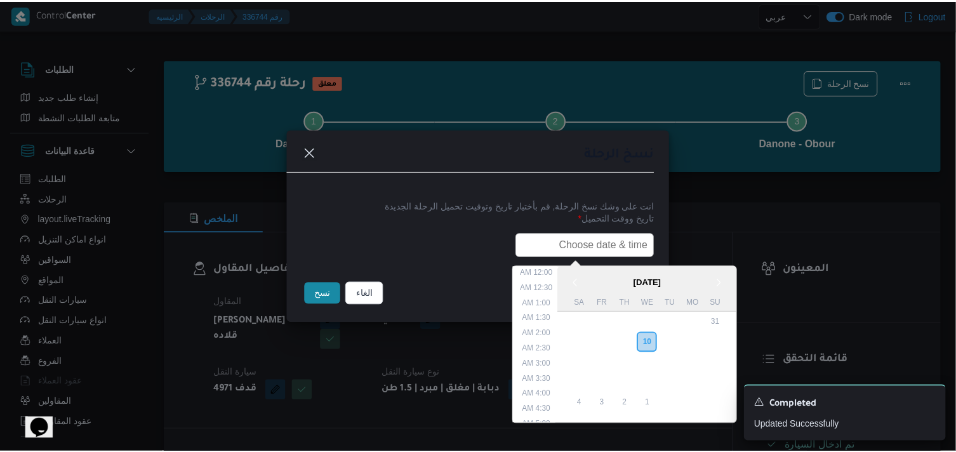
scroll to position [280, 0]
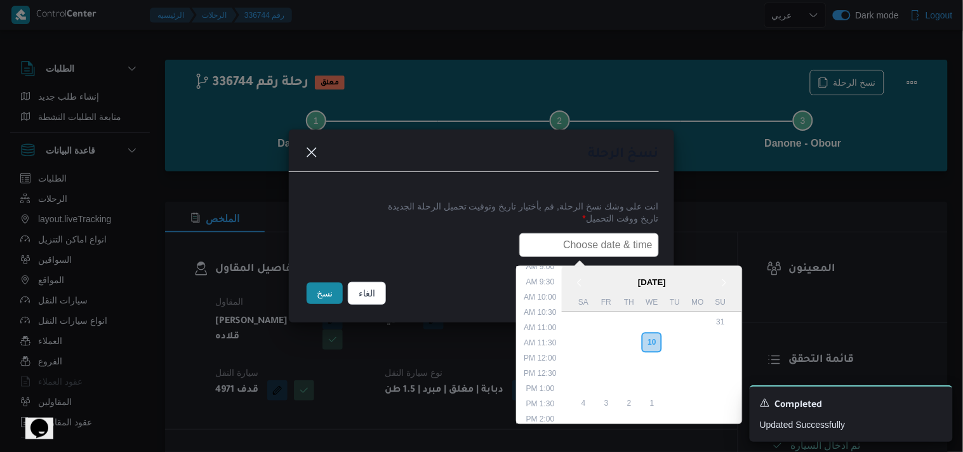
type input "11/09/2025 6:00AM"
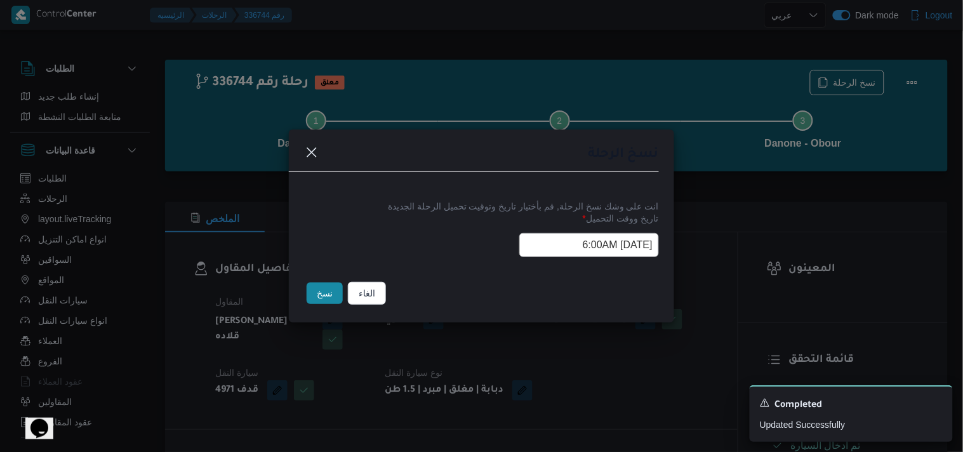
click at [330, 302] on button "نسخ" at bounding box center [325, 294] width 36 height 22
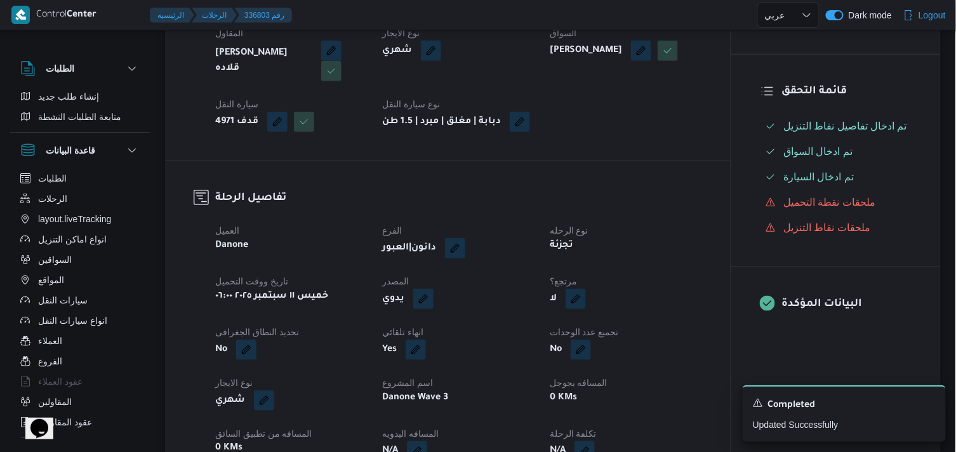
scroll to position [282, 0]
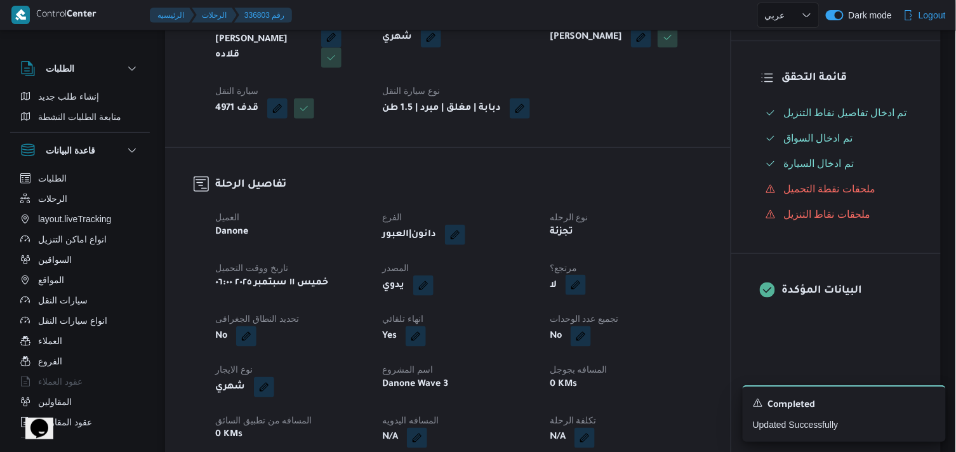
click at [574, 295] on button "button" at bounding box center [576, 285] width 20 height 20
click at [553, 334] on label "هل هناك مرتجع؟" at bounding box center [537, 333] width 76 height 15
checkbox input "true"
click at [606, 328] on span "تاكيد" at bounding box center [613, 333] width 17 height 15
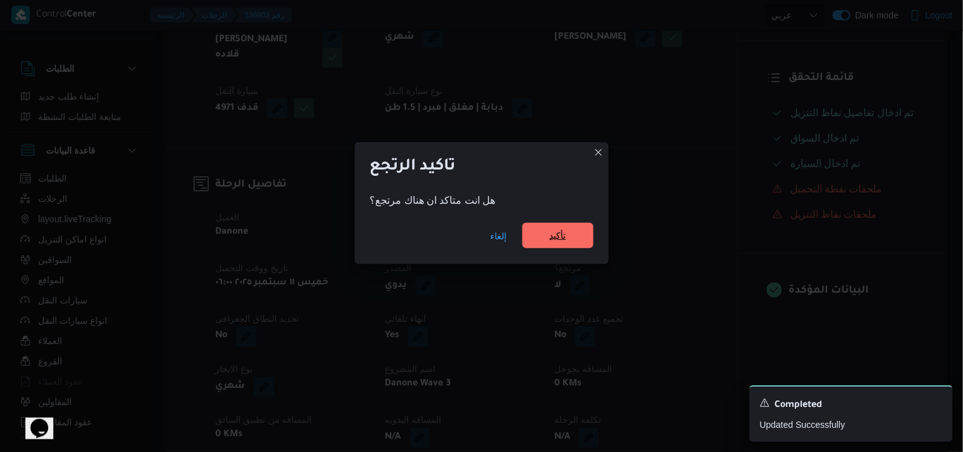
click at [579, 233] on span "تأكيد" at bounding box center [558, 235] width 71 height 25
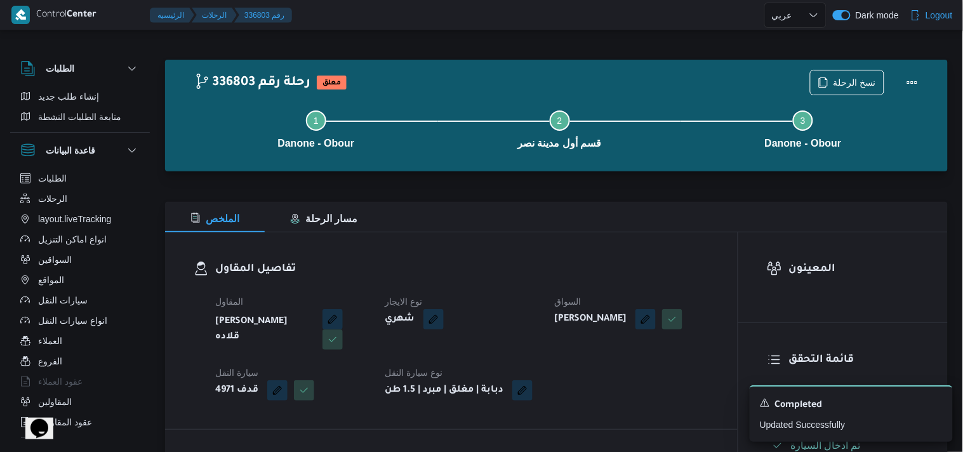
select select "ar"
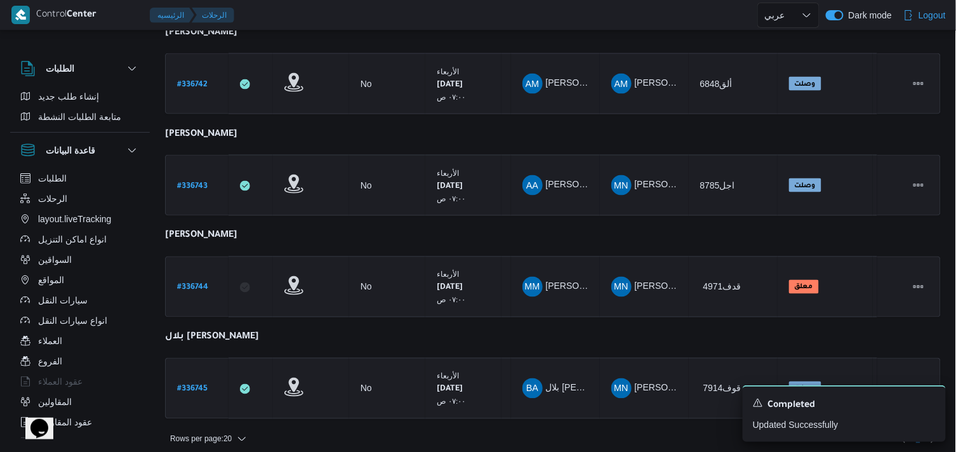
scroll to position [504, 0]
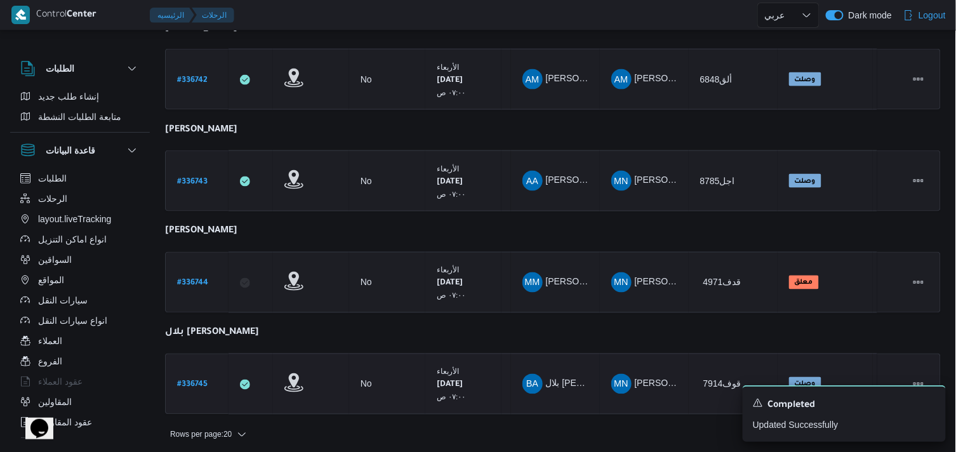
click at [203, 371] on div "# 336745" at bounding box center [197, 384] width 50 height 27
click at [203, 381] on b "# 336745" at bounding box center [192, 385] width 30 height 9
select select "ar"
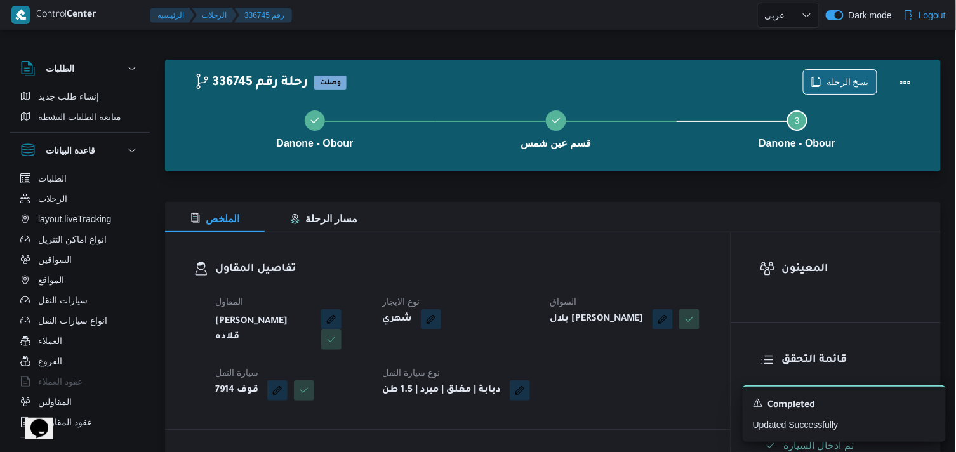
click at [832, 91] on span "نسخ الرحلة" at bounding box center [840, 82] width 73 height 24
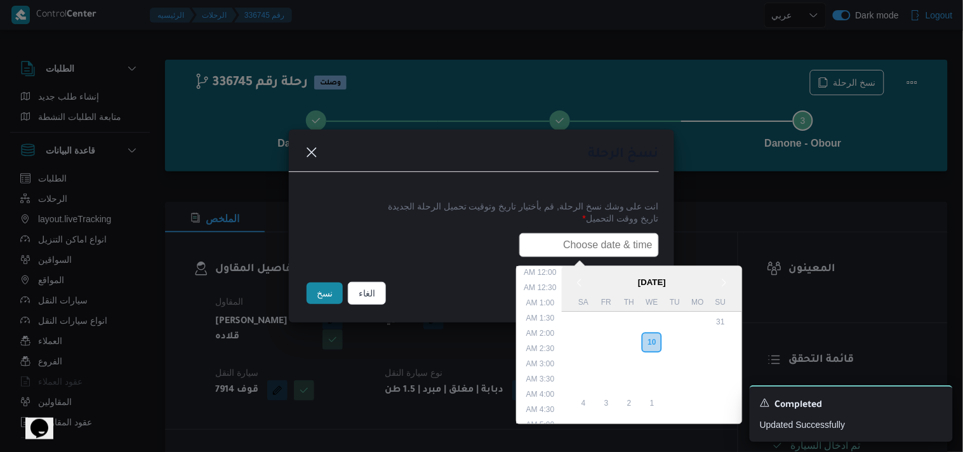
click at [608, 239] on input "text" at bounding box center [589, 245] width 140 height 24
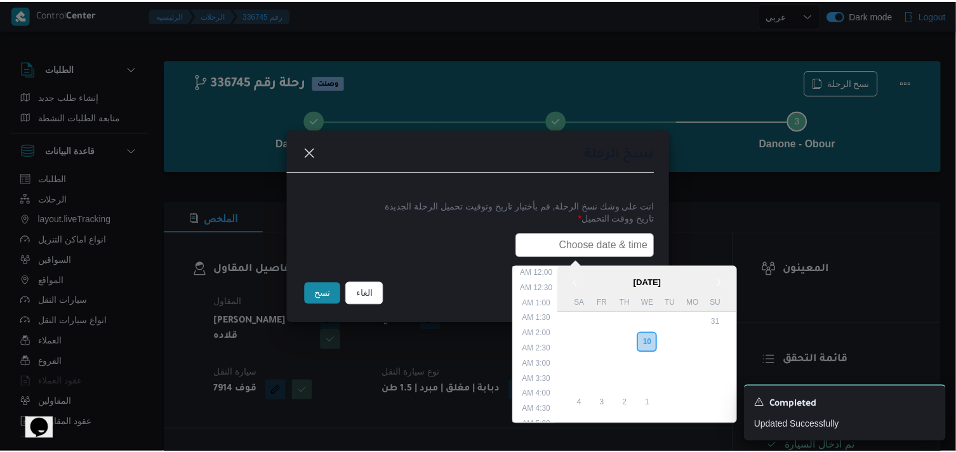
scroll to position [280, 0]
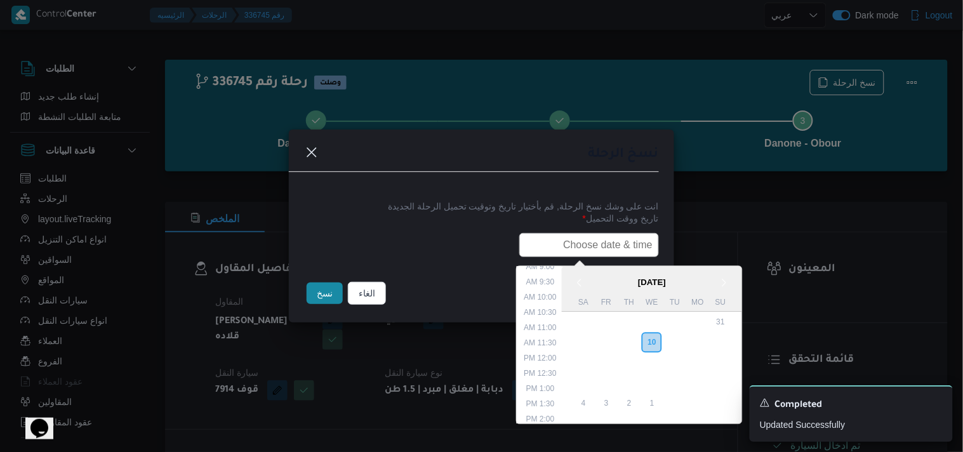
type input "11/09/2025 6:00AM"
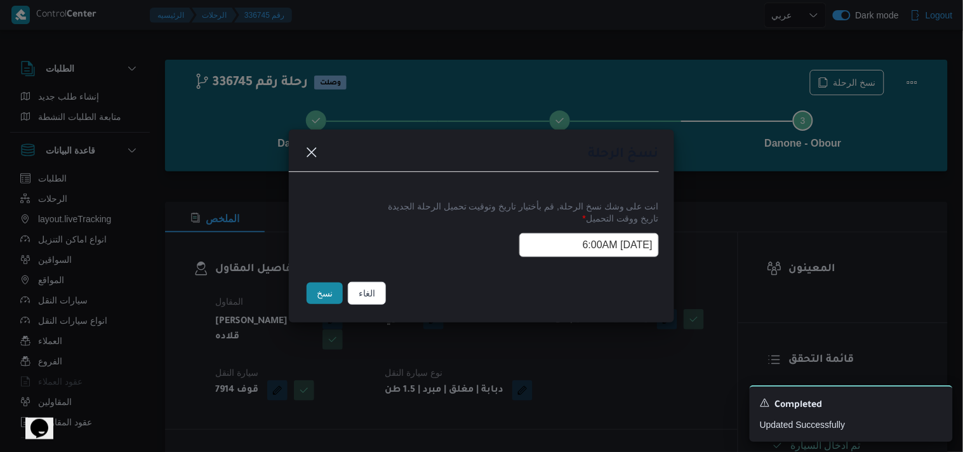
click at [312, 302] on button "نسخ" at bounding box center [325, 294] width 36 height 22
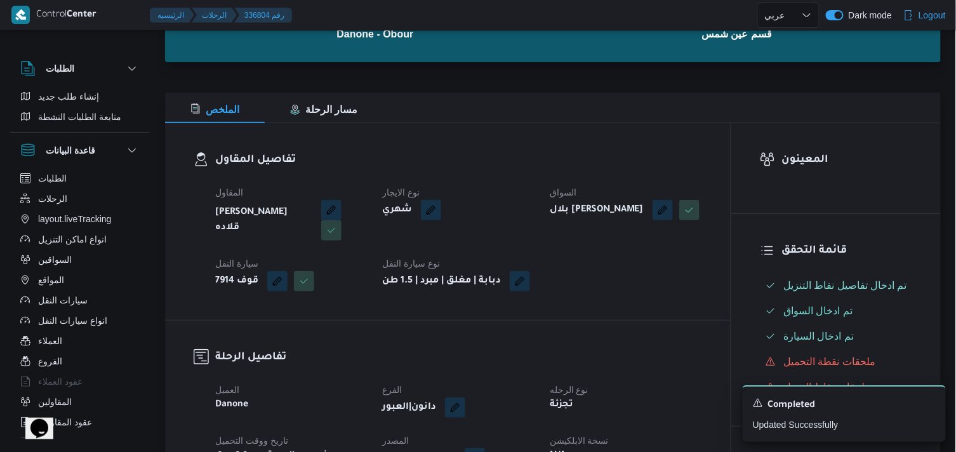
scroll to position [211, 0]
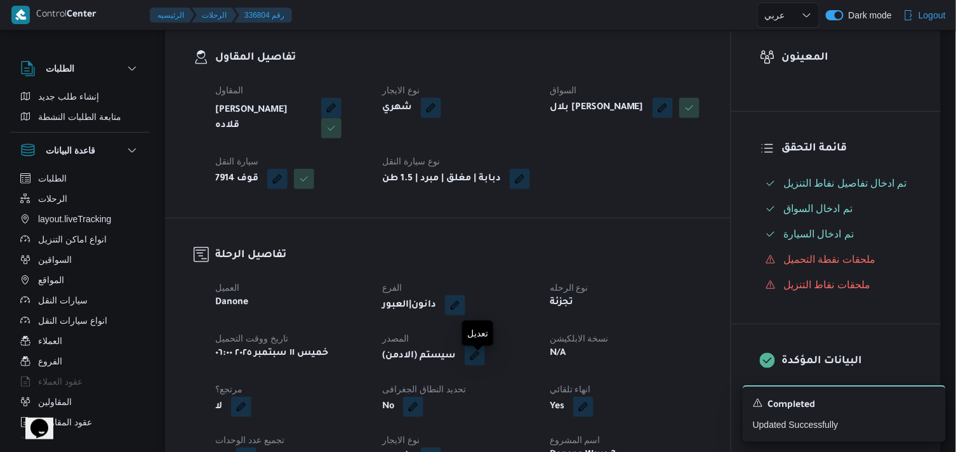
click at [485, 357] on button "button" at bounding box center [475, 355] width 20 height 20
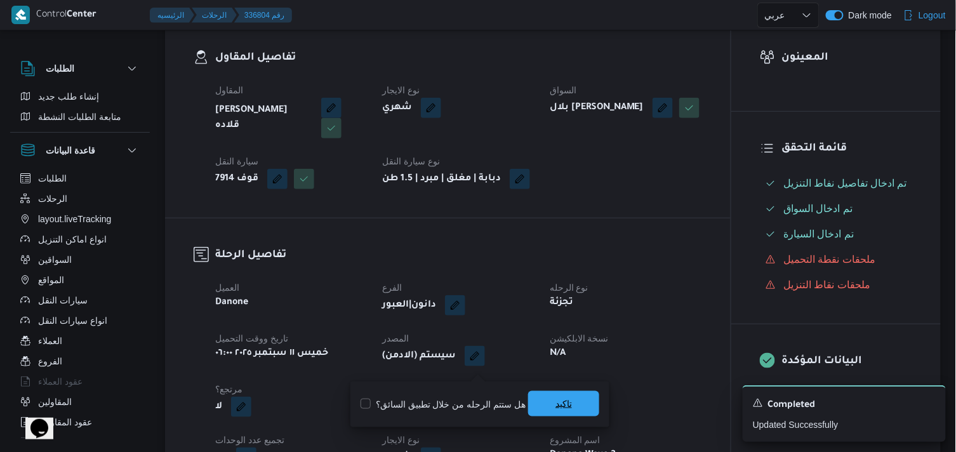
click at [546, 404] on span "تاكيد" at bounding box center [563, 403] width 71 height 25
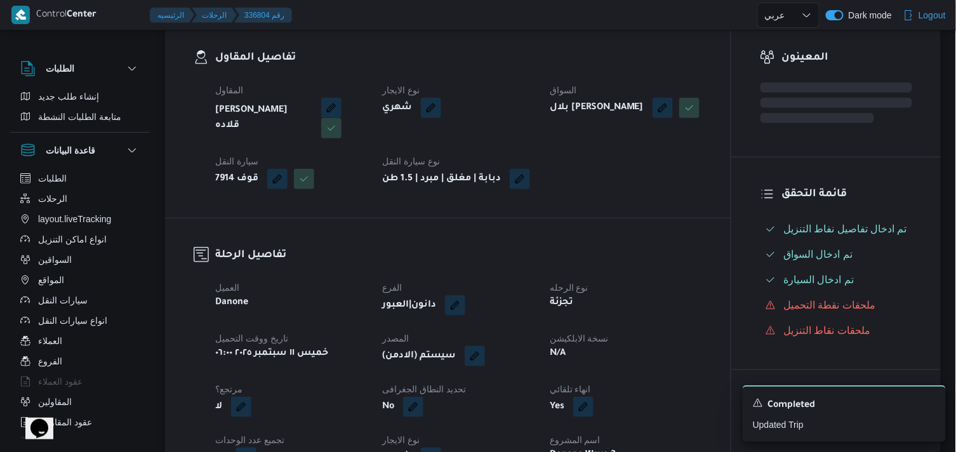
click at [251, 397] on button "button" at bounding box center [241, 407] width 20 height 20
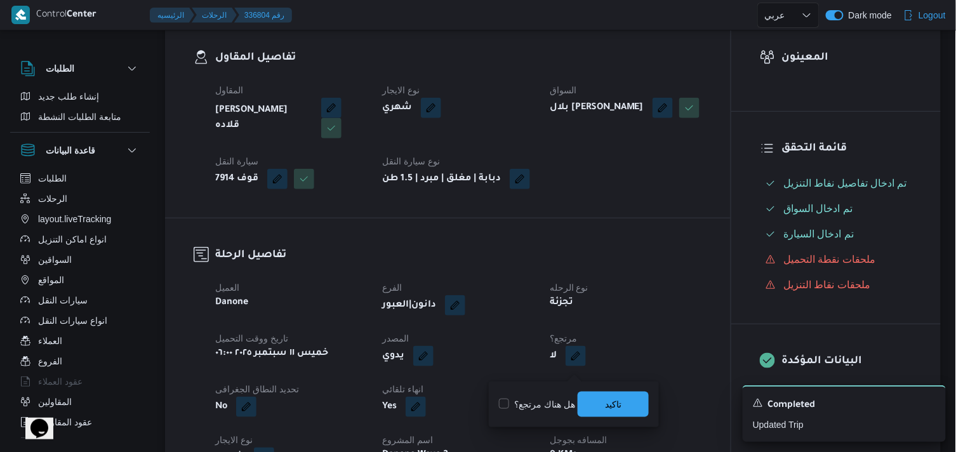
click at [563, 403] on label "هل هناك مرتجع؟" at bounding box center [537, 404] width 76 height 15
checkbox input "true"
click at [655, 406] on div "You are in a dialog. To close this dialog, hit escape. هل هناك مرتجع؟ تاكيد" at bounding box center [574, 405] width 170 height 46
click at [633, 397] on span "تاكيد" at bounding box center [613, 403] width 71 height 25
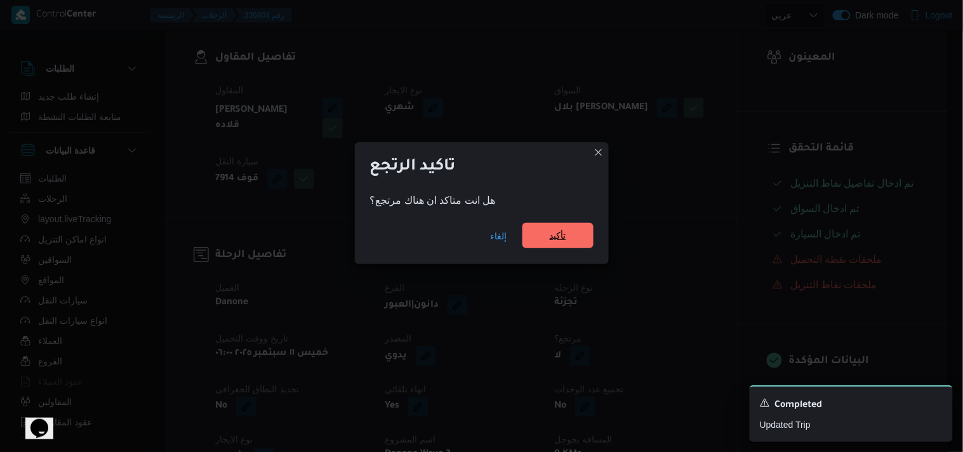
click at [556, 227] on span "تأكيد" at bounding box center [558, 235] width 71 height 25
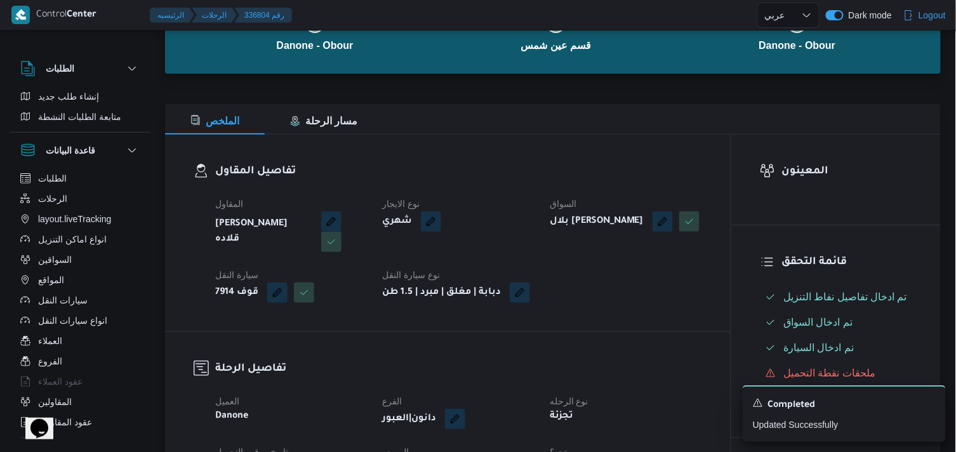
scroll to position [0, 0]
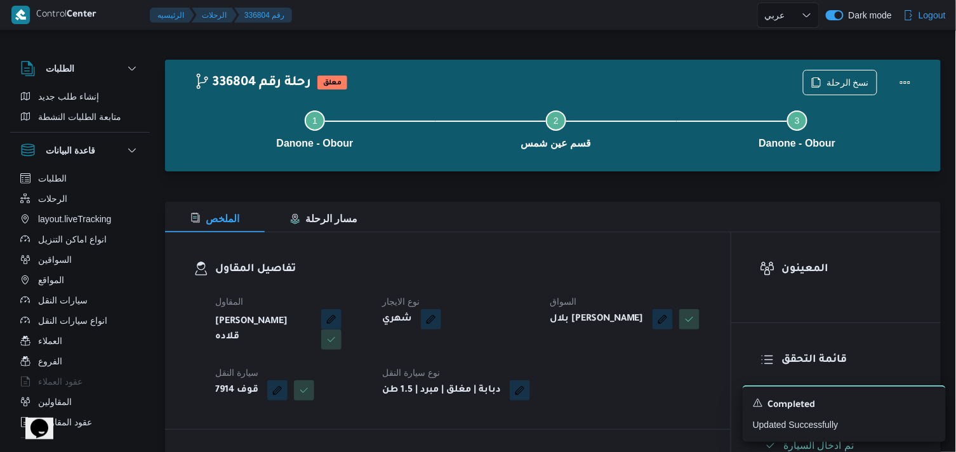
select select "ar"
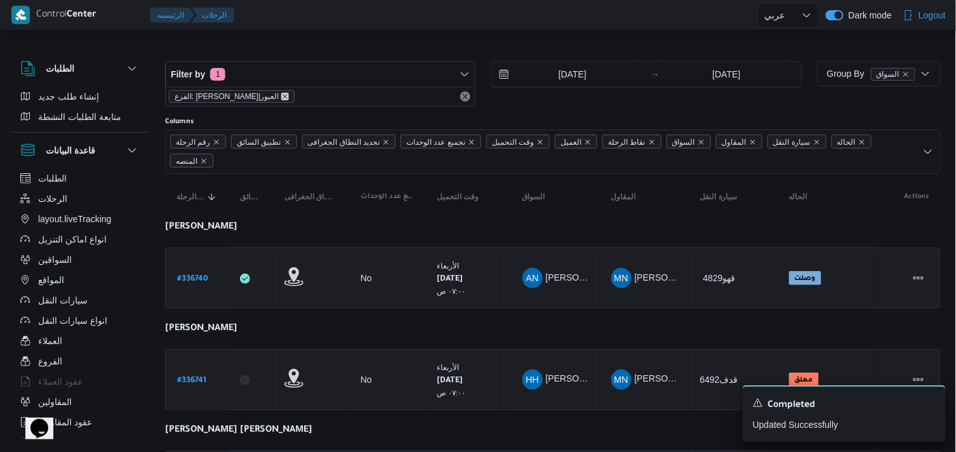
click at [281, 93] on icon "remove selected entity" at bounding box center [285, 97] width 8 height 8
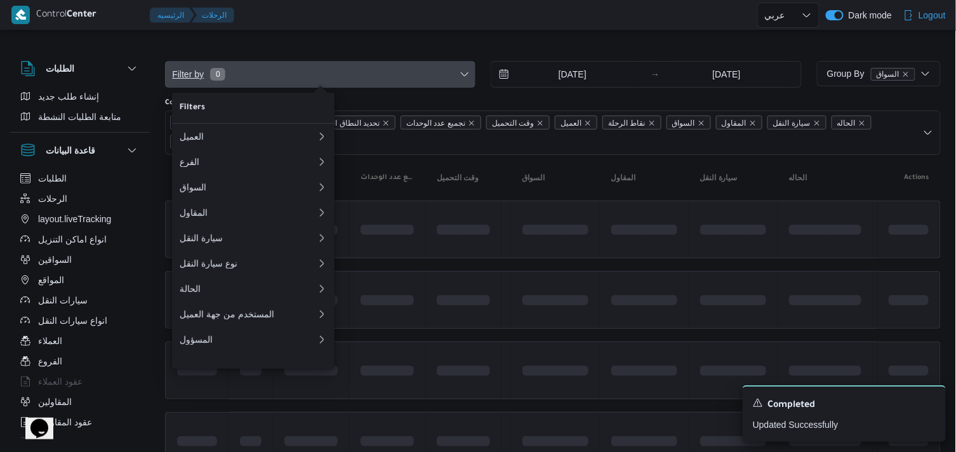
click at [256, 81] on span "Filter by 0" at bounding box center [320, 74] width 309 height 25
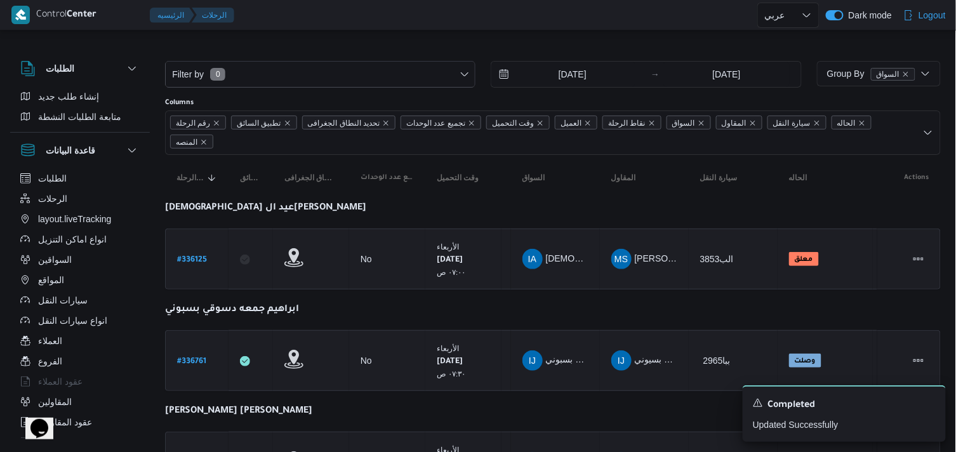
click at [295, 91] on div "Filter by 0 10/9/2025 → 10/9/2025" at bounding box center [483, 74] width 652 height 42
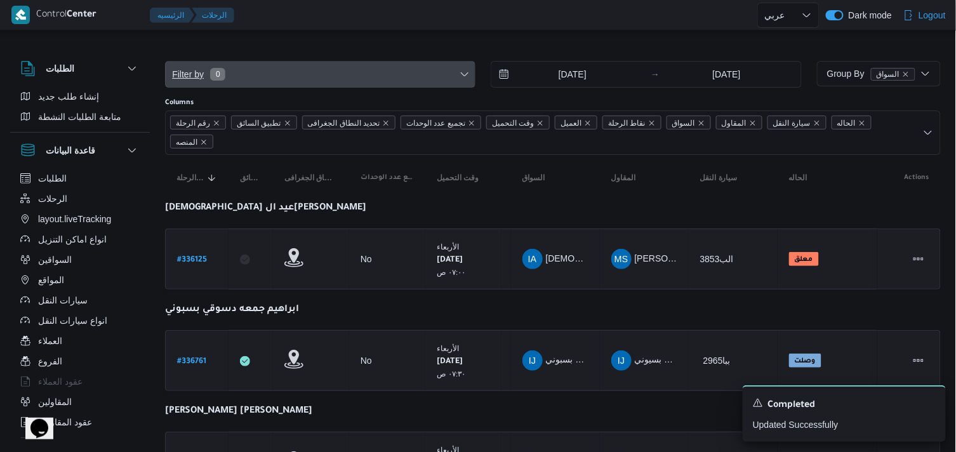
click at [324, 70] on span "Filter by 0" at bounding box center [320, 74] width 309 height 25
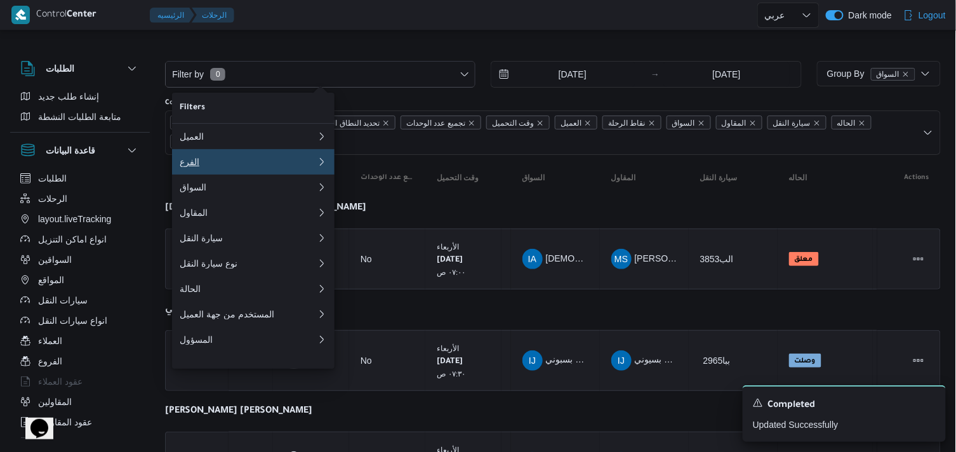
click at [282, 163] on div "الفرع" at bounding box center [246, 162] width 132 height 10
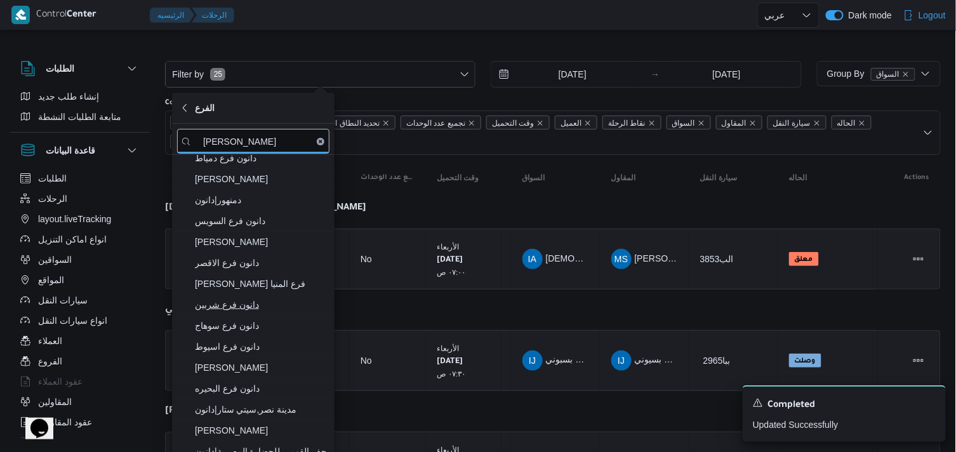
scroll to position [220, 0]
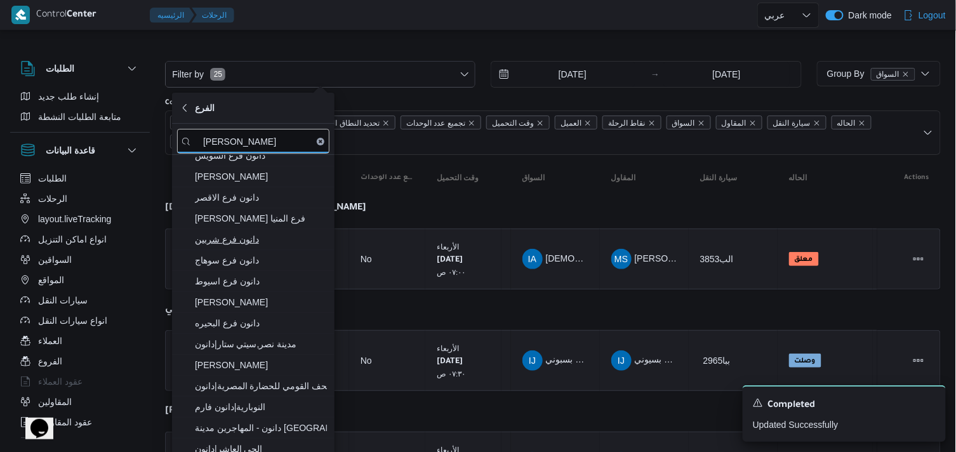
type input "دانون"
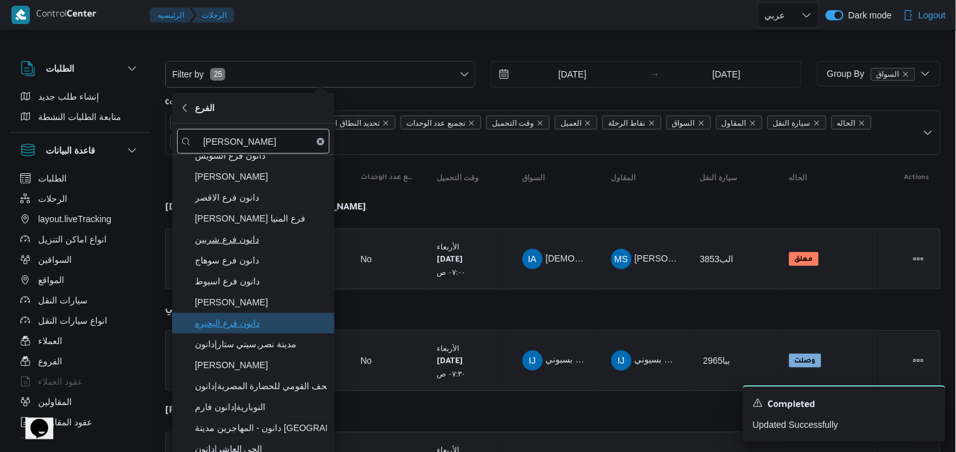
click at [274, 314] on span "دانون فرع البحيره" at bounding box center [253, 323] width 152 height 20
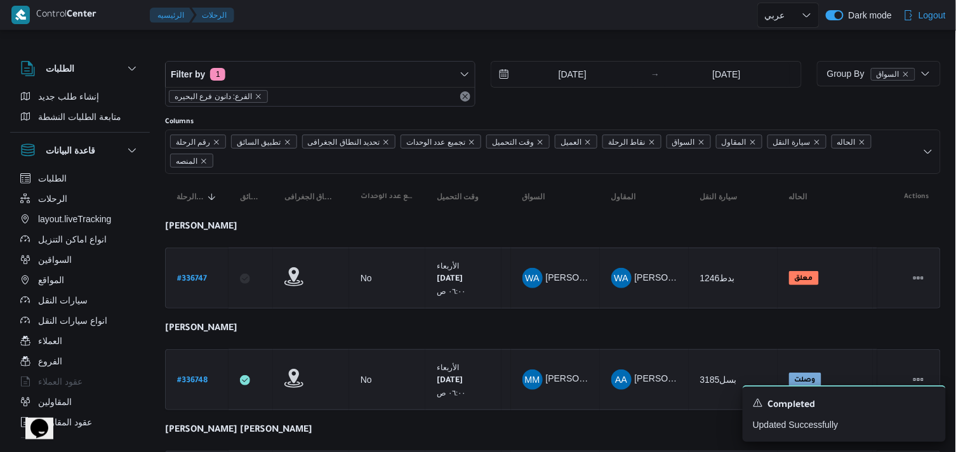
click at [930, 404] on icon "Dismiss toast" at bounding box center [931, 402] width 10 height 10
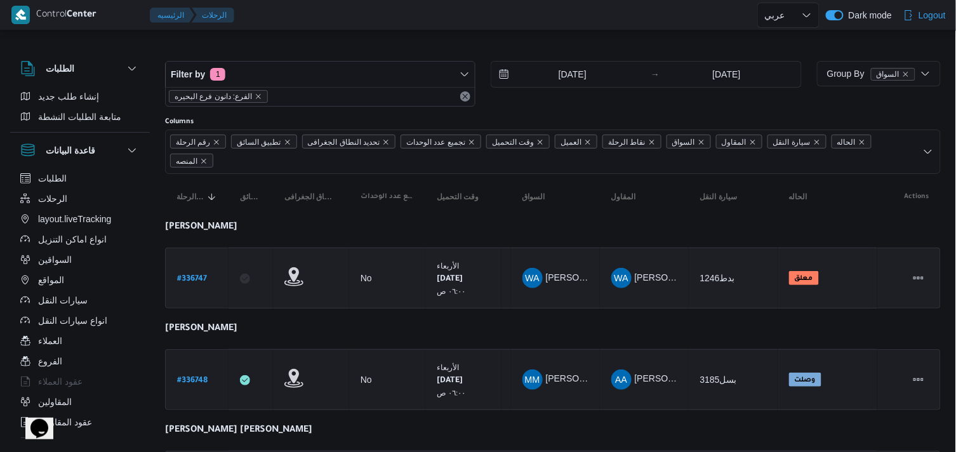
click at [195, 277] on b "# 336747" at bounding box center [192, 279] width 30 height 9
select select "ar"
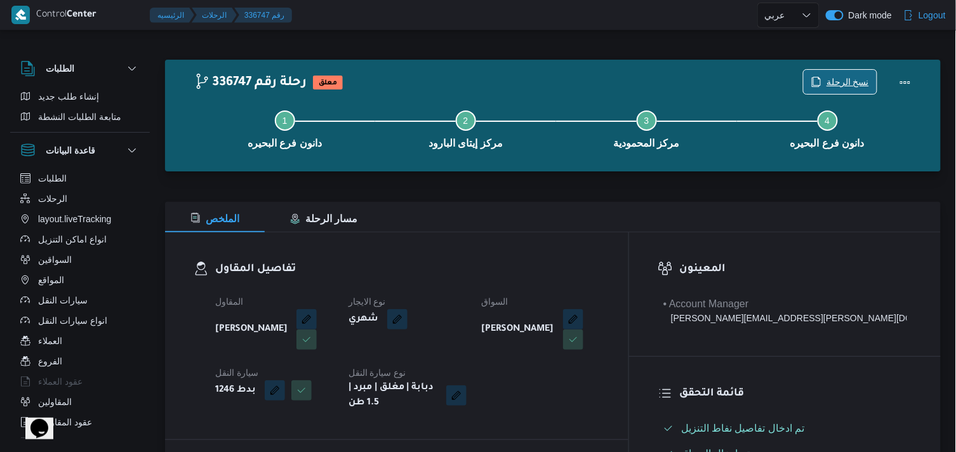
click at [829, 72] on span "نسخ الرحلة" at bounding box center [840, 82] width 73 height 24
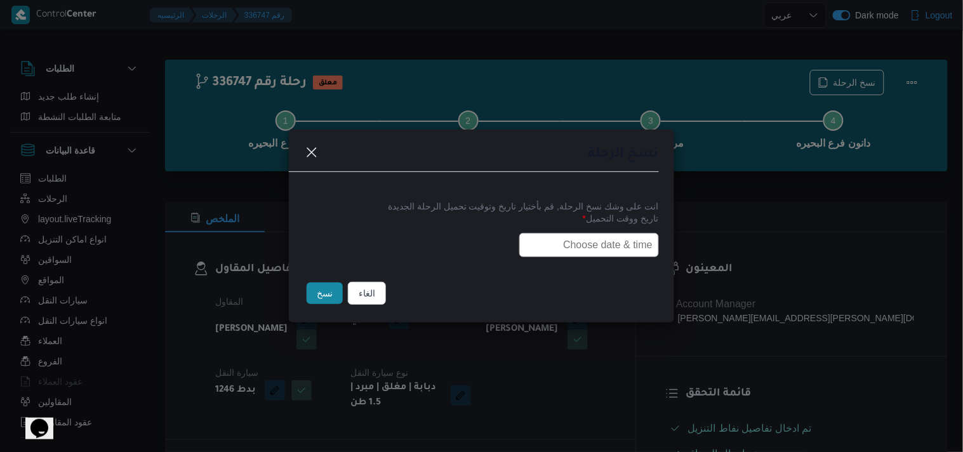
click at [581, 233] on input "text" at bounding box center [589, 245] width 140 height 24
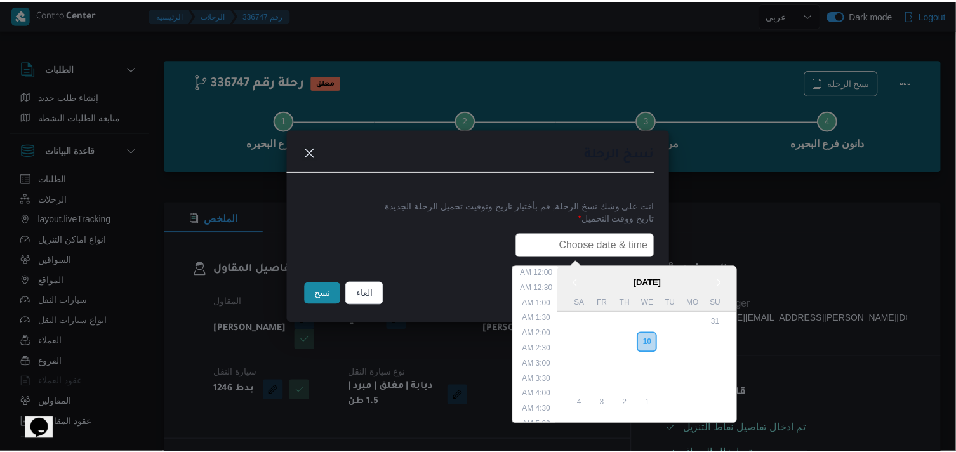
scroll to position [280, 0]
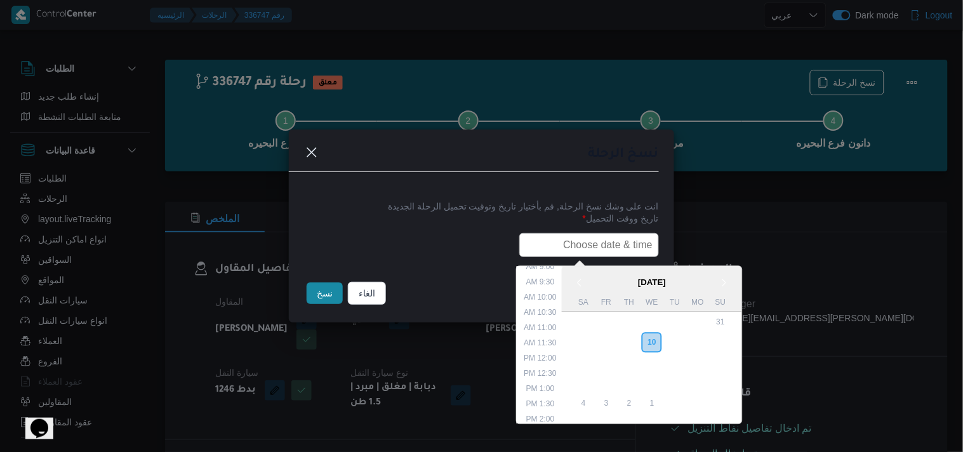
type input "11/09/2025 6:00AM"
click at [332, 295] on button "نسخ" at bounding box center [325, 294] width 36 height 22
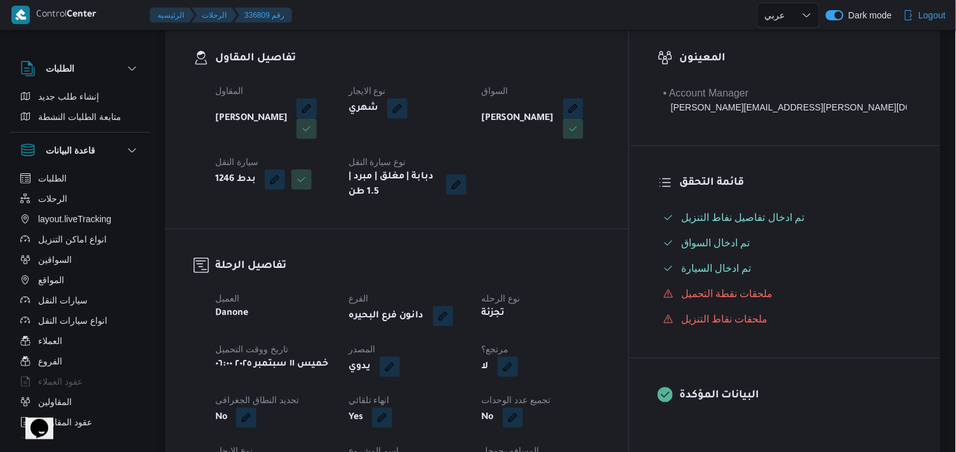
scroll to position [211, 0]
click at [518, 357] on button "button" at bounding box center [508, 366] width 20 height 20
click at [538, 403] on label "هل هناك مرتجع؟" at bounding box center [537, 404] width 76 height 15
checkbox input "true"
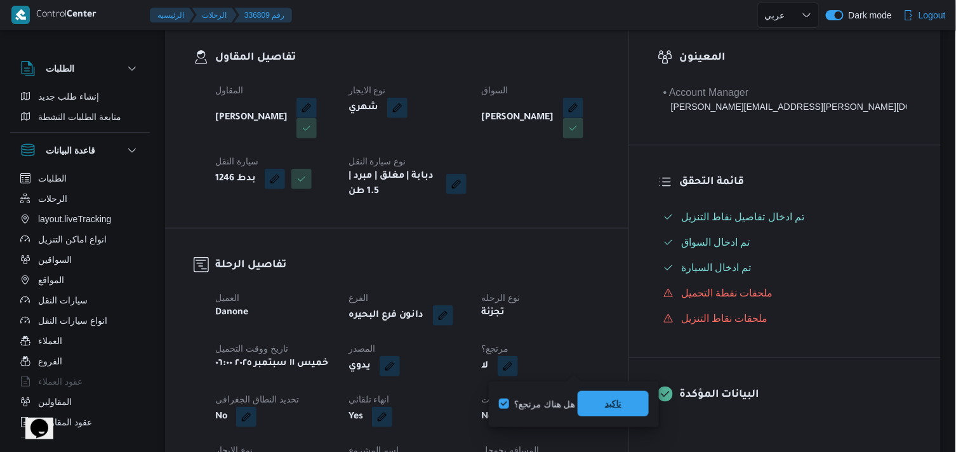
click at [601, 411] on span "تاكيد" at bounding box center [613, 403] width 71 height 25
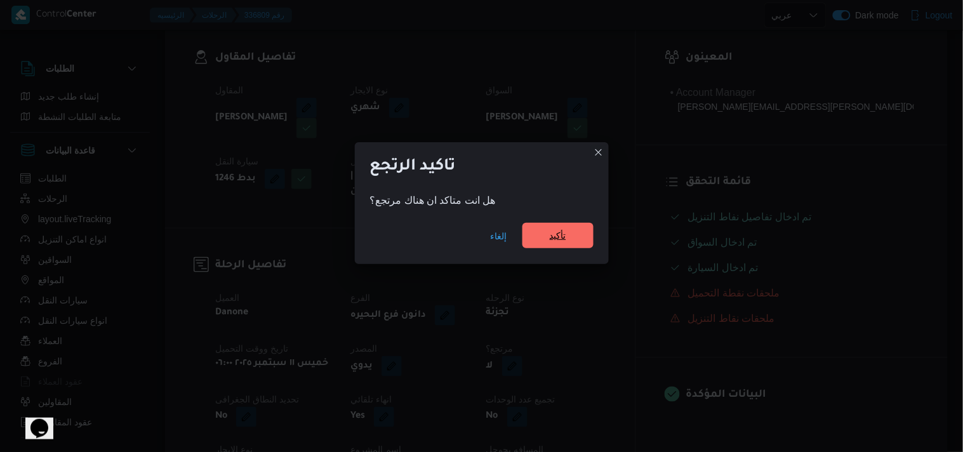
click at [551, 248] on span "تأكيد" at bounding box center [558, 235] width 71 height 25
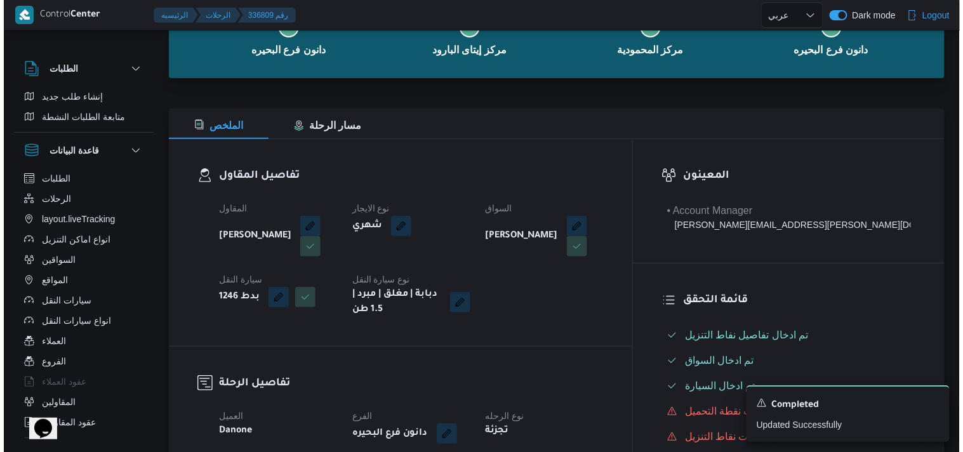
scroll to position [0, 0]
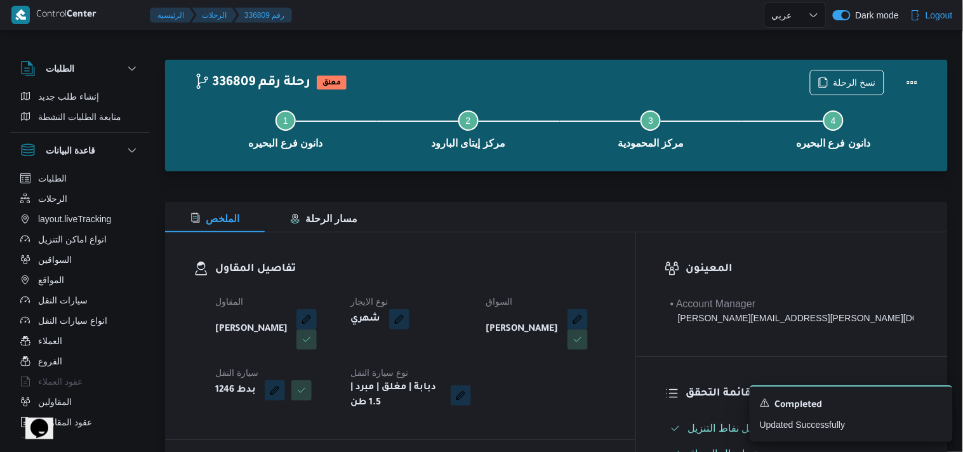
select select "ar"
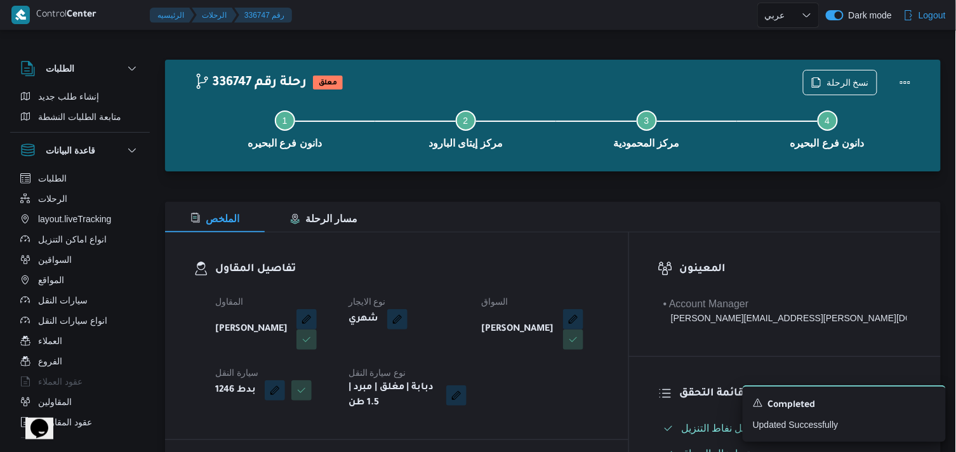
select select "ar"
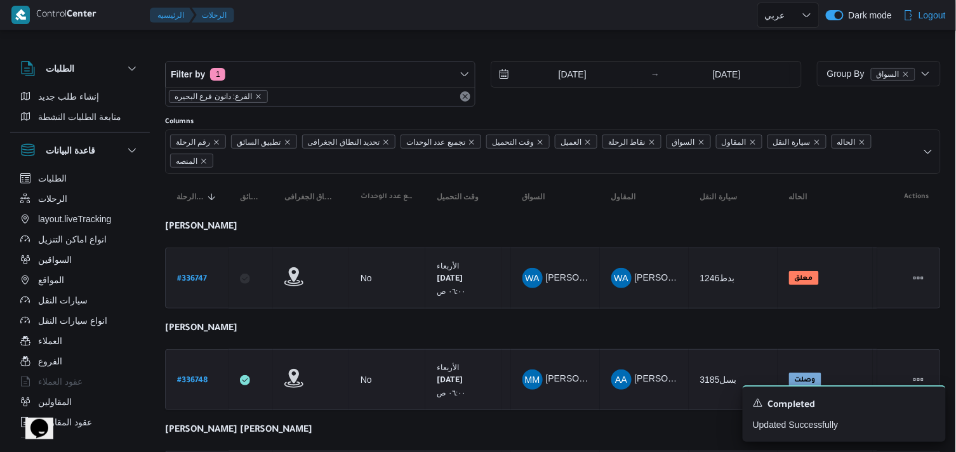
click at [200, 384] on b "# 336748" at bounding box center [192, 381] width 30 height 9
select select "ar"
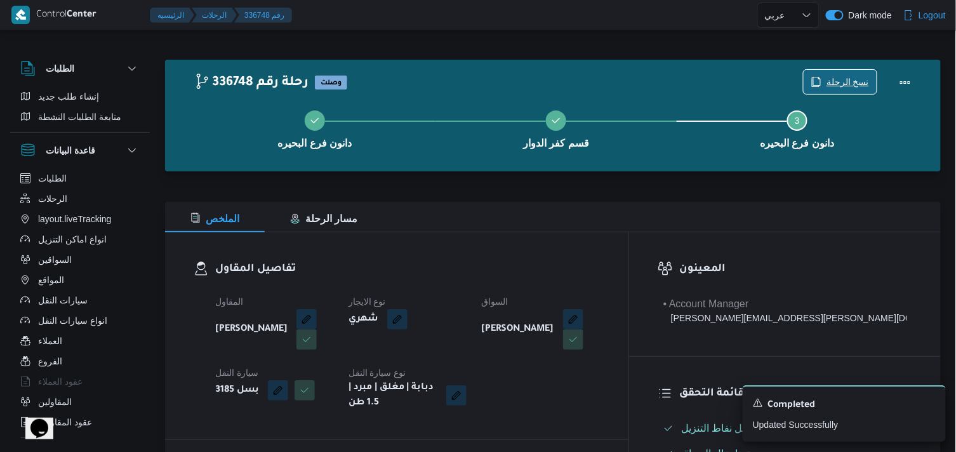
click at [846, 83] on span "نسخ الرحلة" at bounding box center [848, 81] width 43 height 15
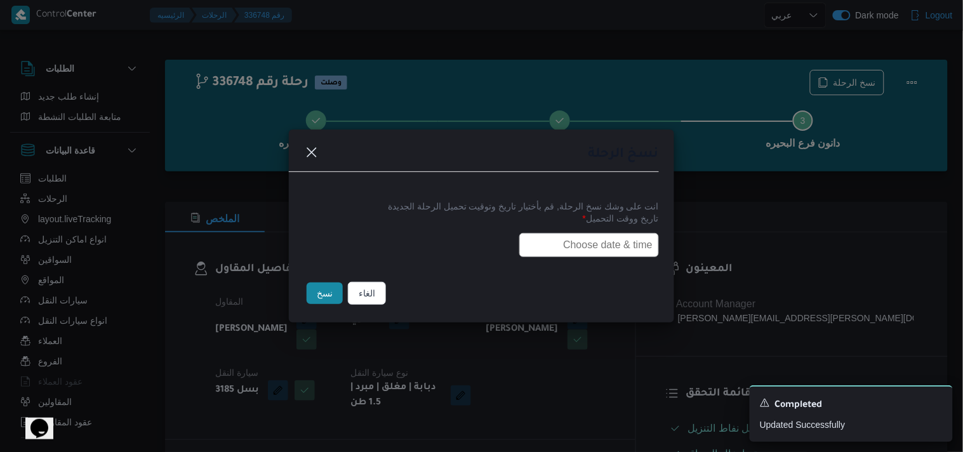
click at [637, 233] on input "text" at bounding box center [589, 245] width 140 height 24
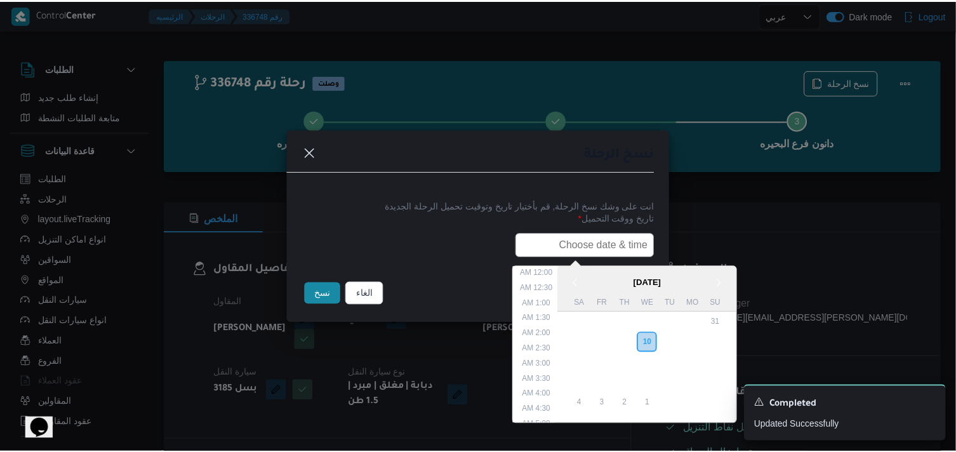
scroll to position [280, 0]
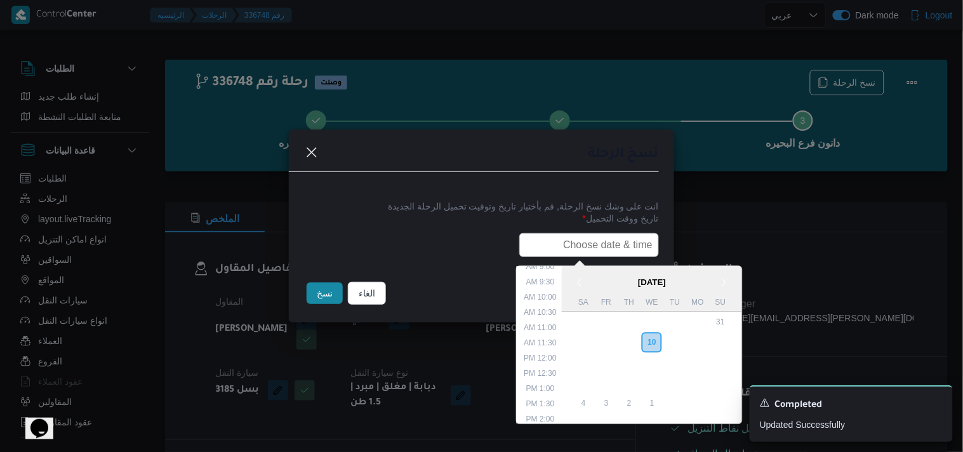
type input "11/09/2025 6:00AM"
click at [319, 293] on button "نسخ" at bounding box center [325, 294] width 36 height 22
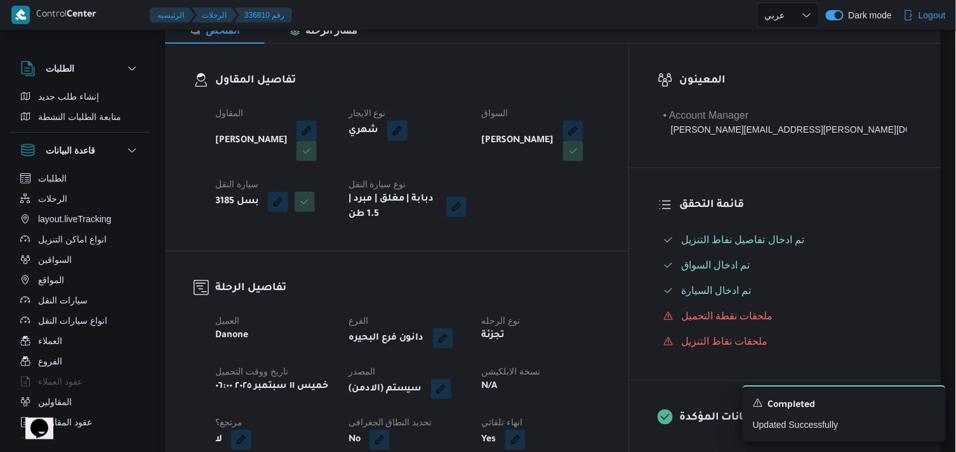
scroll to position [211, 0]
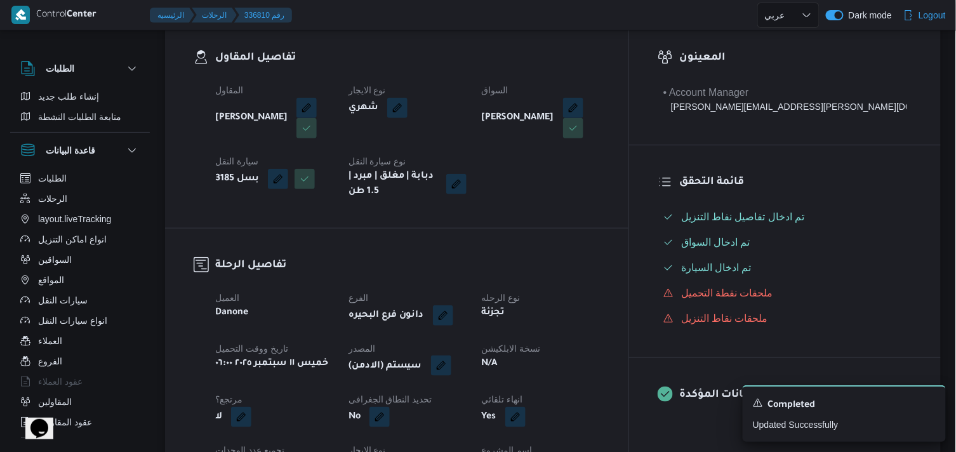
click at [451, 357] on button "button" at bounding box center [441, 366] width 20 height 20
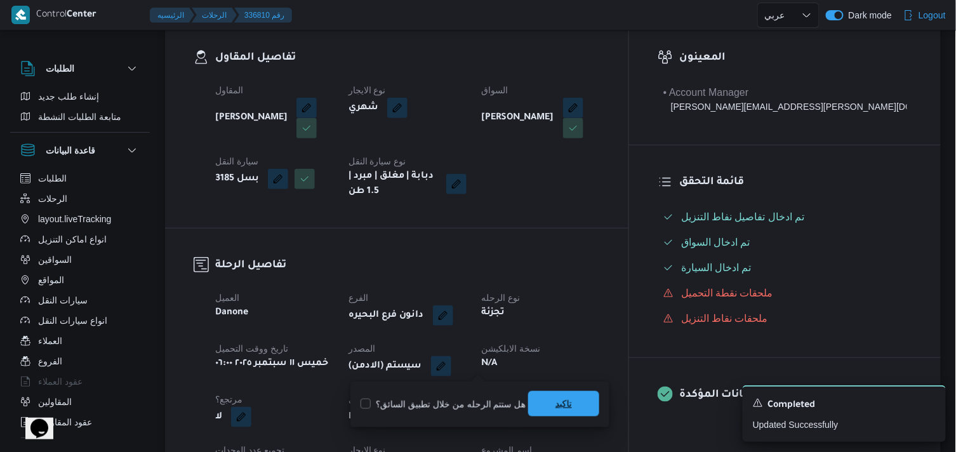
click at [549, 392] on span "تاكيد" at bounding box center [563, 403] width 71 height 25
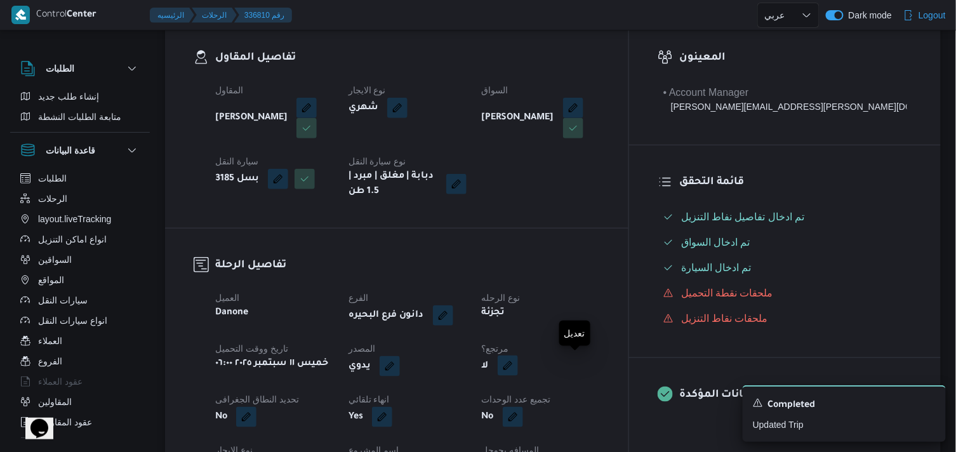
click at [518, 364] on button "button" at bounding box center [508, 366] width 20 height 20
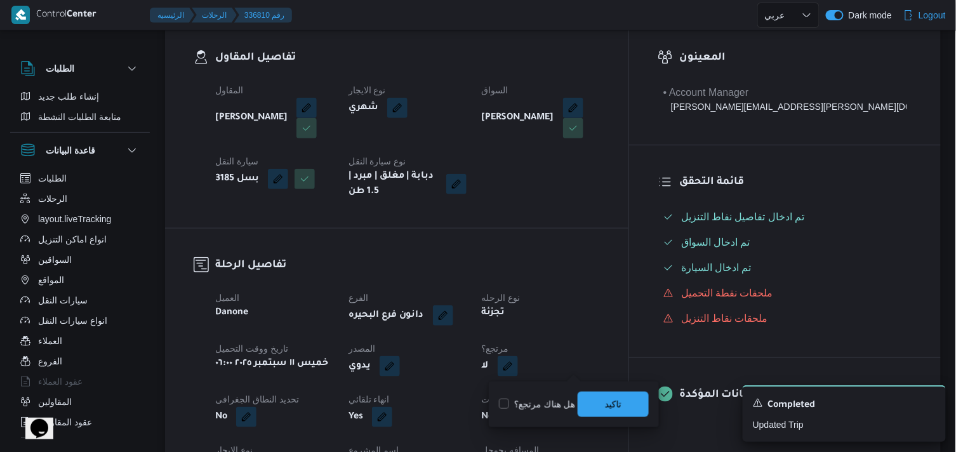
click at [566, 398] on label "هل هناك مرتجع؟" at bounding box center [537, 404] width 76 height 15
checkbox input "true"
click at [584, 396] on span "تاكيد" at bounding box center [613, 403] width 71 height 25
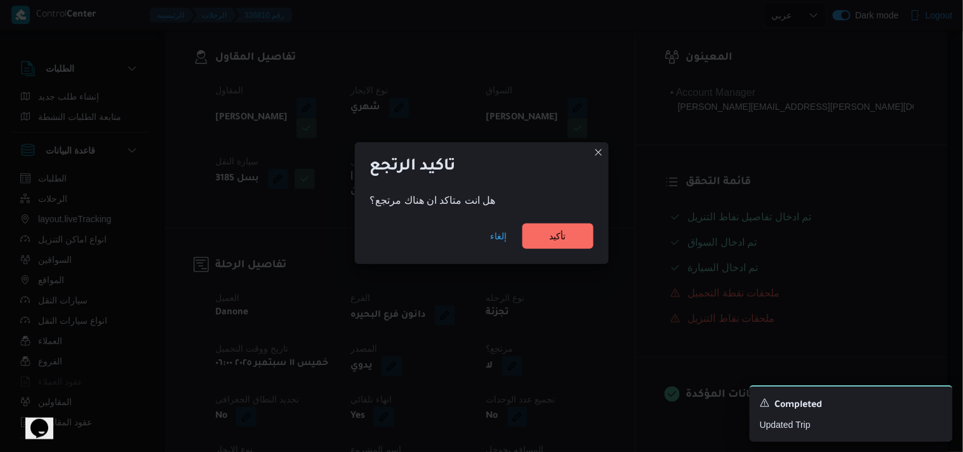
click at [549, 251] on div "إلغاء تأكيد" at bounding box center [482, 238] width 254 height 51
click at [560, 239] on span "تأكيد" at bounding box center [558, 235] width 17 height 15
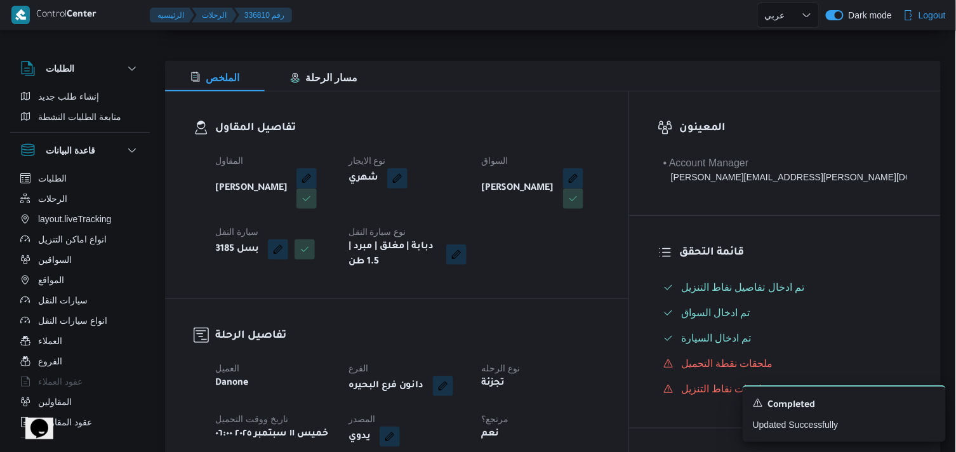
scroll to position [0, 0]
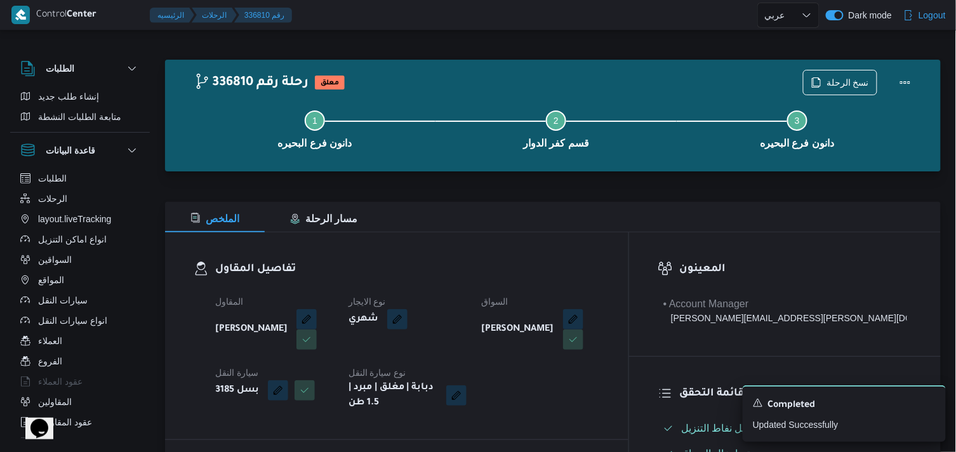
select select "ar"
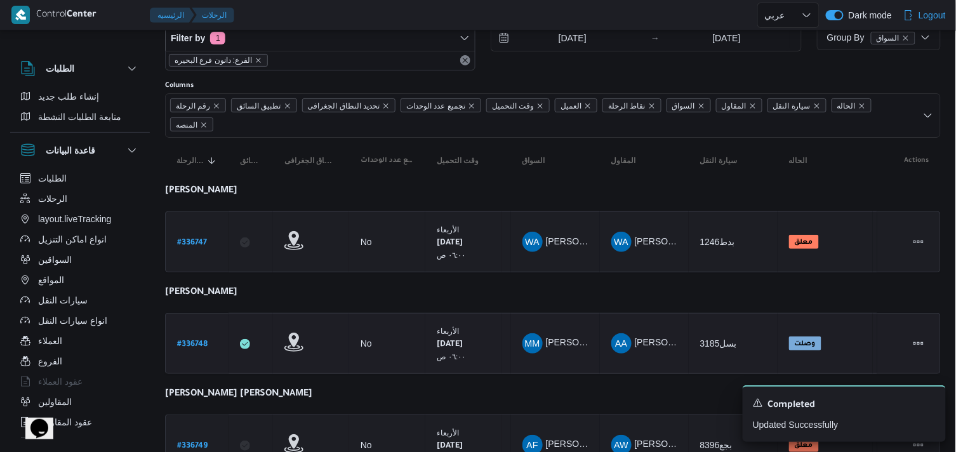
scroll to position [70, 0]
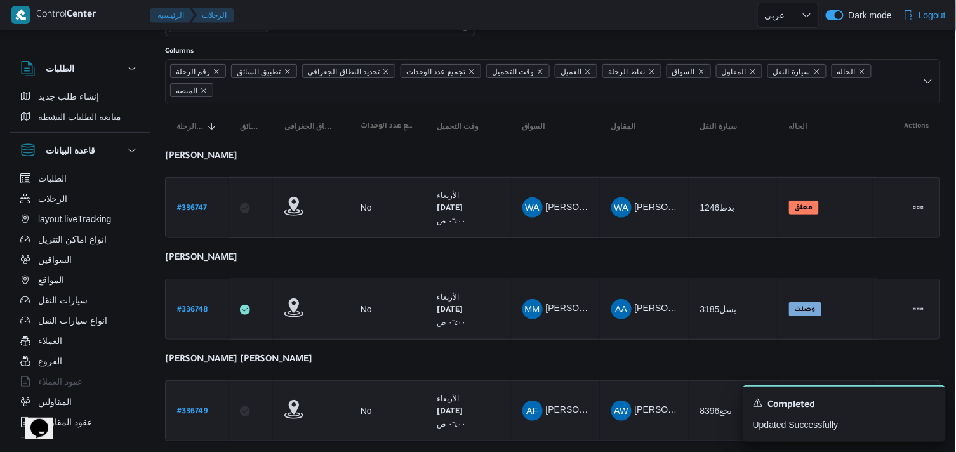
click at [204, 410] on b "# 336749" at bounding box center [192, 412] width 30 height 9
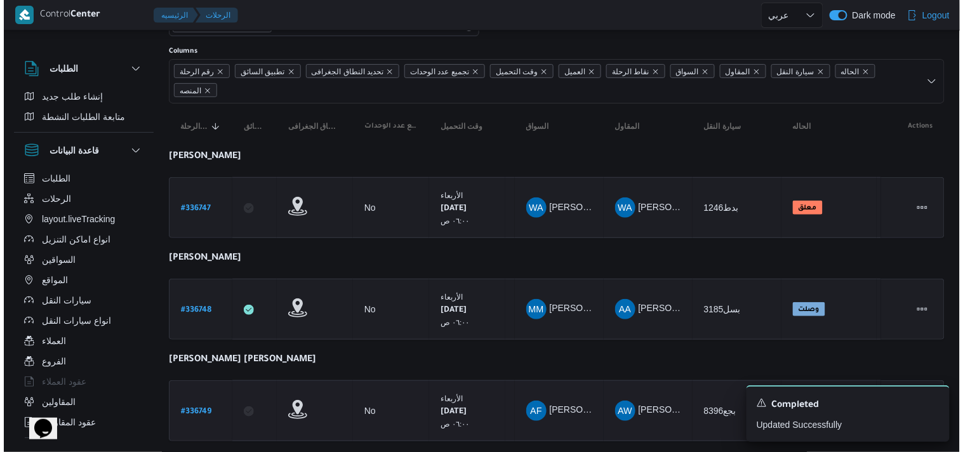
scroll to position [34, 0]
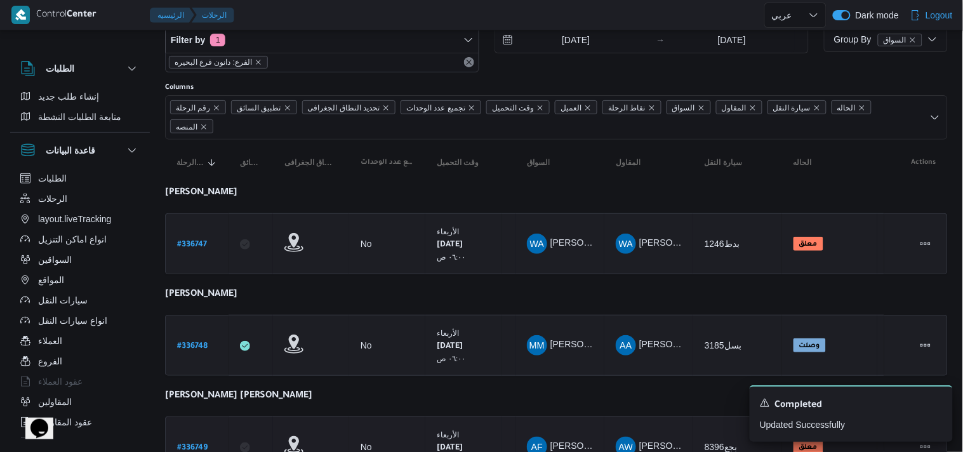
select select "ar"
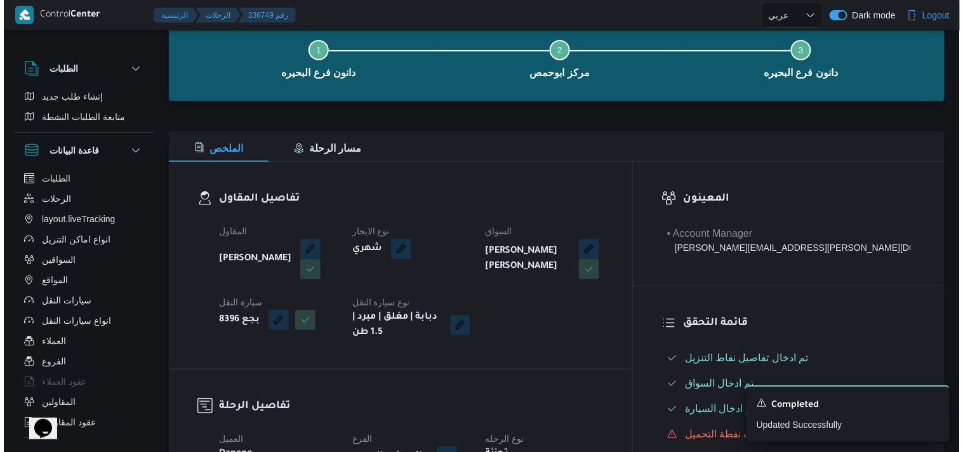
scroll to position [0, 0]
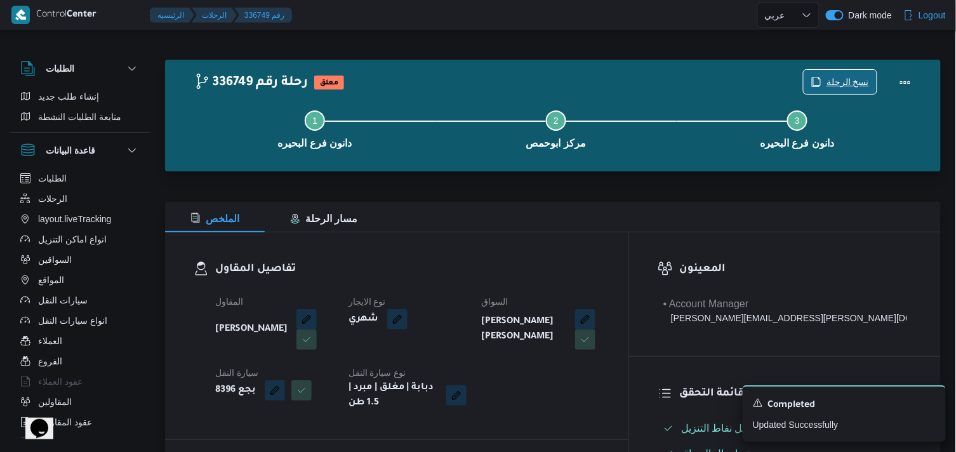
click at [839, 72] on span "نسخ الرحلة" at bounding box center [840, 82] width 73 height 24
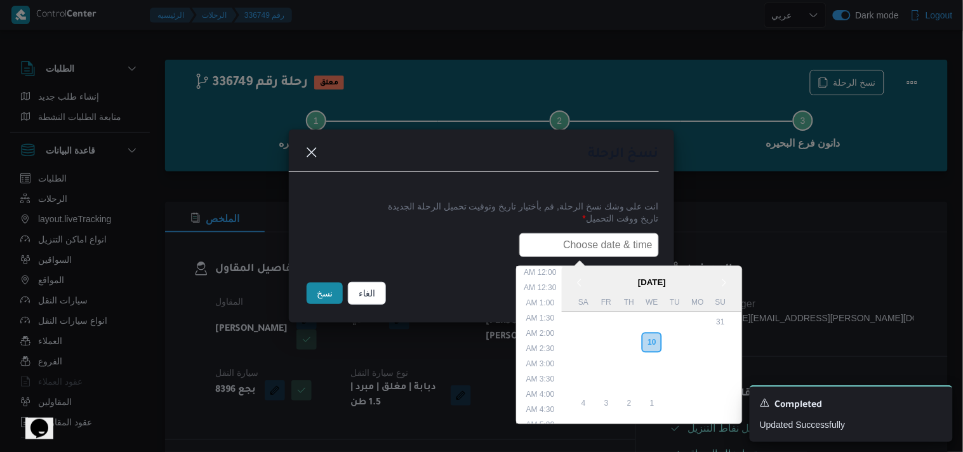
click at [579, 245] on input "text" at bounding box center [589, 245] width 140 height 24
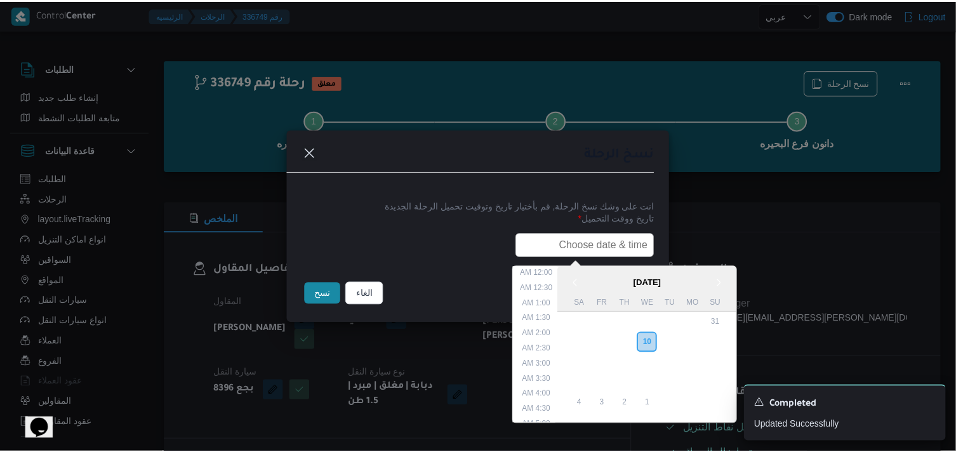
scroll to position [280, 0]
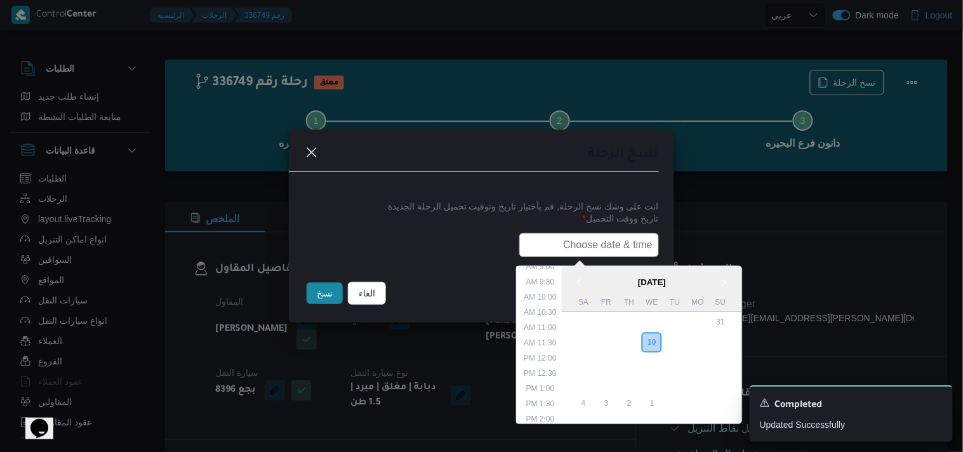
type input "11/09/2025 6:00AM"
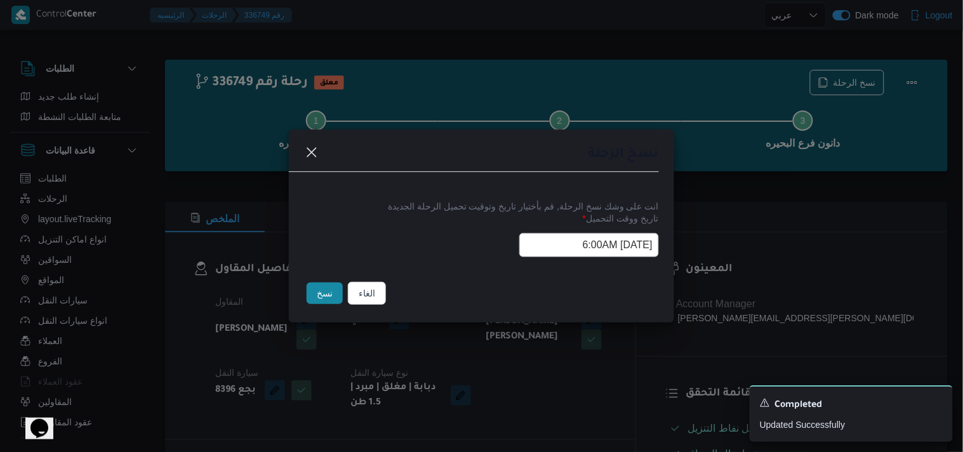
click at [326, 290] on button "نسخ" at bounding box center [325, 294] width 36 height 22
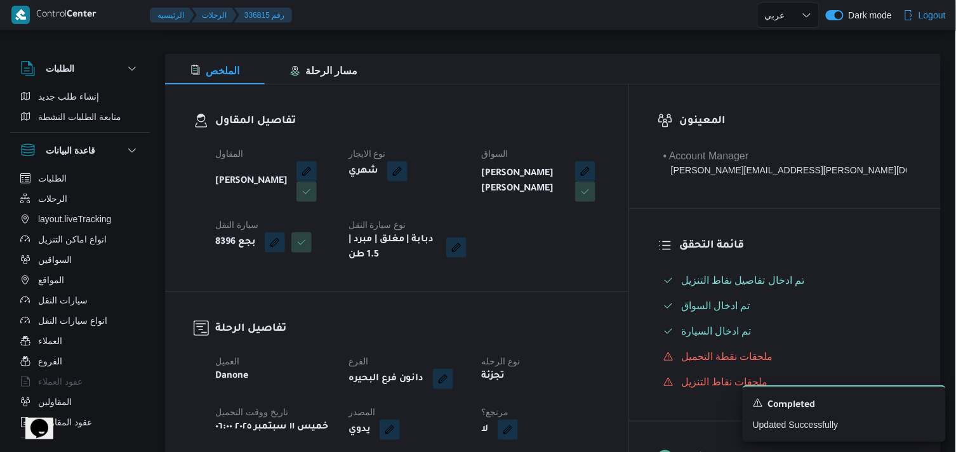
scroll to position [141, 0]
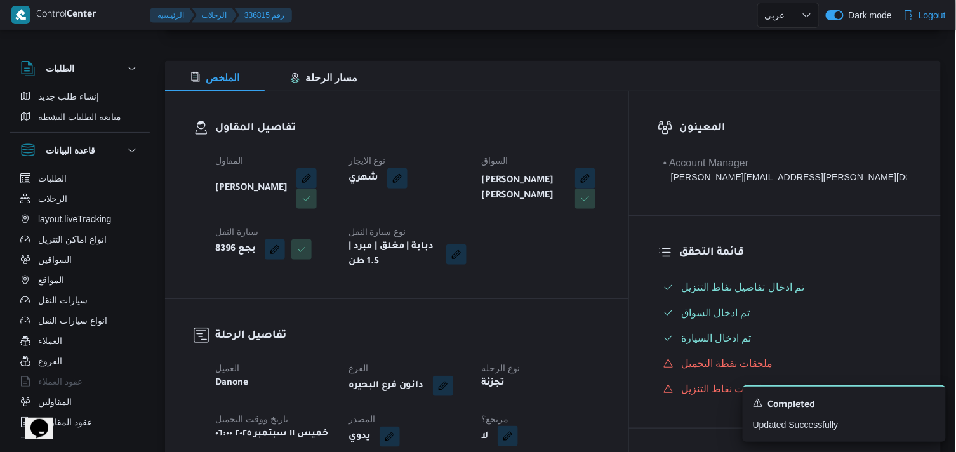
click at [518, 435] on button "button" at bounding box center [508, 436] width 20 height 20
click at [566, 399] on label "هل هناك مرتجع؟" at bounding box center [537, 398] width 76 height 15
checkbox input "true"
click at [591, 407] on span "تاكيد" at bounding box center [613, 397] width 71 height 25
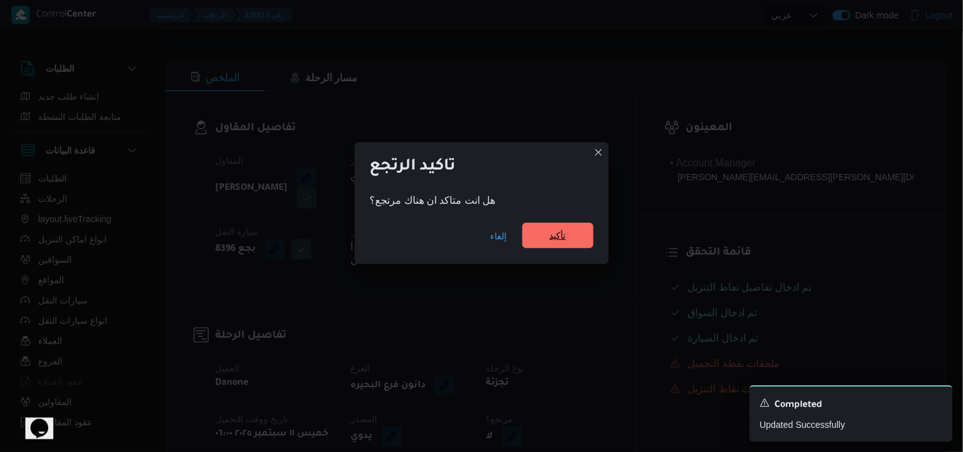
click at [548, 240] on span "تأكيد" at bounding box center [558, 235] width 71 height 25
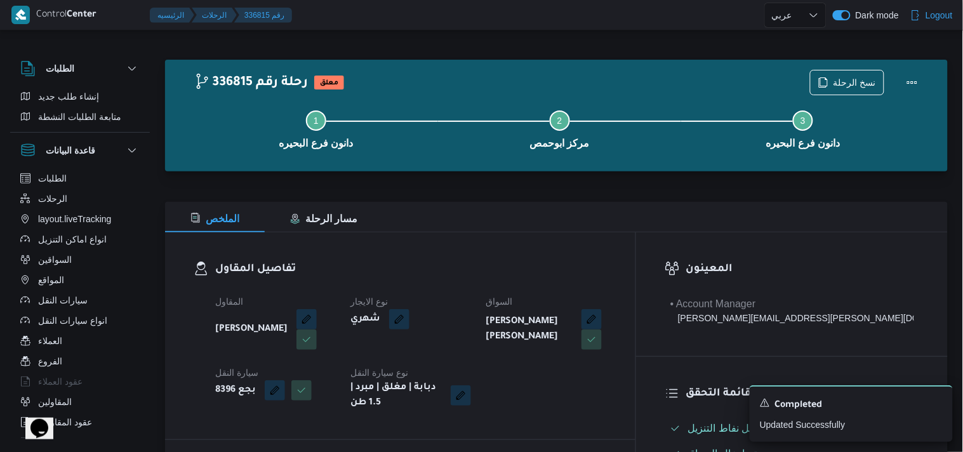
select select "ar"
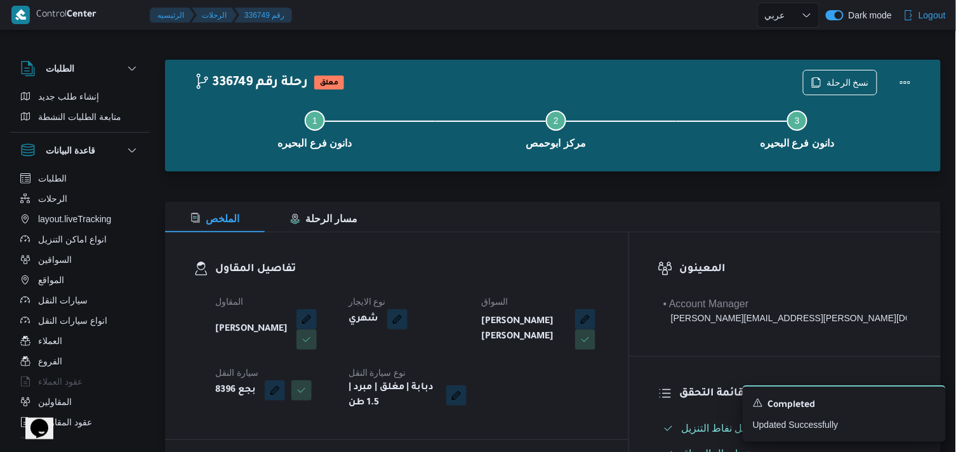
select select "ar"
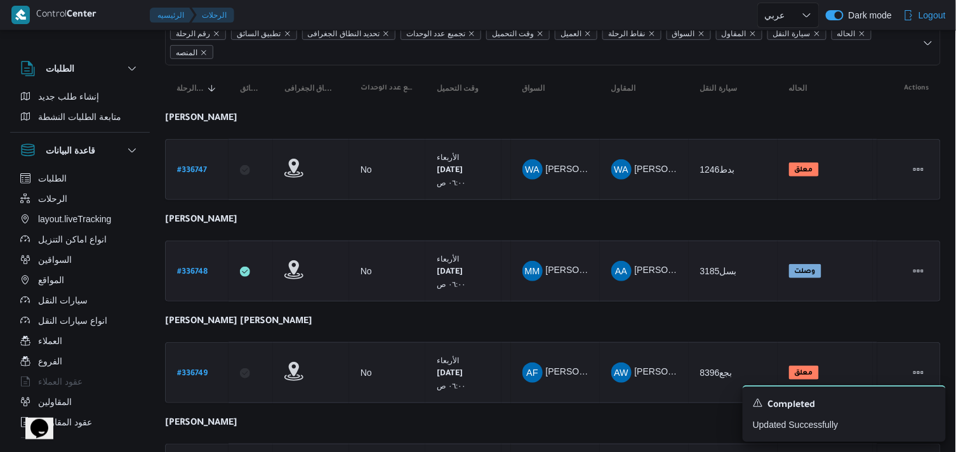
scroll to position [141, 0]
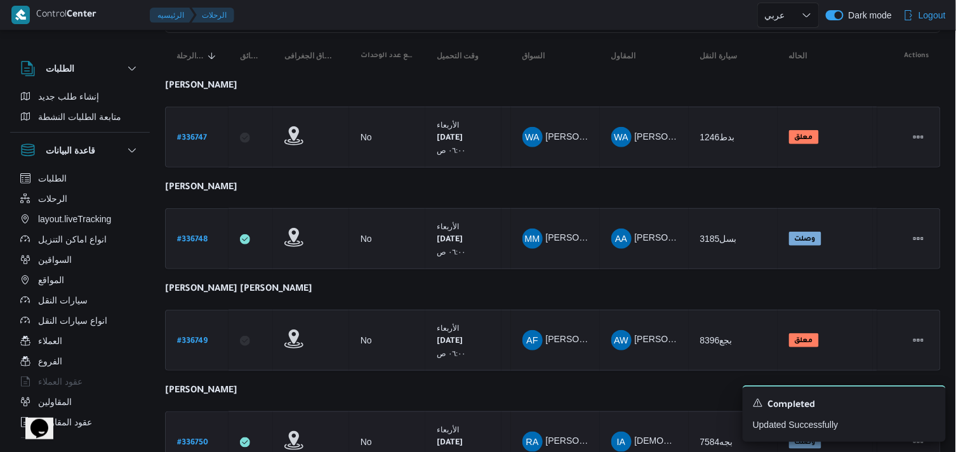
click at [188, 442] on b "# 336750" at bounding box center [192, 443] width 31 height 9
select select "ar"
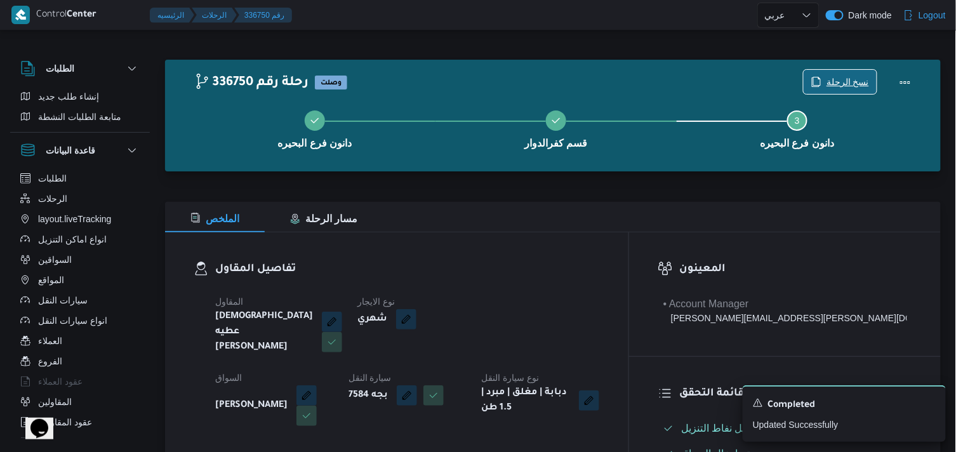
click at [868, 71] on span "نسخ الرحلة" at bounding box center [840, 82] width 73 height 24
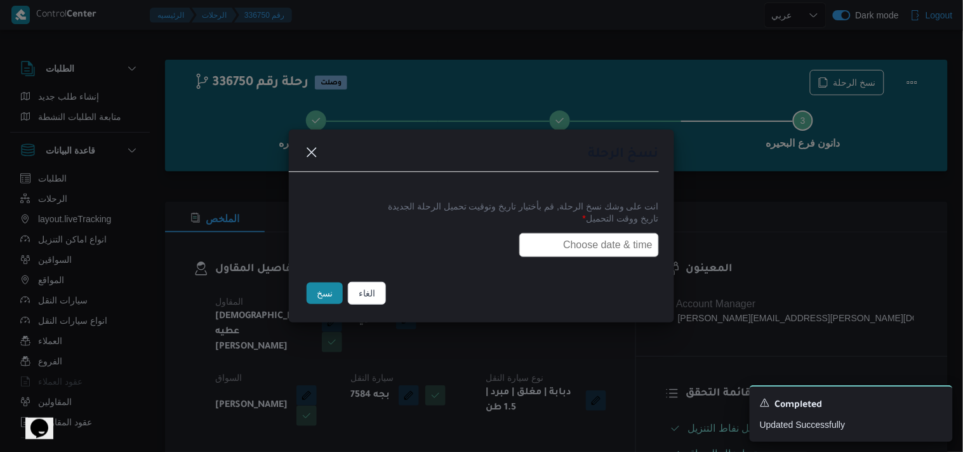
click at [592, 263] on div "انت على وشك نسخ الرحلة, قم بأختيار تاريخ وتوقيت تحميل الرحلة الجديدة تاريخ ووقت…" at bounding box center [481, 227] width 385 height 81
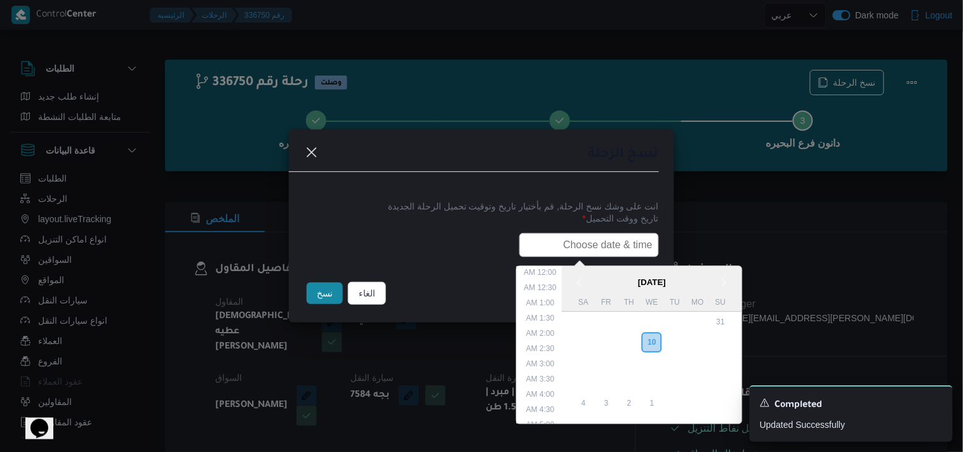
click at [586, 252] on input "text" at bounding box center [589, 245] width 140 height 24
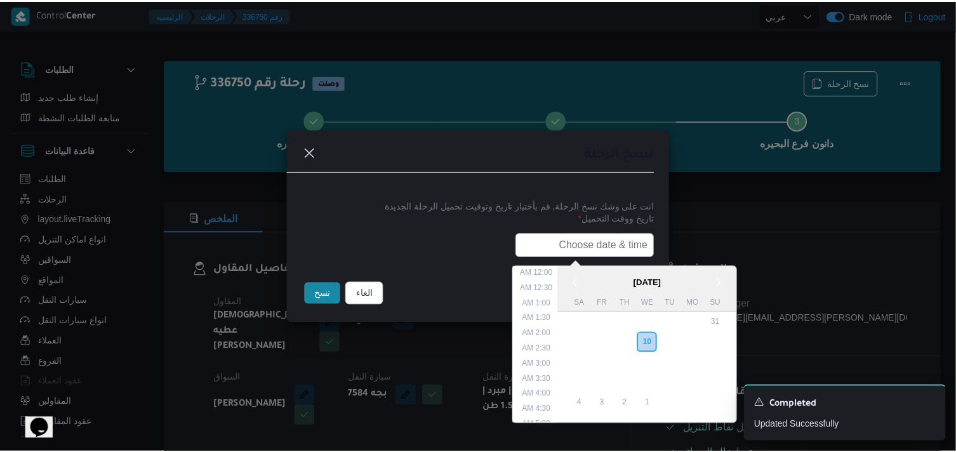
scroll to position [280, 0]
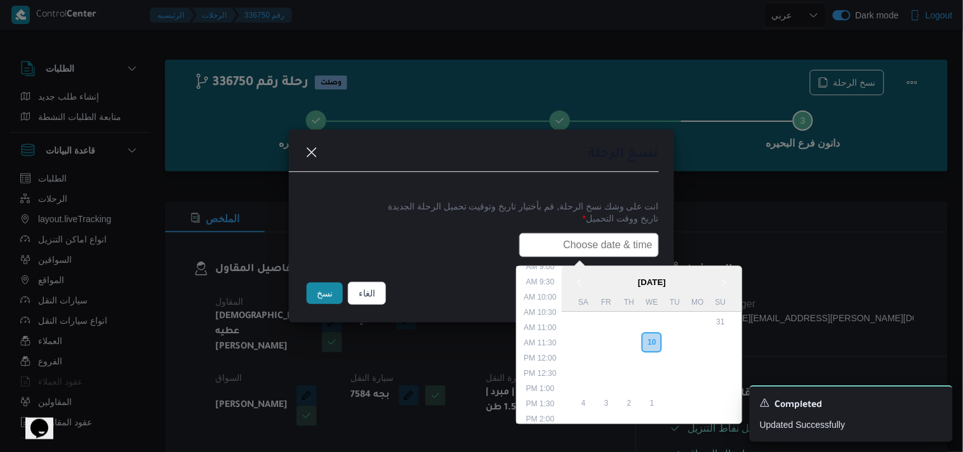
type input "11/09/2025 6:00AM"
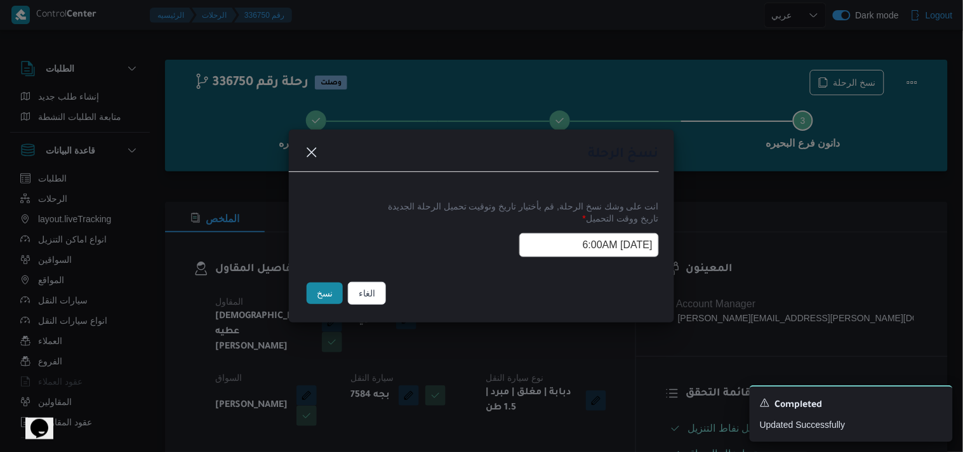
click at [317, 288] on button "نسخ" at bounding box center [325, 294] width 36 height 22
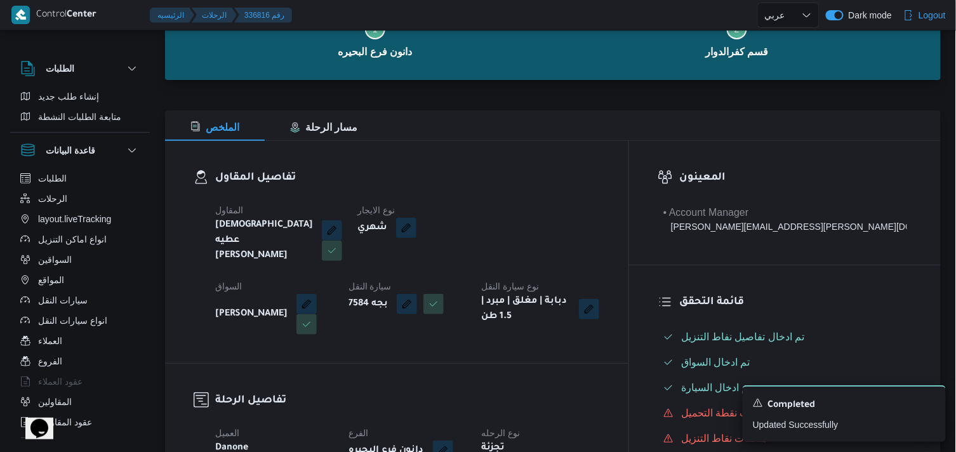
scroll to position [211, 0]
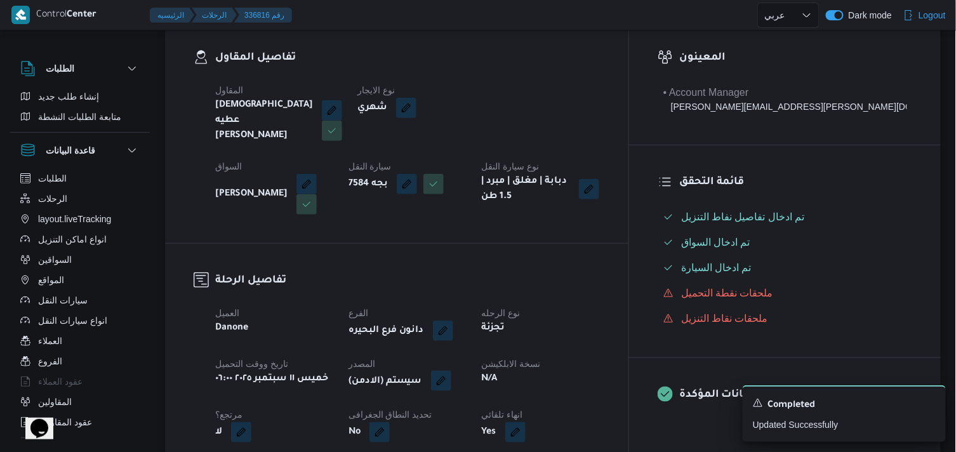
click at [451, 371] on button "button" at bounding box center [441, 381] width 20 height 20
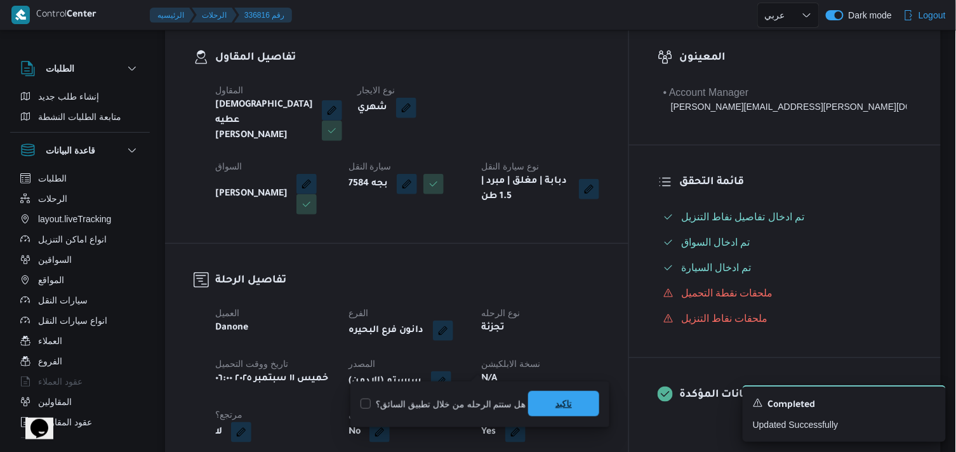
click at [557, 397] on span "تاكيد" at bounding box center [564, 403] width 17 height 15
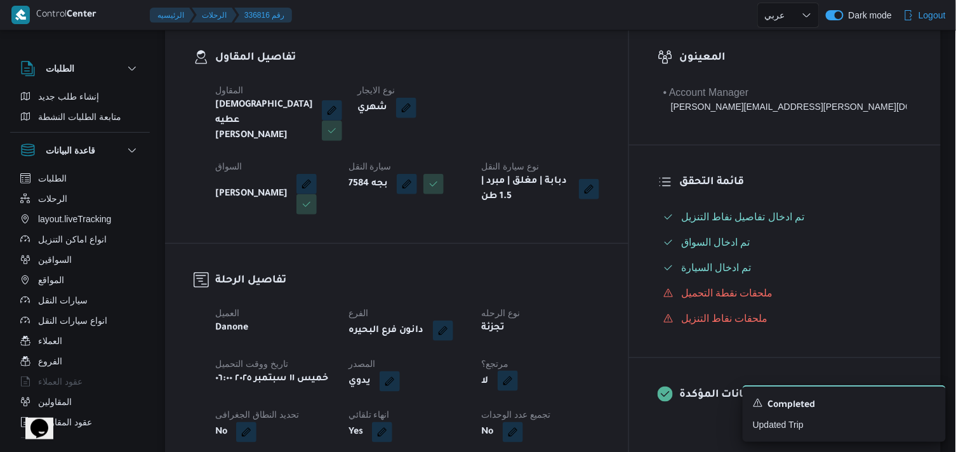
click at [518, 375] on button "button" at bounding box center [508, 381] width 20 height 20
click at [563, 405] on label "هل هناك مرتجع؟" at bounding box center [537, 404] width 76 height 15
checkbox input "true"
click at [606, 417] on div "You are in a dialog. To close this dialog, hit escape. هل هناك مرتجع؟ تاكيد" at bounding box center [574, 405] width 170 height 46
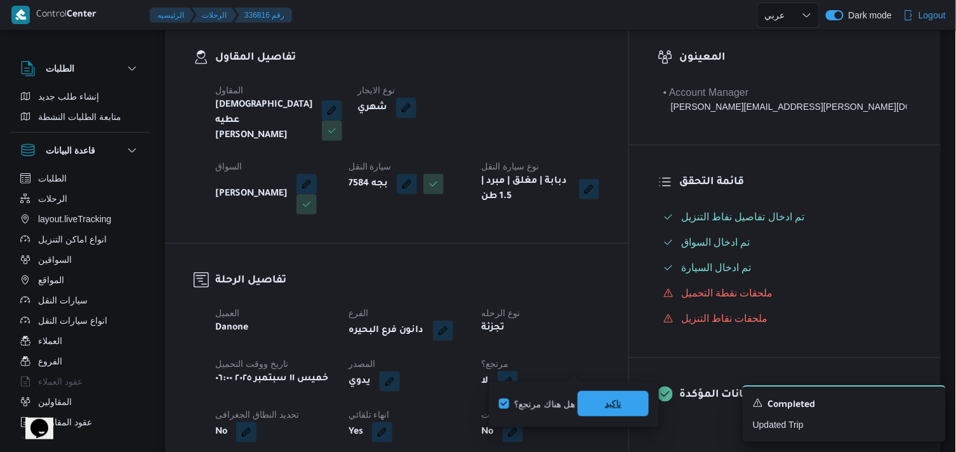
click at [601, 411] on span "تاكيد" at bounding box center [613, 403] width 71 height 25
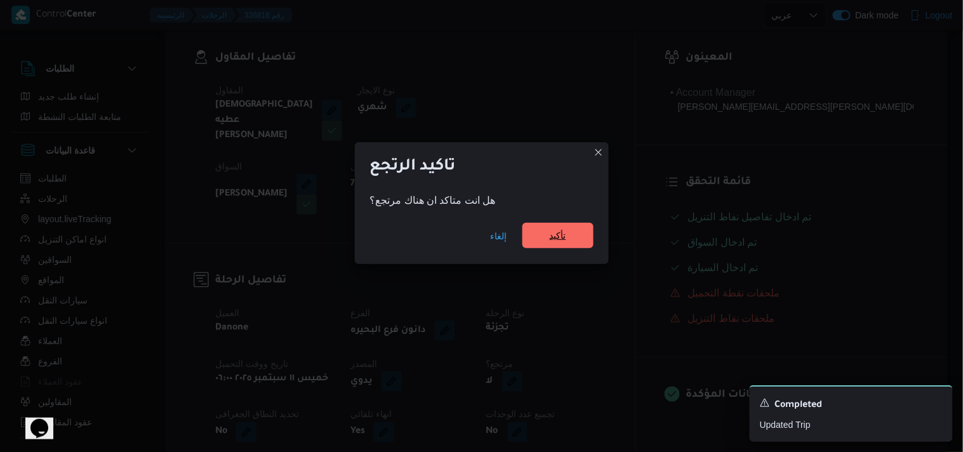
click at [562, 234] on span "تأكيد" at bounding box center [558, 235] width 17 height 15
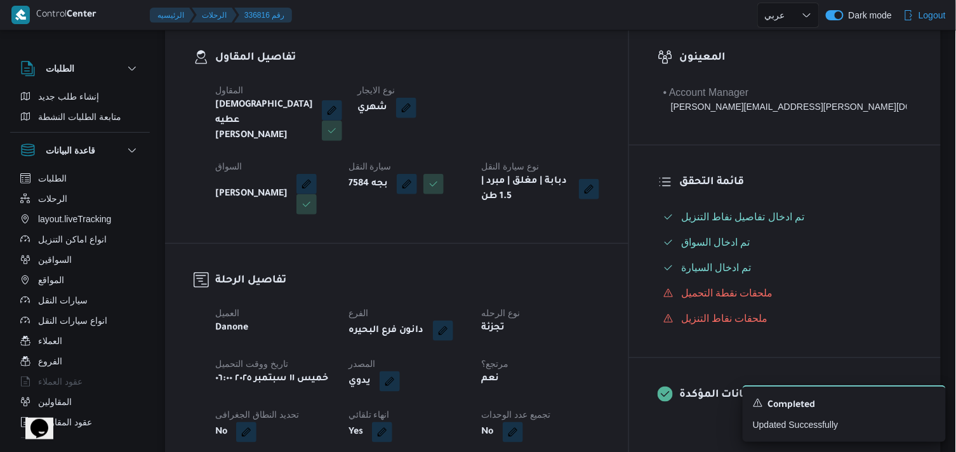
scroll to position [70, 0]
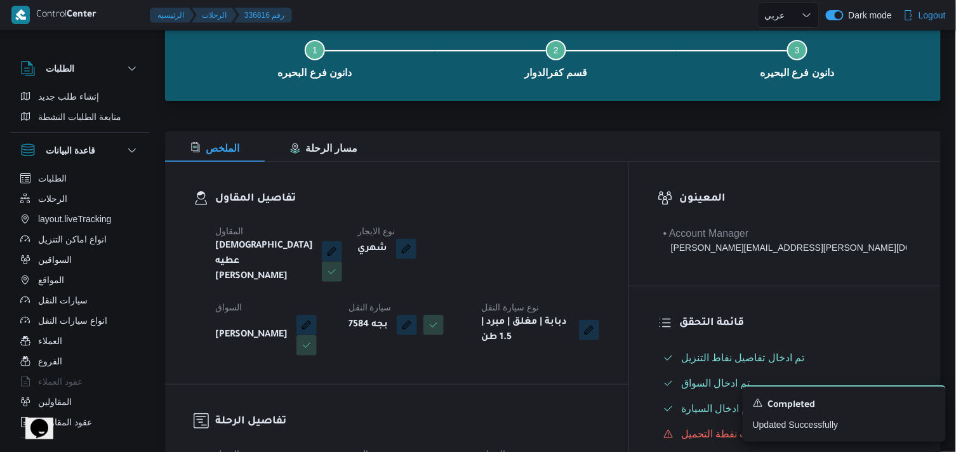
select select "ar"
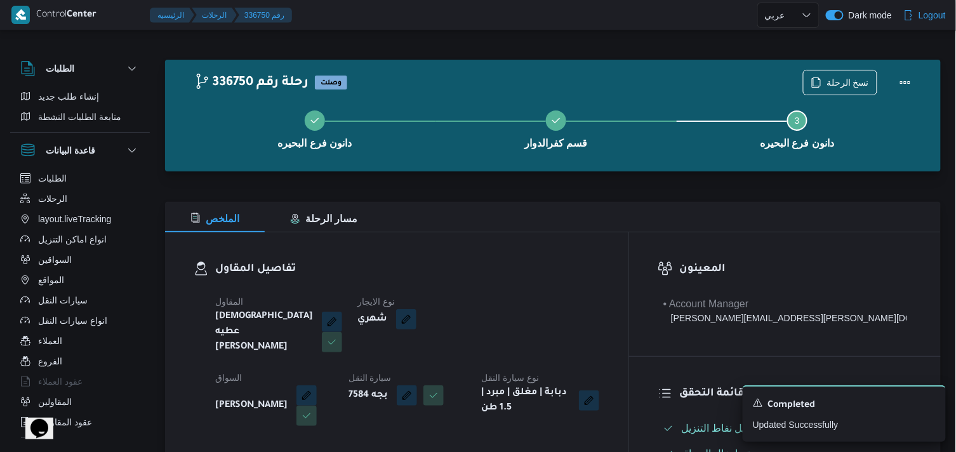
select select "ar"
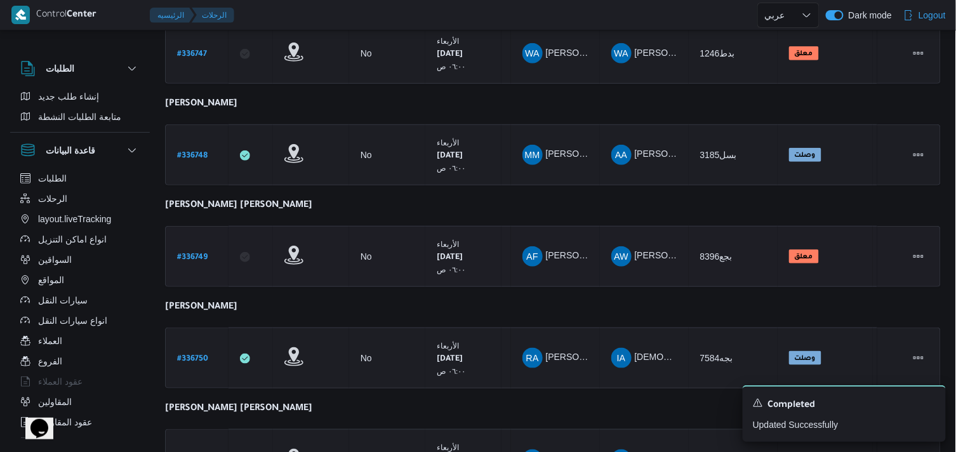
scroll to position [352, 0]
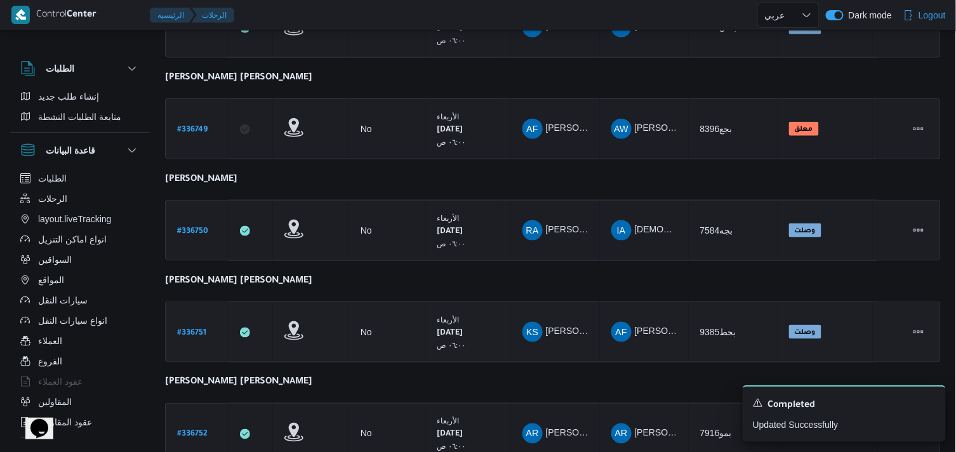
click at [198, 329] on b "# 336751" at bounding box center [191, 333] width 29 height 9
select select "ar"
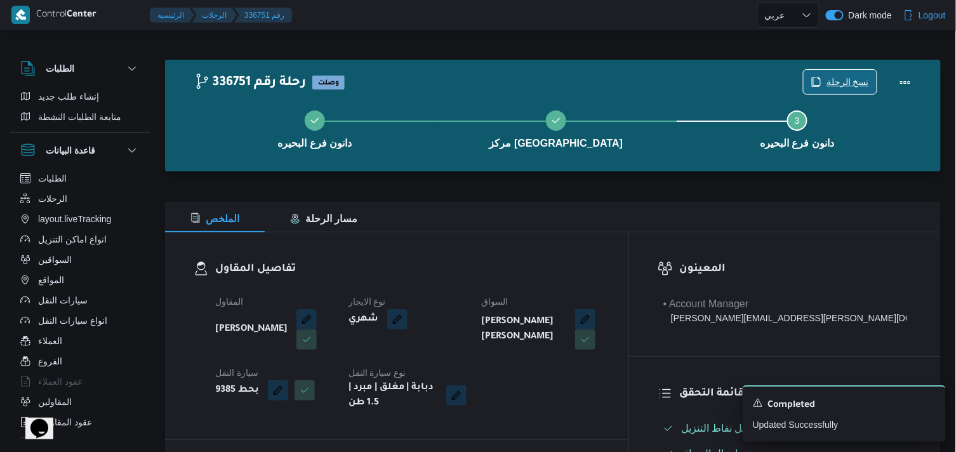
click at [864, 79] on span "نسخ الرحلة" at bounding box center [848, 81] width 43 height 15
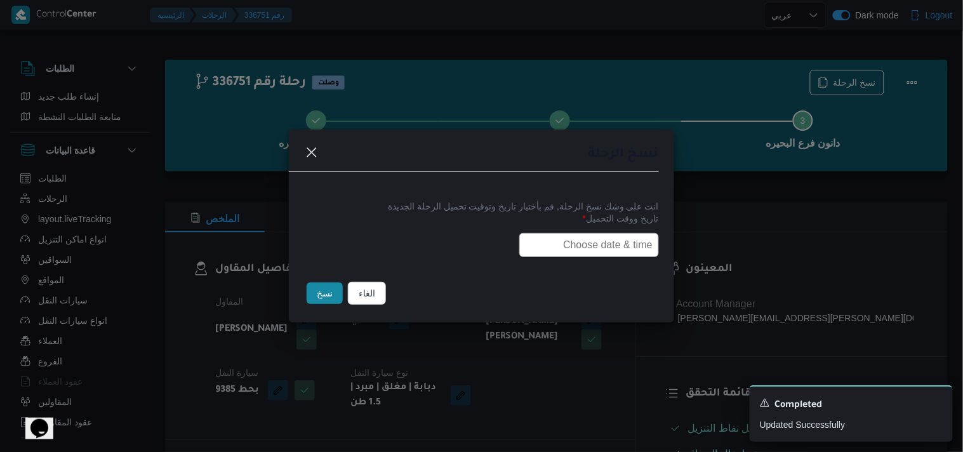
click at [584, 229] on label "تاريخ ووقت التحميل *" at bounding box center [481, 223] width 355 height 20
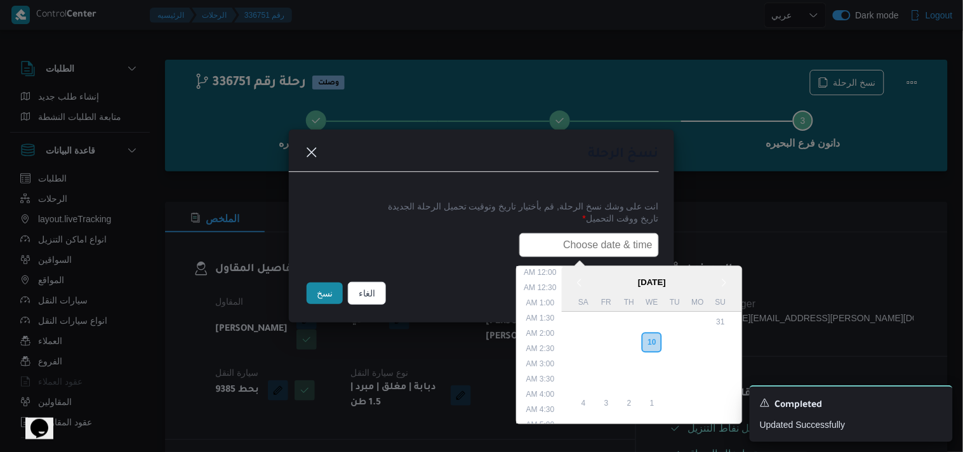
drag, startPoint x: 579, startPoint y: 237, endPoint x: 570, endPoint y: 241, distance: 10.3
click at [579, 237] on input "text" at bounding box center [589, 245] width 140 height 24
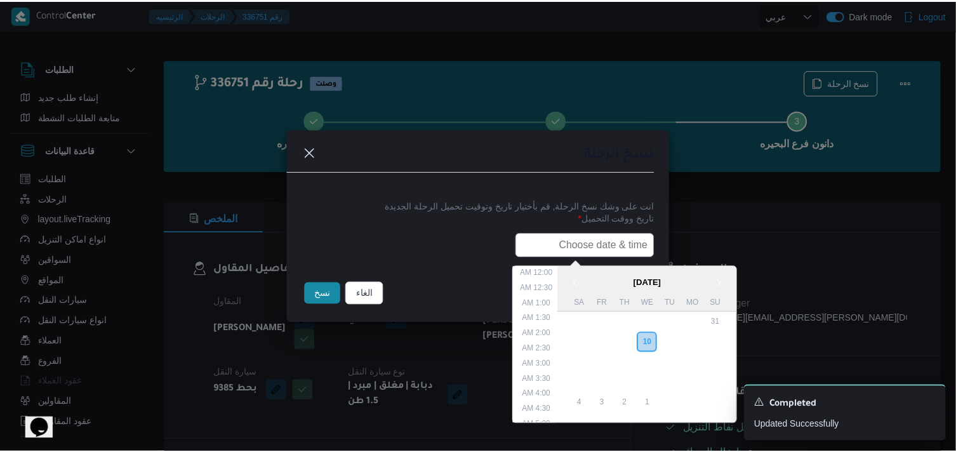
scroll to position [280, 0]
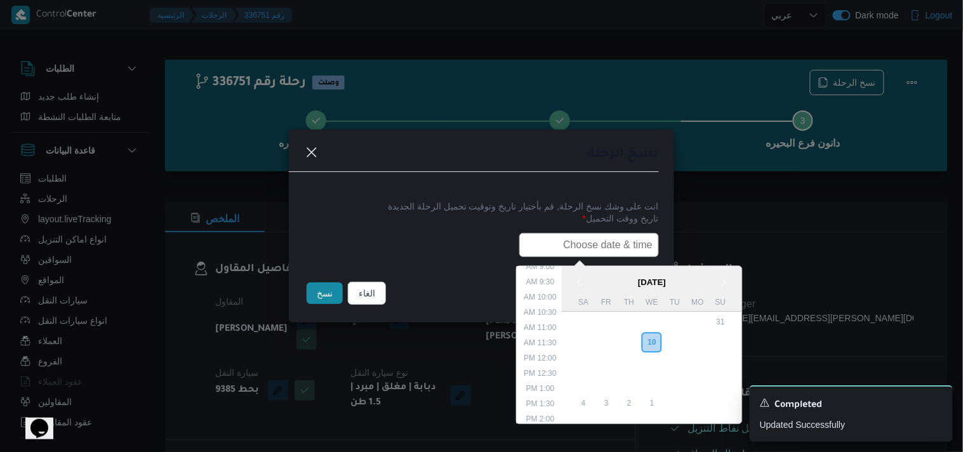
type input "11/09/2025 6:00AM"
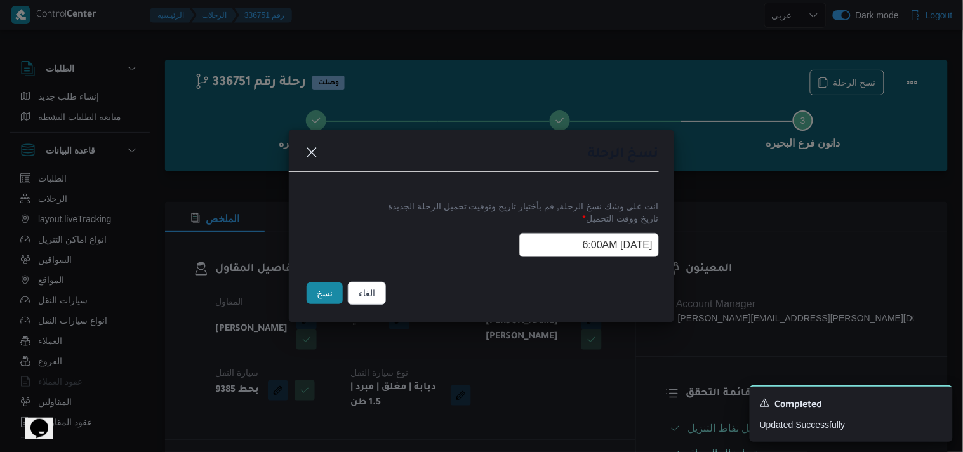
click at [312, 294] on button "نسخ" at bounding box center [325, 294] width 36 height 22
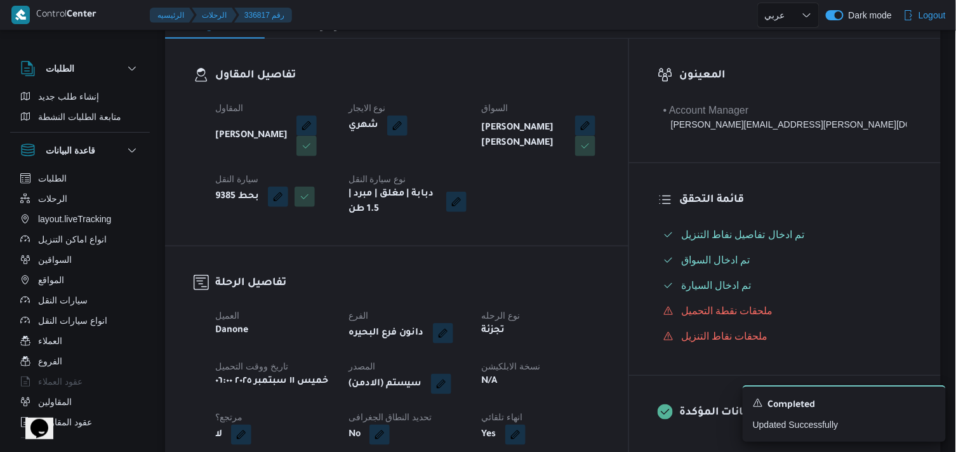
scroll to position [282, 0]
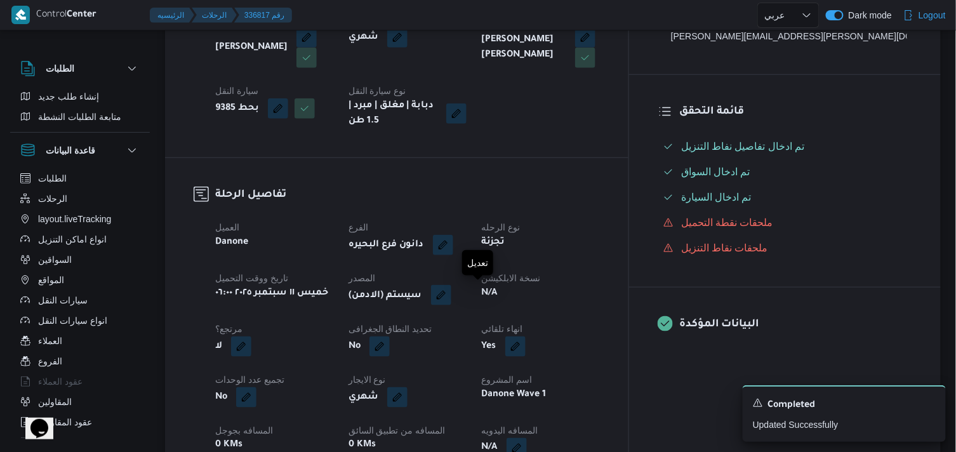
click at [451, 305] on button "button" at bounding box center [441, 295] width 20 height 20
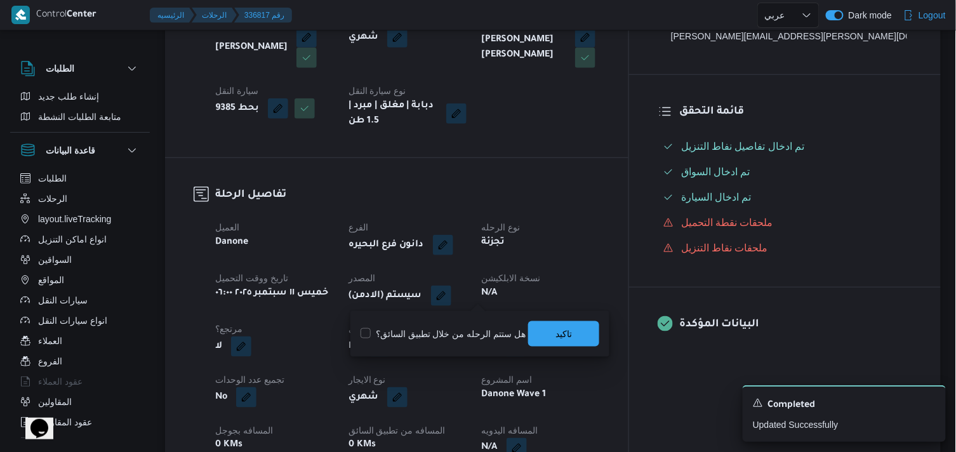
click at [571, 320] on div "هل ستتم الرحله من خلال تطبيق السائق؟ تاكيد" at bounding box center [479, 334] width 241 height 28
click at [571, 322] on span "تاكيد" at bounding box center [563, 333] width 71 height 25
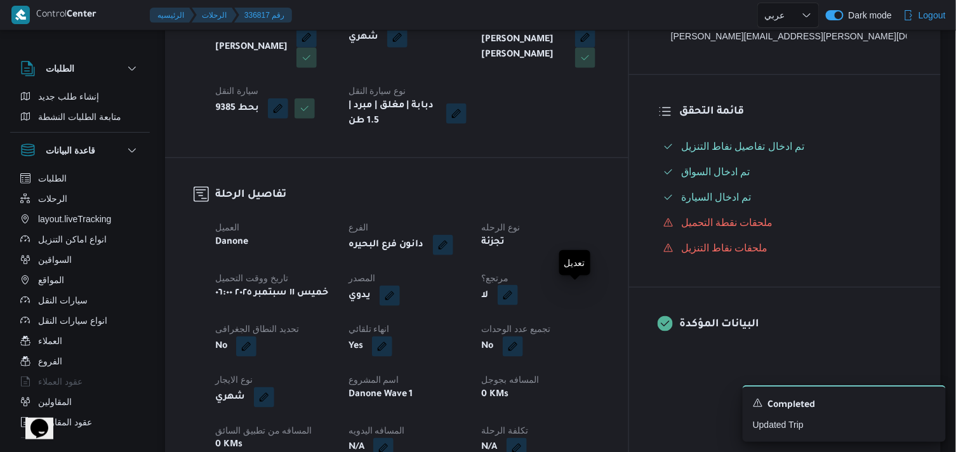
click at [518, 290] on button "button" at bounding box center [508, 295] width 20 height 20
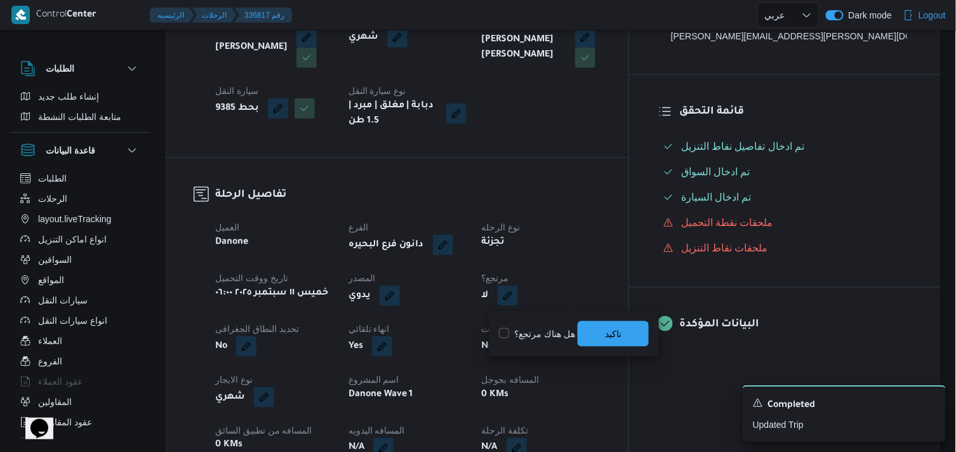
click at [568, 338] on label "هل هناك مرتجع؟" at bounding box center [537, 333] width 76 height 15
checkbox input "true"
click at [601, 335] on span "تاكيد" at bounding box center [613, 333] width 71 height 25
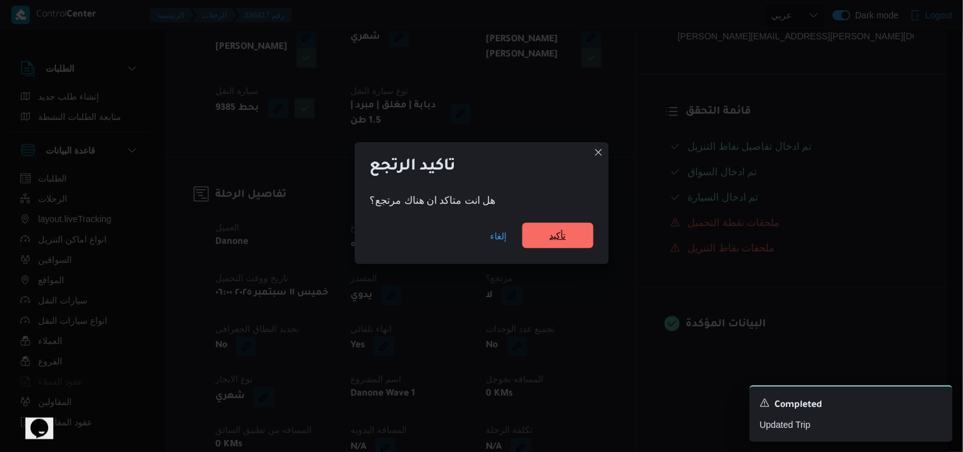
click at [541, 242] on span "تأكيد" at bounding box center [558, 235] width 71 height 25
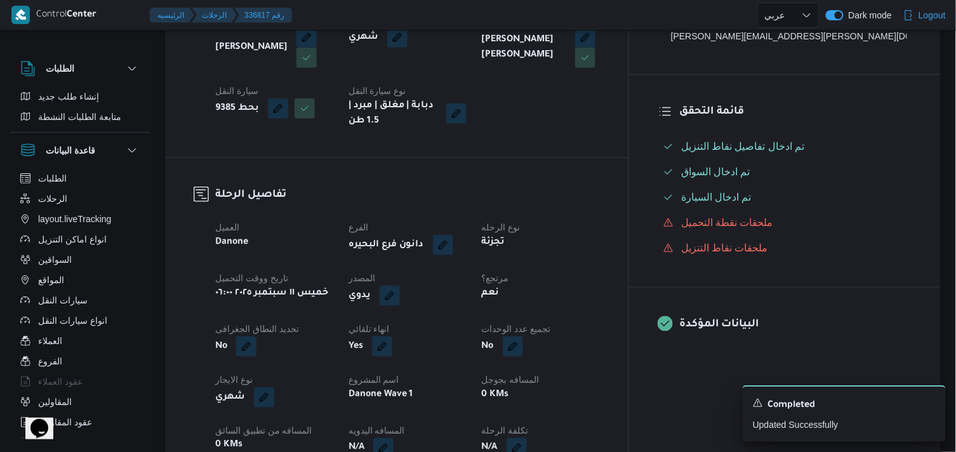
select select "ar"
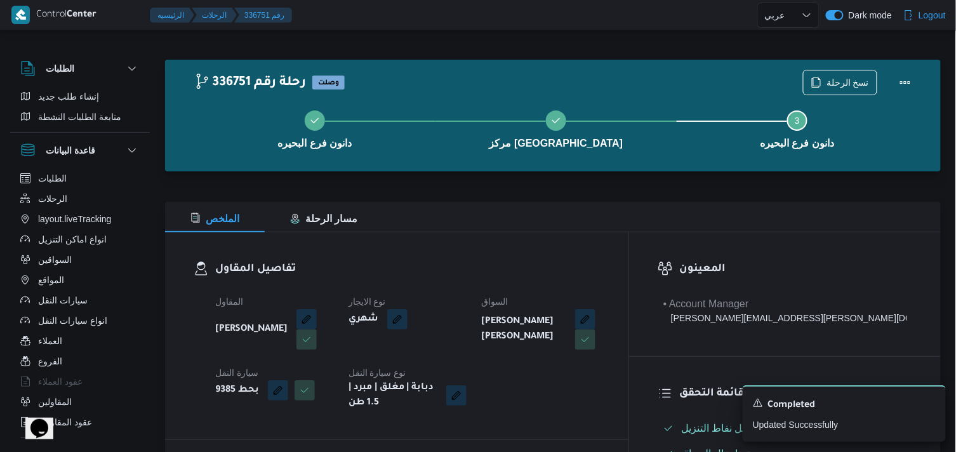
select select "ar"
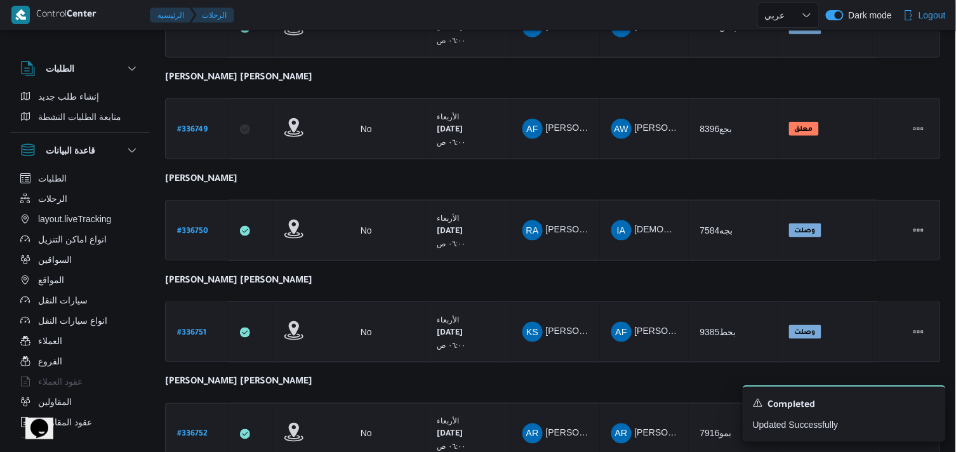
scroll to position [441, 0]
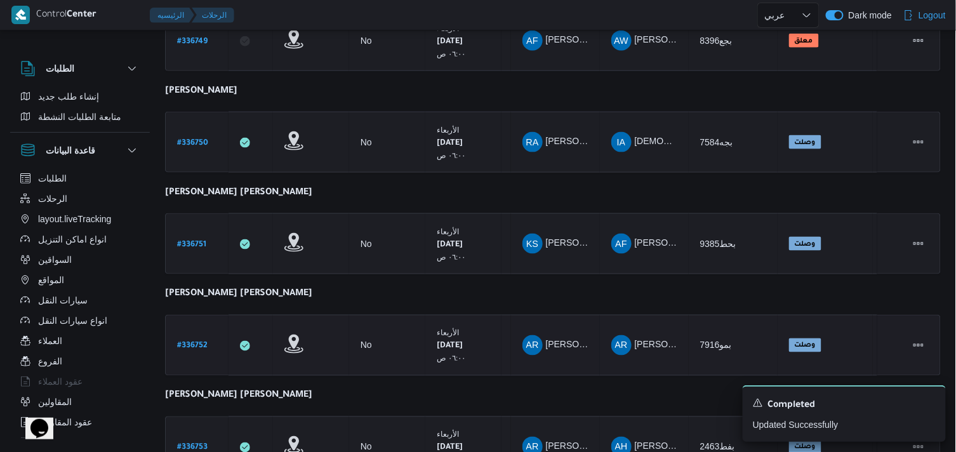
click at [203, 342] on b "# 336752" at bounding box center [192, 346] width 30 height 9
select select "ar"
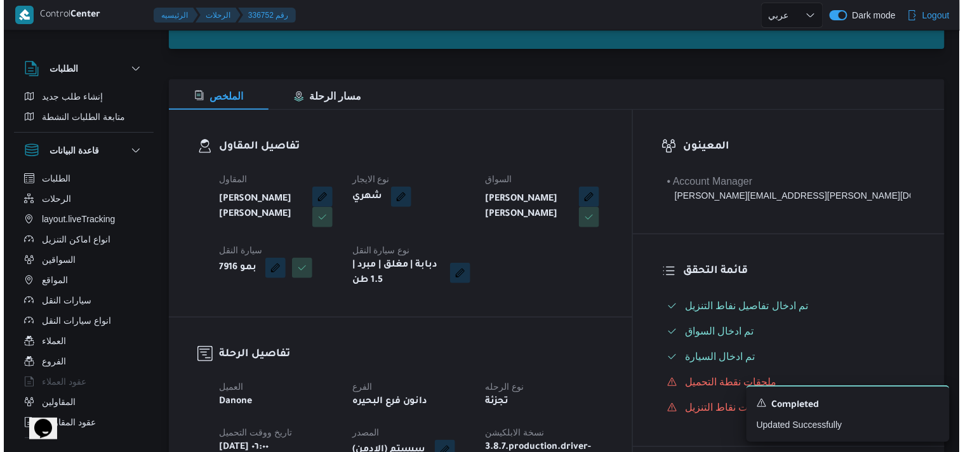
scroll to position [17, 0]
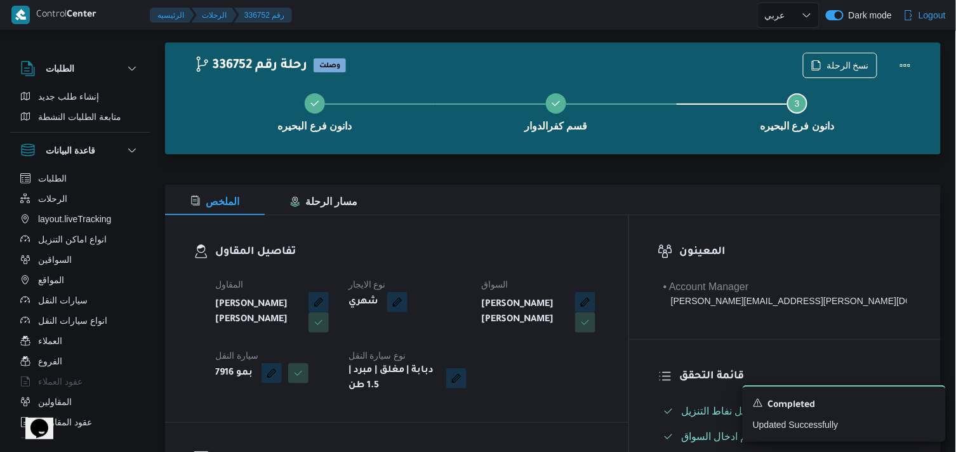
click at [824, 50] on div "نسخ الرحلة" at bounding box center [861, 65] width 130 height 41
click at [825, 66] on span "نسخ الرحلة" at bounding box center [840, 65] width 73 height 24
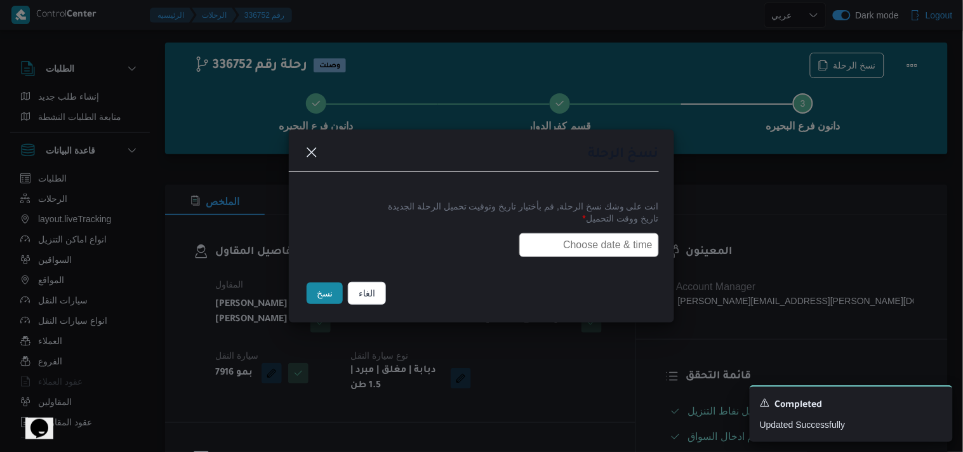
click at [551, 237] on input "text" at bounding box center [589, 245] width 140 height 24
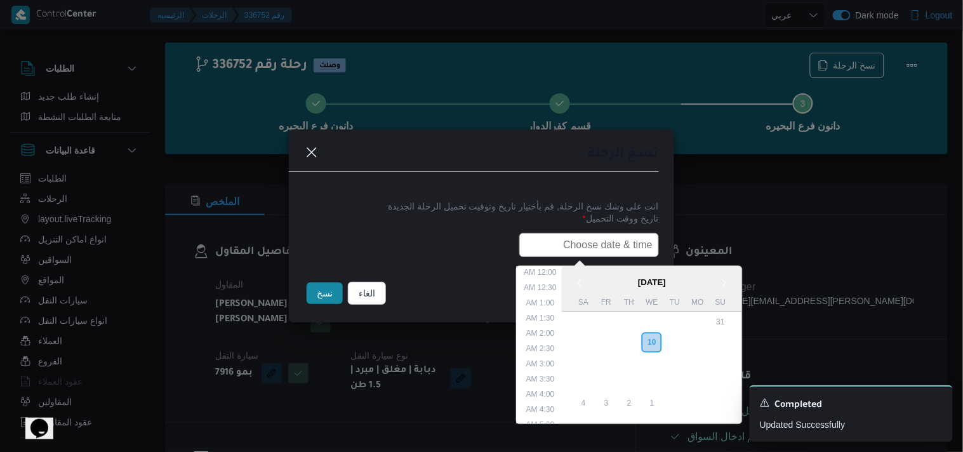
scroll to position [280, 0]
type input "11/09/2025 6:00AM"
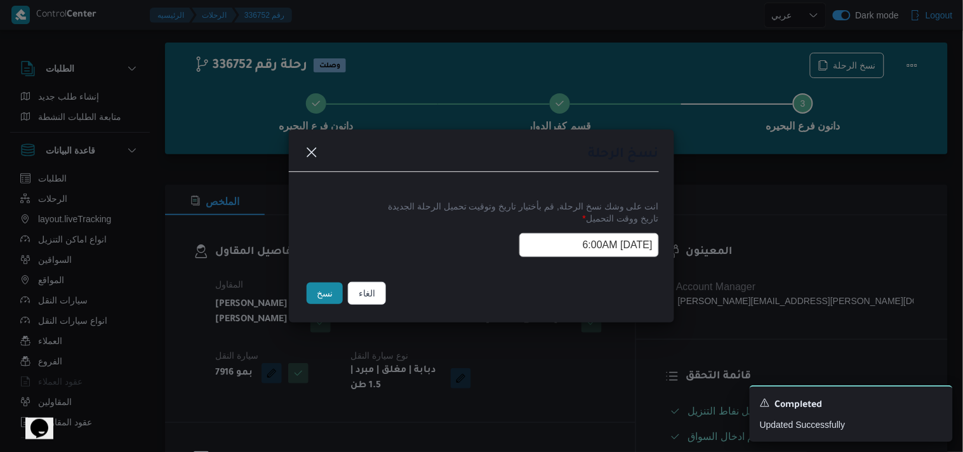
click at [310, 297] on button "نسخ" at bounding box center [325, 294] width 36 height 22
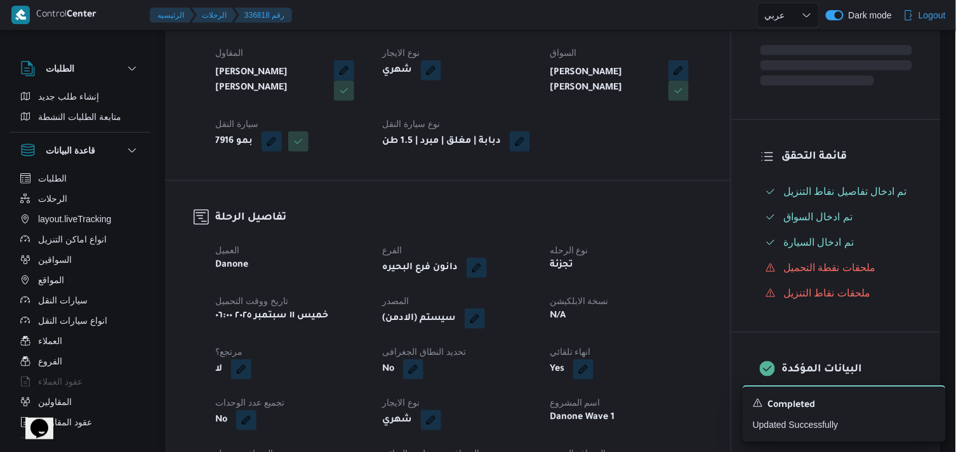
scroll to position [300, 0]
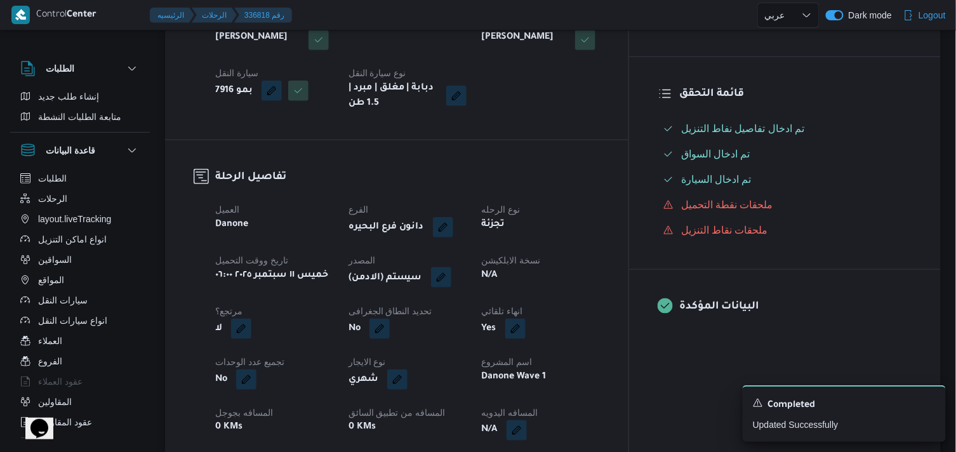
click at [451, 283] on button "button" at bounding box center [441, 277] width 20 height 20
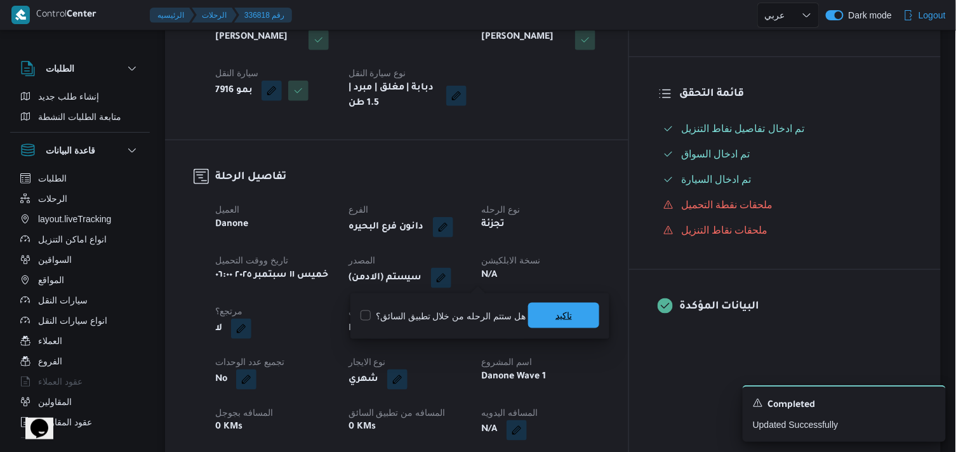
click at [537, 305] on span "تاكيد" at bounding box center [563, 315] width 71 height 25
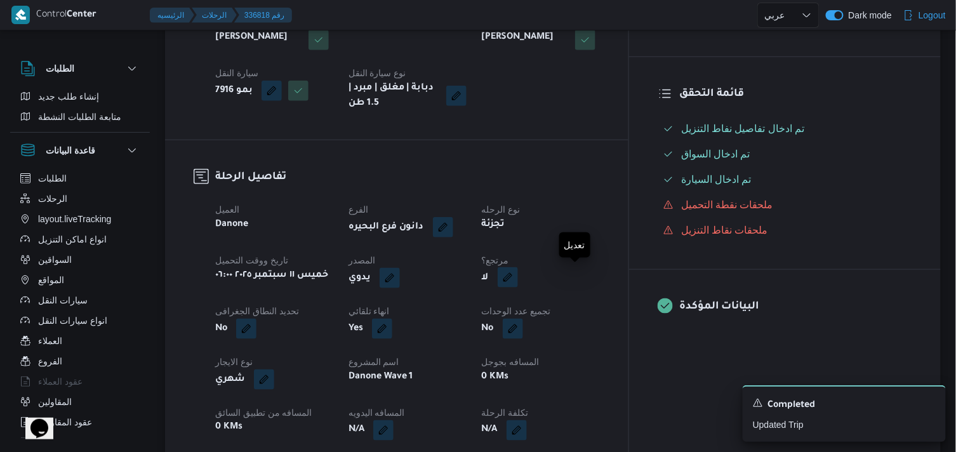
click at [518, 286] on button "button" at bounding box center [508, 277] width 20 height 20
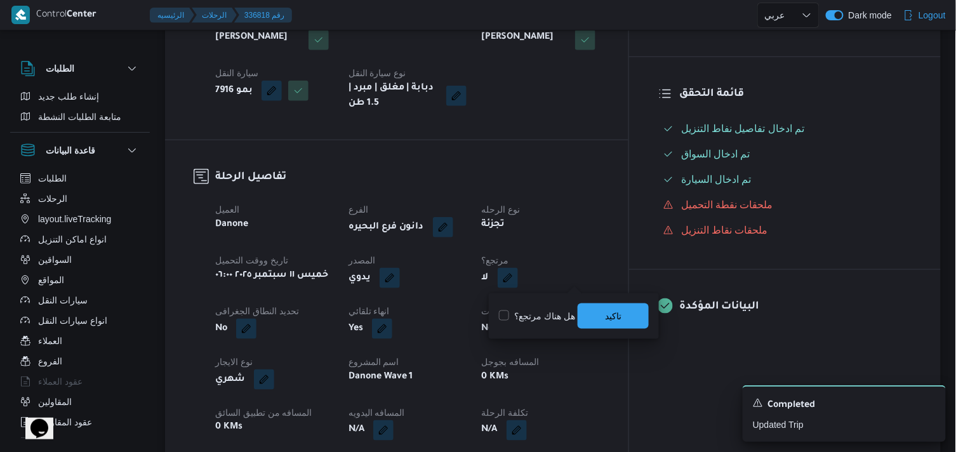
click at [561, 312] on label "هل هناك مرتجع؟" at bounding box center [537, 316] width 76 height 15
checkbox input "true"
click at [616, 314] on span "تاكيد" at bounding box center [613, 315] width 17 height 15
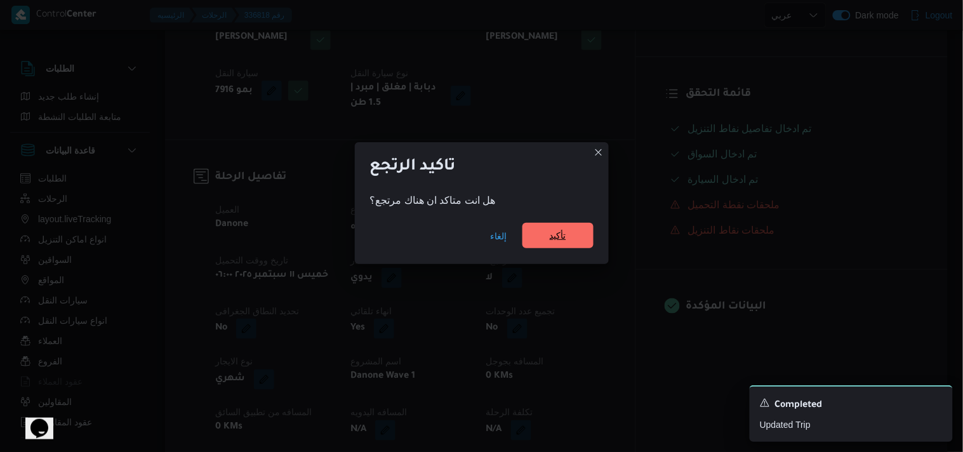
click at [547, 245] on span "تأكيد" at bounding box center [558, 235] width 71 height 25
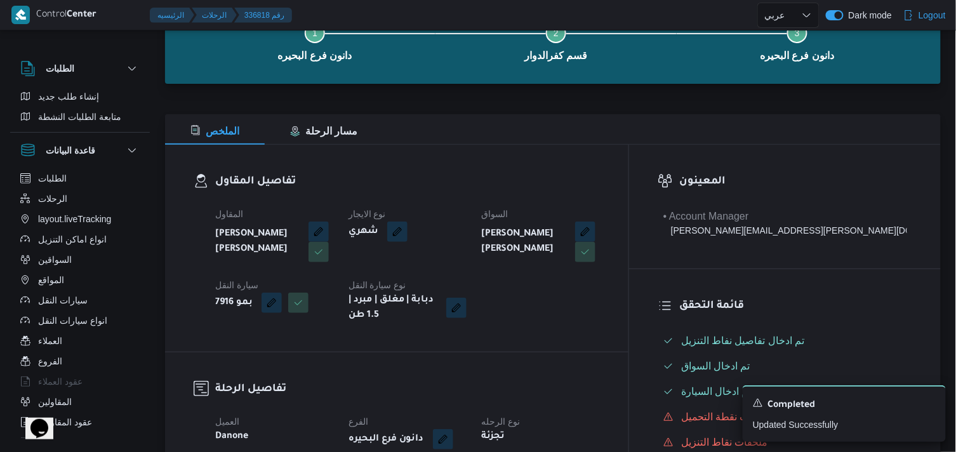
select select "ar"
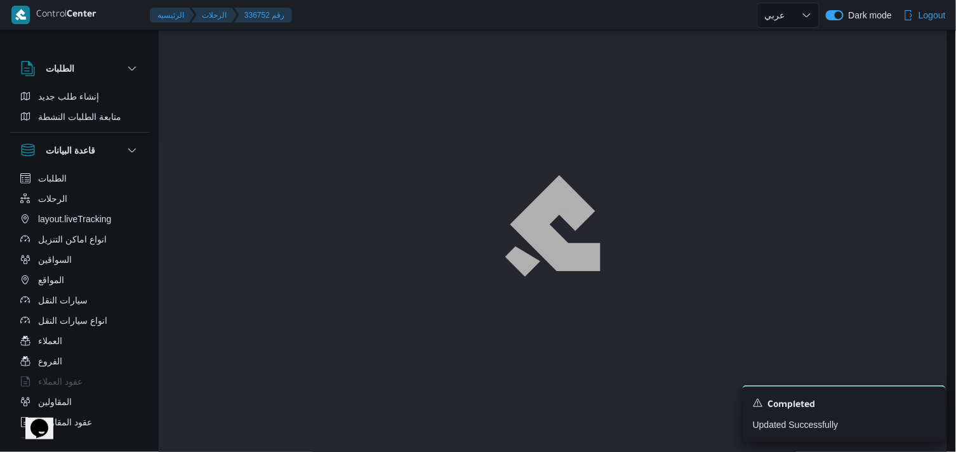
scroll to position [17, 0]
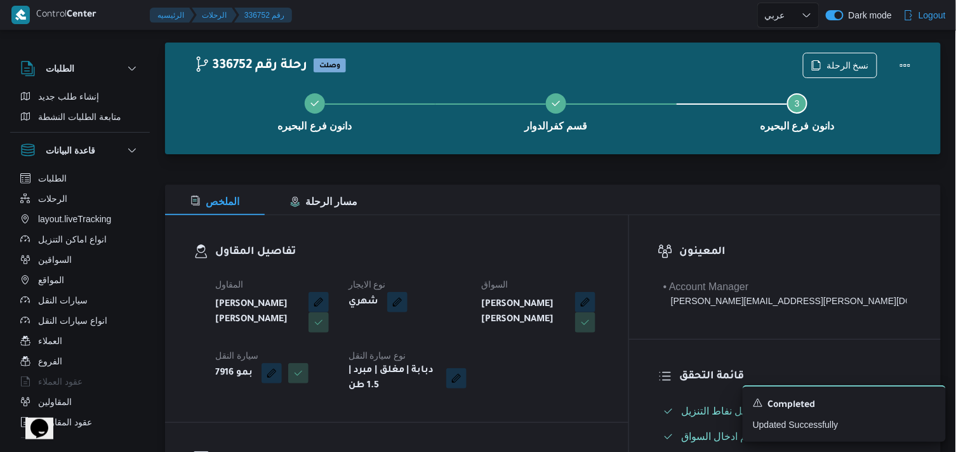
select select "ar"
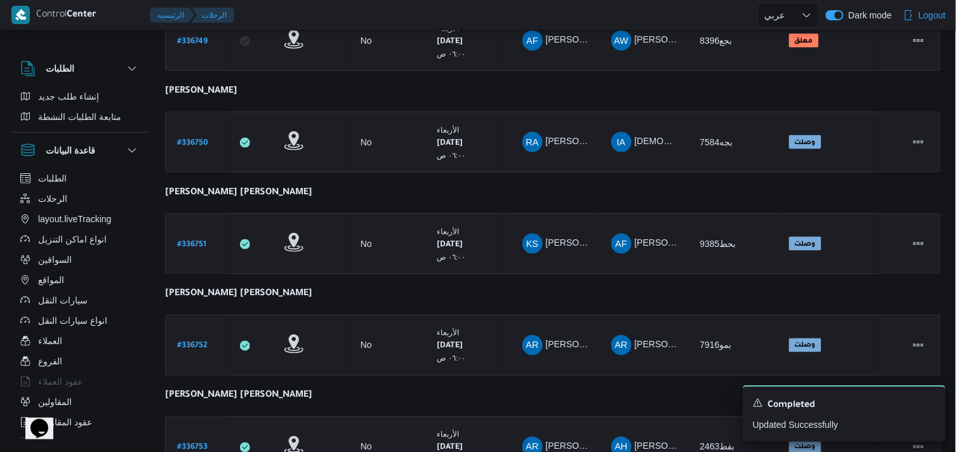
scroll to position [556, 0]
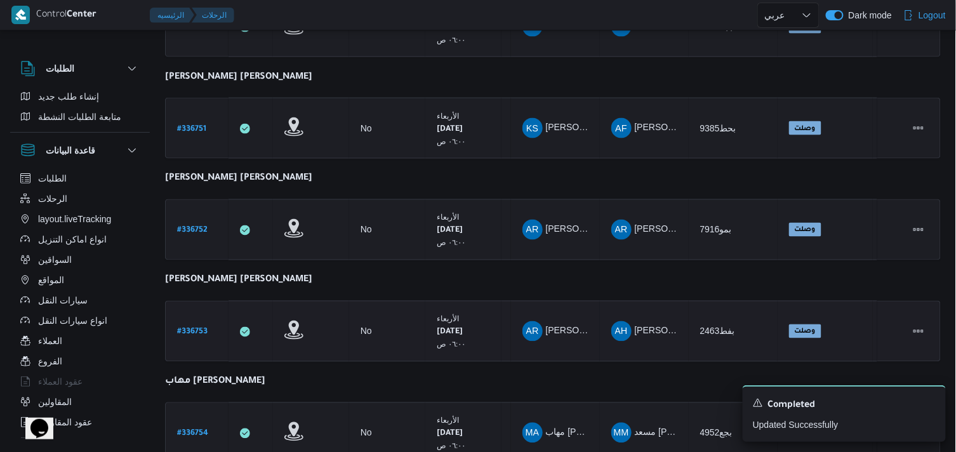
click at [191, 329] on b "# 336753" at bounding box center [192, 332] width 30 height 9
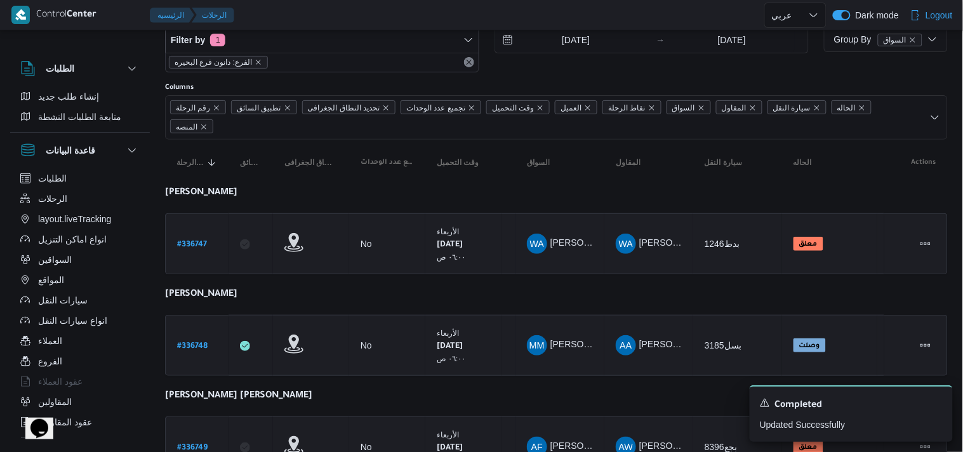
select select "ar"
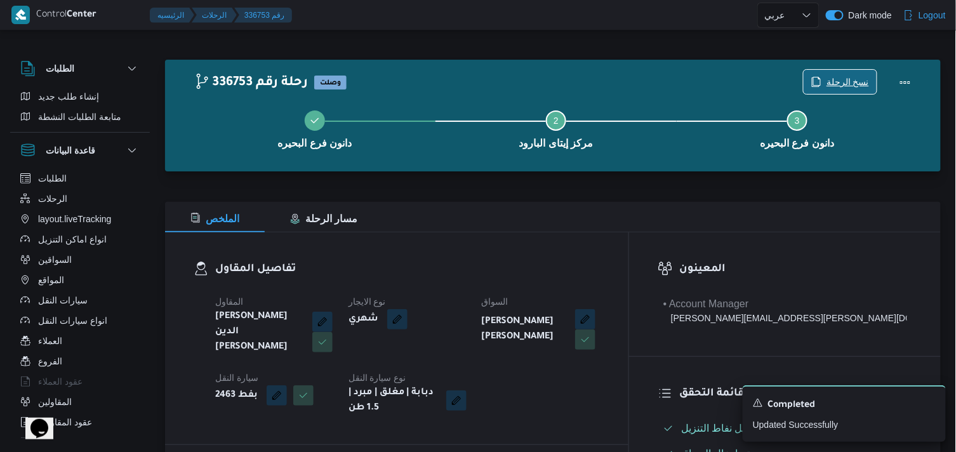
click at [834, 79] on span "نسخ الرحلة" at bounding box center [848, 81] width 43 height 15
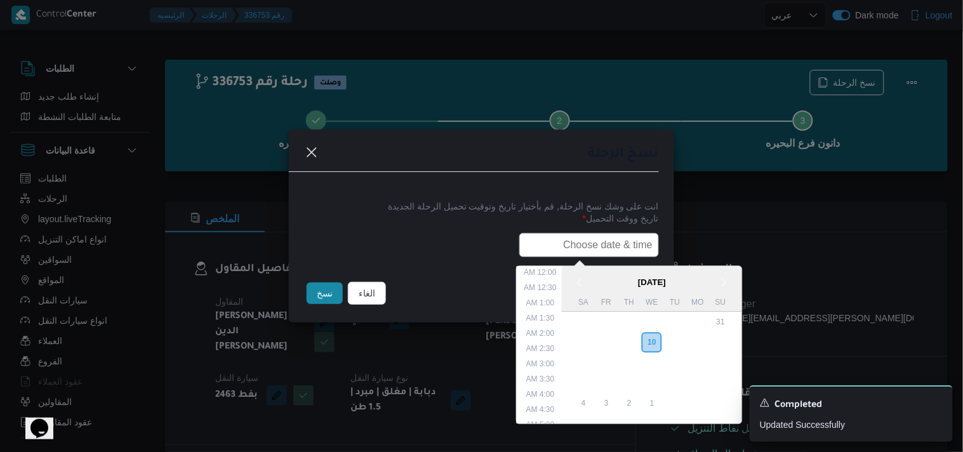
click at [589, 237] on input "text" at bounding box center [589, 245] width 140 height 24
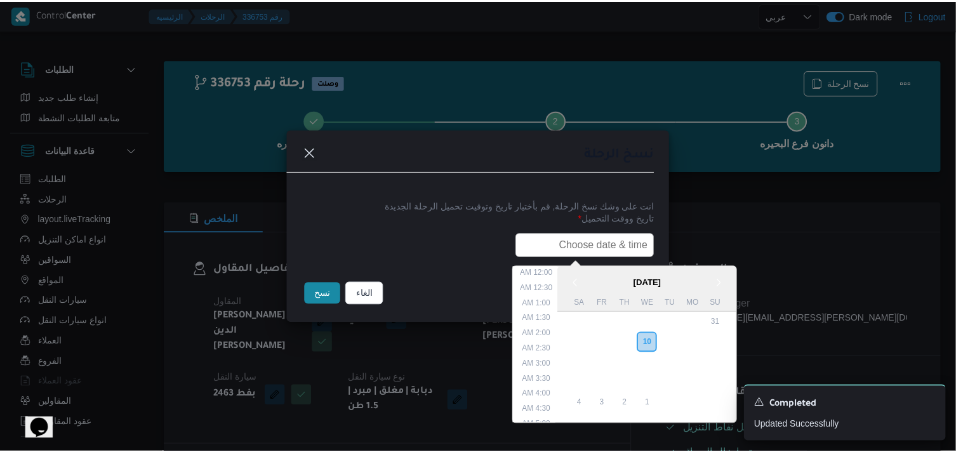
scroll to position [280, 0]
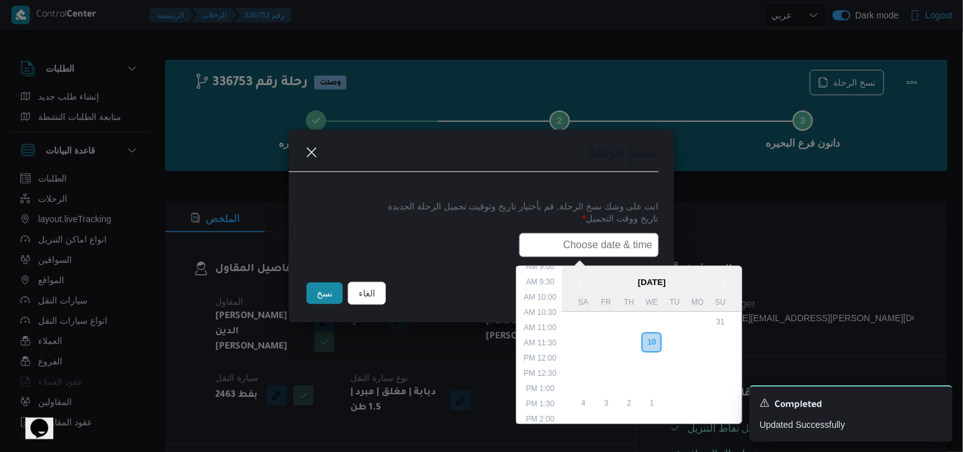
type input "11/09/2025 6:00AM"
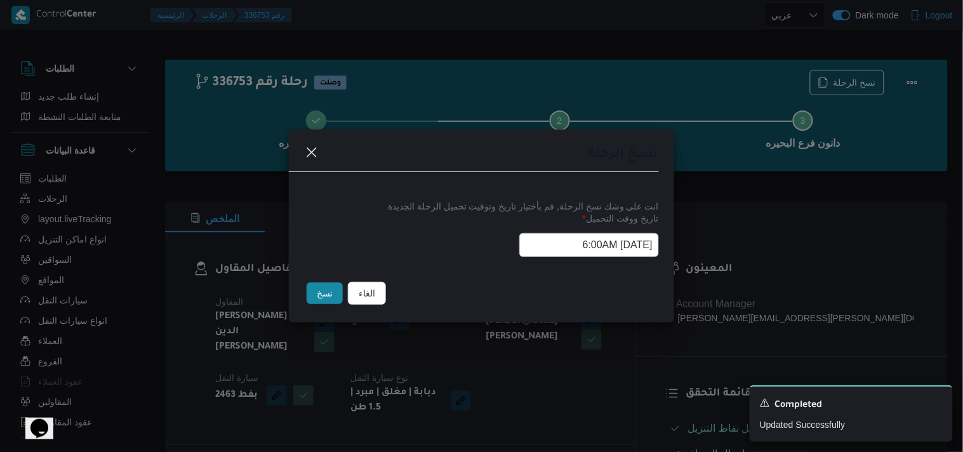
click at [323, 302] on button "نسخ" at bounding box center [325, 294] width 36 height 22
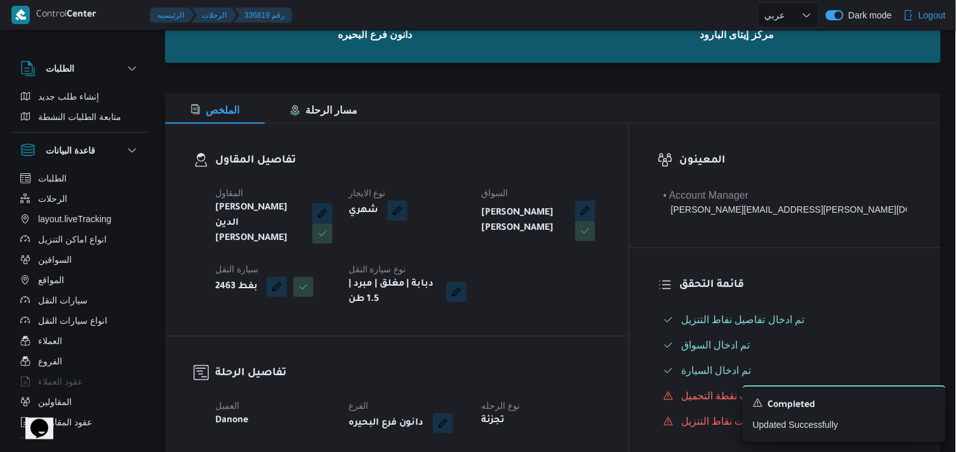
scroll to position [211, 0]
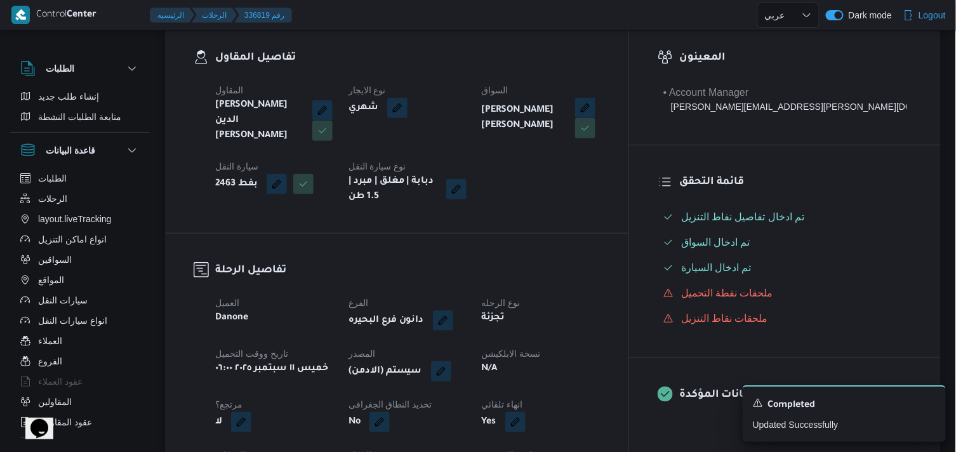
click at [451, 371] on button "button" at bounding box center [441, 371] width 20 height 20
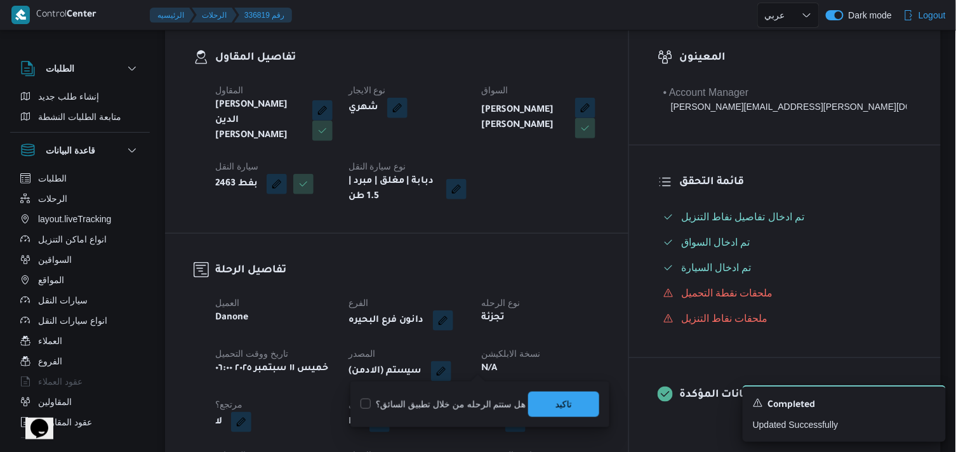
click at [552, 427] on div "Yes" at bounding box center [541, 422] width 121 height 23
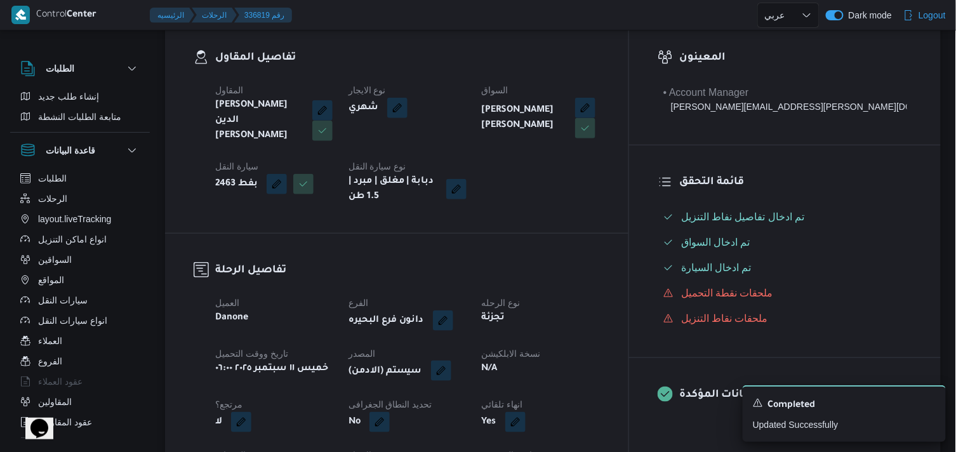
click at [451, 364] on button "button" at bounding box center [441, 371] width 20 height 20
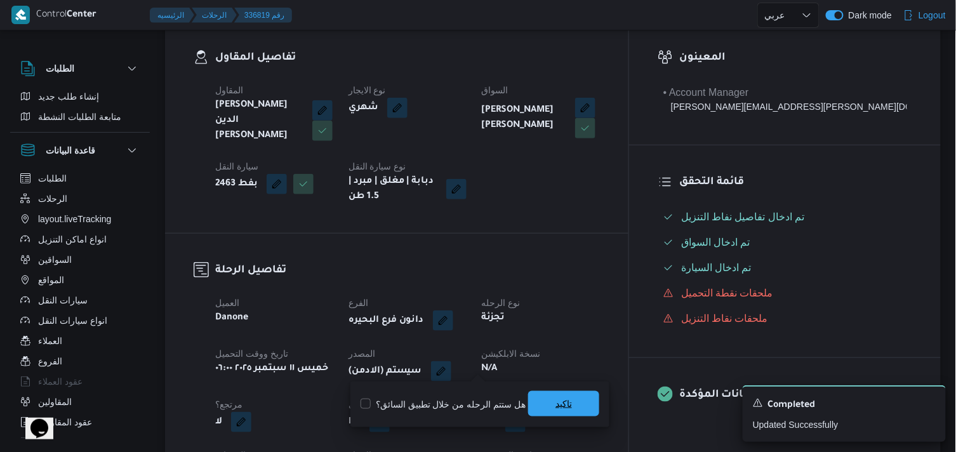
click at [544, 394] on span "تاكيد" at bounding box center [563, 403] width 71 height 25
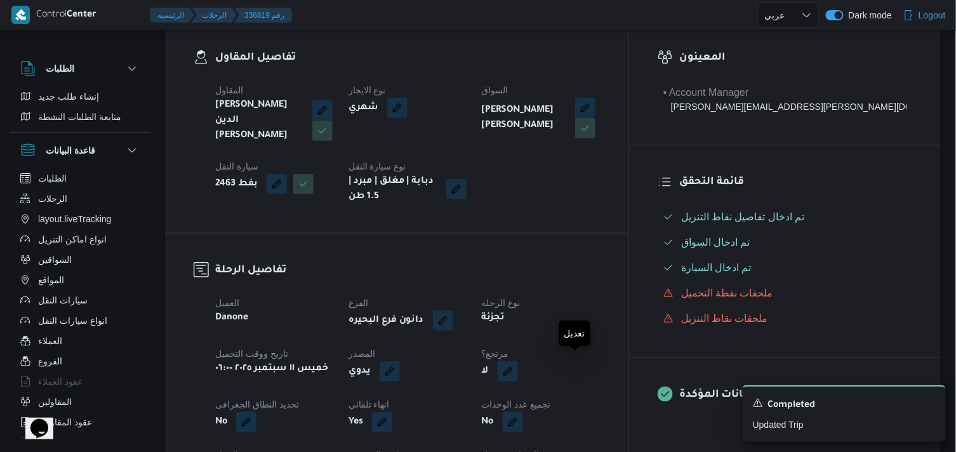
drag, startPoint x: 565, startPoint y: 364, endPoint x: 566, endPoint y: 375, distance: 10.2
click at [518, 365] on span at bounding box center [504, 371] width 27 height 20
click at [518, 373] on button "button" at bounding box center [508, 371] width 20 height 20
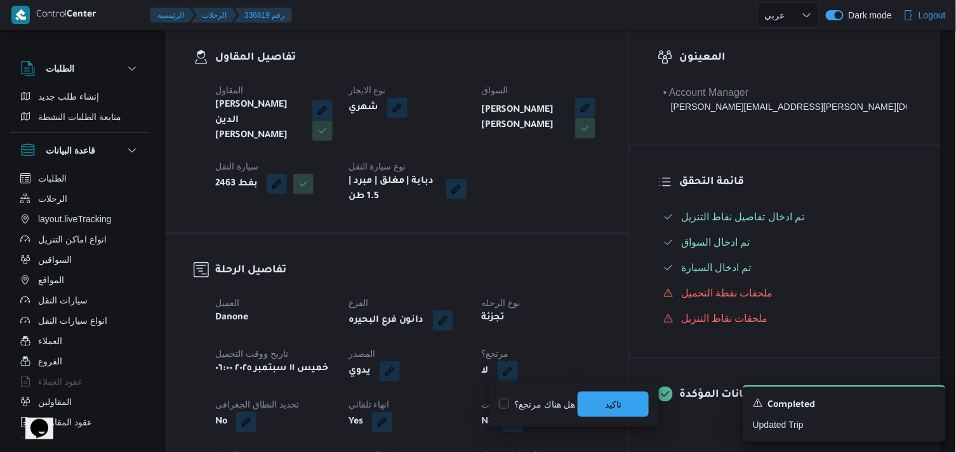
click at [561, 395] on div "هل هناك مرتجع؟ تاكيد" at bounding box center [574, 404] width 152 height 28
click at [562, 397] on label "هل هناك مرتجع؟" at bounding box center [537, 404] width 76 height 15
checkbox input "true"
click at [589, 406] on span "تاكيد" at bounding box center [613, 403] width 71 height 25
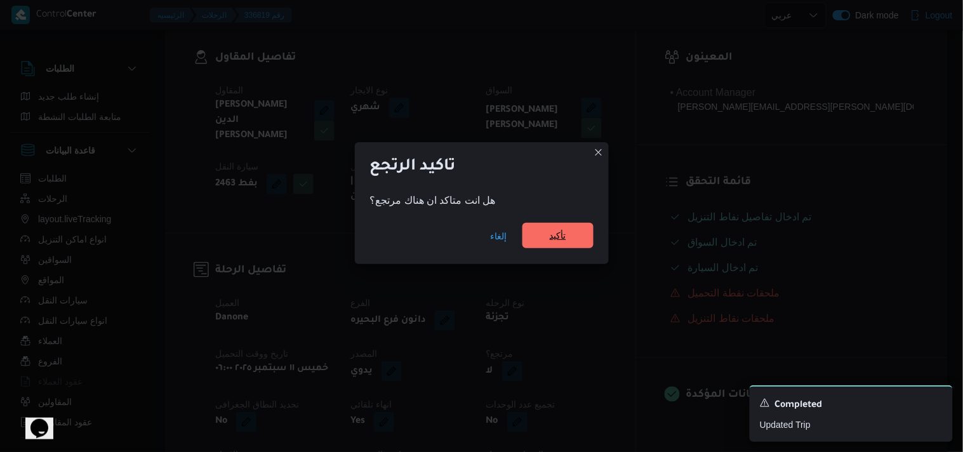
click at [569, 227] on span "تأكيد" at bounding box center [558, 235] width 71 height 25
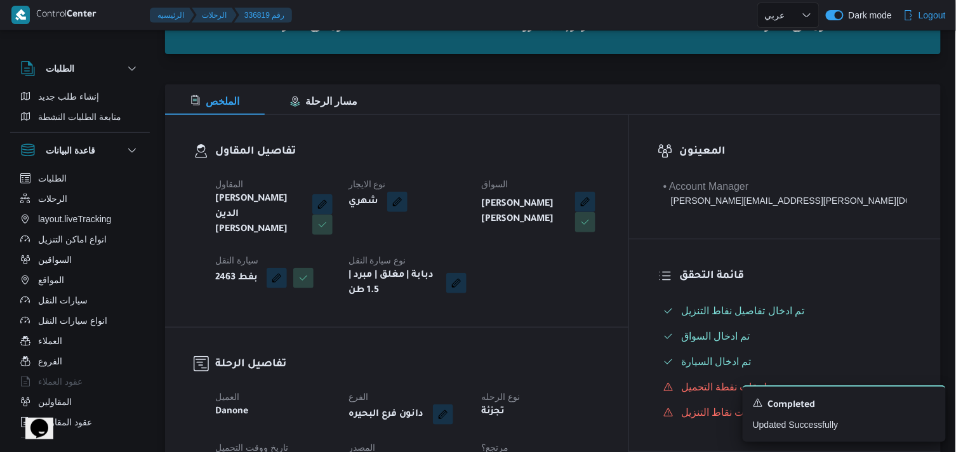
scroll to position [0, 0]
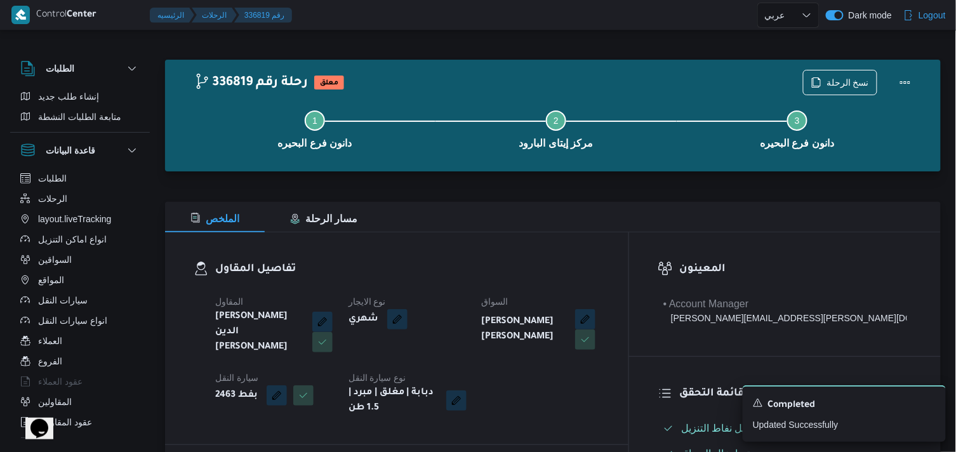
select select "ar"
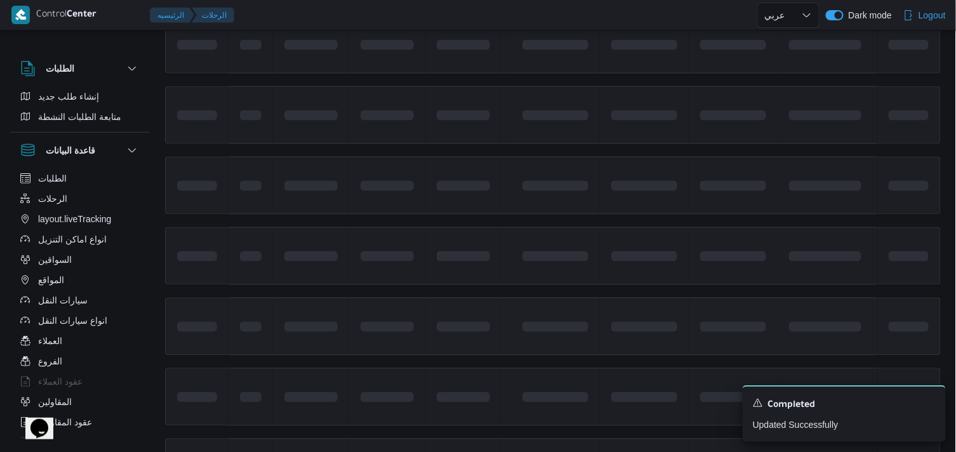
scroll to position [705, 0]
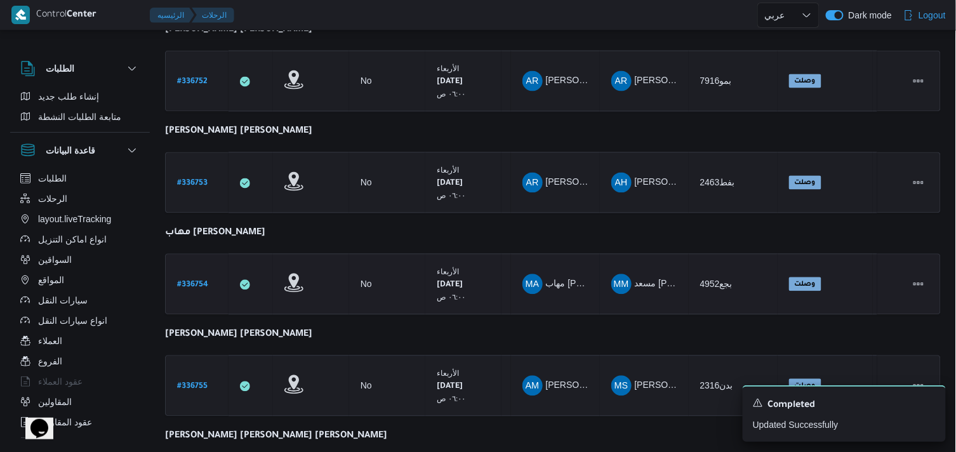
click at [202, 284] on link "# 336754" at bounding box center [192, 284] width 31 height 17
select select "ar"
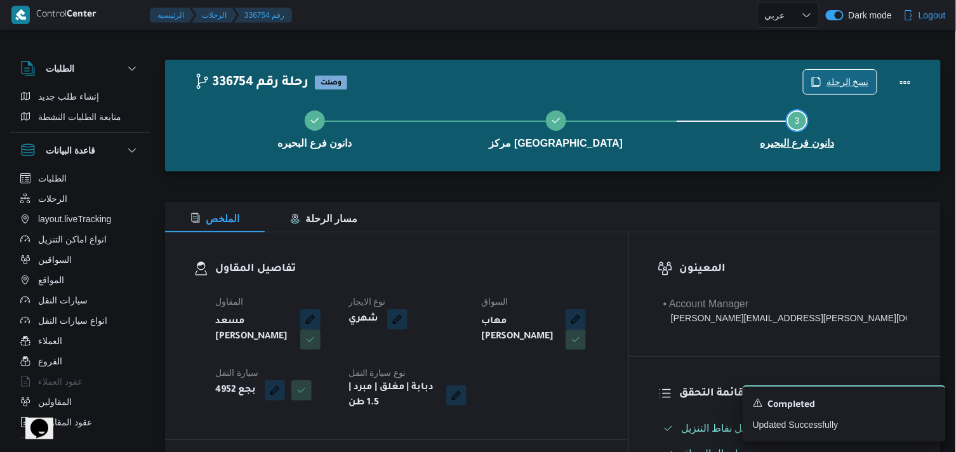
click at [827, 88] on div "دانون فرع البحيره مركز دمنهور Step 3 is incomplete 3 دانون فرع البحيره" at bounding box center [556, 128] width 739 height 81
click at [832, 79] on span "نسخ الرحلة" at bounding box center [848, 81] width 43 height 15
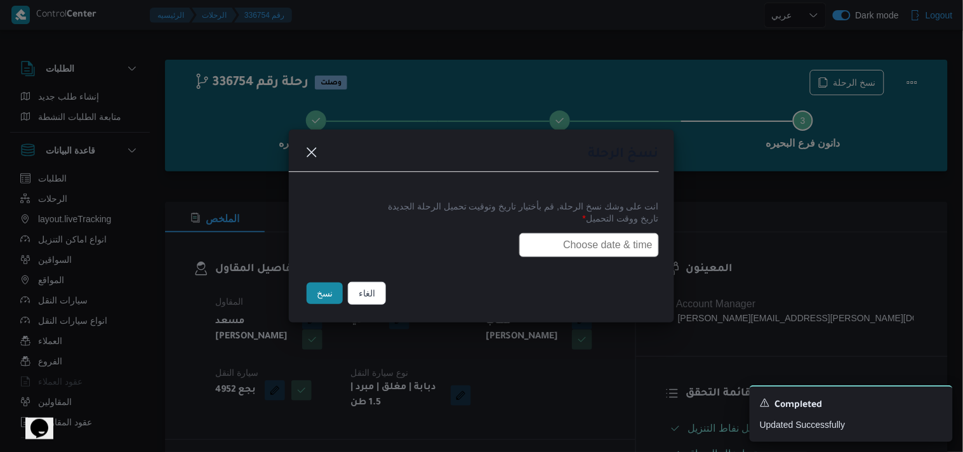
click at [580, 262] on div "انت على وشك نسخ الرحلة, قم بأختيار تاريخ وتوقيت تحميل الرحلة الجديدة تاريخ ووقت…" at bounding box center [481, 227] width 385 height 81
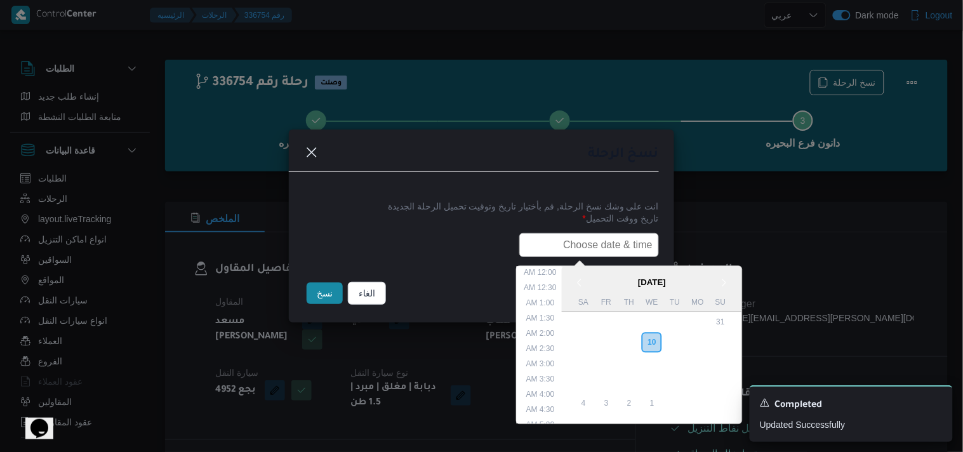
drag, startPoint x: 578, startPoint y: 249, endPoint x: 566, endPoint y: 255, distance: 13.3
click at [578, 249] on input "text" at bounding box center [589, 245] width 140 height 24
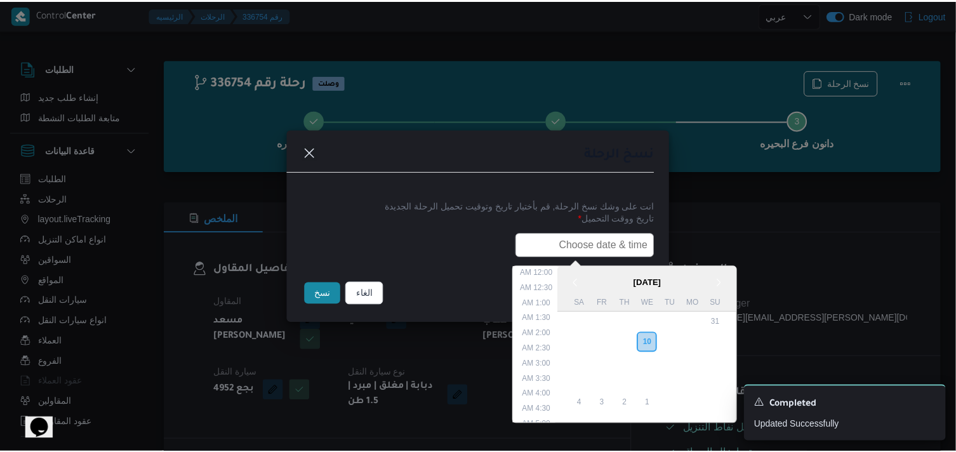
scroll to position [280, 0]
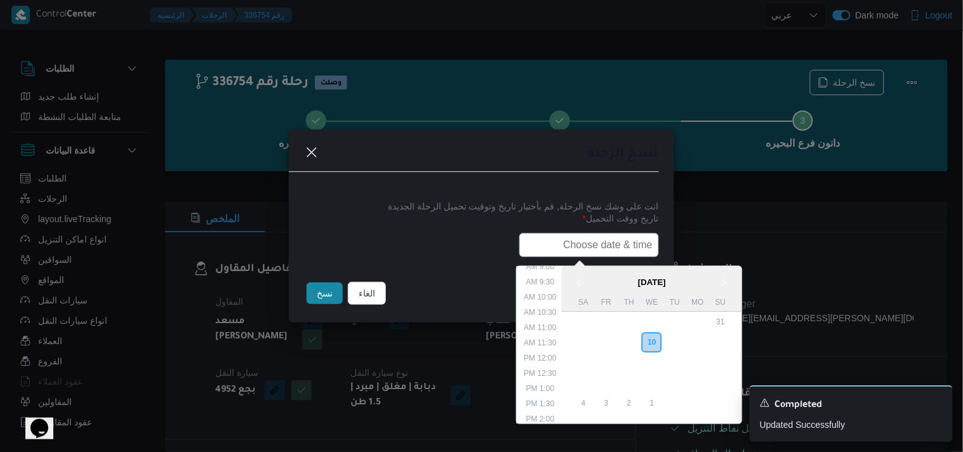
type input "11/09/2025 6:00AM"
click at [326, 302] on button "نسخ" at bounding box center [325, 294] width 36 height 22
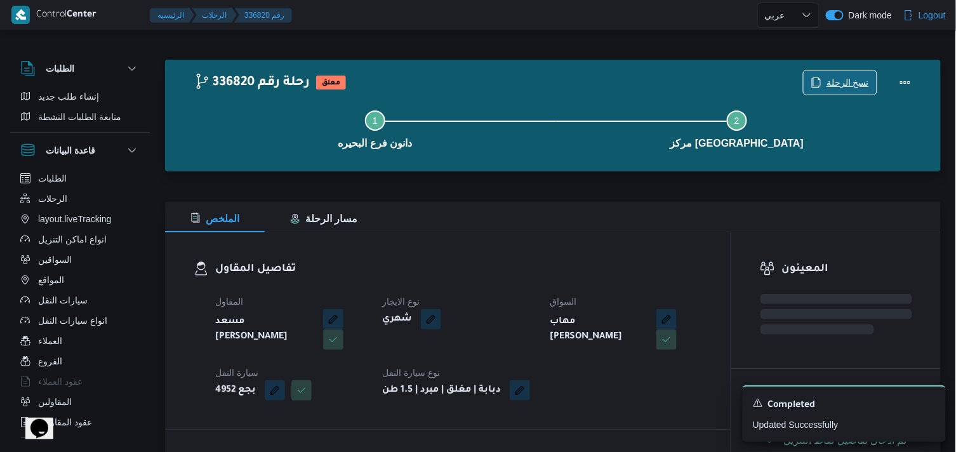
scroll to position [395, 0]
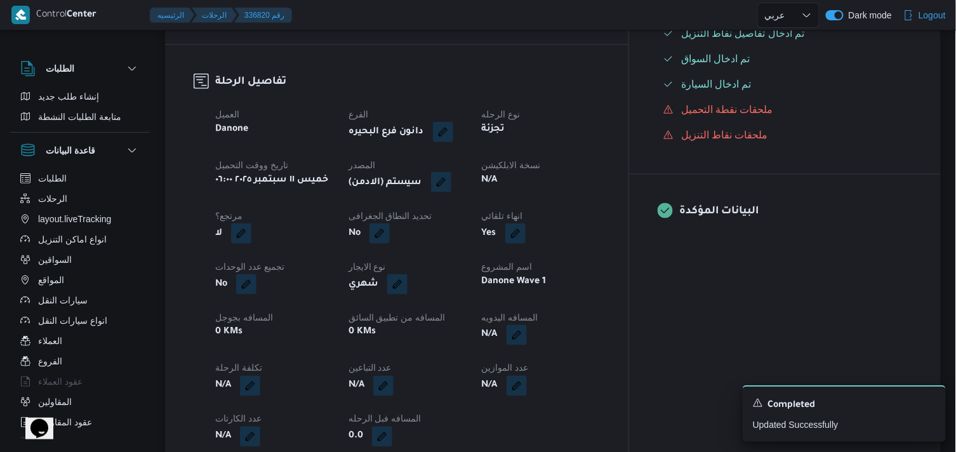
click at [451, 182] on button "button" at bounding box center [441, 182] width 20 height 20
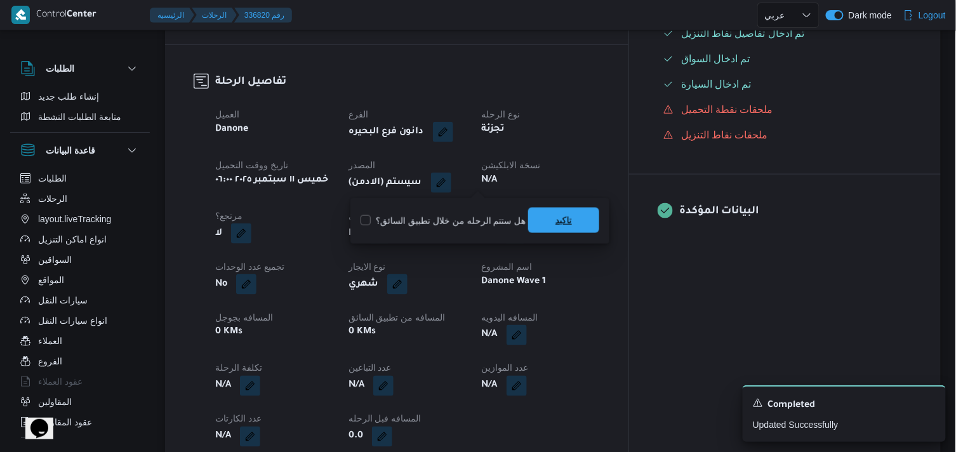
click at [556, 218] on span "تاكيد" at bounding box center [564, 220] width 17 height 15
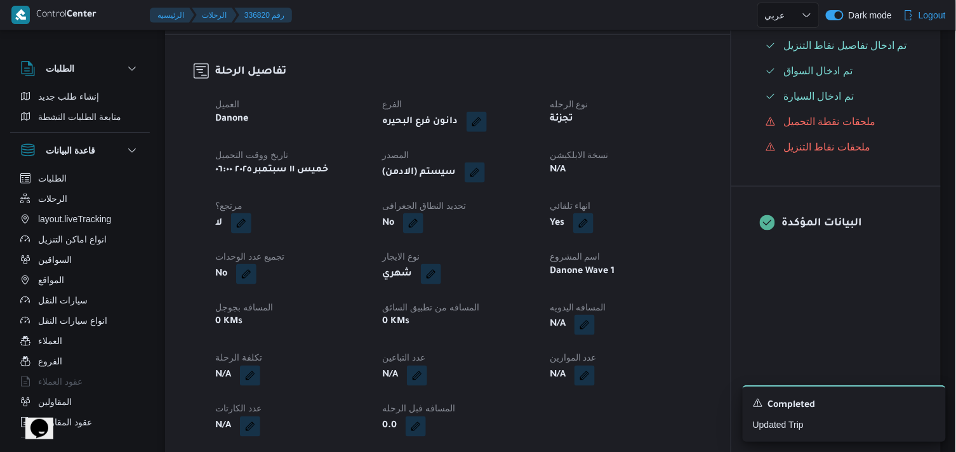
click at [578, 179] on div "N/A" at bounding box center [626, 170] width 154 height 18
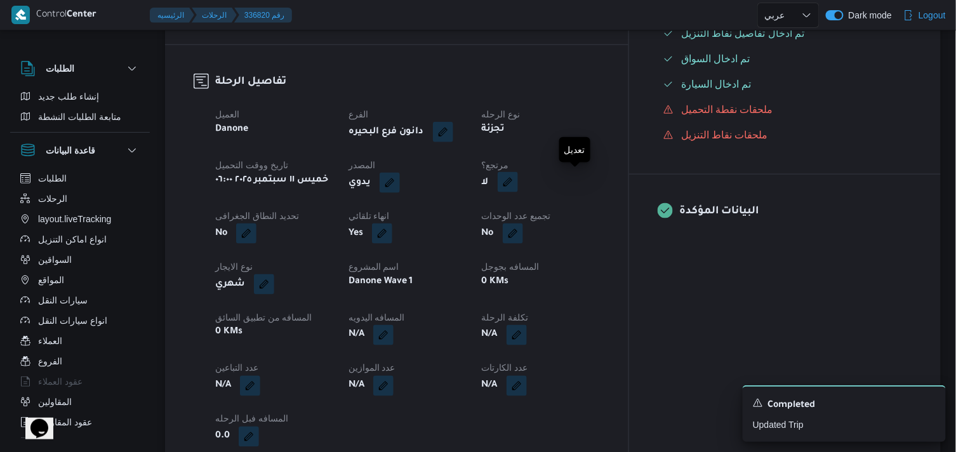
click at [518, 180] on button "button" at bounding box center [508, 182] width 20 height 20
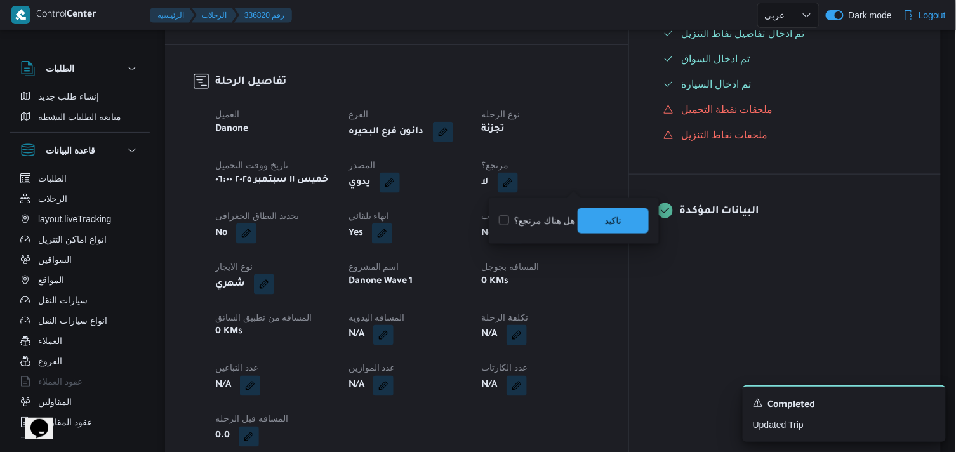
click at [544, 220] on label "هل هناك مرتجع؟" at bounding box center [537, 220] width 76 height 15
checkbox input "true"
click at [613, 211] on span "تاكيد" at bounding box center [613, 220] width 71 height 25
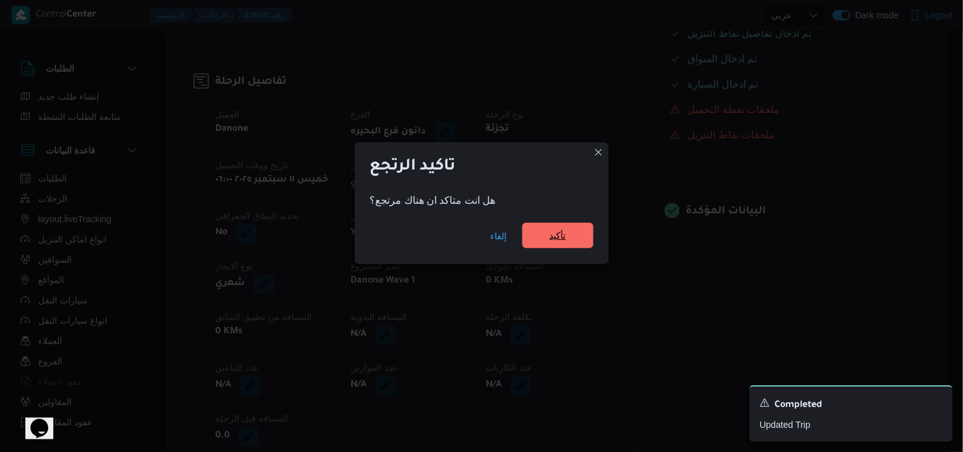
click at [551, 233] on span "تأكيد" at bounding box center [558, 235] width 17 height 15
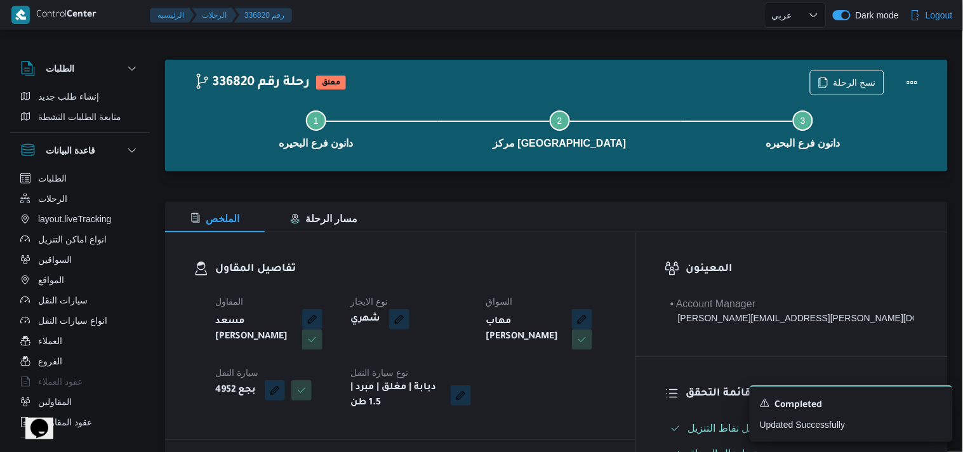
select select "ar"
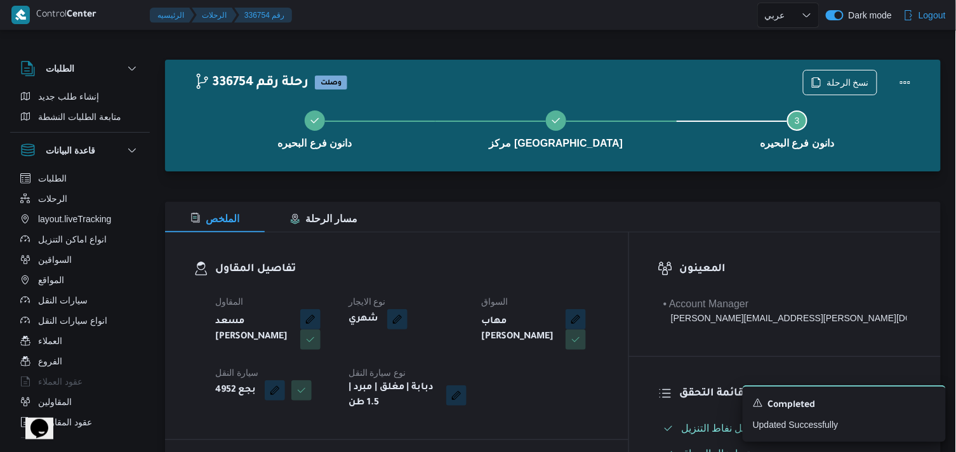
select select "ar"
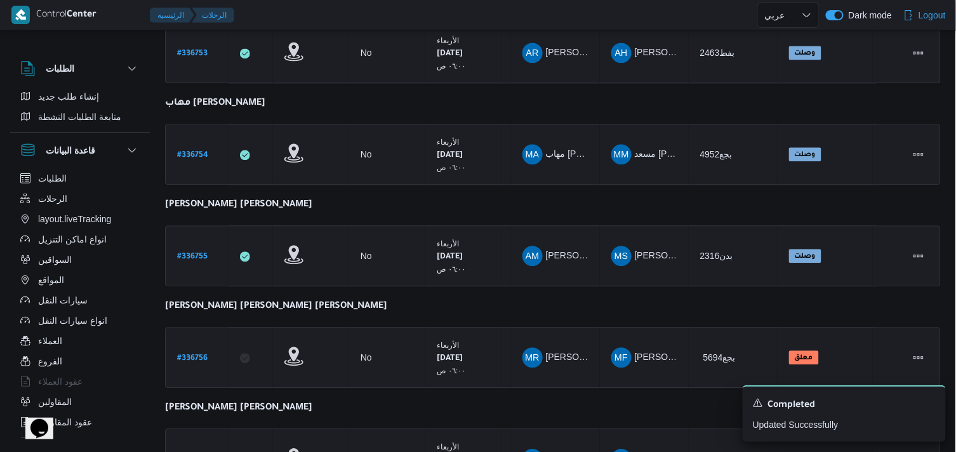
scroll to position [875, 0]
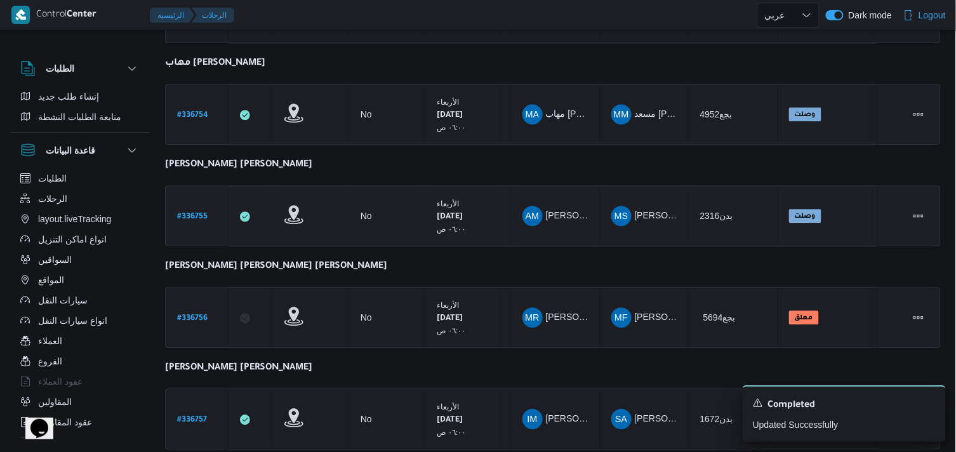
click at [195, 213] on b "# 336755" at bounding box center [192, 217] width 30 height 9
select select "ar"
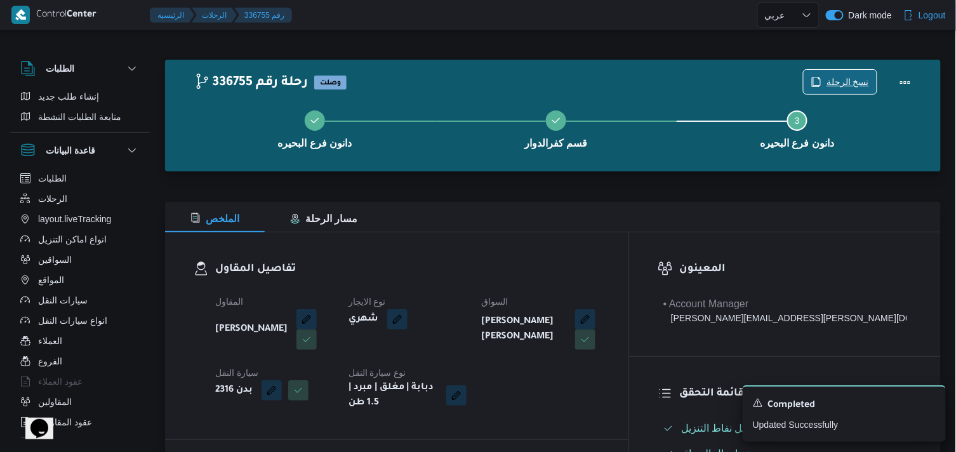
click at [838, 84] on span "نسخ الرحلة" at bounding box center [848, 81] width 43 height 15
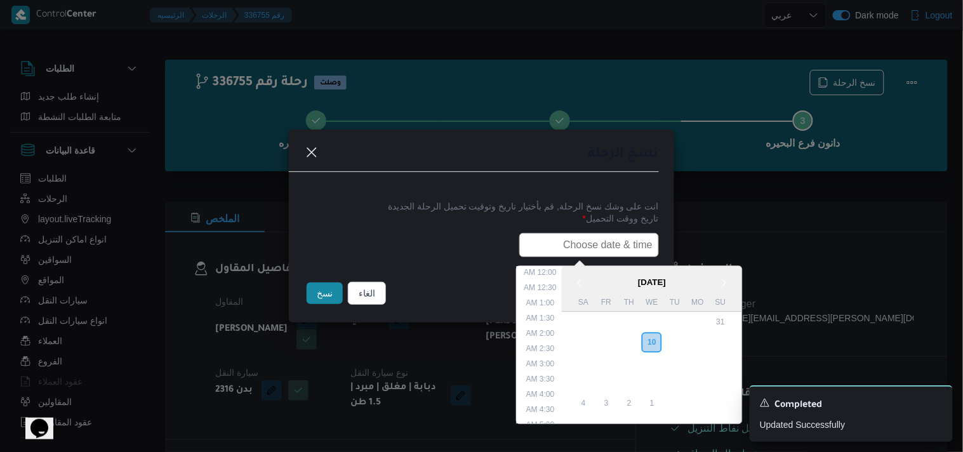
click at [605, 236] on input "text" at bounding box center [589, 245] width 140 height 24
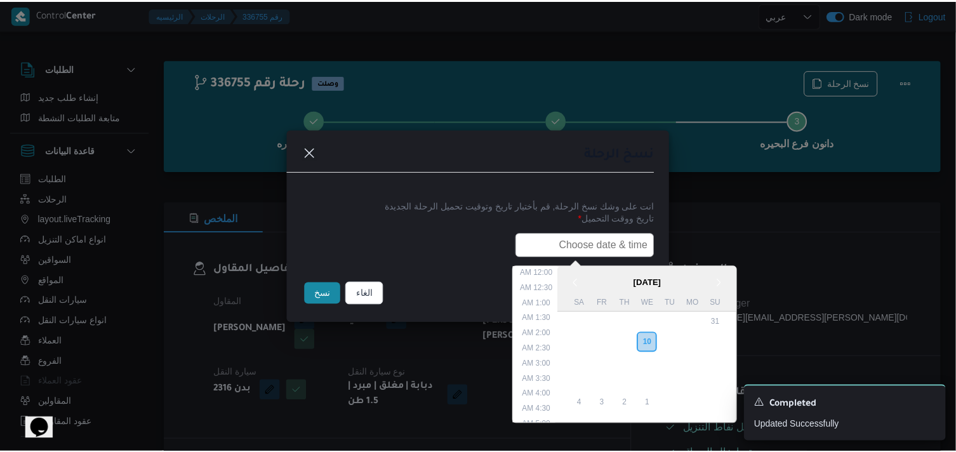
scroll to position [280, 0]
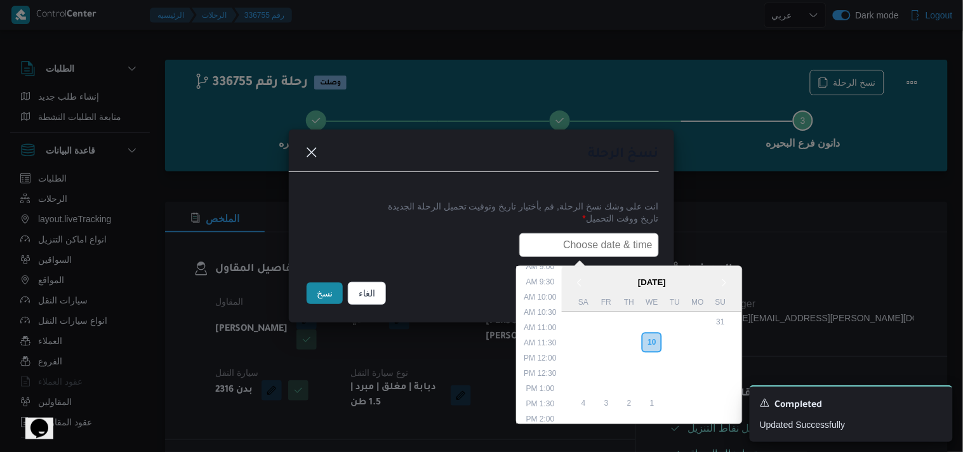
type input "11/09/2025 6:00AM"
click at [319, 296] on button "نسخ" at bounding box center [325, 294] width 36 height 22
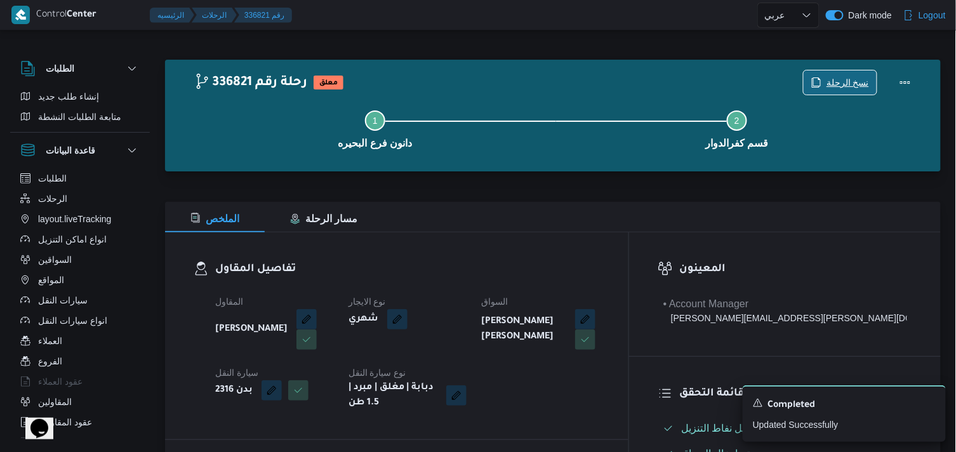
scroll to position [395, 0]
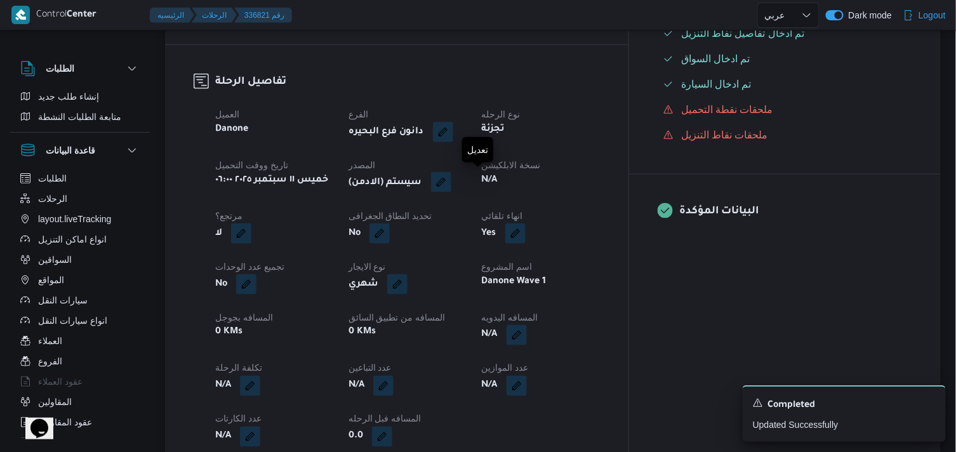
click at [451, 184] on button "button" at bounding box center [441, 182] width 20 height 20
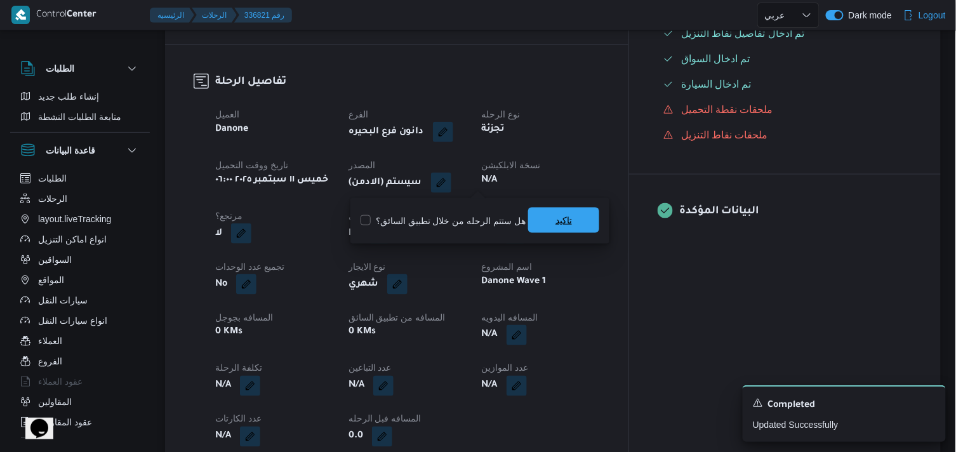
click at [556, 223] on span "تاكيد" at bounding box center [564, 220] width 17 height 15
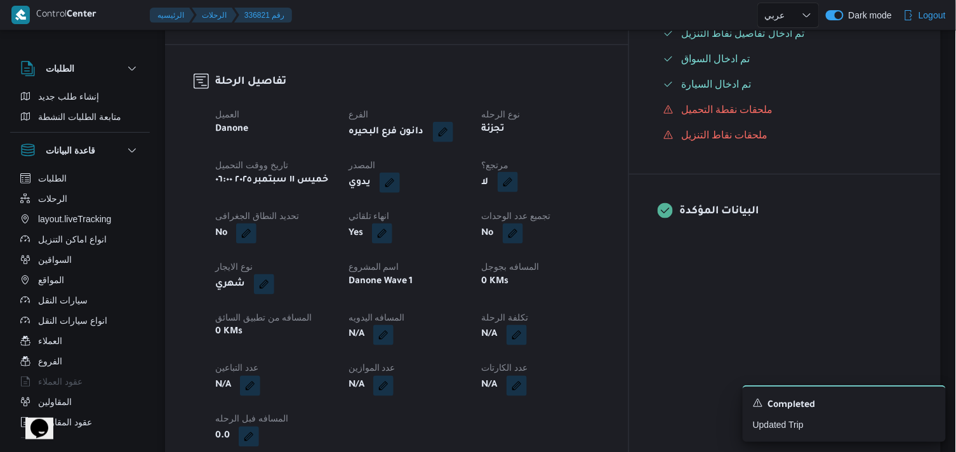
click at [518, 179] on button "button" at bounding box center [508, 182] width 20 height 20
click at [527, 232] on div "هل هناك مرتجع؟ تاكيد" at bounding box center [574, 221] width 152 height 28
click at [537, 220] on label "هل هناك مرتجع؟" at bounding box center [537, 220] width 76 height 15
checkbox input "true"
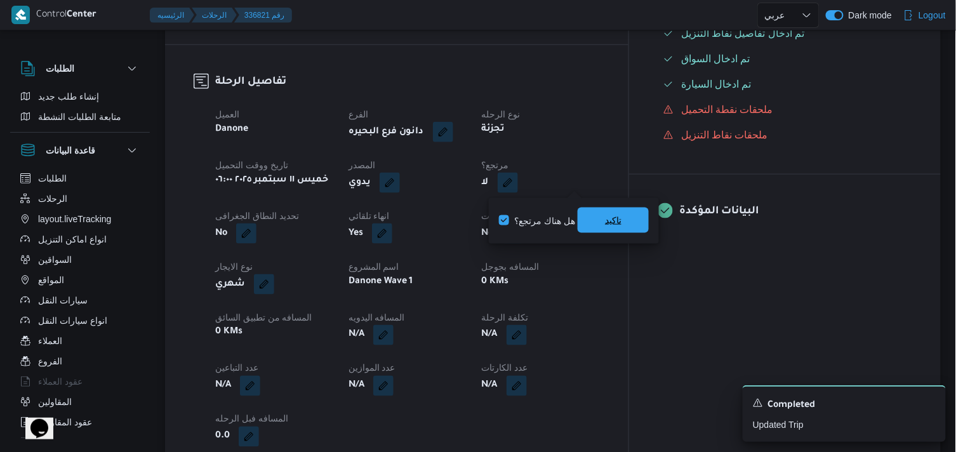
click at [594, 218] on span "تاكيد" at bounding box center [613, 220] width 71 height 25
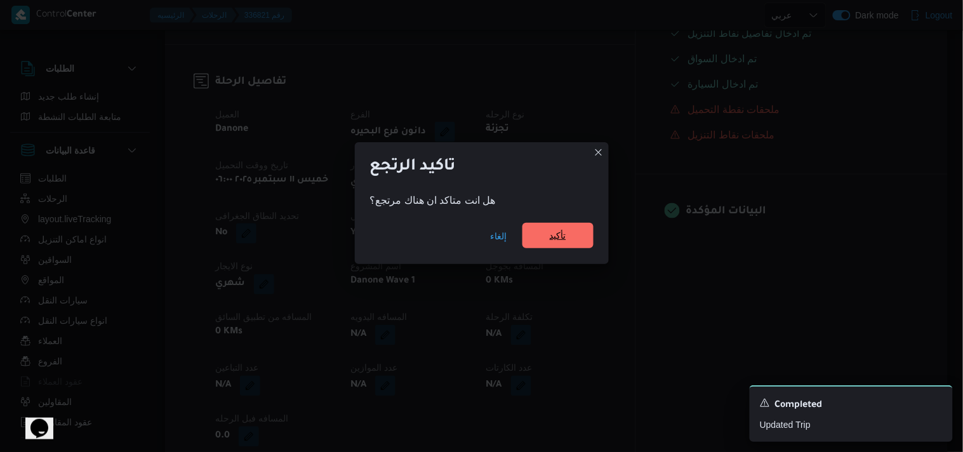
click at [553, 237] on span "تأكيد" at bounding box center [558, 235] width 17 height 15
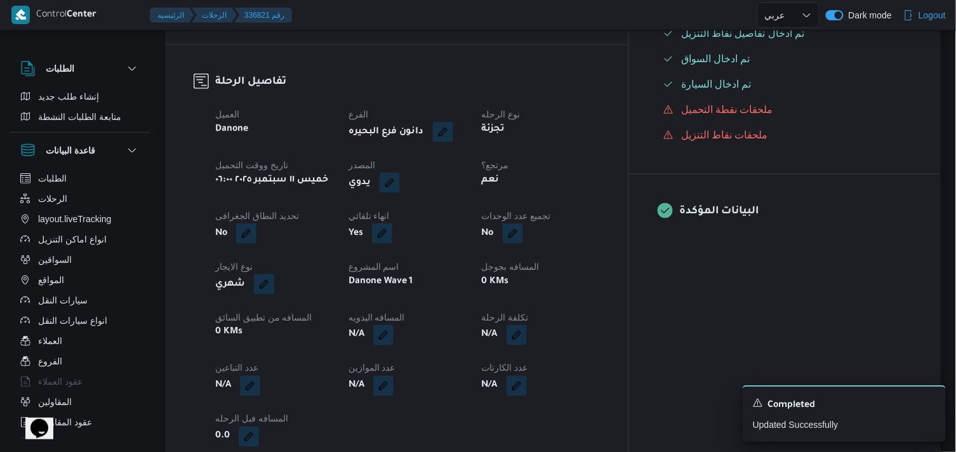
select select "ar"
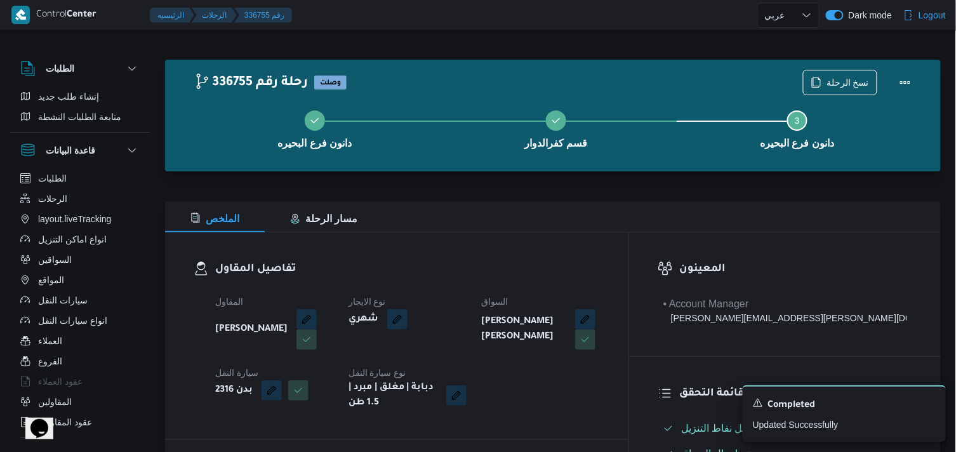
select select "ar"
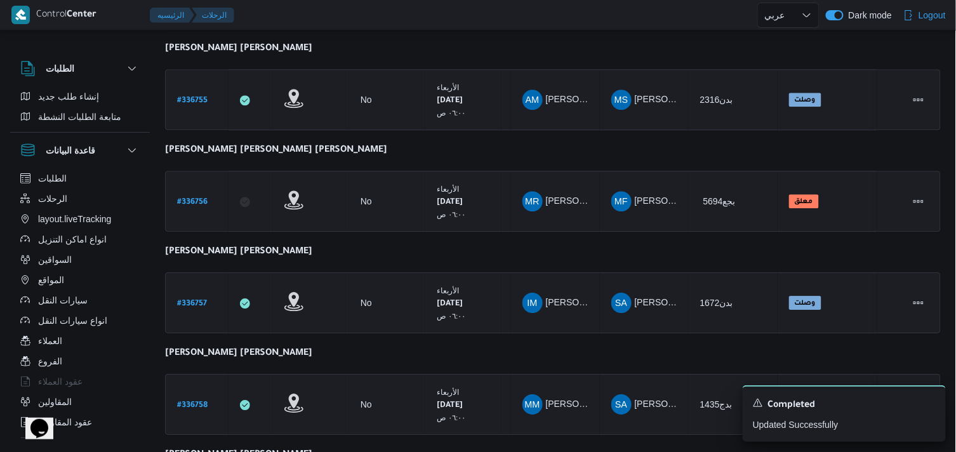
scroll to position [975, 0]
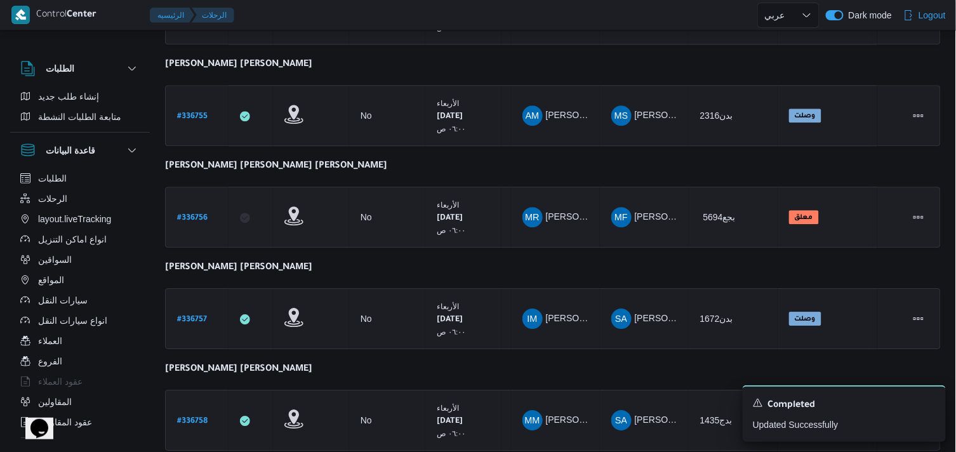
click at [183, 214] on b "# 336756" at bounding box center [192, 218] width 30 height 9
select select "ar"
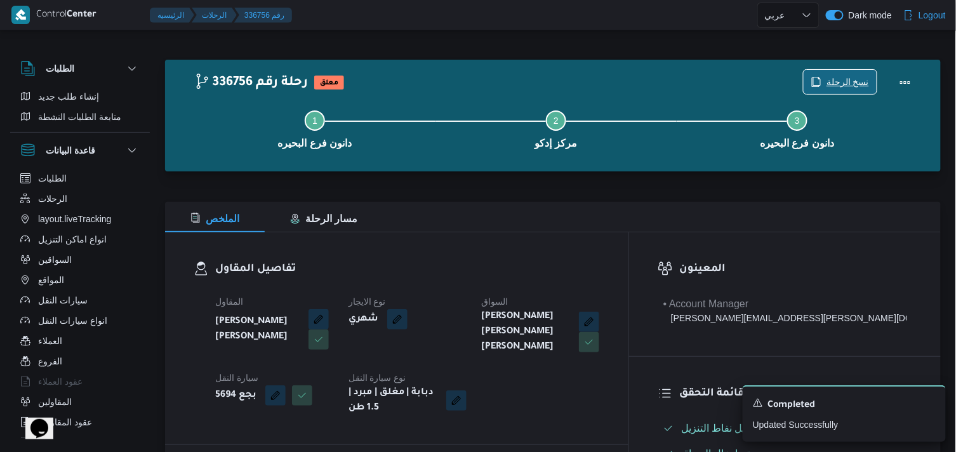
click at [815, 84] on icon "button" at bounding box center [816, 82] width 8 height 10
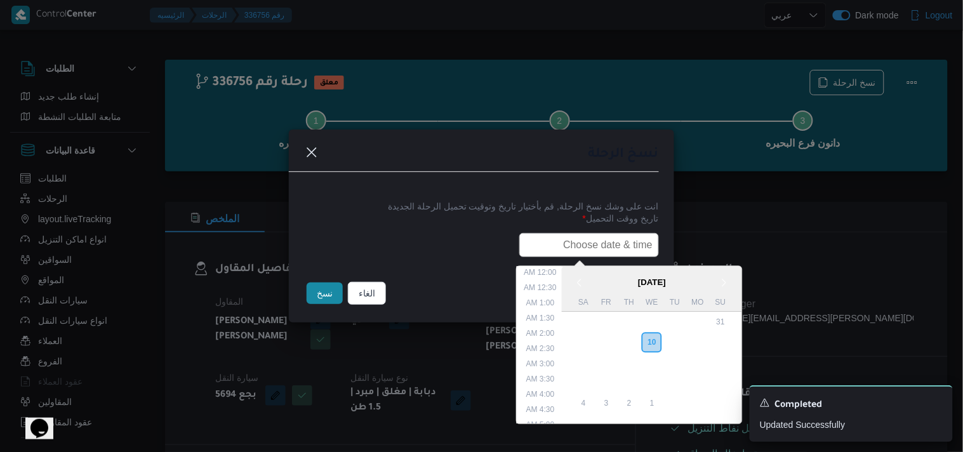
click at [521, 251] on input "text" at bounding box center [589, 245] width 140 height 24
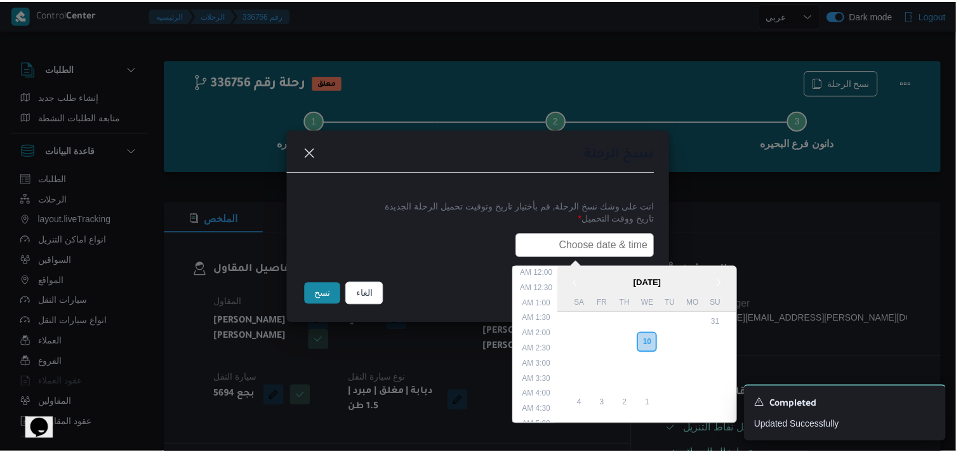
scroll to position [280, 0]
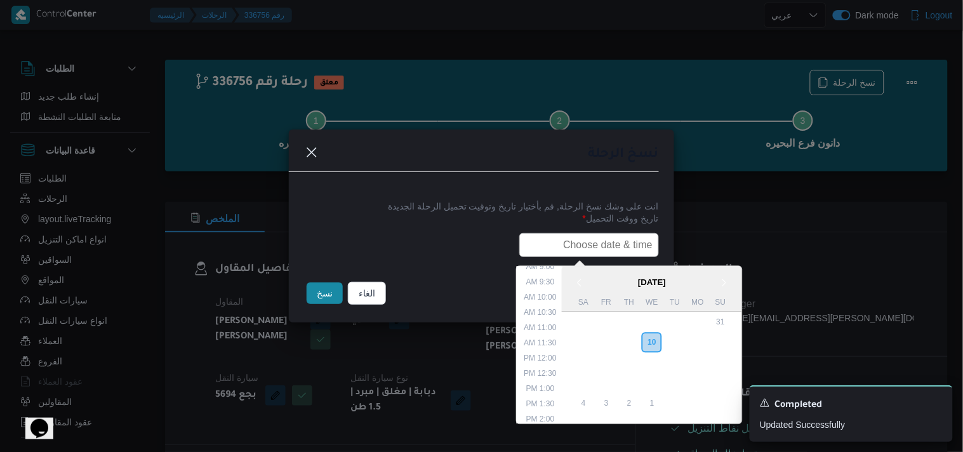
type input "11/09/2025 6:00AM"
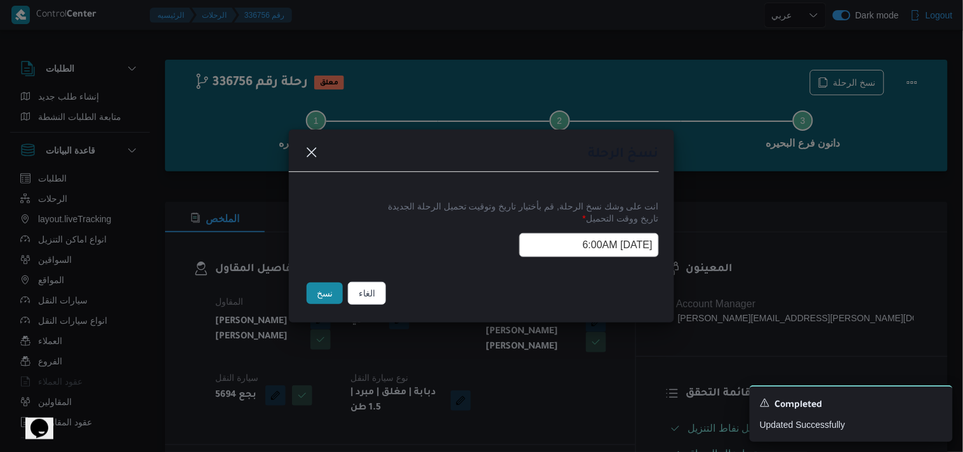
click at [324, 294] on button "نسخ" at bounding box center [325, 294] width 36 height 22
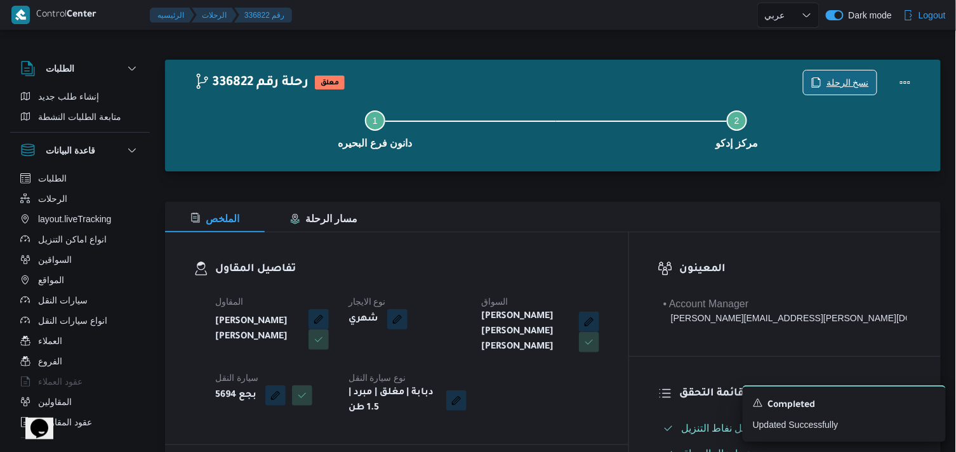
scroll to position [395, 0]
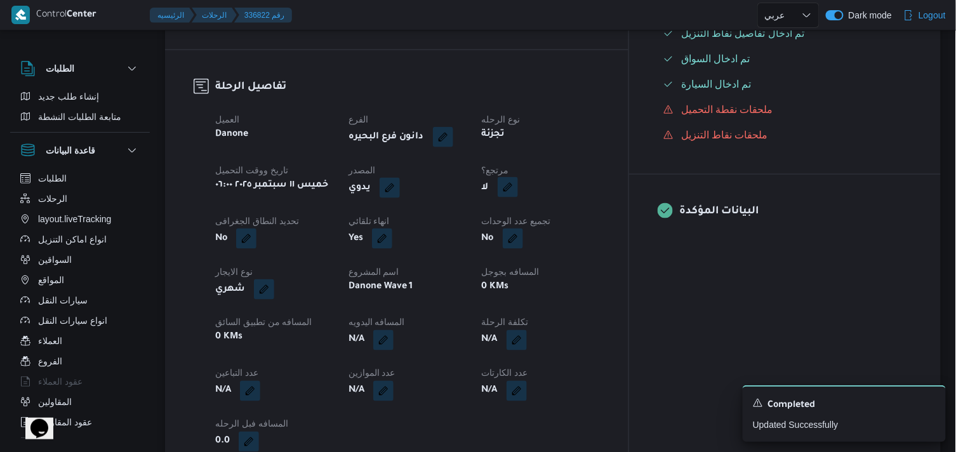
click at [518, 185] on button "button" at bounding box center [508, 187] width 20 height 20
click at [540, 223] on label "هل هناك مرتجع؟" at bounding box center [537, 220] width 76 height 15
checkbox input "true"
click at [599, 212] on span "تاكيد" at bounding box center [613, 220] width 71 height 25
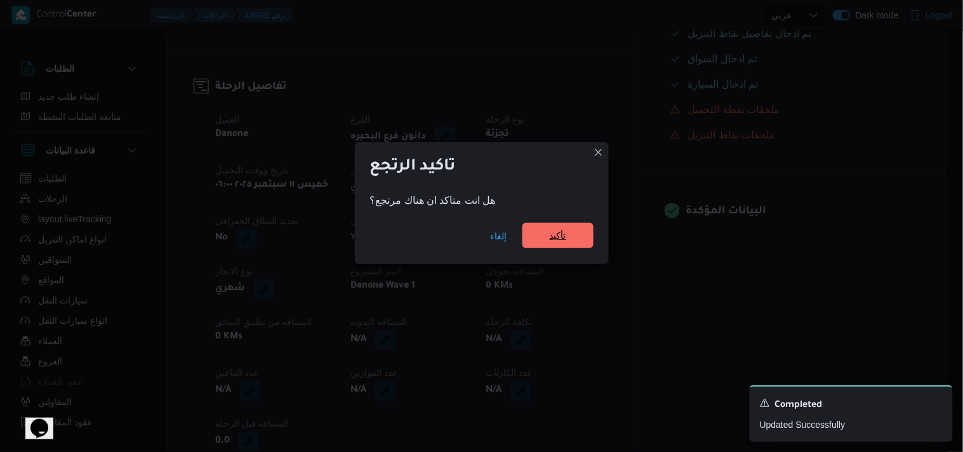
click at [559, 229] on span "تأكيد" at bounding box center [558, 235] width 71 height 25
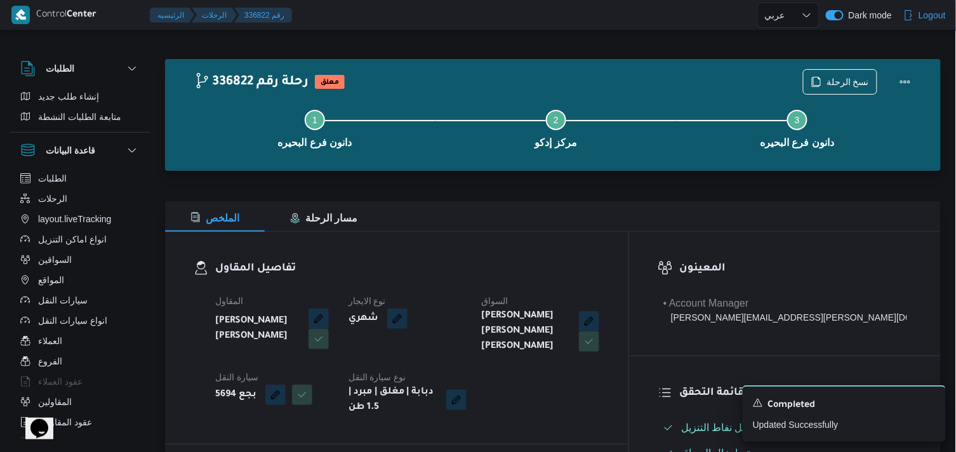
scroll to position [0, 0]
select select "ar"
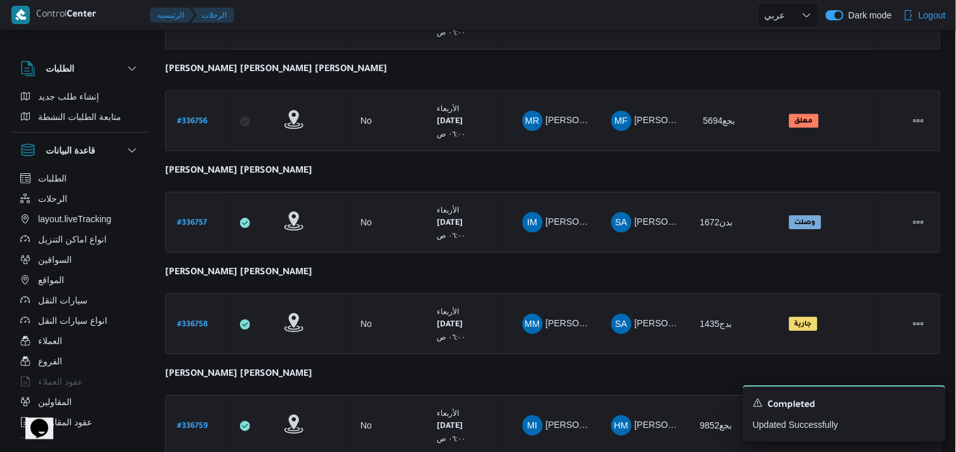
scroll to position [1108, 0]
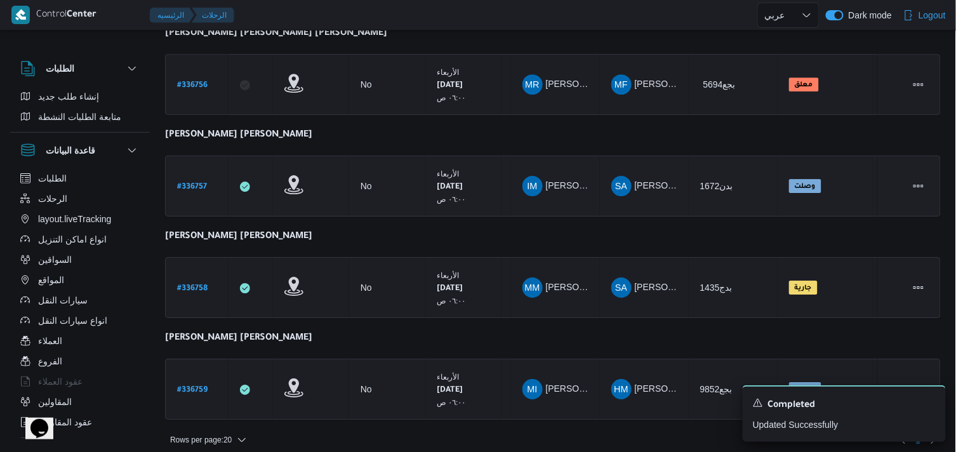
click at [200, 183] on b "# 336757" at bounding box center [192, 187] width 30 height 9
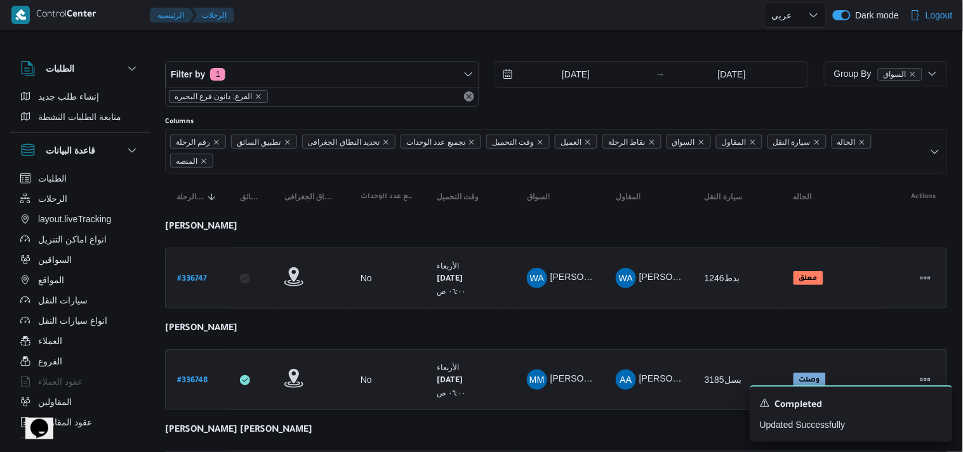
select select "ar"
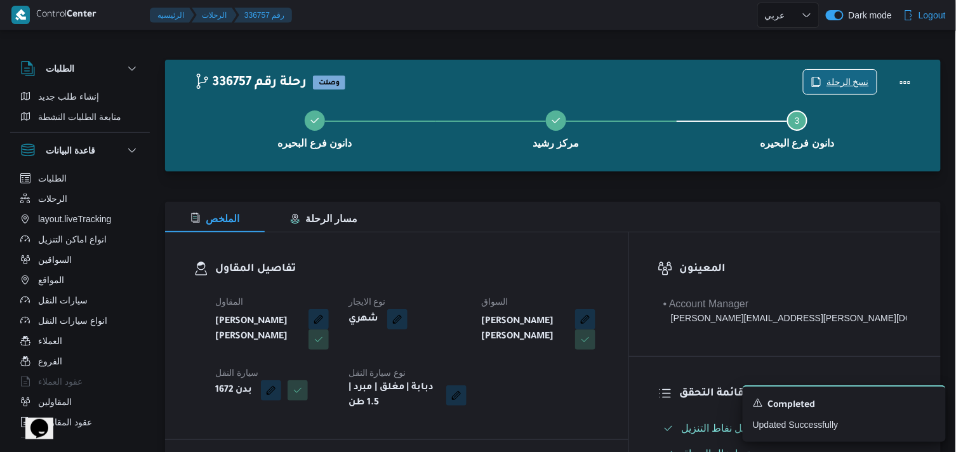
click at [843, 85] on span "نسخ الرحلة" at bounding box center [848, 81] width 43 height 15
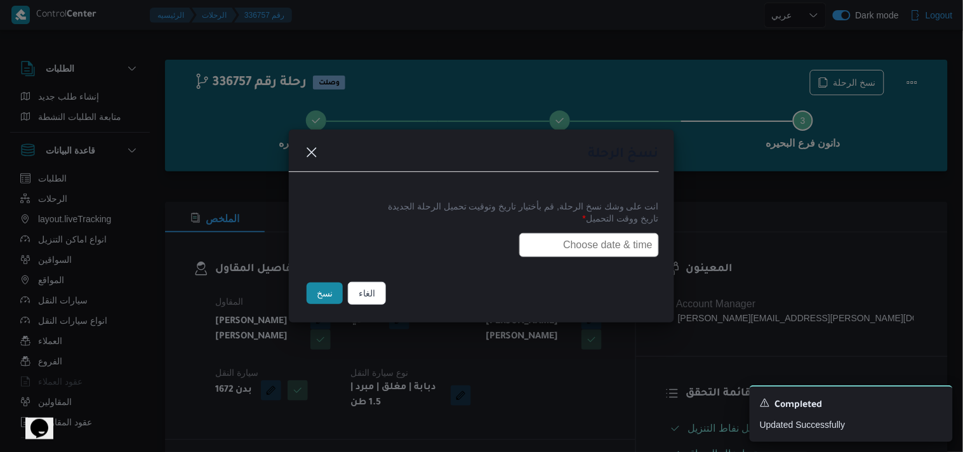
click at [587, 241] on input "text" at bounding box center [589, 245] width 140 height 24
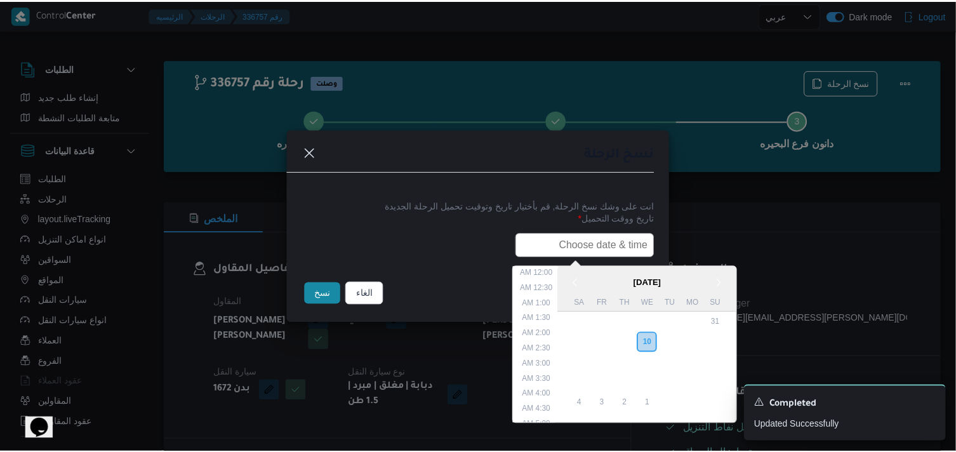
scroll to position [280, 0]
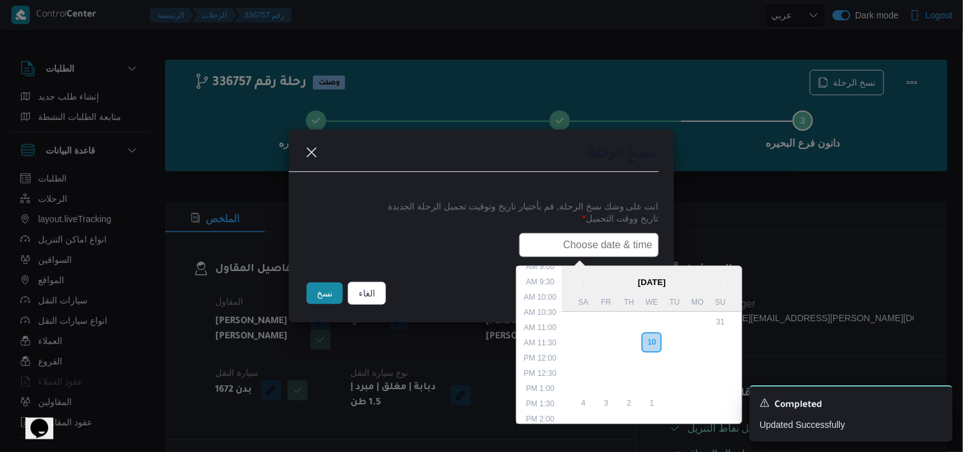
type input "11/09/2025 6:00AM"
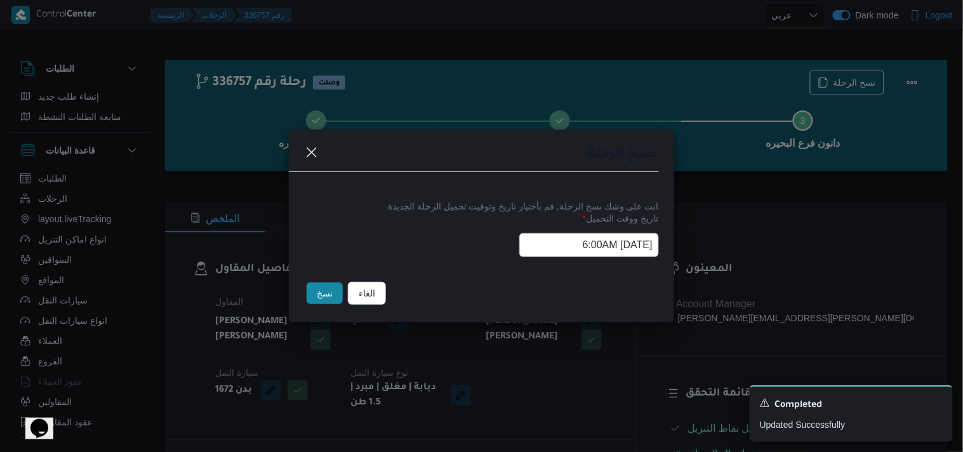
drag, startPoint x: 309, startPoint y: 284, endPoint x: 316, endPoint y: 287, distance: 7.4
click at [314, 286] on button "نسخ" at bounding box center [325, 294] width 36 height 22
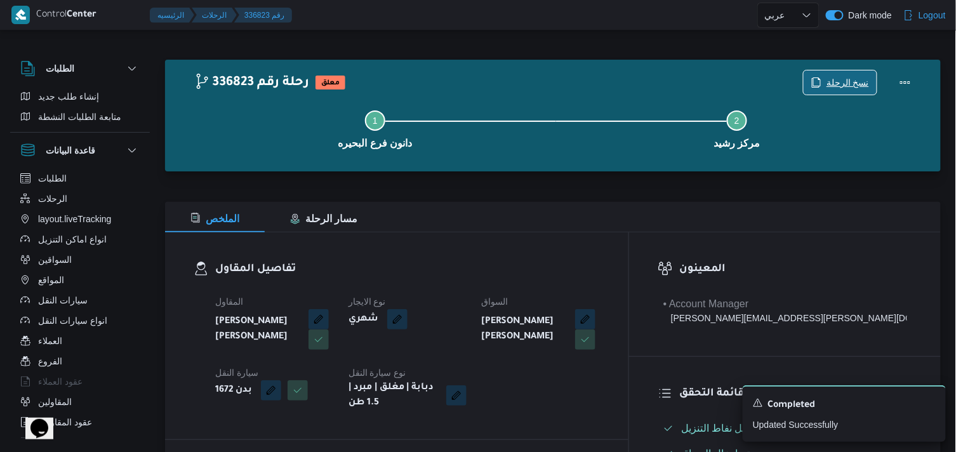
scroll to position [395, 0]
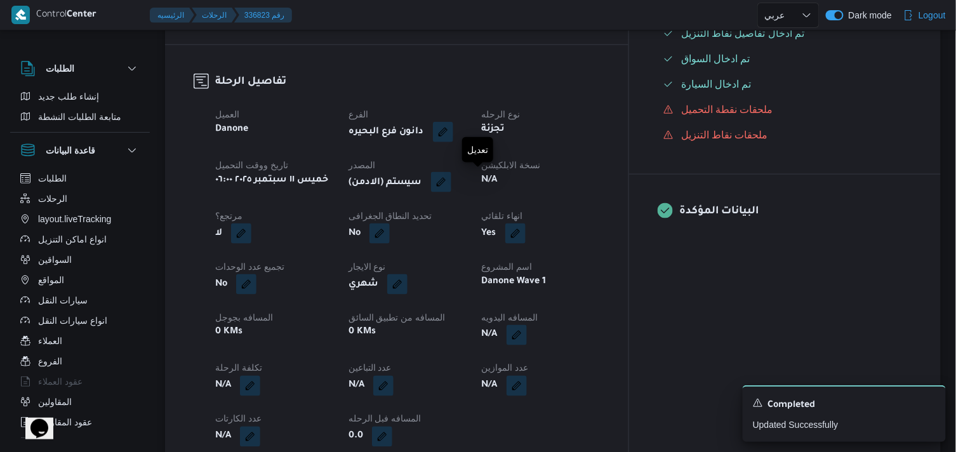
click at [451, 187] on button "button" at bounding box center [441, 182] width 20 height 20
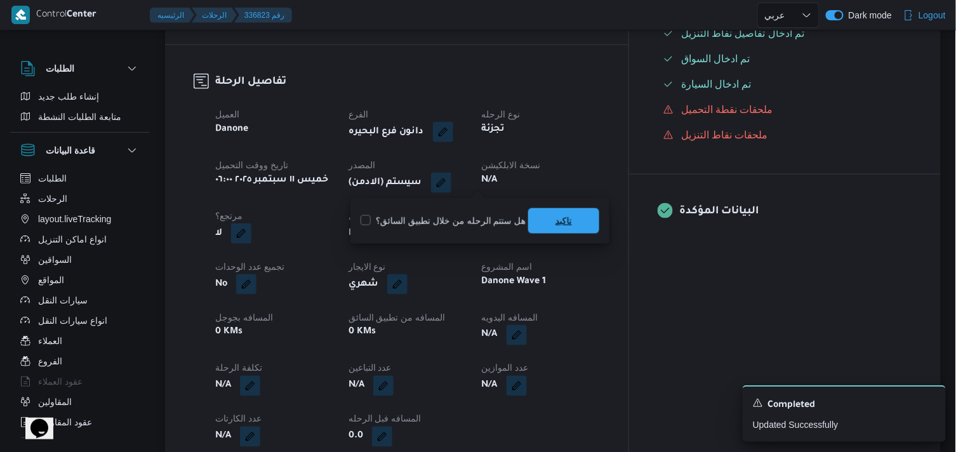
click at [545, 224] on span "تاكيد" at bounding box center [563, 220] width 71 height 25
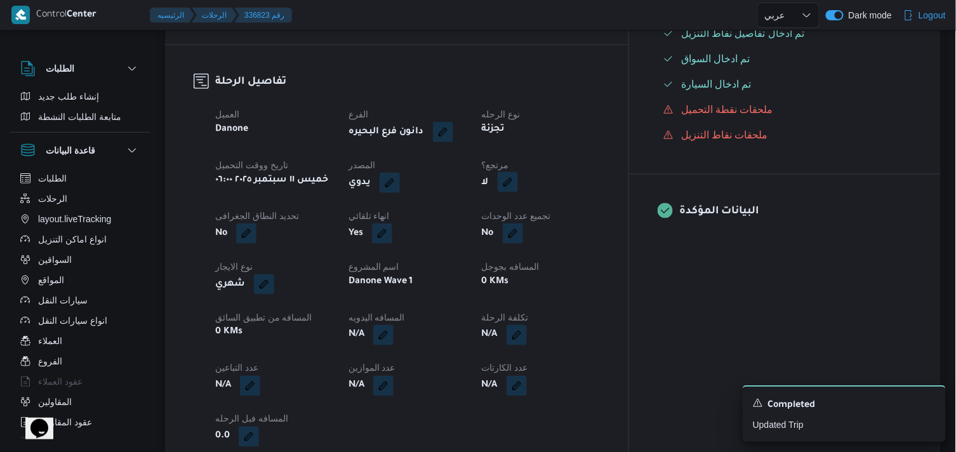
click at [518, 184] on button "button" at bounding box center [508, 182] width 20 height 20
click at [551, 222] on label "هل هناك مرتجع؟" at bounding box center [537, 220] width 76 height 15
checkbox input "true"
click at [597, 214] on span "تاكيد" at bounding box center [613, 220] width 71 height 25
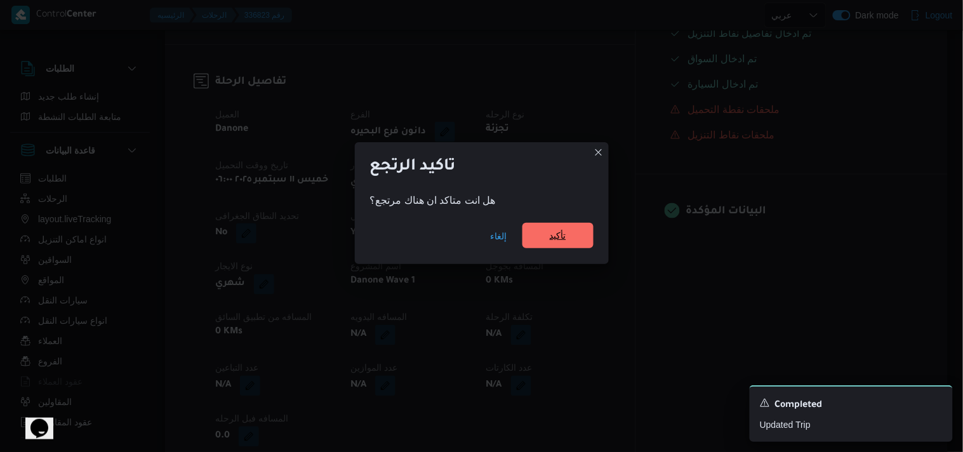
click at [544, 230] on span "تأكيد" at bounding box center [558, 235] width 71 height 25
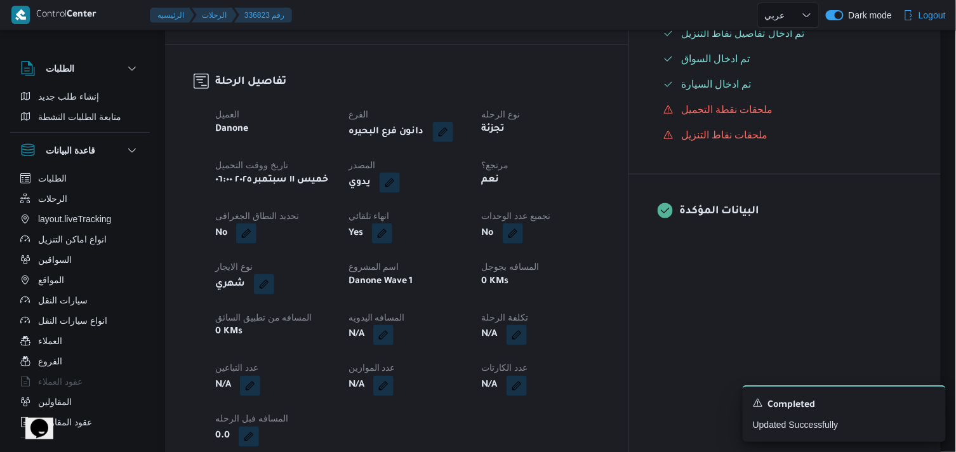
select select "ar"
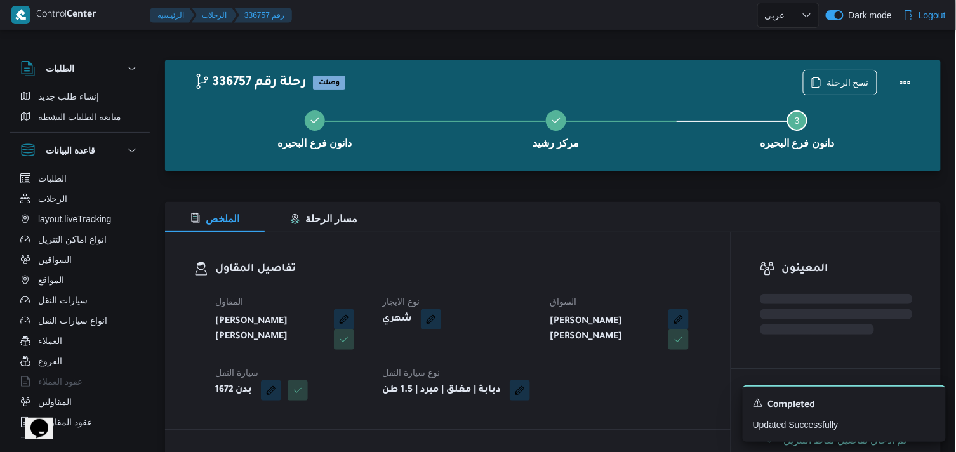
select select "ar"
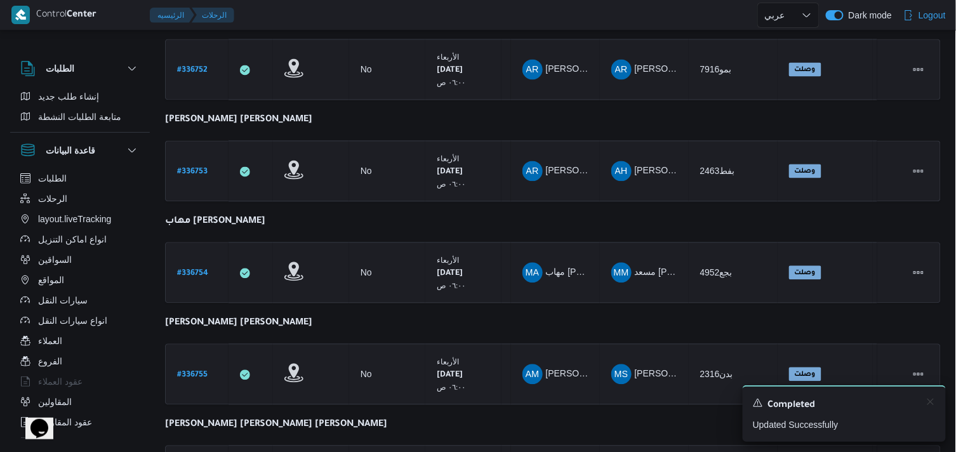
scroll to position [953, 0]
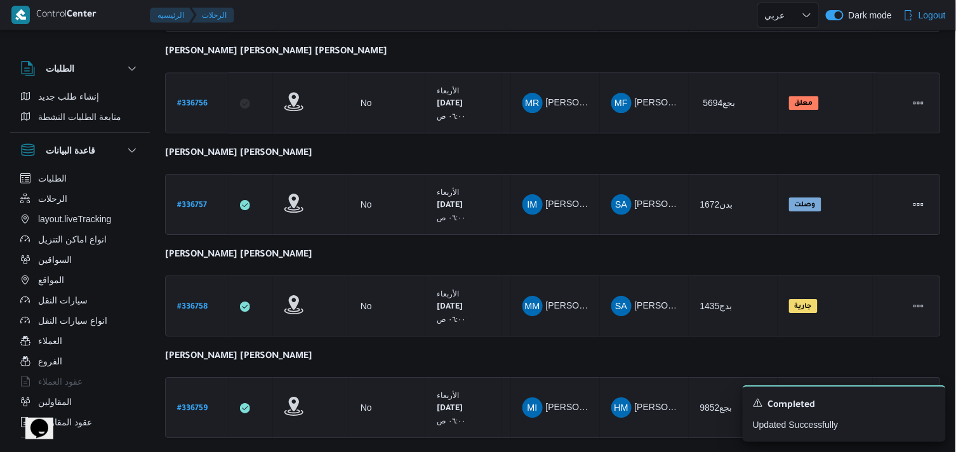
scroll to position [1107, 0]
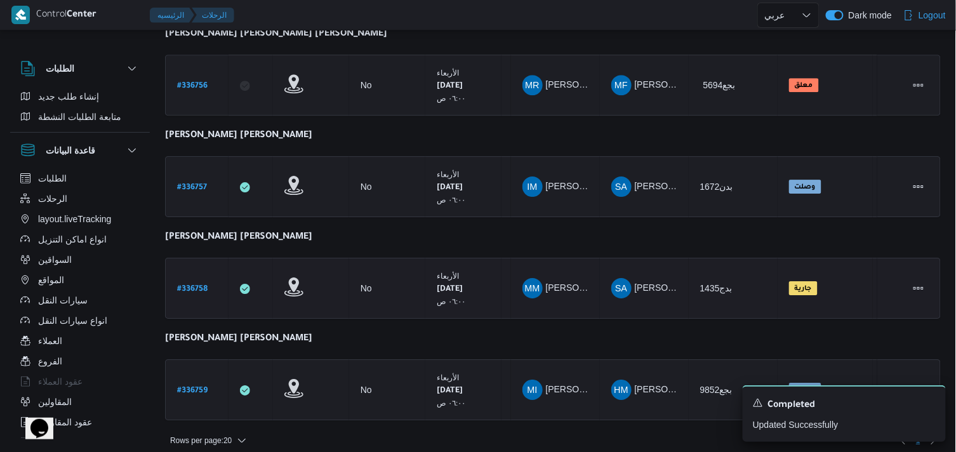
click at [197, 285] on b "# 336758" at bounding box center [192, 289] width 30 height 9
select select "ar"
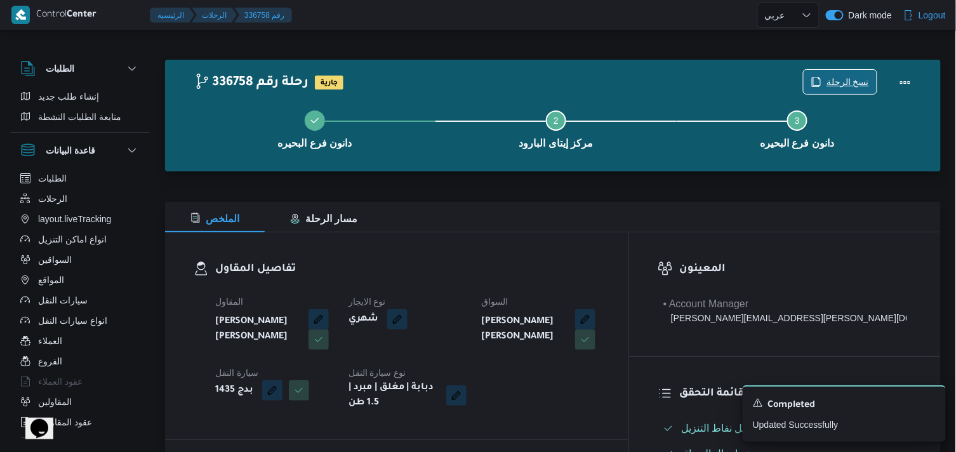
click at [836, 87] on span "نسخ الرحلة" at bounding box center [848, 81] width 43 height 15
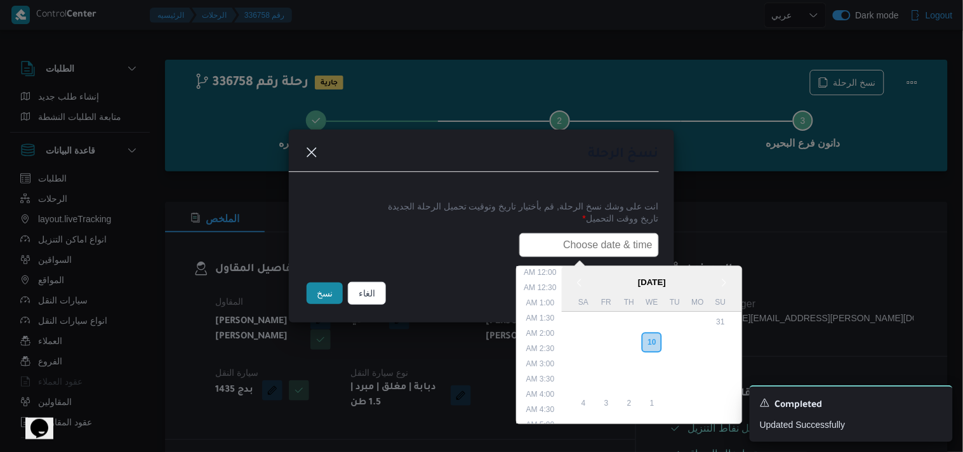
click at [595, 248] on input "text" at bounding box center [589, 245] width 140 height 24
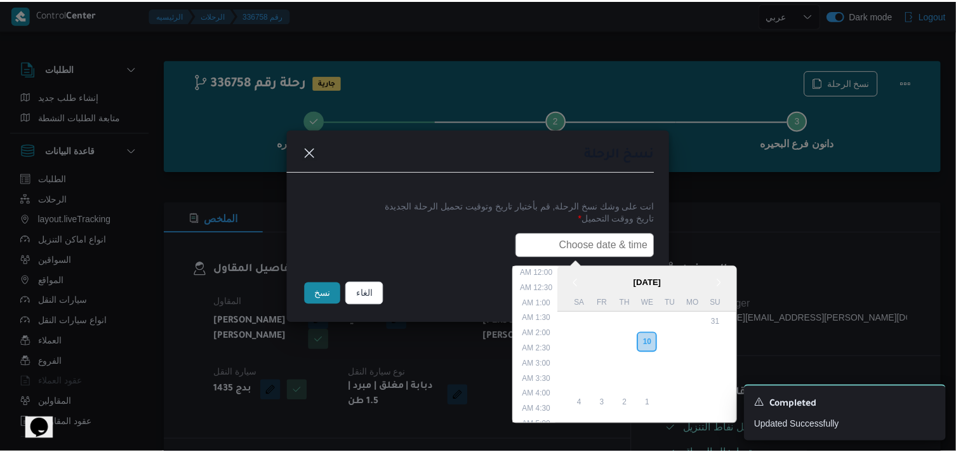
scroll to position [280, 0]
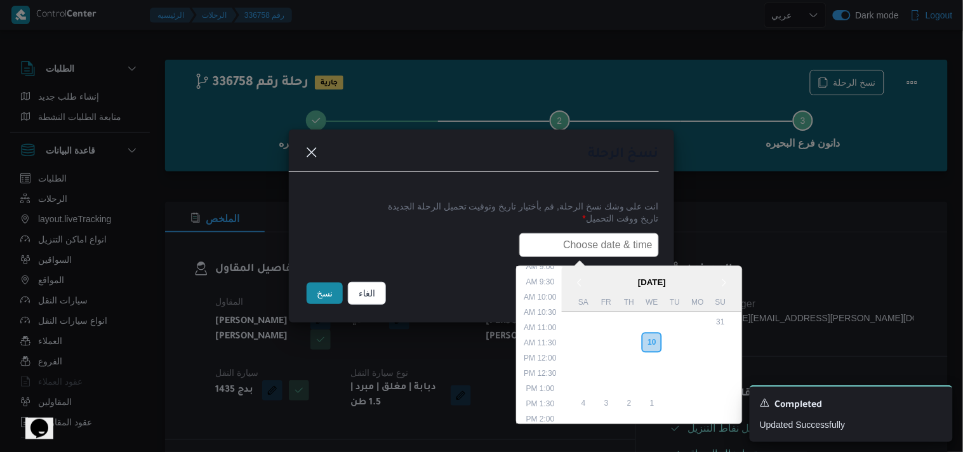
type input "11/09/2025 6:00AM"
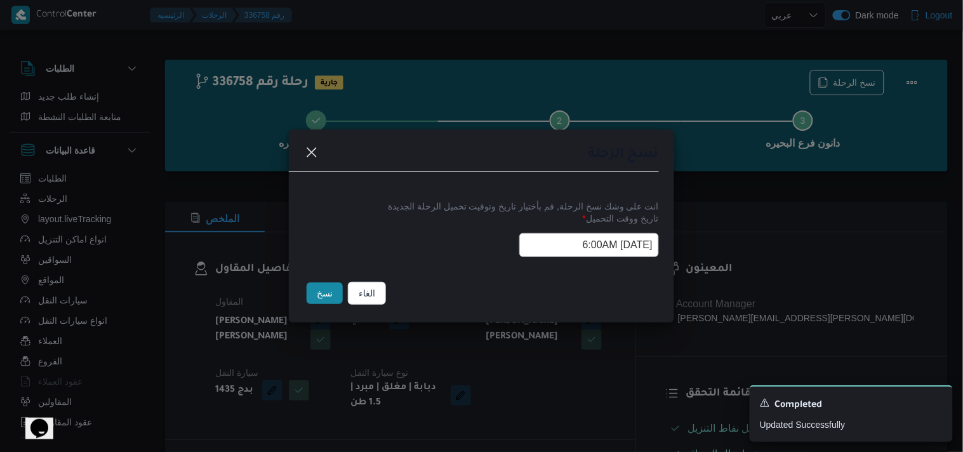
click at [316, 295] on button "نسخ" at bounding box center [325, 294] width 36 height 22
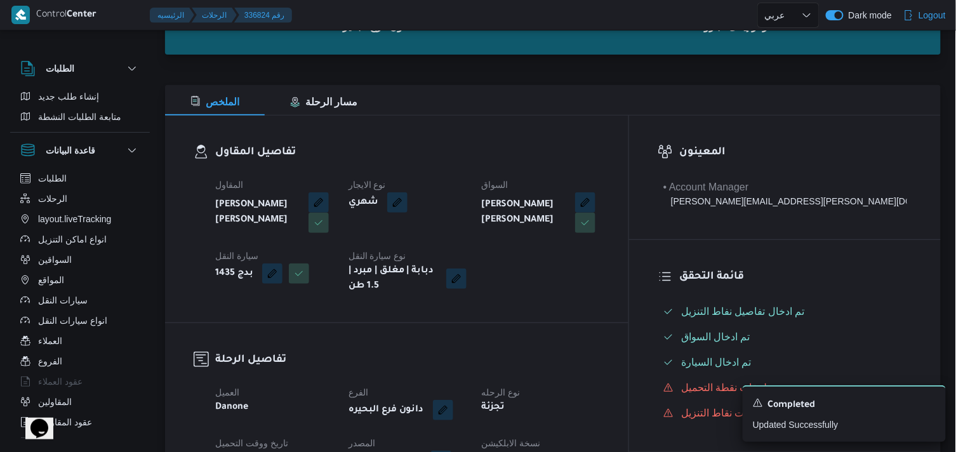
scroll to position [182, 0]
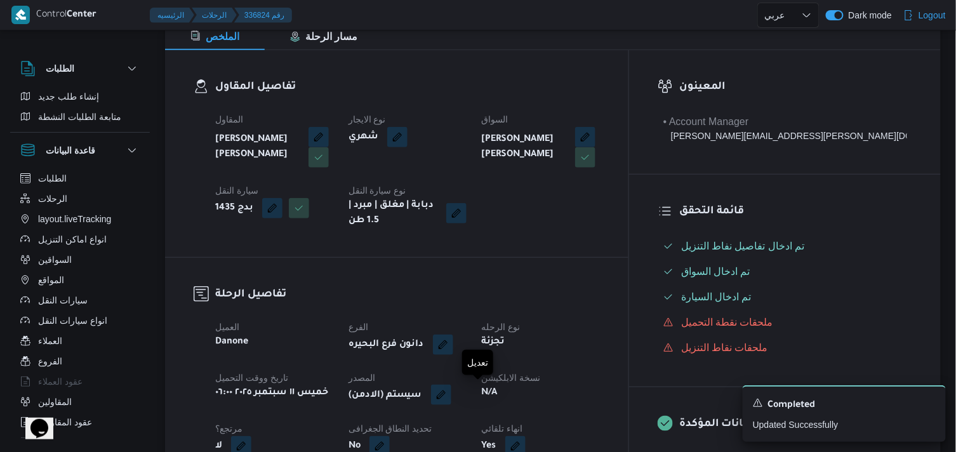
click at [451, 389] on button "button" at bounding box center [441, 395] width 20 height 20
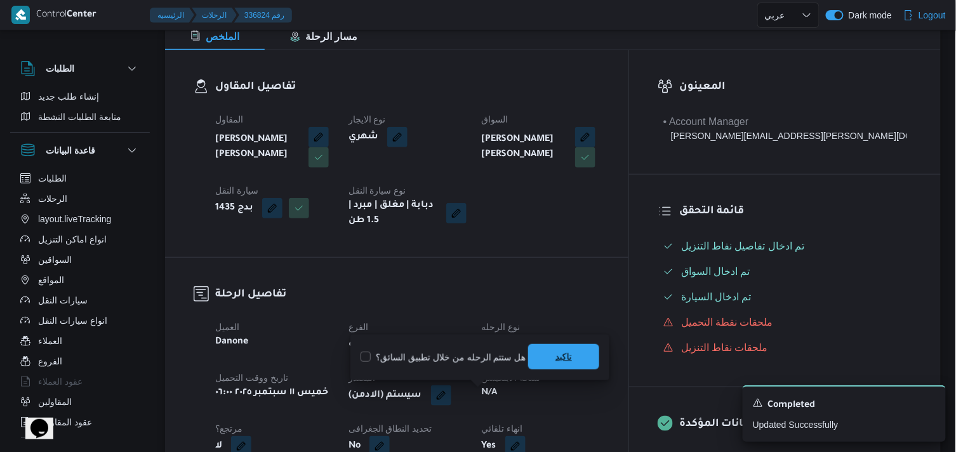
click at [556, 351] on span "تاكيد" at bounding box center [564, 356] width 17 height 15
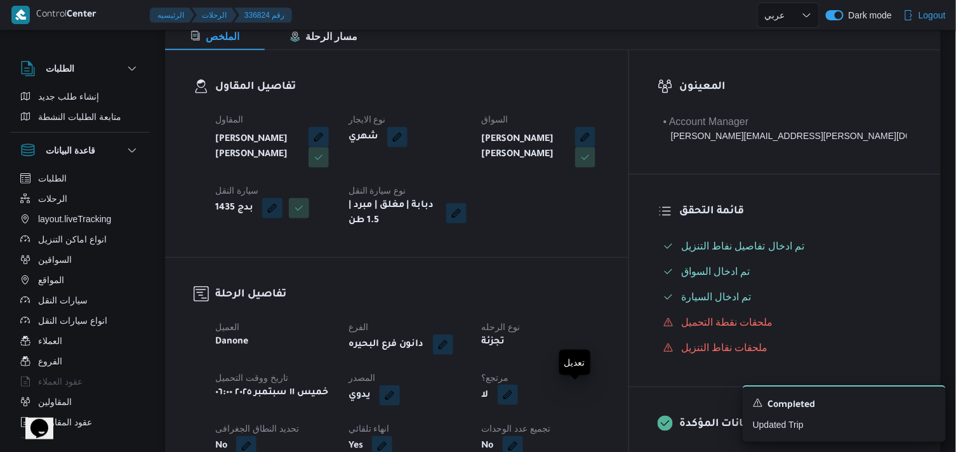
click at [518, 390] on button "button" at bounding box center [508, 395] width 20 height 20
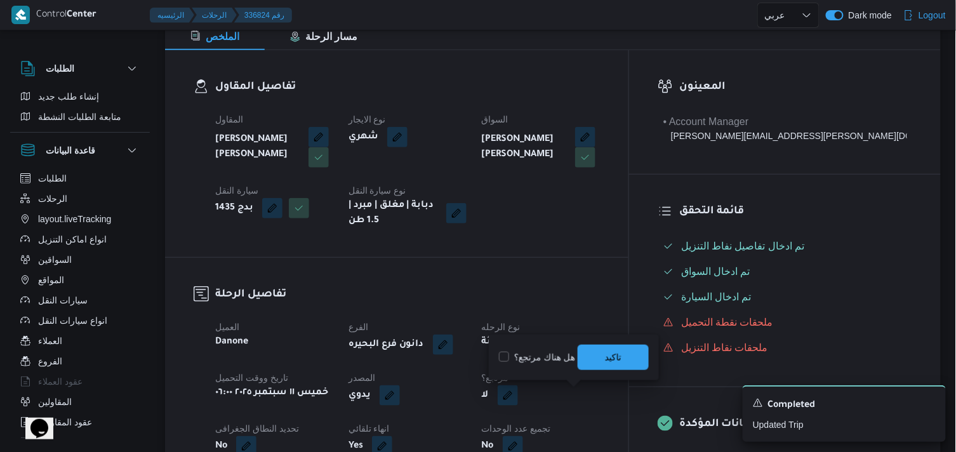
click at [544, 346] on div "هل هناك مرتجع؟ تاكيد" at bounding box center [574, 358] width 152 height 28
click at [561, 356] on label "هل هناك مرتجع؟" at bounding box center [537, 357] width 76 height 15
checkbox input "true"
click at [589, 351] on span "تاكيد" at bounding box center [613, 356] width 71 height 25
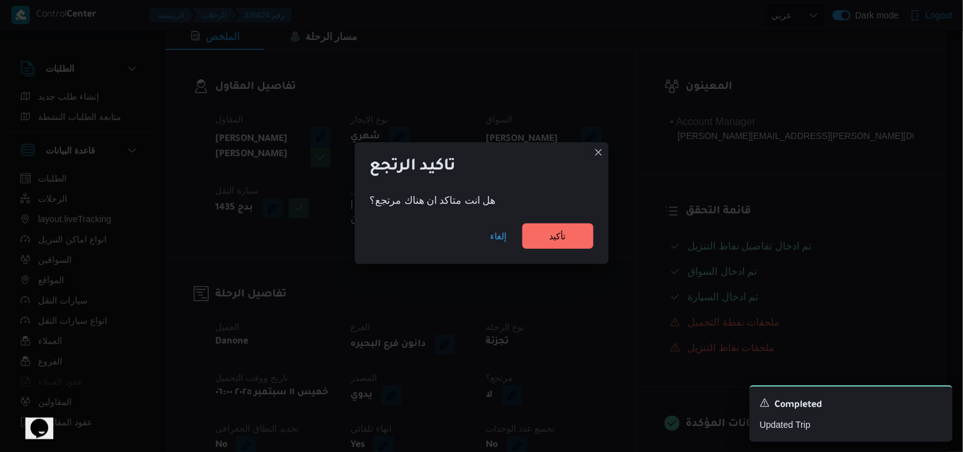
click at [542, 222] on div "إلغاء تأكيد" at bounding box center [482, 238] width 254 height 51
click at [537, 232] on span "تأكيد" at bounding box center [558, 235] width 71 height 25
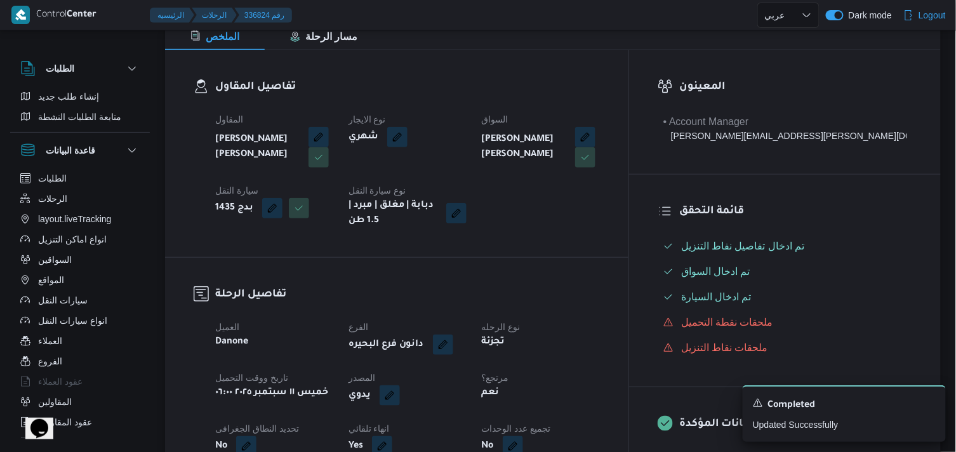
select select "ar"
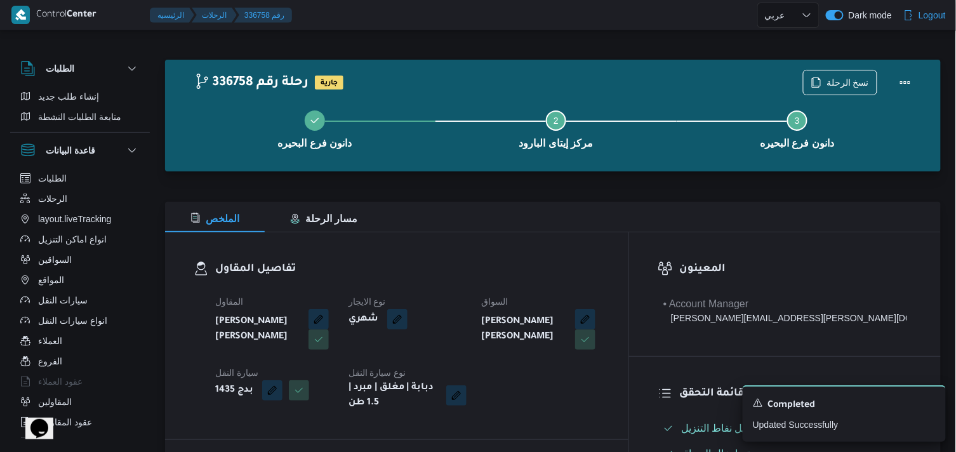
select select "ar"
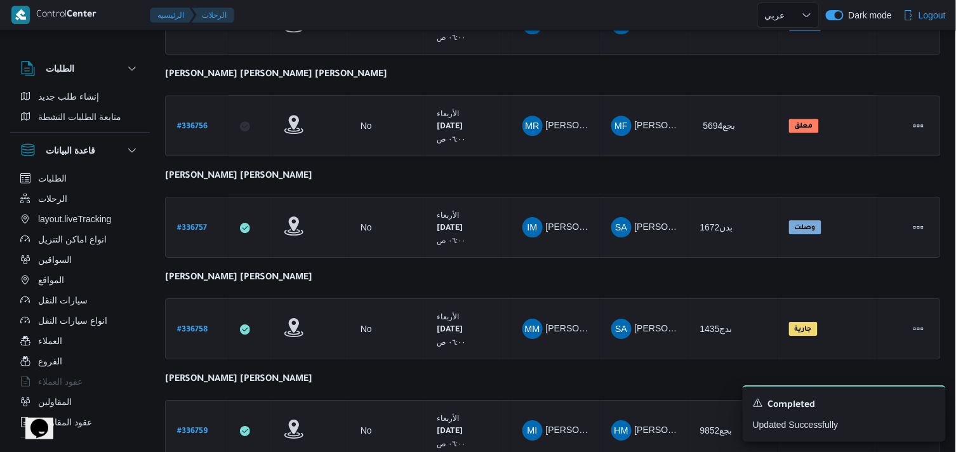
scroll to position [1108, 0]
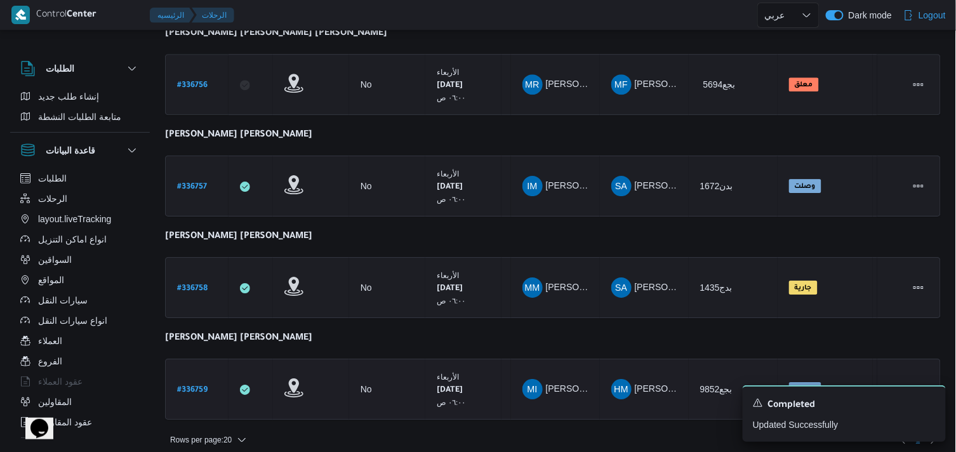
click at [199, 386] on b "# 336759" at bounding box center [192, 390] width 30 height 9
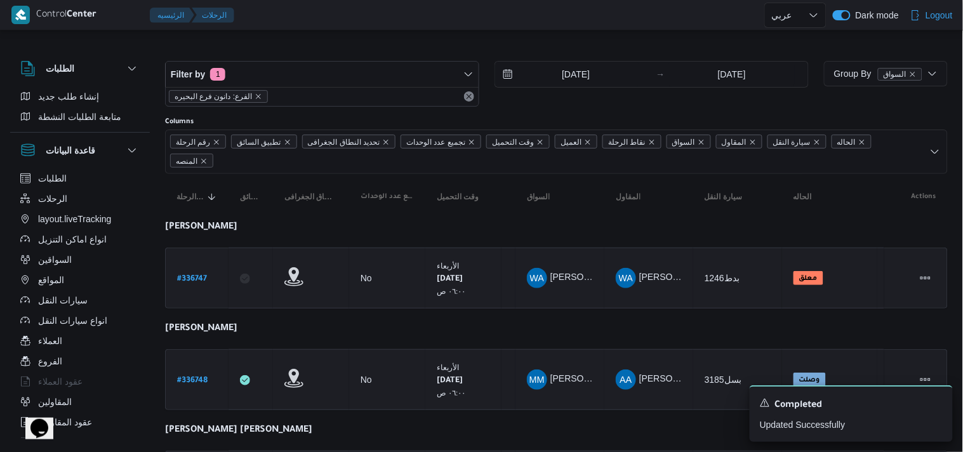
select select "ar"
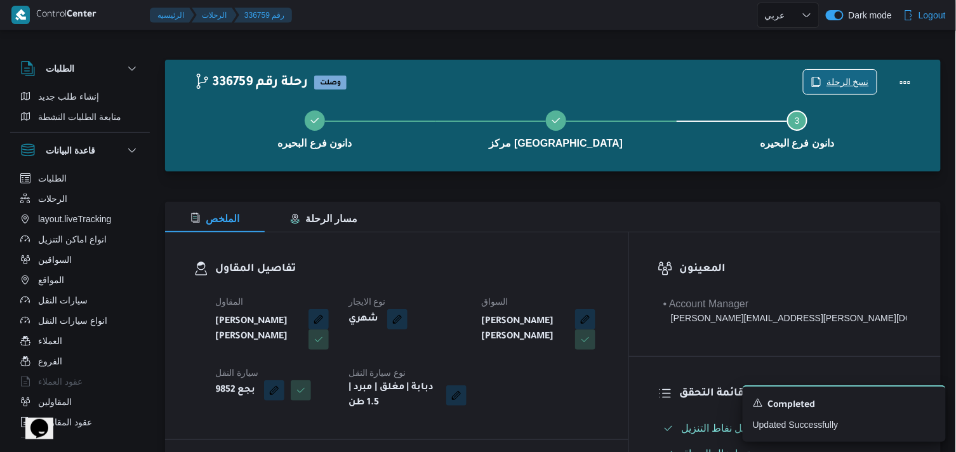
click at [830, 77] on span "نسخ الرحلة" at bounding box center [848, 81] width 43 height 15
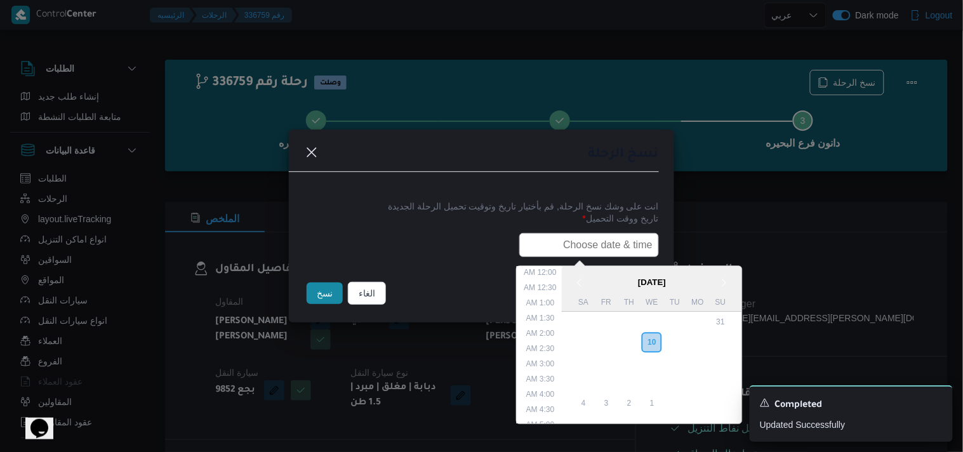
click at [568, 239] on input "text" at bounding box center [589, 245] width 140 height 24
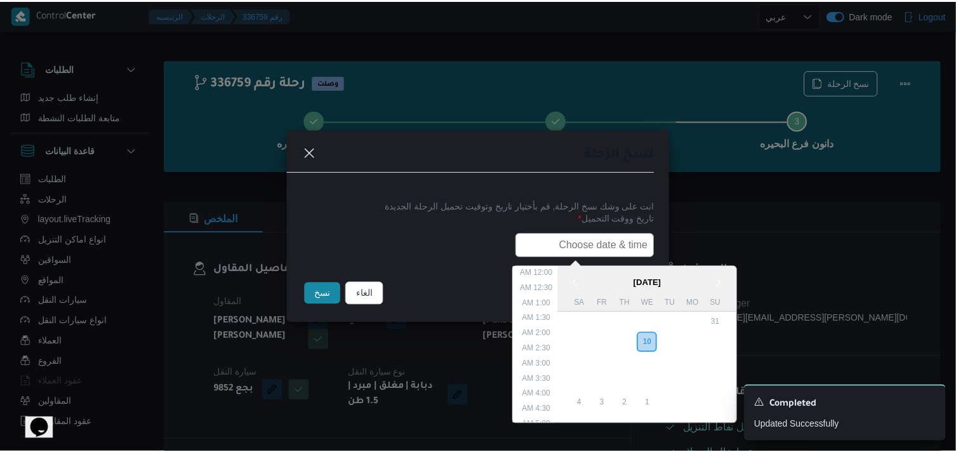
scroll to position [280, 0]
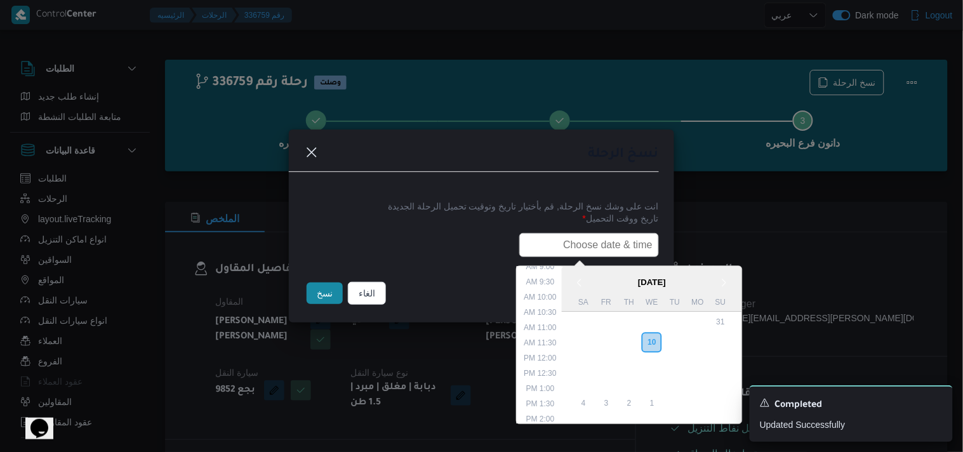
type input "11/09/2025 6:00AM"
click at [323, 295] on button "نسخ" at bounding box center [325, 294] width 36 height 22
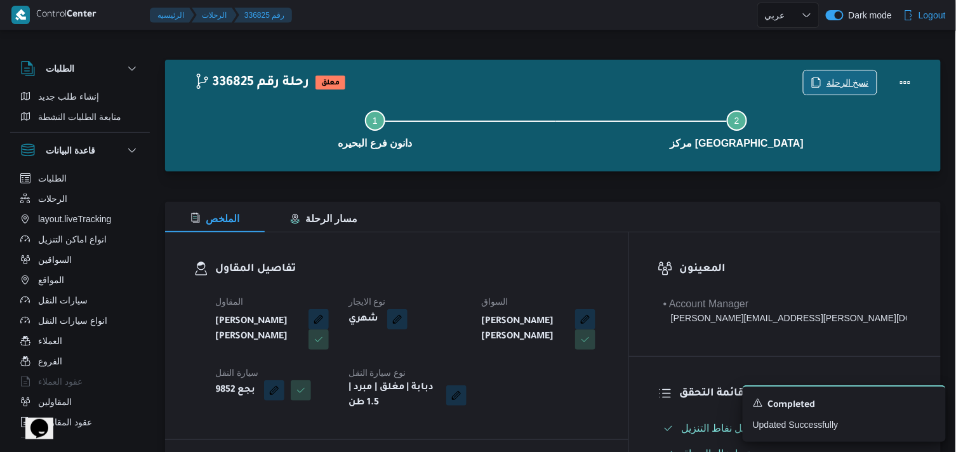
scroll to position [395, 0]
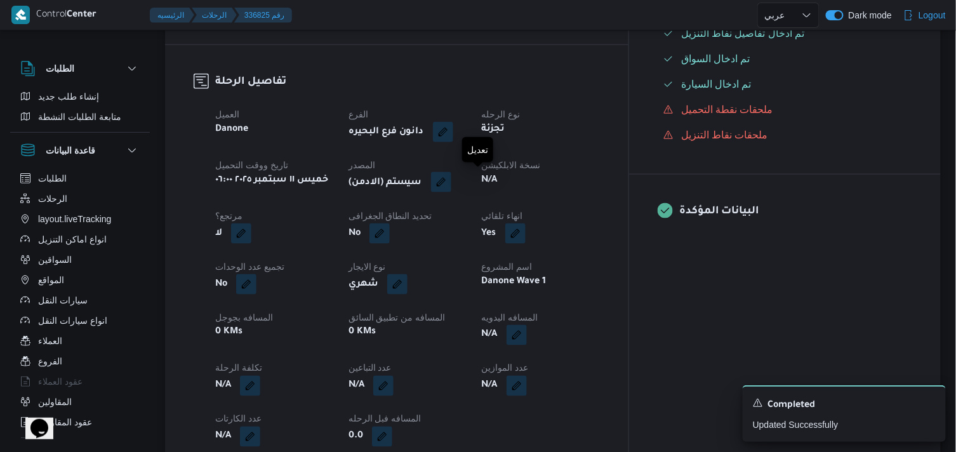
click at [451, 182] on button "button" at bounding box center [441, 182] width 20 height 20
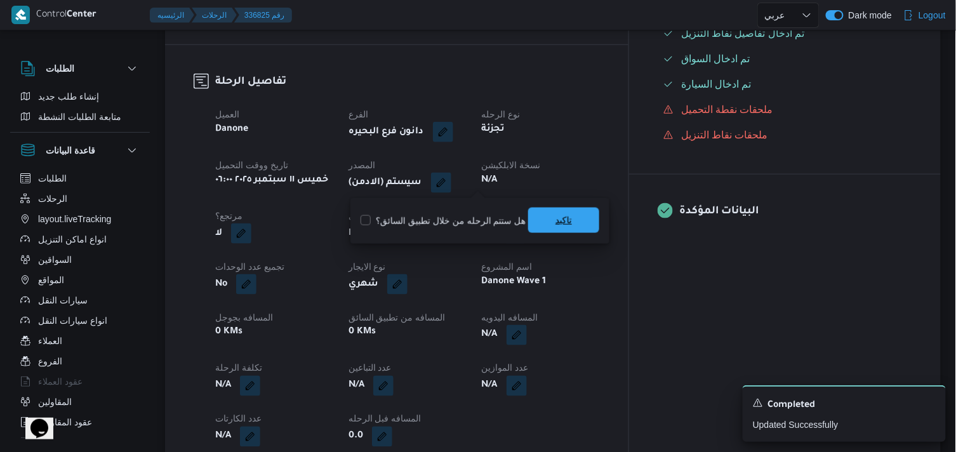
click at [544, 213] on span "تاكيد" at bounding box center [563, 220] width 71 height 25
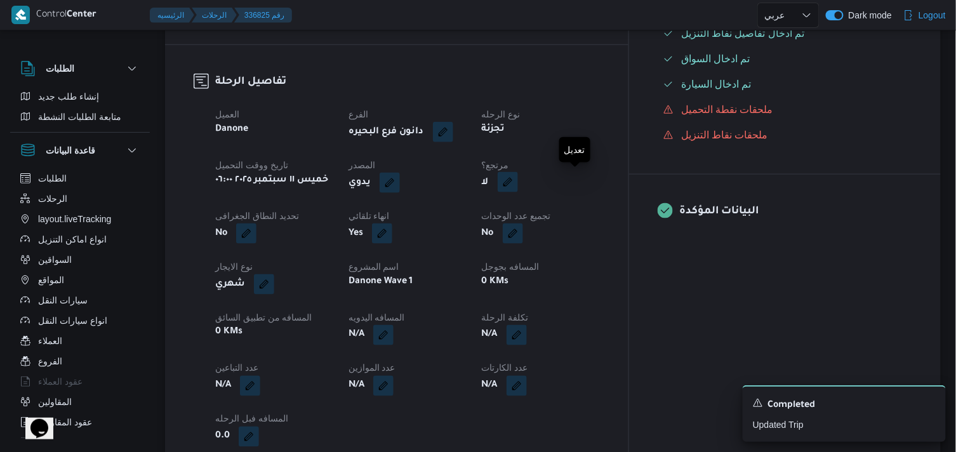
click at [518, 186] on button "button" at bounding box center [508, 182] width 20 height 20
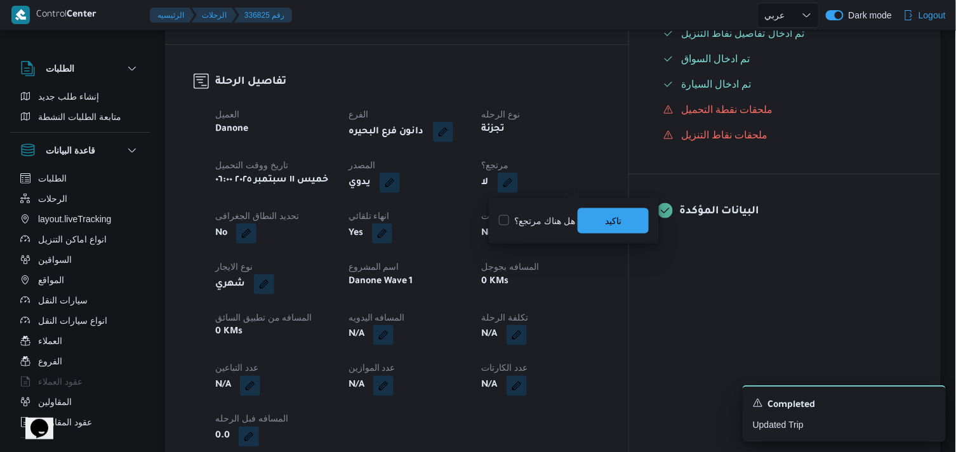
click at [552, 218] on label "هل هناك مرتجع؟" at bounding box center [537, 220] width 76 height 15
checkbox input "true"
click at [625, 224] on span "تاكيد" at bounding box center [613, 220] width 71 height 25
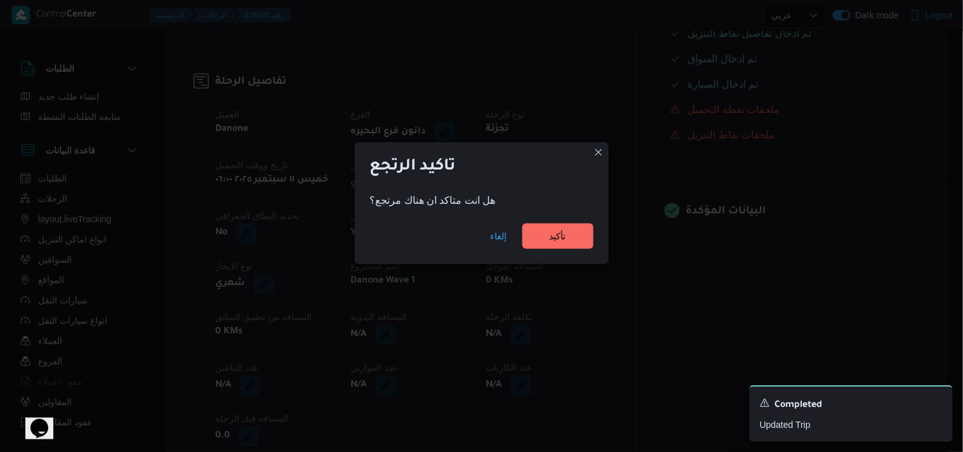
click at [544, 222] on div "إلغاء تأكيد" at bounding box center [482, 238] width 254 height 51
click at [550, 234] on span "تأكيد" at bounding box center [558, 235] width 17 height 15
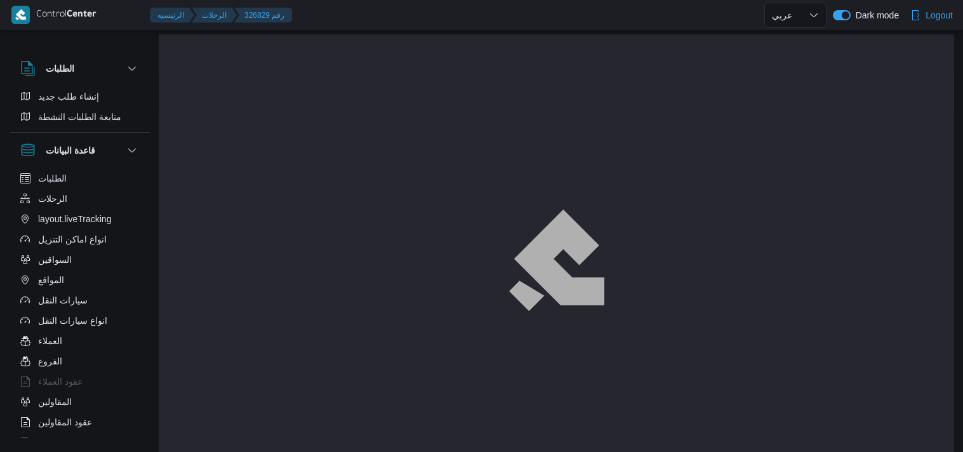
select select "ar"
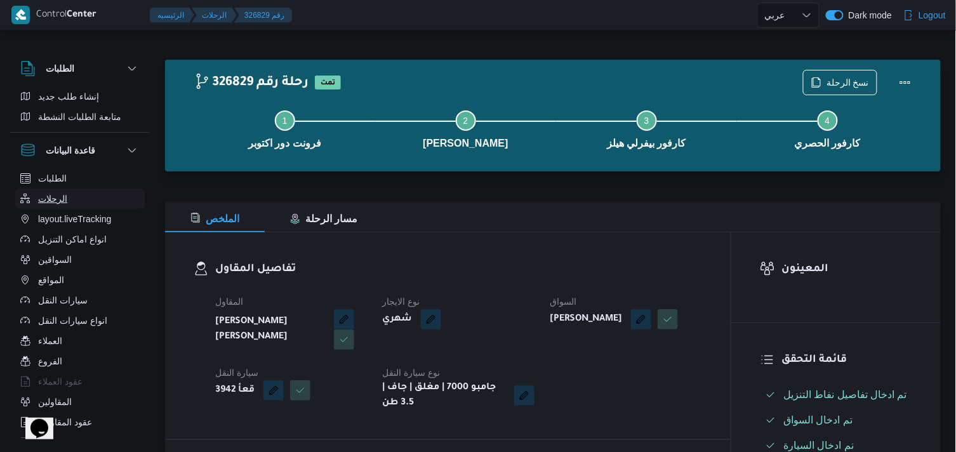
click at [105, 196] on button "الرحلات" at bounding box center [80, 199] width 130 height 20
select select "ar"
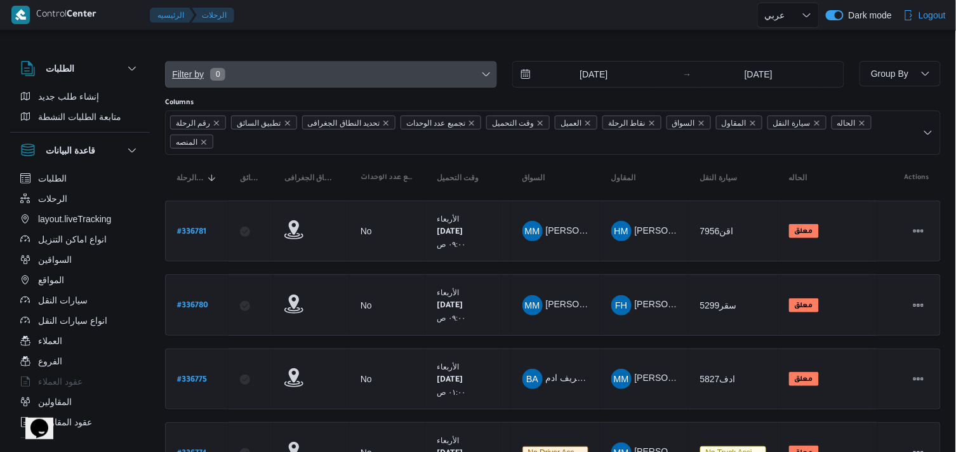
click at [385, 71] on span "Filter by 0" at bounding box center [331, 74] width 331 height 25
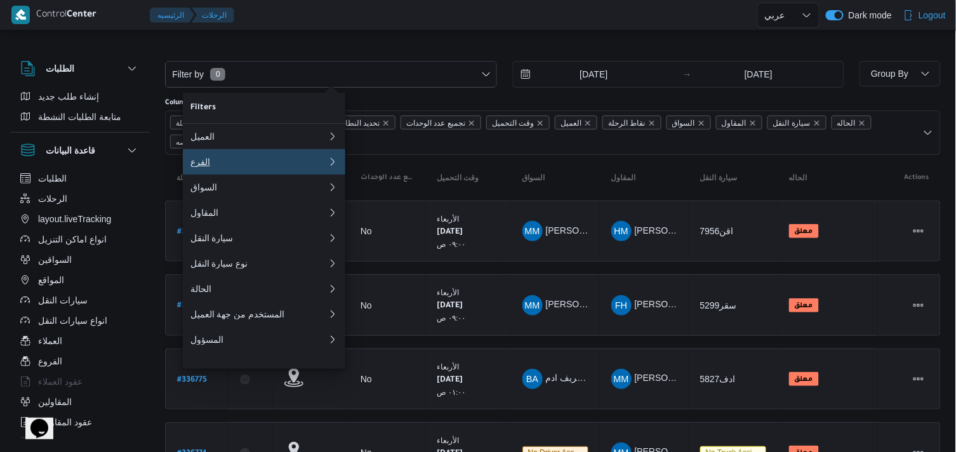
click at [310, 167] on div "الفرع" at bounding box center [258, 162] width 137 height 10
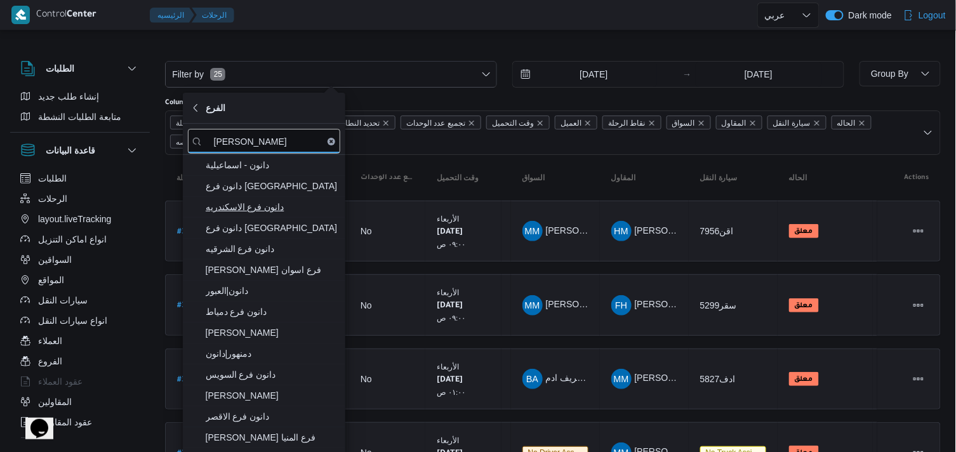
type input "دانون"
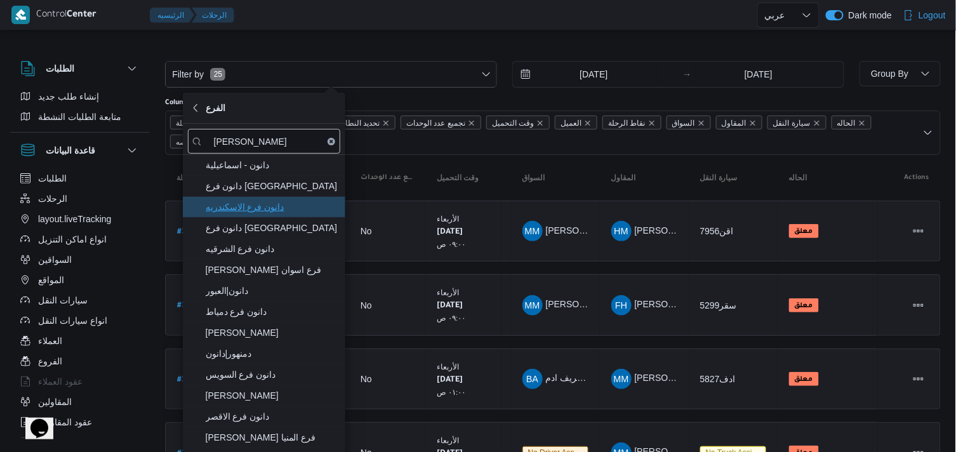
click at [297, 212] on span "دانون فرع الاسكندريه" at bounding box center [272, 206] width 132 height 15
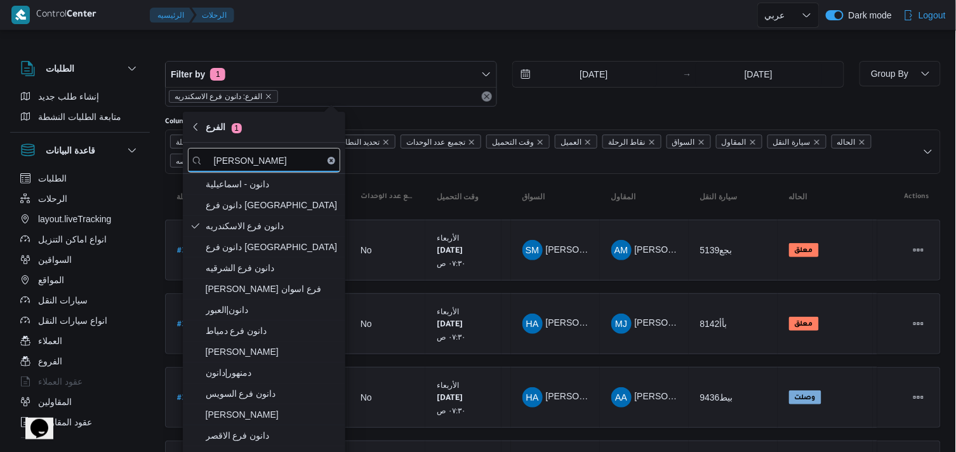
click at [429, 50] on div at bounding box center [553, 51] width 776 height 20
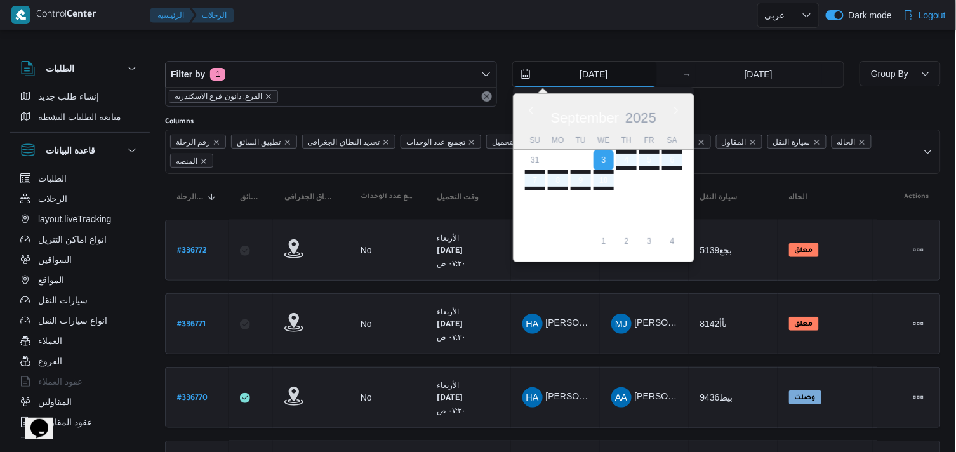
click at [564, 75] on input "3/9/2025" at bounding box center [585, 74] width 144 height 25
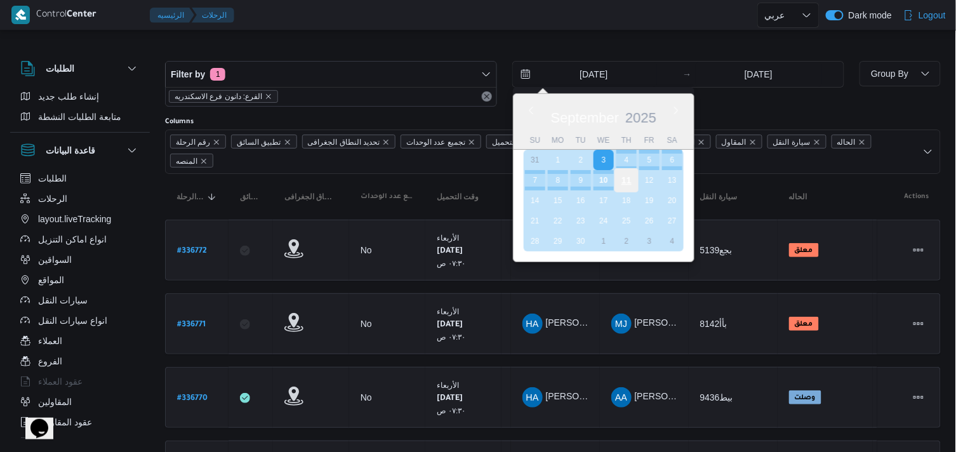
click at [624, 180] on div "11" at bounding box center [627, 180] width 24 height 24
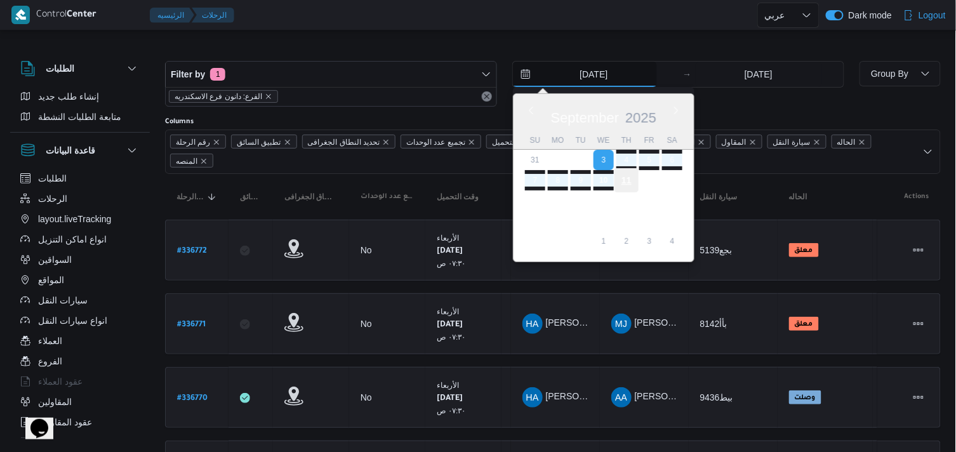
type input "[DATE]"
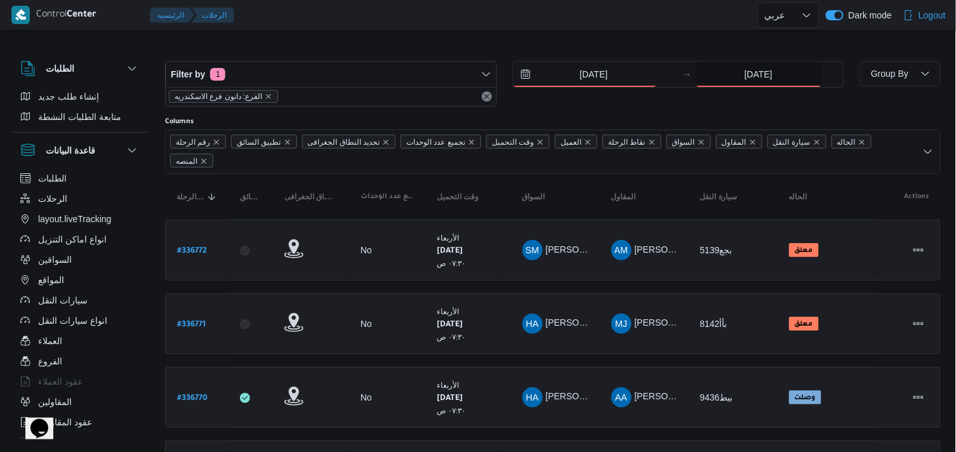
click at [758, 70] on input "10/9/2025" at bounding box center [759, 74] width 126 height 25
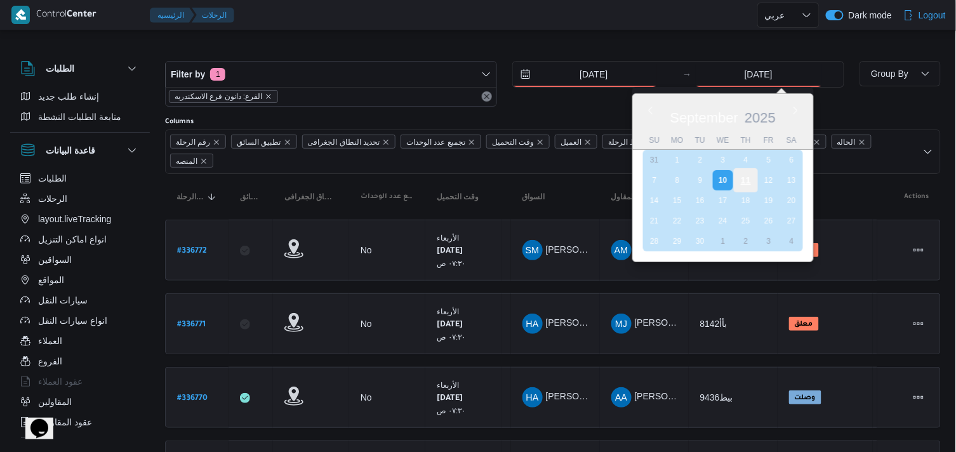
click at [741, 175] on div "11" at bounding box center [745, 180] width 24 height 24
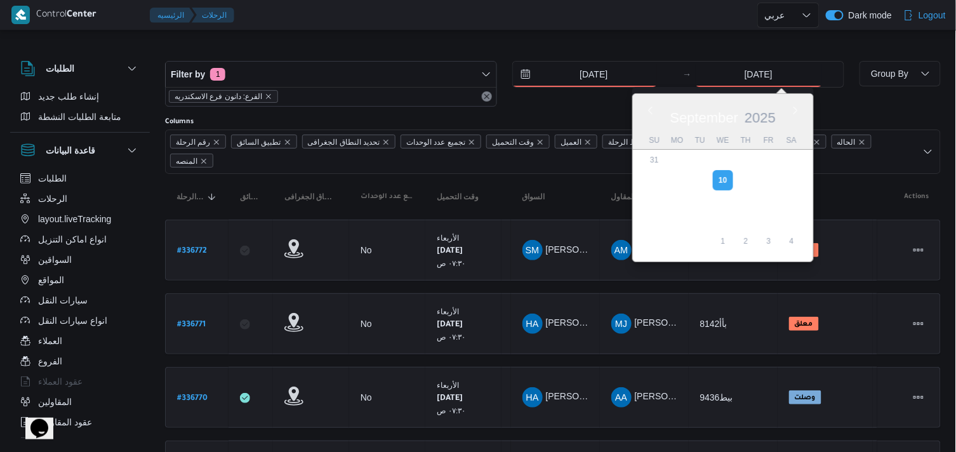
type input "[DATE]"
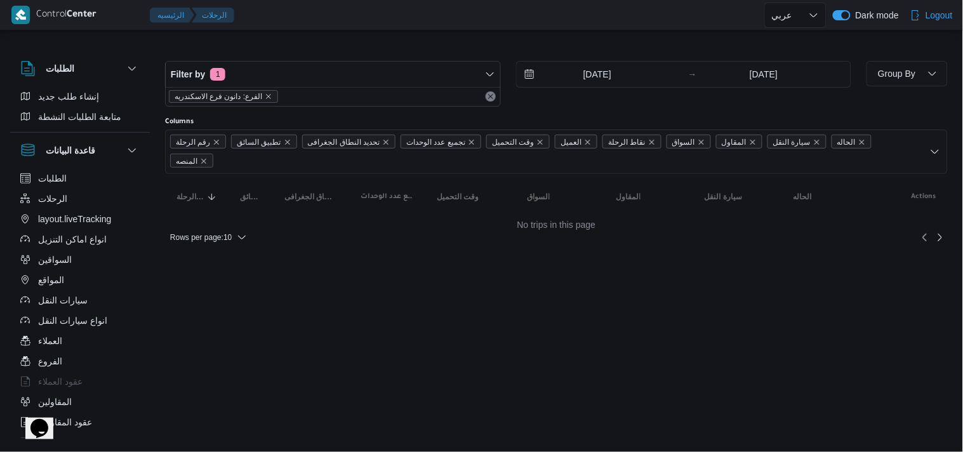
click at [916, 55] on div "Filter by 1 الفرع: دانون فرع الاسكندريه 11/9/2025 → 11/9/2025 Group By" at bounding box center [556, 83] width 798 height 61
click at [908, 76] on span "Group By" at bounding box center [896, 74] width 37 height 10
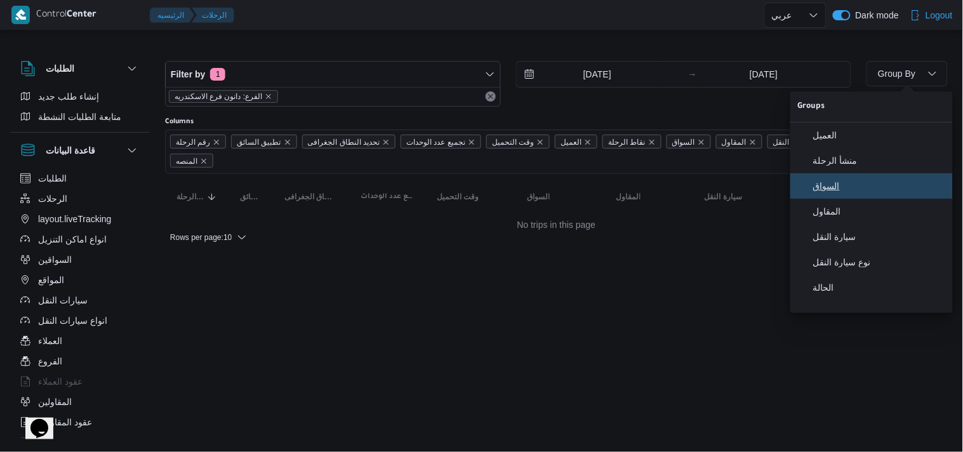
click at [859, 185] on span "السواق" at bounding box center [879, 186] width 132 height 10
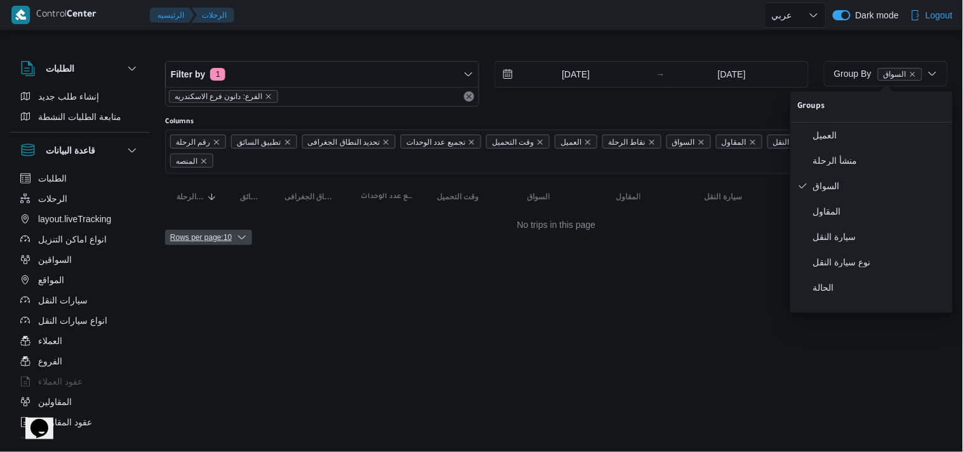
click at [237, 232] on icon "button" at bounding box center [242, 237] width 10 height 10
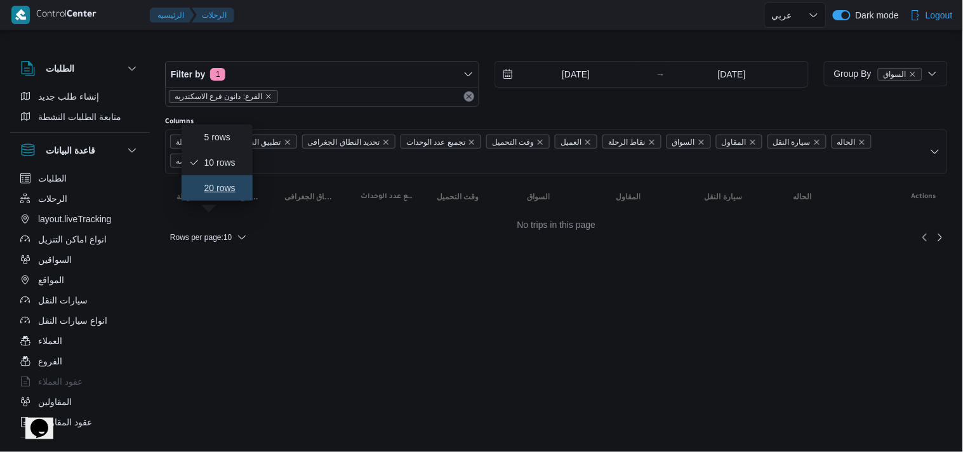
click at [236, 187] on span "20 rows" at bounding box center [224, 188] width 41 height 10
click at [564, 314] on html "Control Center الرئيسيه الرحلات English عربي Dark mode Logout الطلبات إنشاء طلب…" at bounding box center [481, 226] width 963 height 452
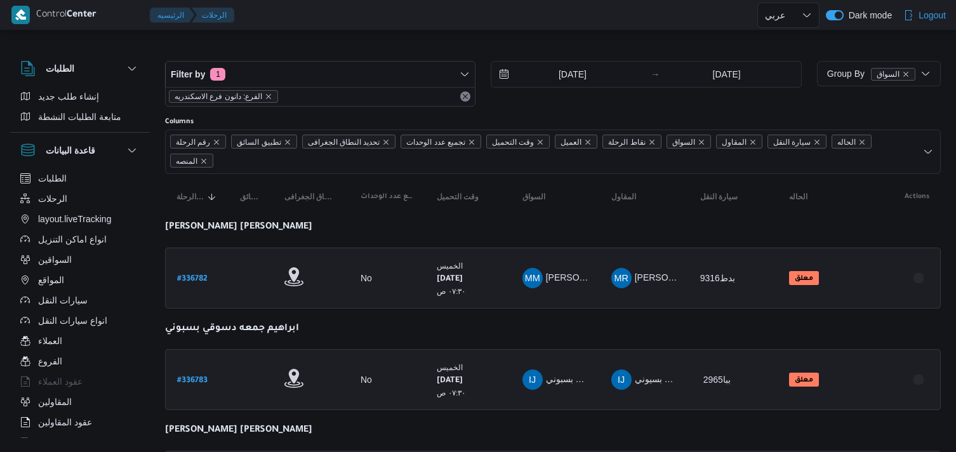
select select "ar"
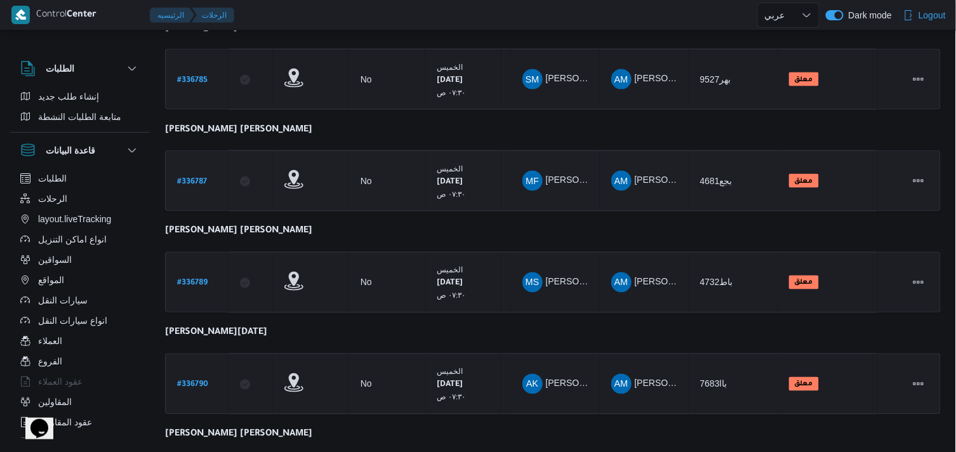
scroll to position [604, 0]
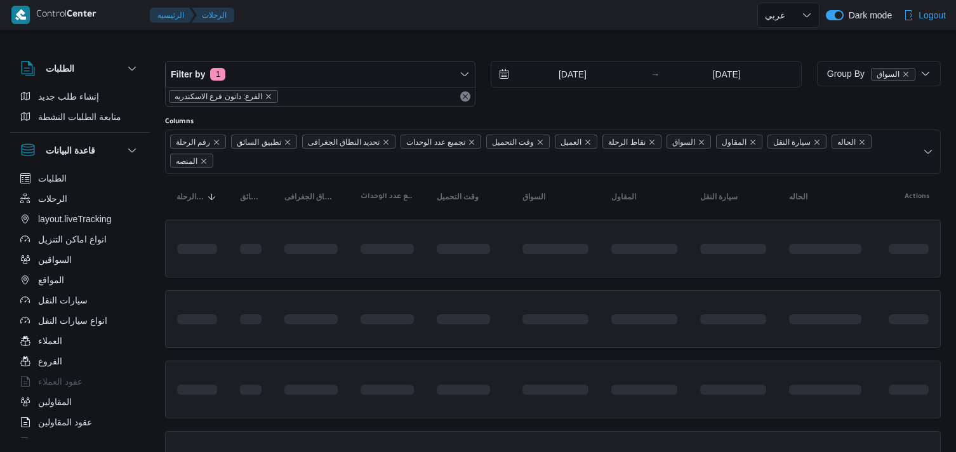
select select "ar"
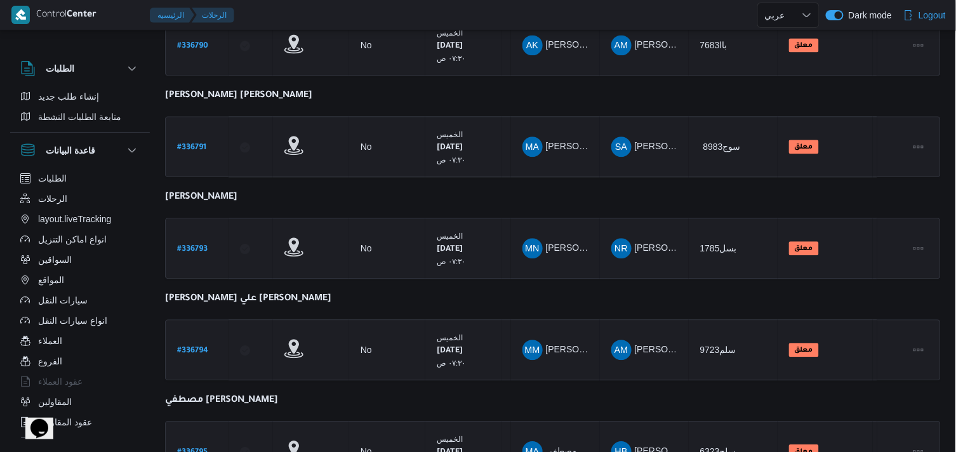
scroll to position [906, 0]
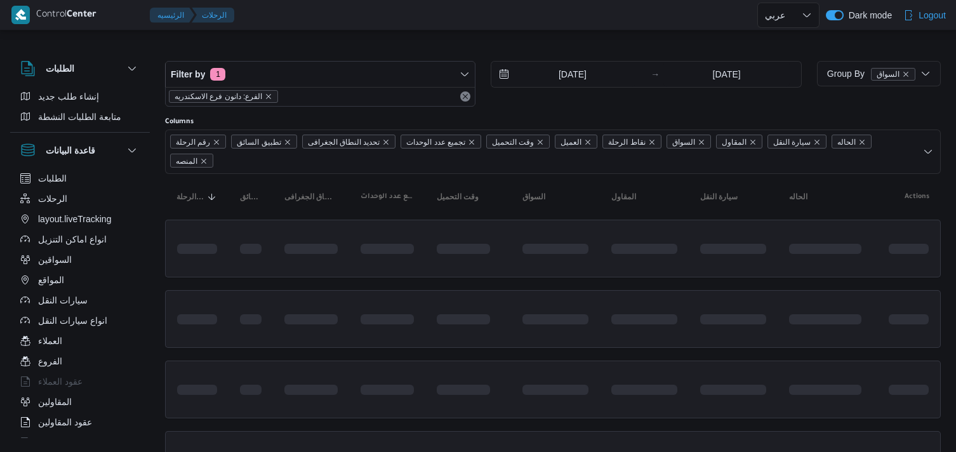
select select "ar"
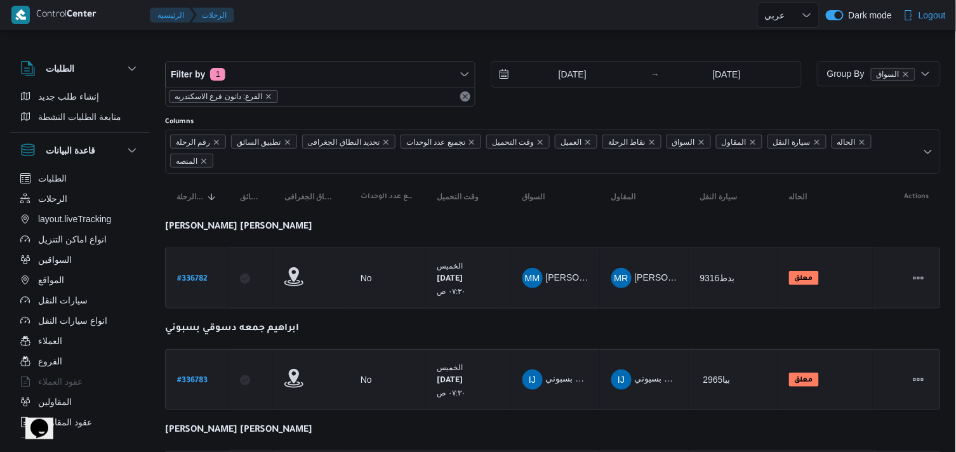
click at [262, 97] on span "الفرع: دانون فرع الاسكندريه" at bounding box center [224, 96] width 98 height 11
click at [267, 96] on icon "remove selected entity" at bounding box center [269, 96] width 5 height 5
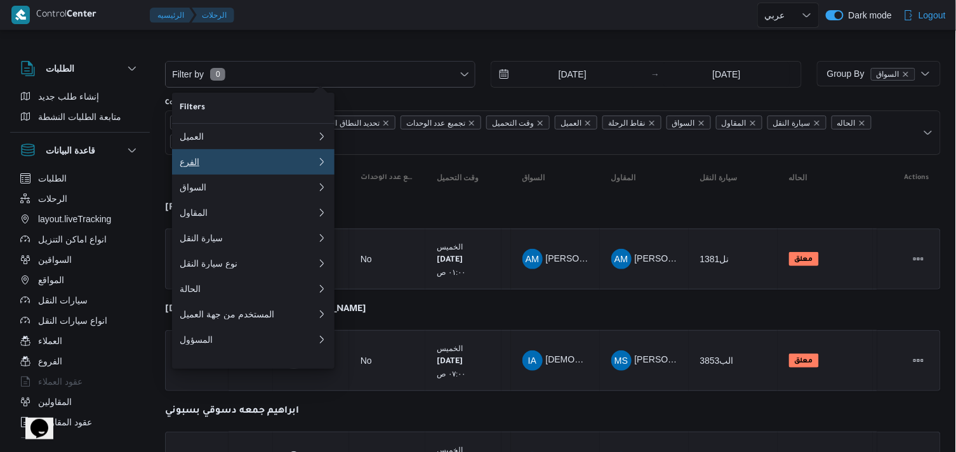
click at [248, 163] on div "الفرع" at bounding box center [246, 162] width 132 height 10
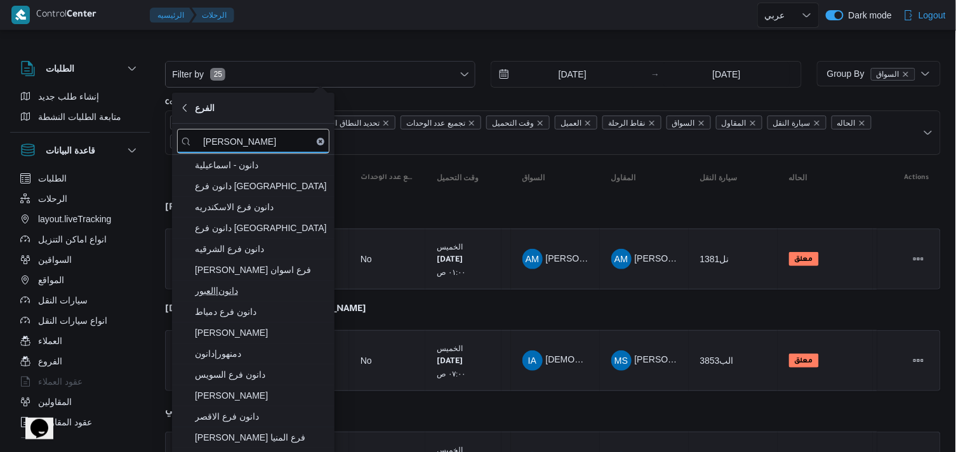
type input "دانون"
click at [249, 291] on span "دانون|العبور" at bounding box center [261, 290] width 132 height 15
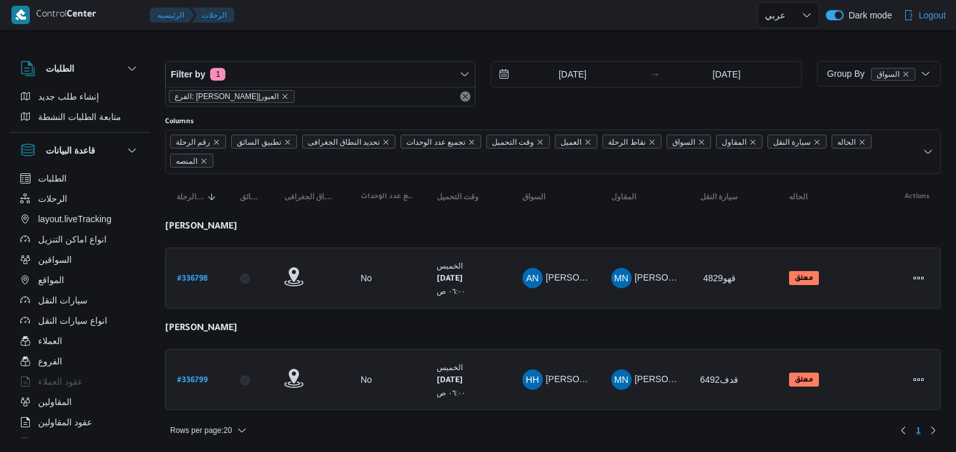
select select "ar"
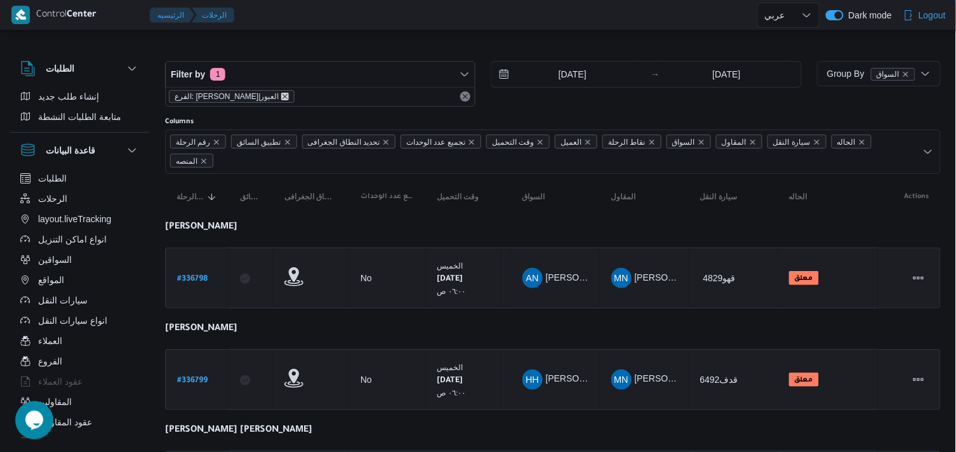
click at [281, 93] on icon "remove selected entity" at bounding box center [285, 97] width 8 height 8
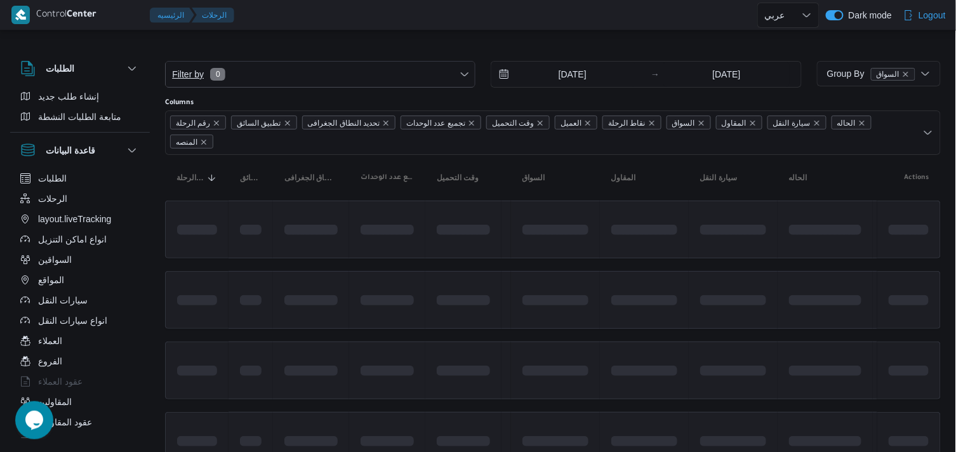
click at [260, 74] on span "Filter by 0" at bounding box center [320, 74] width 309 height 25
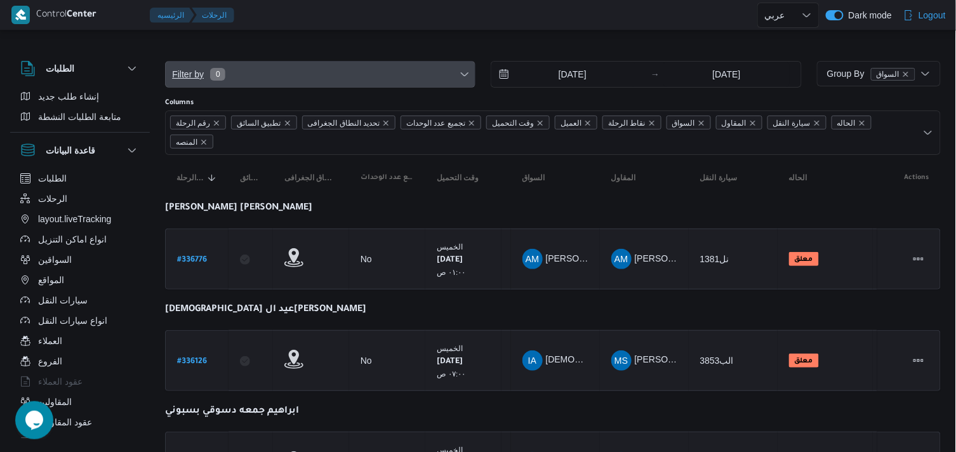
click at [312, 84] on span "Filter by 0" at bounding box center [320, 74] width 309 height 25
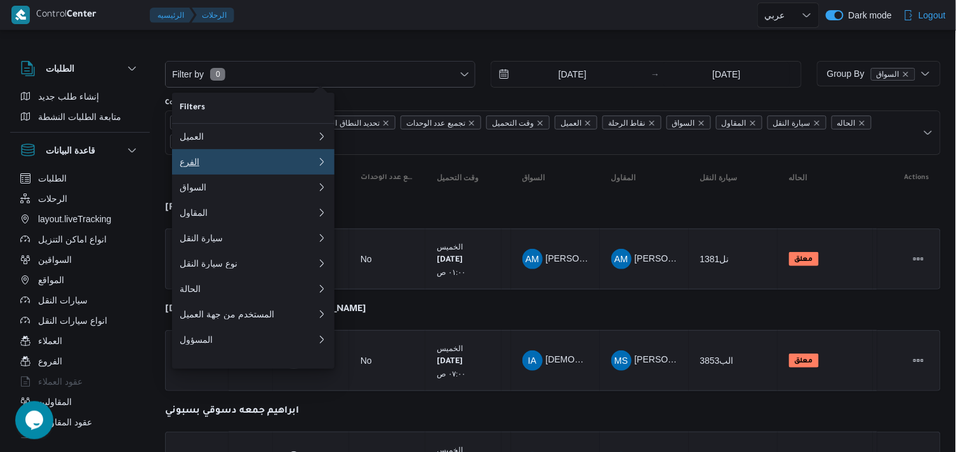
click at [215, 161] on div "الفرع" at bounding box center [246, 162] width 132 height 10
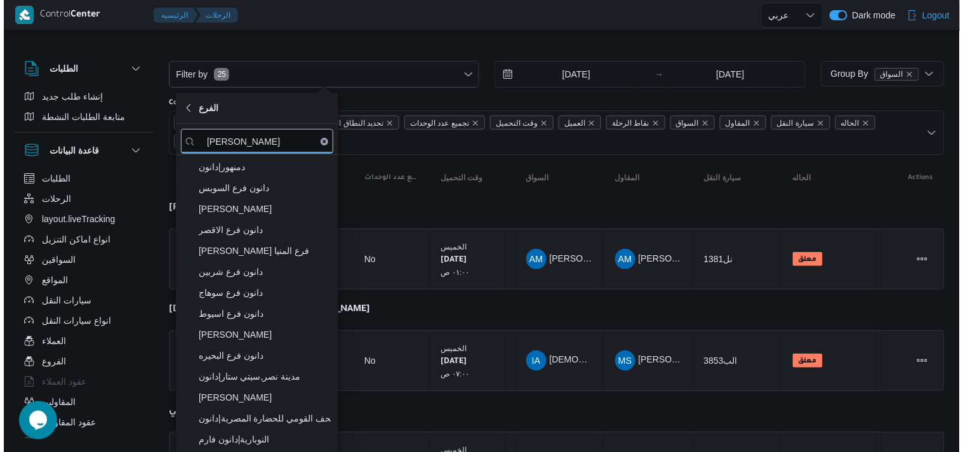
scroll to position [211, 0]
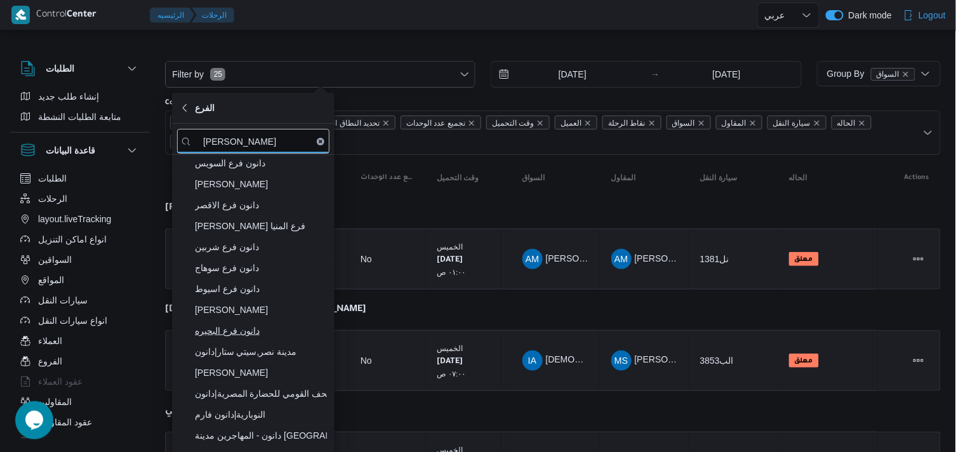
type input "دانون"
click at [276, 341] on span "دانون فرع البحيره" at bounding box center [253, 331] width 152 height 20
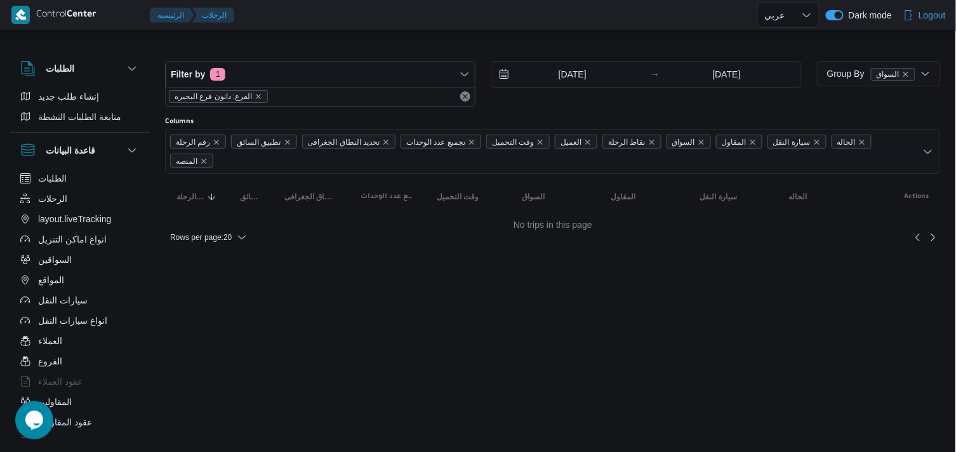
click at [366, 48] on div at bounding box center [553, 51] width 776 height 20
select select "ar"
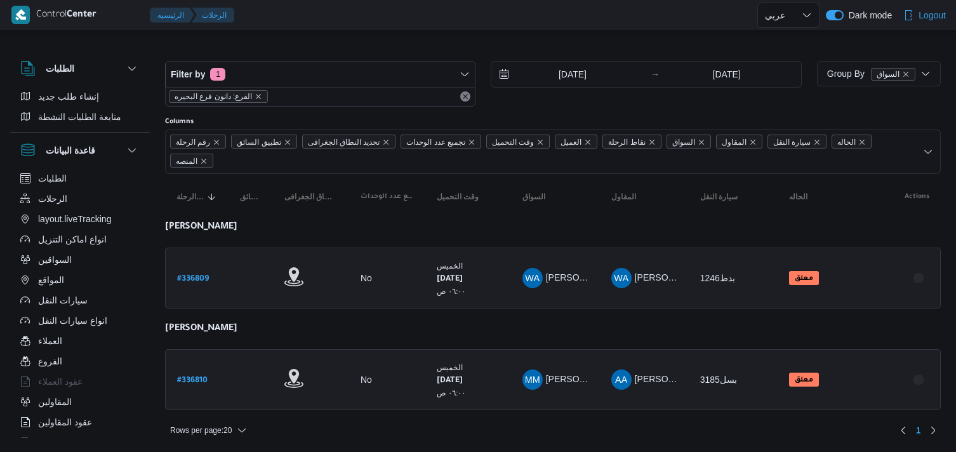
select select "ar"
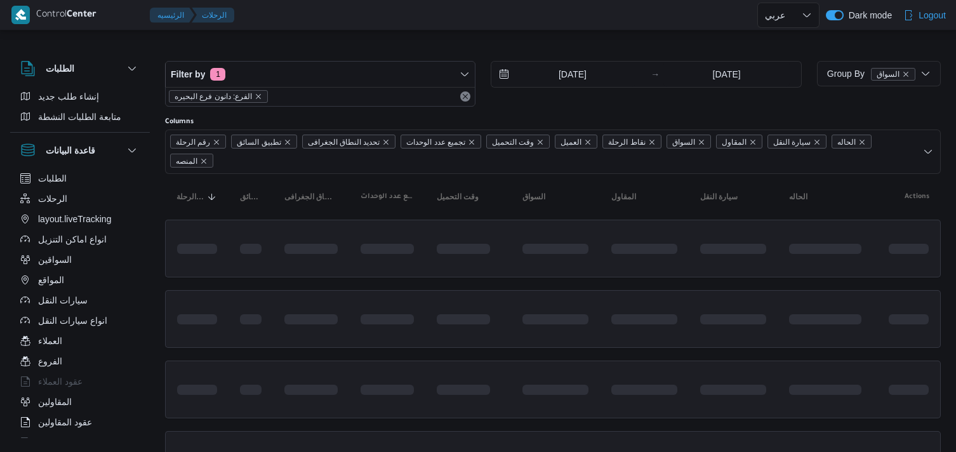
select select "ar"
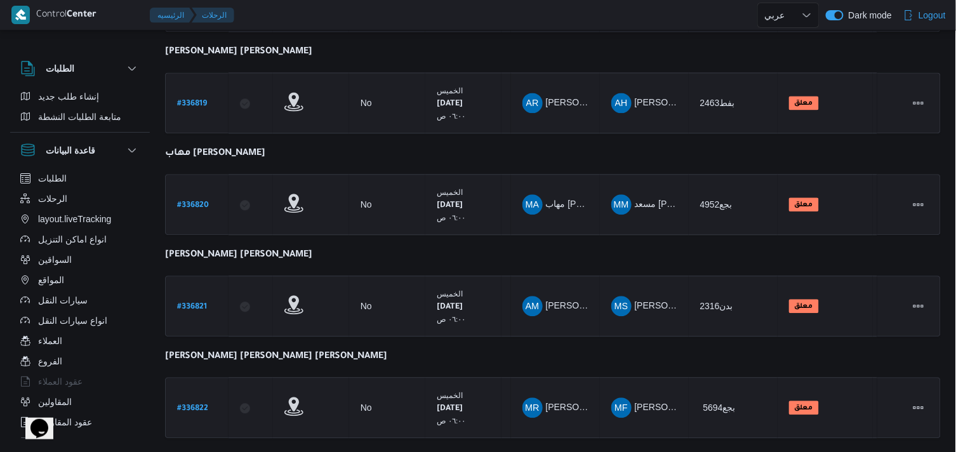
scroll to position [906, 0]
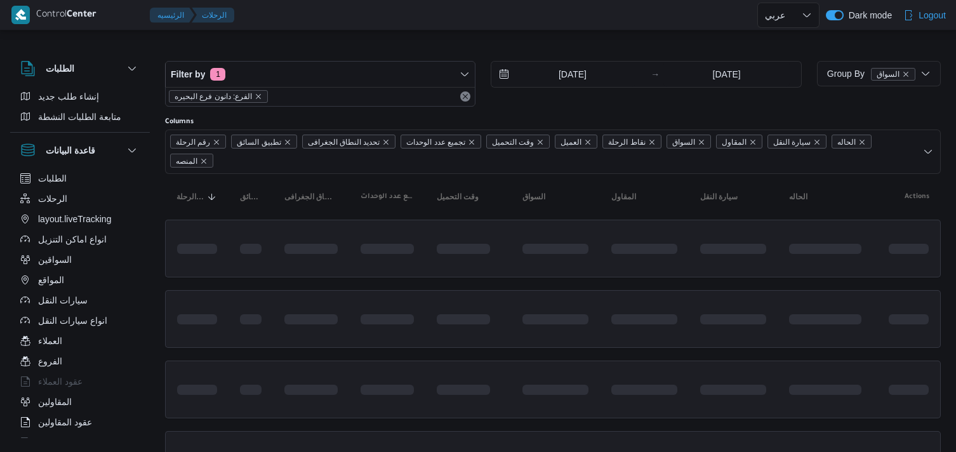
select select "ar"
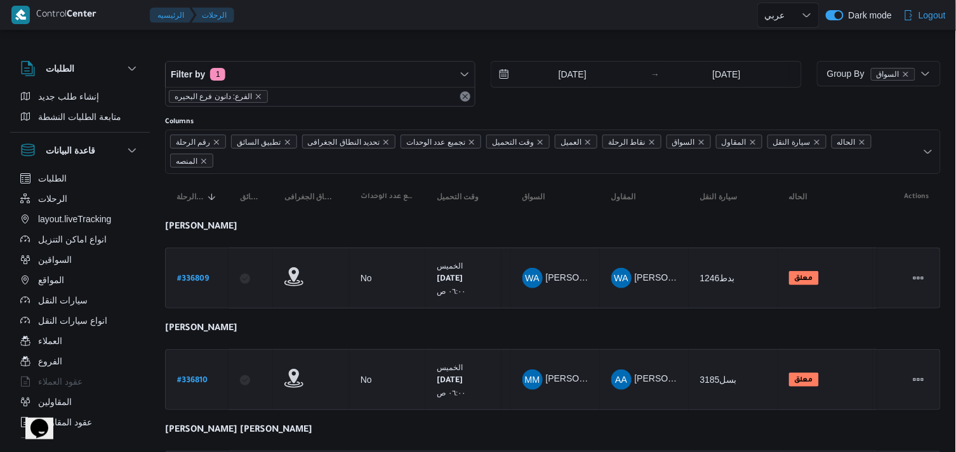
scroll to position [395, 0]
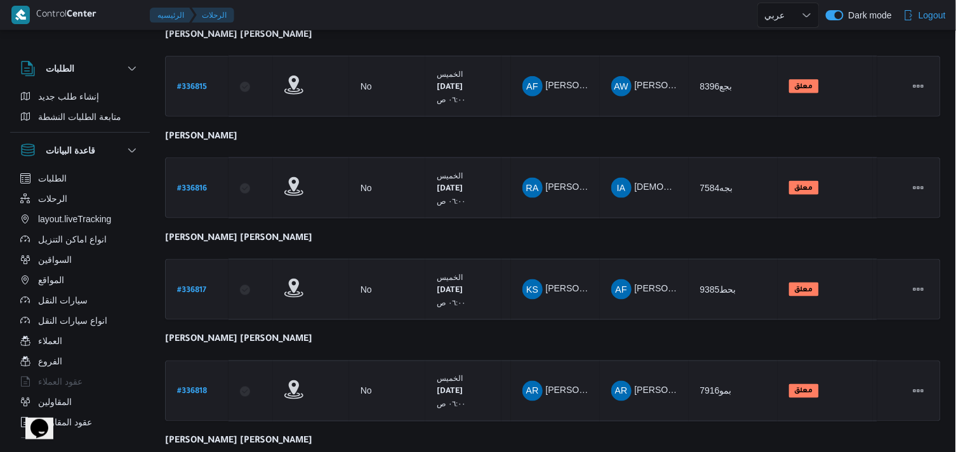
click at [948, 36] on div "Filter by 1 الفرع: دانون فرع البحيره [DATE] → [DATE] Group By السواق Columns رق…" at bounding box center [470, 407] width 956 height 1538
